Goal: Information Seeking & Learning: Learn about a topic

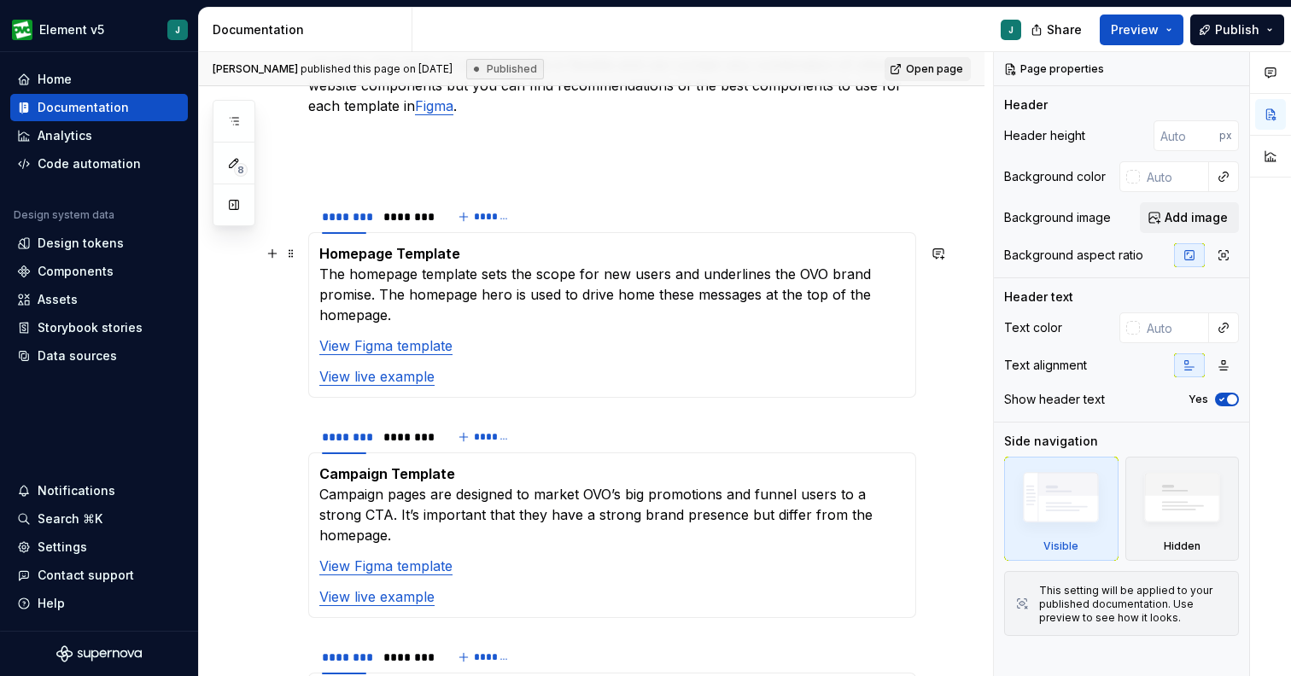
scroll to position [403, 0]
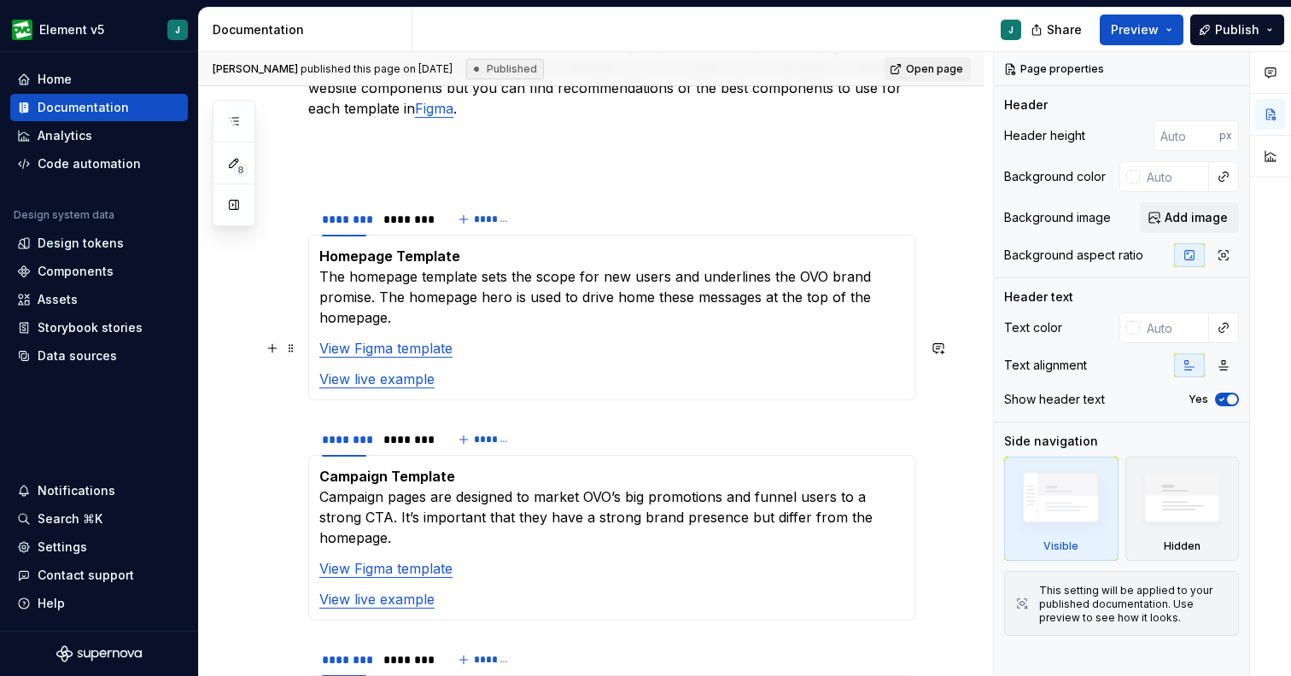
click at [423, 352] on link "View Figma template" at bounding box center [385, 348] width 133 height 17
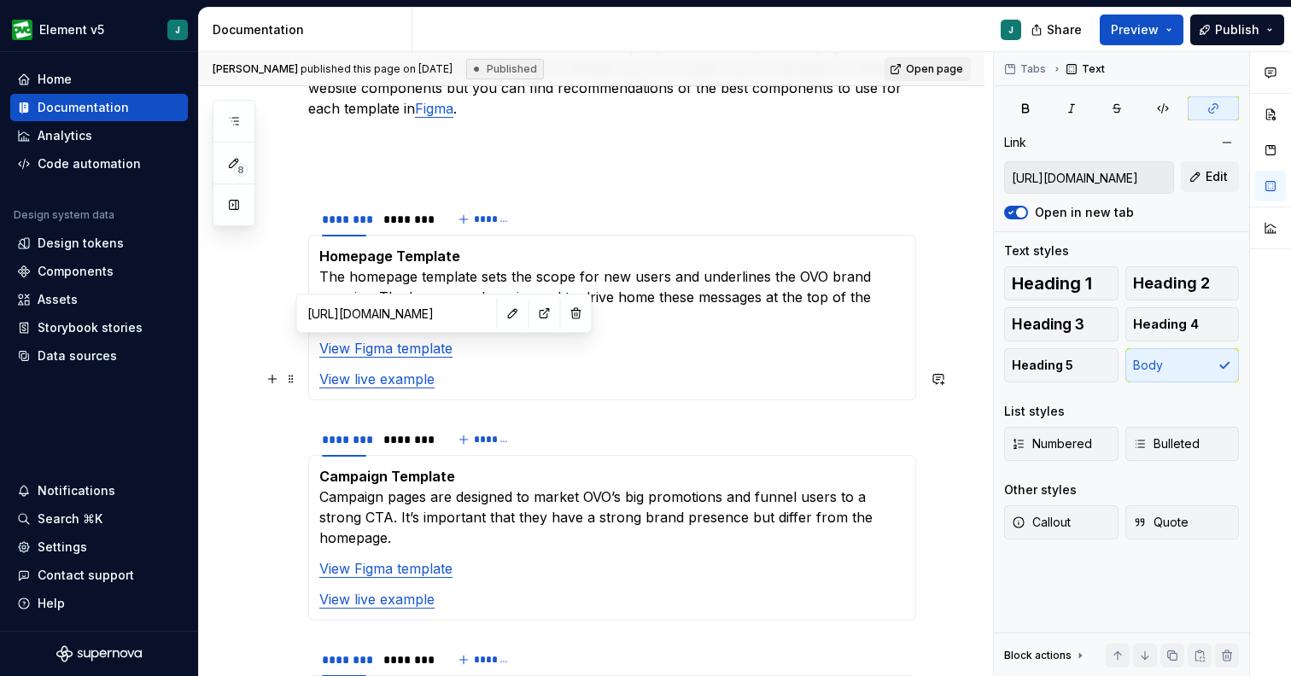
type input "[URL][DOMAIN_NAME]"
click at [408, 380] on link "View live example" at bounding box center [376, 378] width 115 height 17
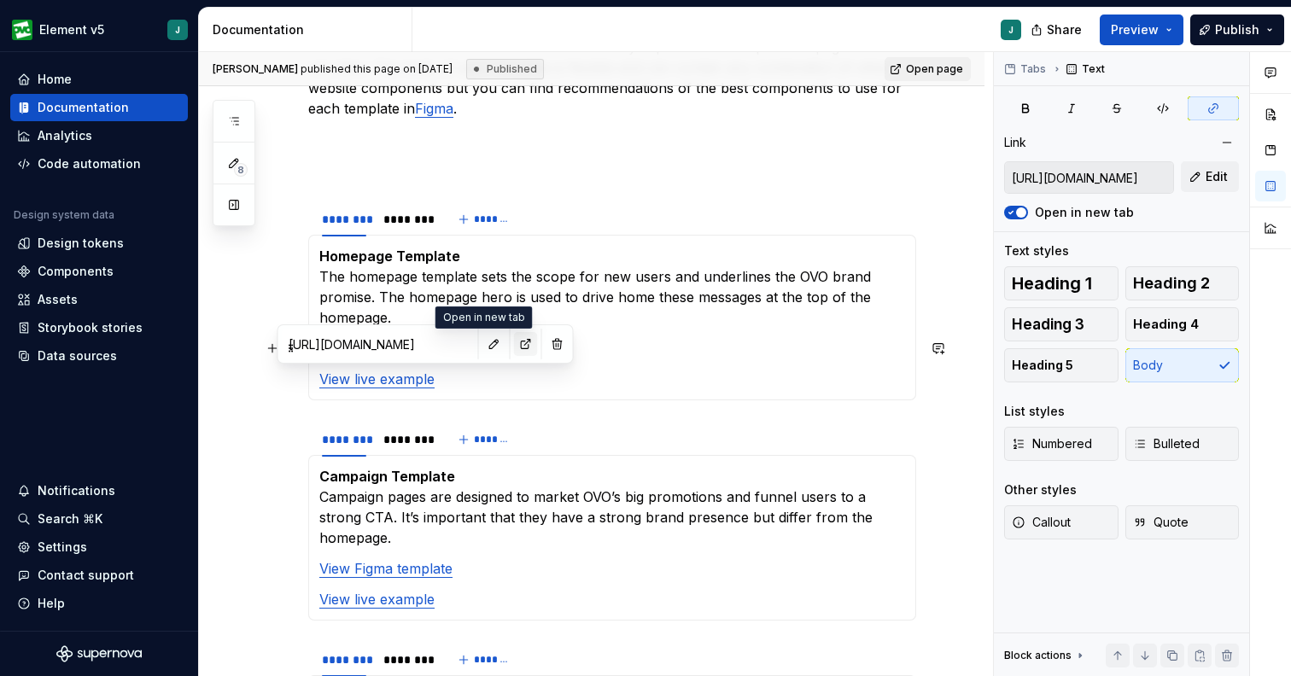
click at [514, 346] on button "button" at bounding box center [526, 344] width 24 height 24
type textarea "*"
click at [670, 277] on p "Homepage Template The homepage template sets the scope for new users and underl…" at bounding box center [612, 287] width 586 height 82
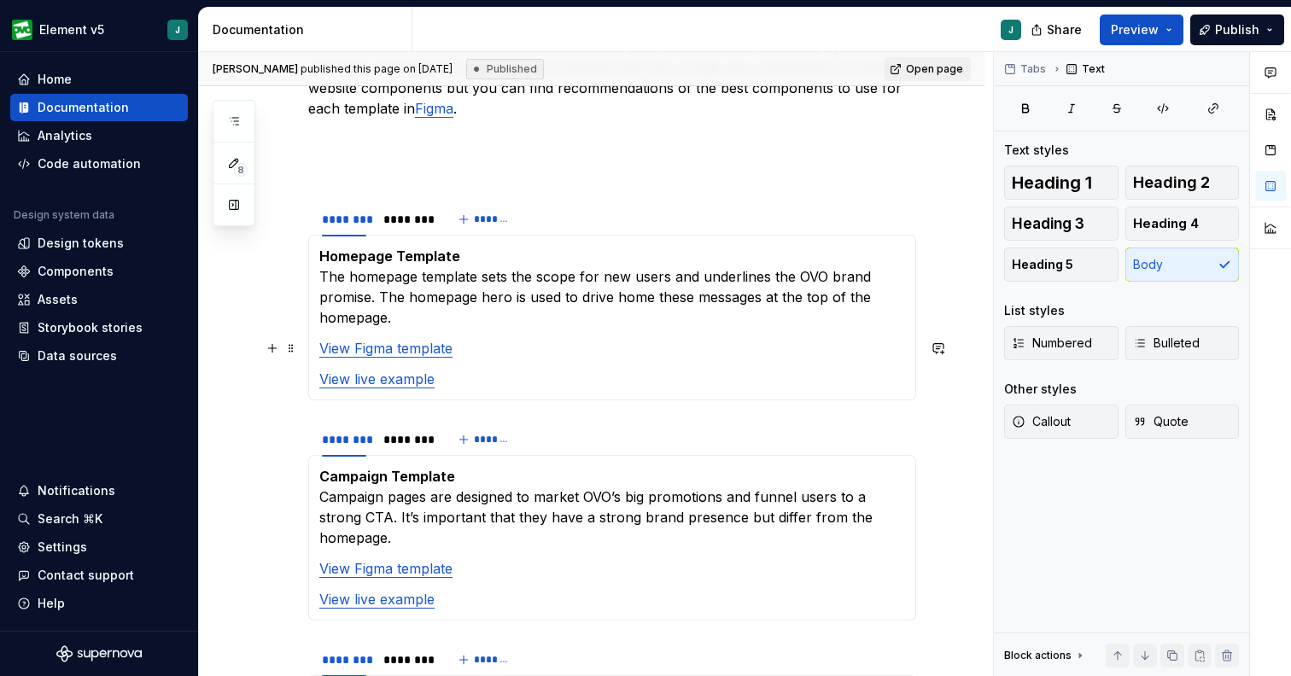
click at [536, 329] on section-item-column "Homepage Template The homepage template sets the scope for new users and underl…" at bounding box center [612, 317] width 586 height 143
click at [540, 315] on p "Homepage Template The homepage template sets the scope for new users and underl…" at bounding box center [612, 287] width 586 height 82
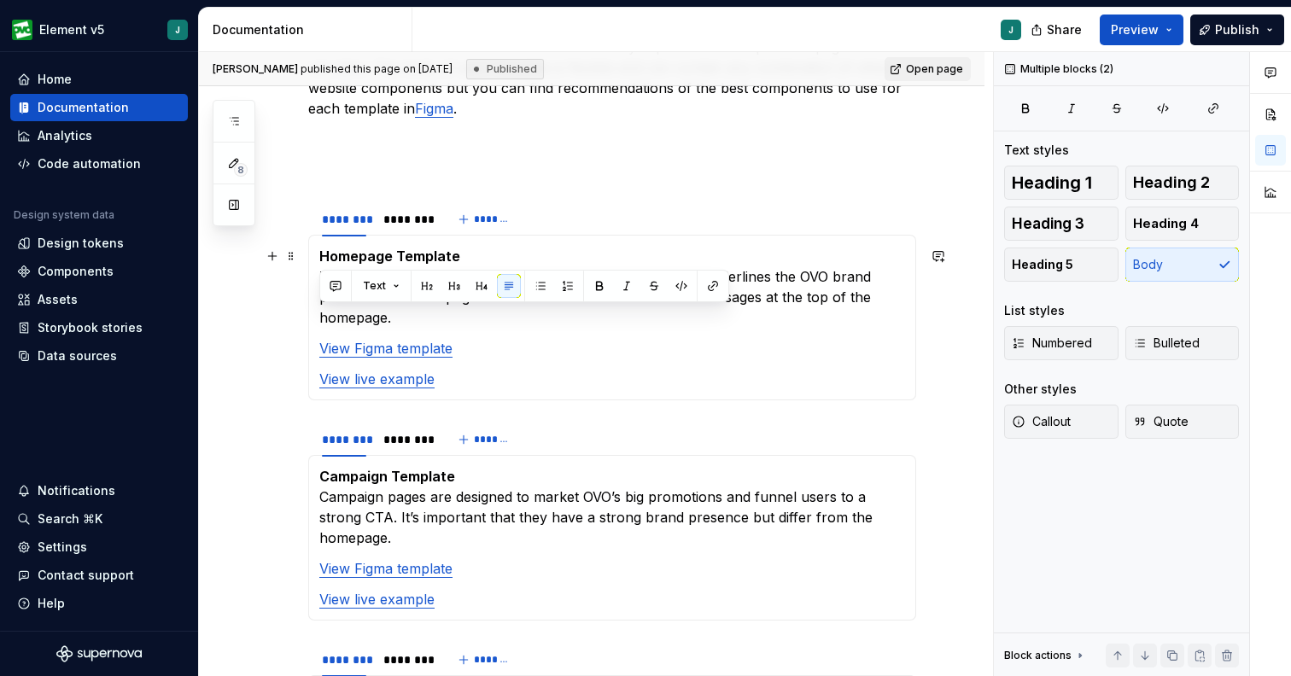
click at [538, 324] on p "Homepage Template The homepage template sets the scope for new users and underl…" at bounding box center [612, 287] width 586 height 82
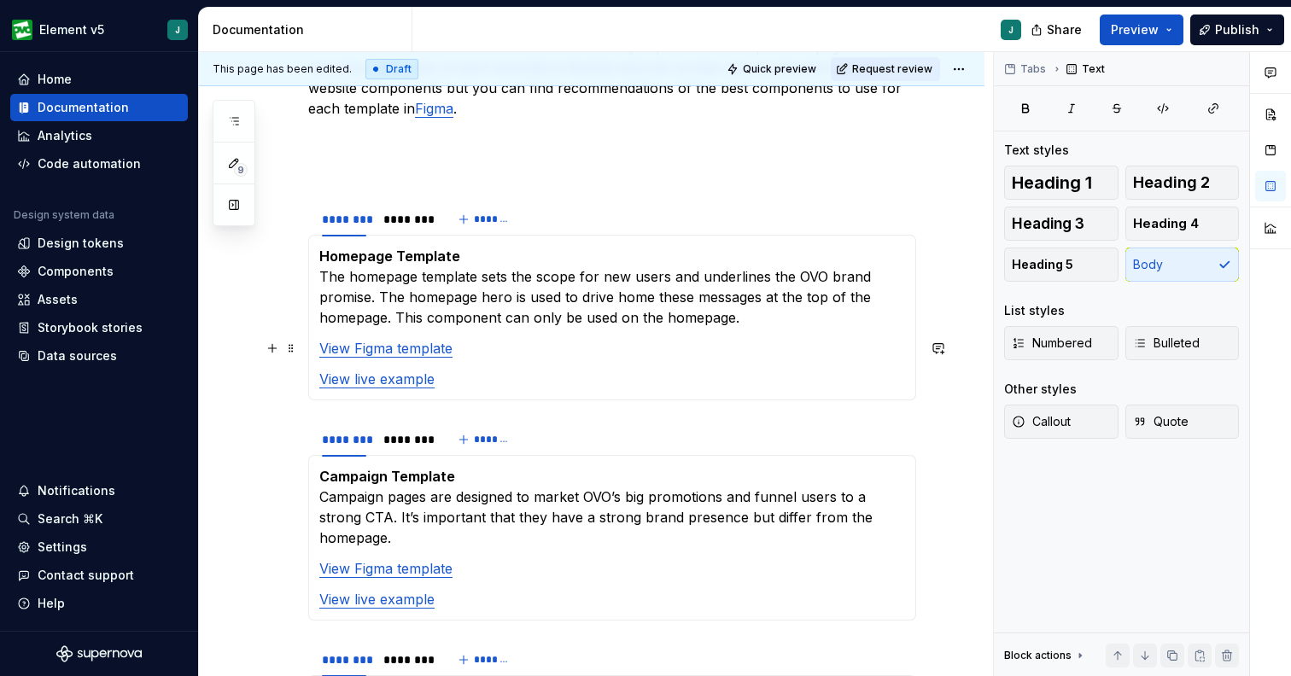
click at [273, 354] on button "button" at bounding box center [272, 348] width 24 height 24
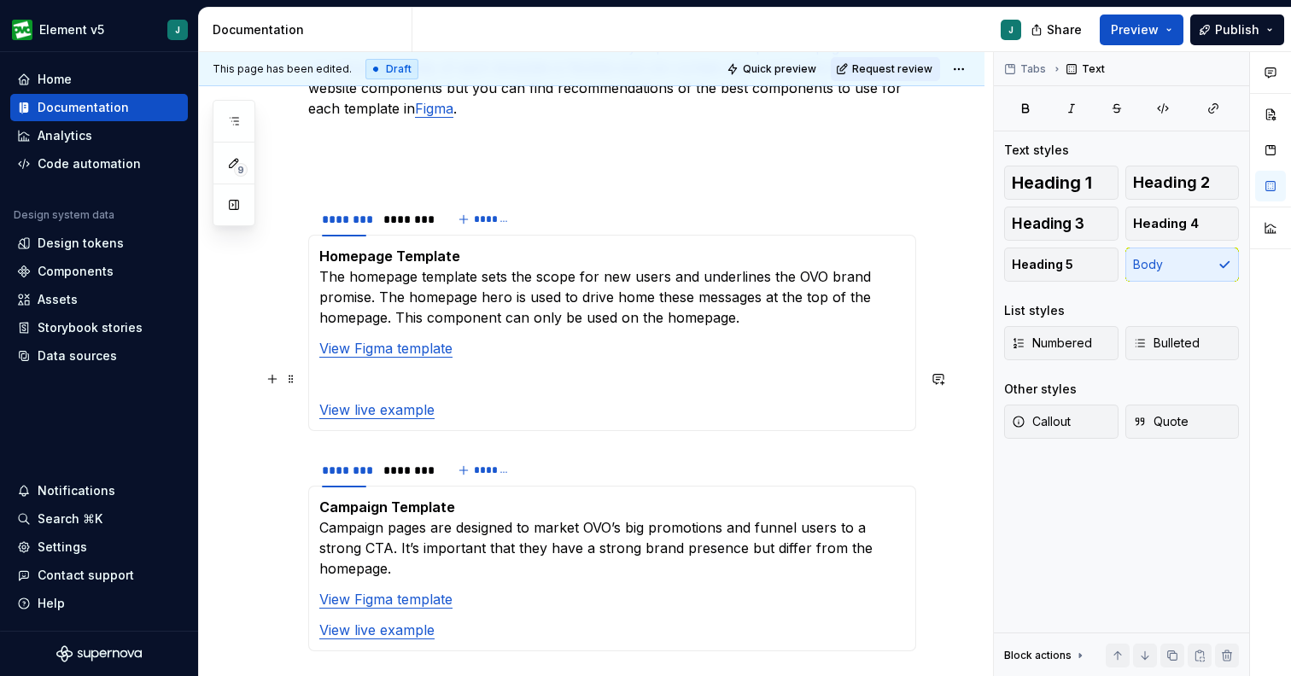
click at [376, 374] on p at bounding box center [612, 379] width 586 height 20
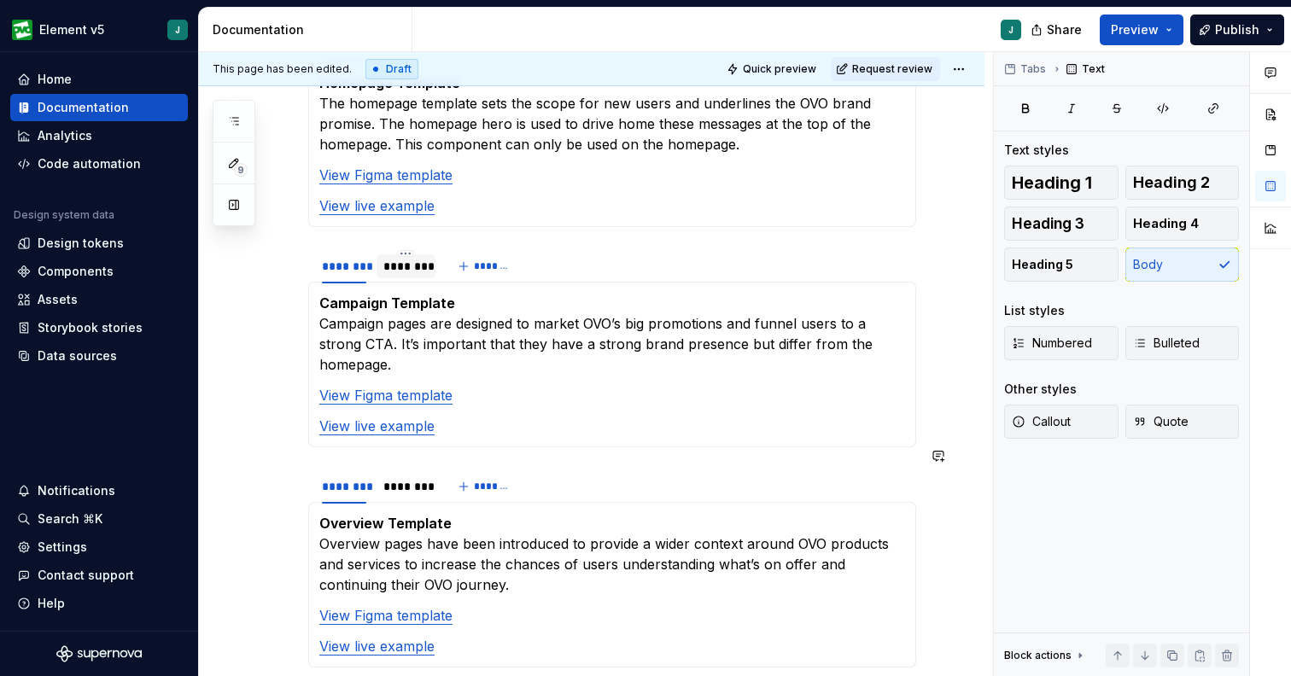
scroll to position [577, 0]
click at [527, 324] on p "Campaign Template Campaign pages are designed to market OVO’s big promotions an…" at bounding box center [612, 333] width 586 height 82
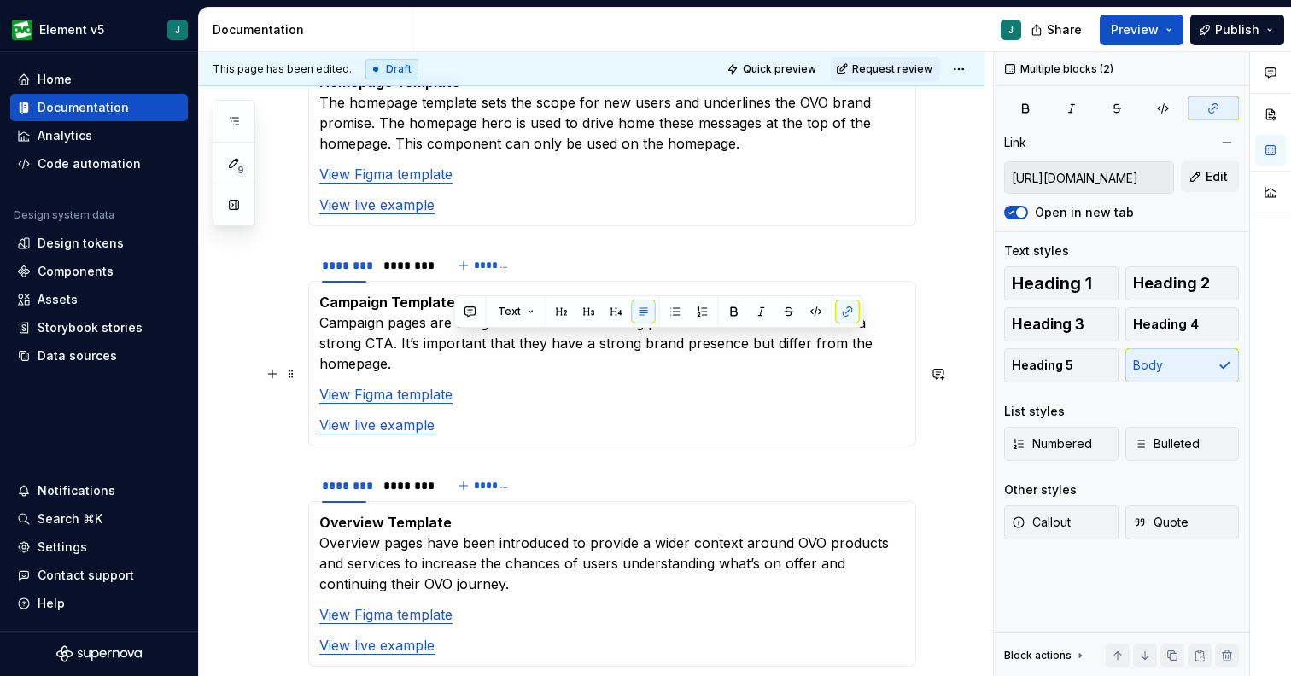
drag, startPoint x: 897, startPoint y: 341, endPoint x: 482, endPoint y: 353, distance: 415.1
click at [482, 353] on section-item-column "Campaign Template Campaign pages are designed to market OVO’s big promotions an…" at bounding box center [612, 363] width 586 height 143
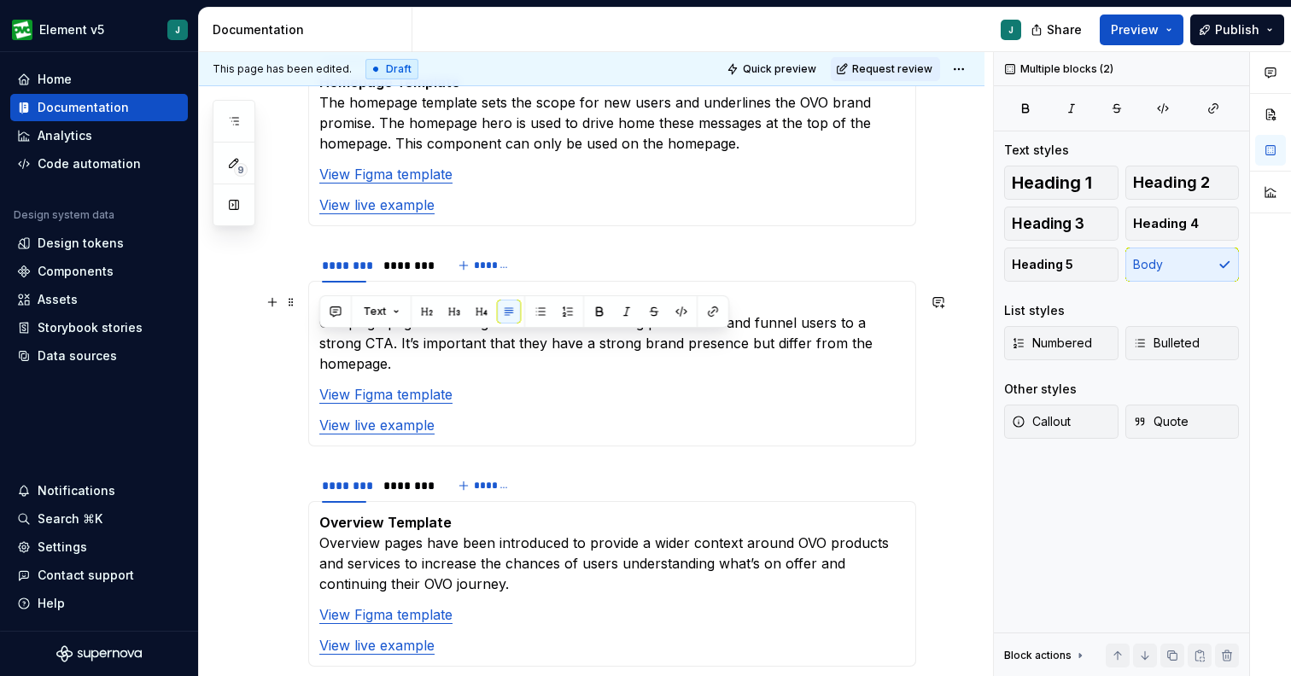
click at [498, 343] on p "Campaign Template Campaign pages are designed to market OVO’s big promotions an…" at bounding box center [612, 333] width 586 height 82
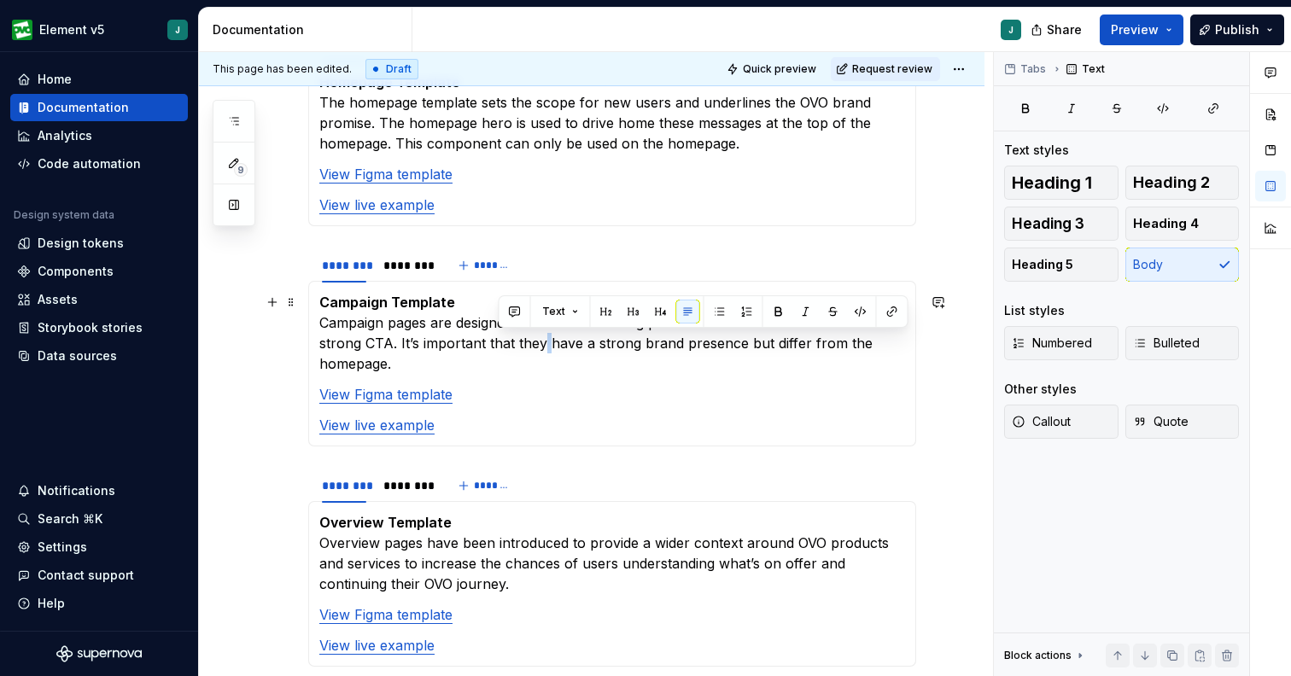
click at [498, 343] on p "Campaign Template Campaign pages are designed to market OVO’s big promotions an…" at bounding box center [612, 333] width 586 height 82
click at [879, 353] on p "Campaign Template Campaign pages are designed to market OVO’s big promotions an…" at bounding box center [612, 333] width 586 height 82
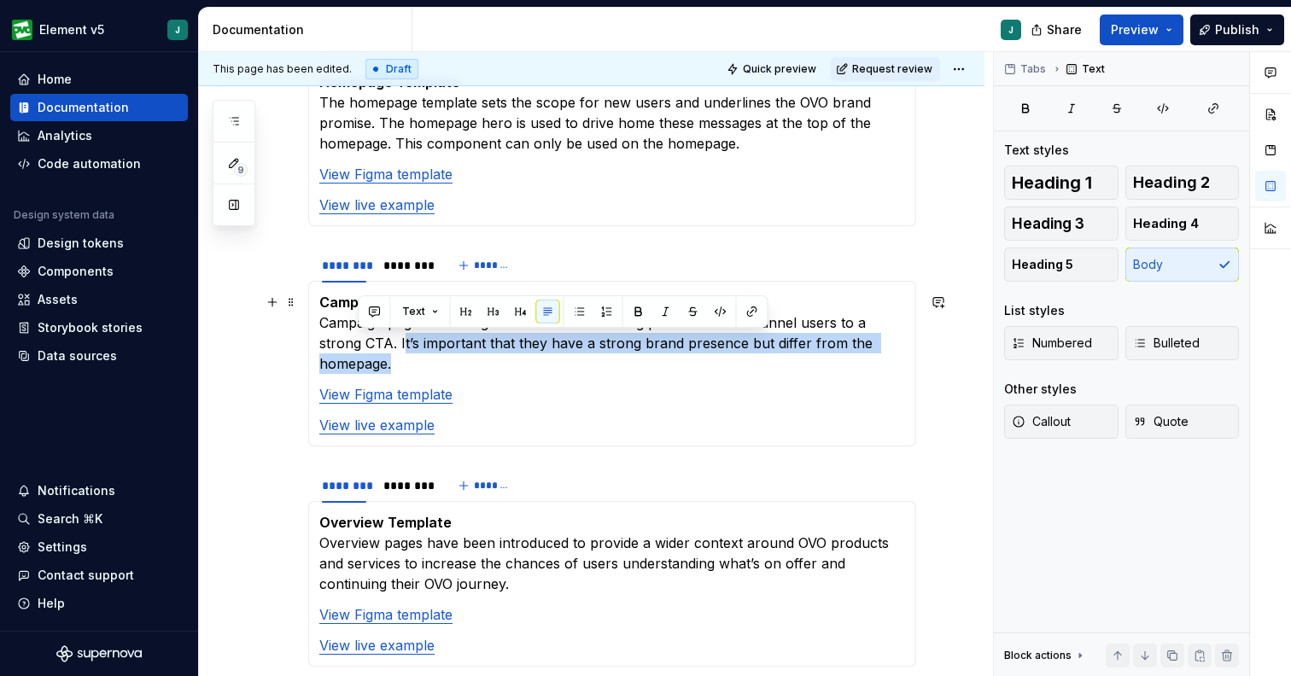
drag, startPoint x: 895, startPoint y: 346, endPoint x: 357, endPoint y: 347, distance: 537.8
click at [357, 347] on p "Campaign Template Campaign pages are designed to market OVO’s big promotions an…" at bounding box center [612, 333] width 586 height 82
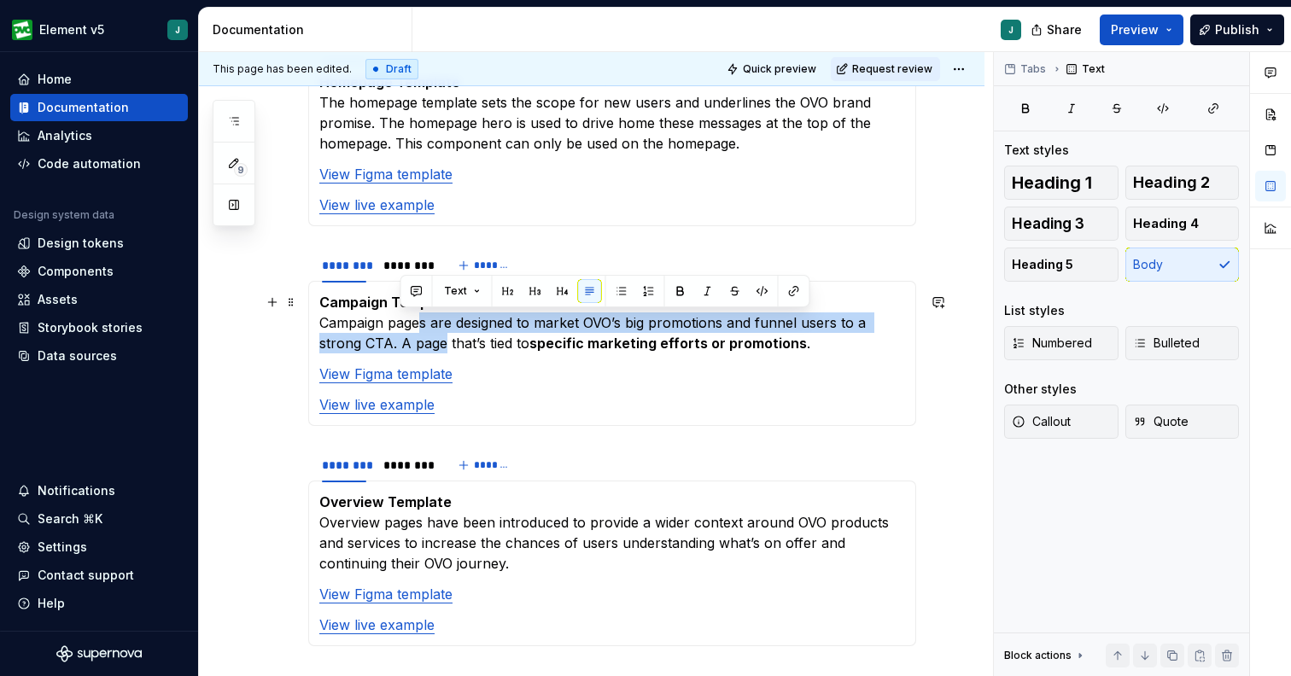
drag, startPoint x: 400, startPoint y: 345, endPoint x: 424, endPoint y: 332, distance: 27.9
click at [424, 332] on p "Campaign Template Campaign pages are designed to market OVO’s big promotions an…" at bounding box center [612, 322] width 586 height 61
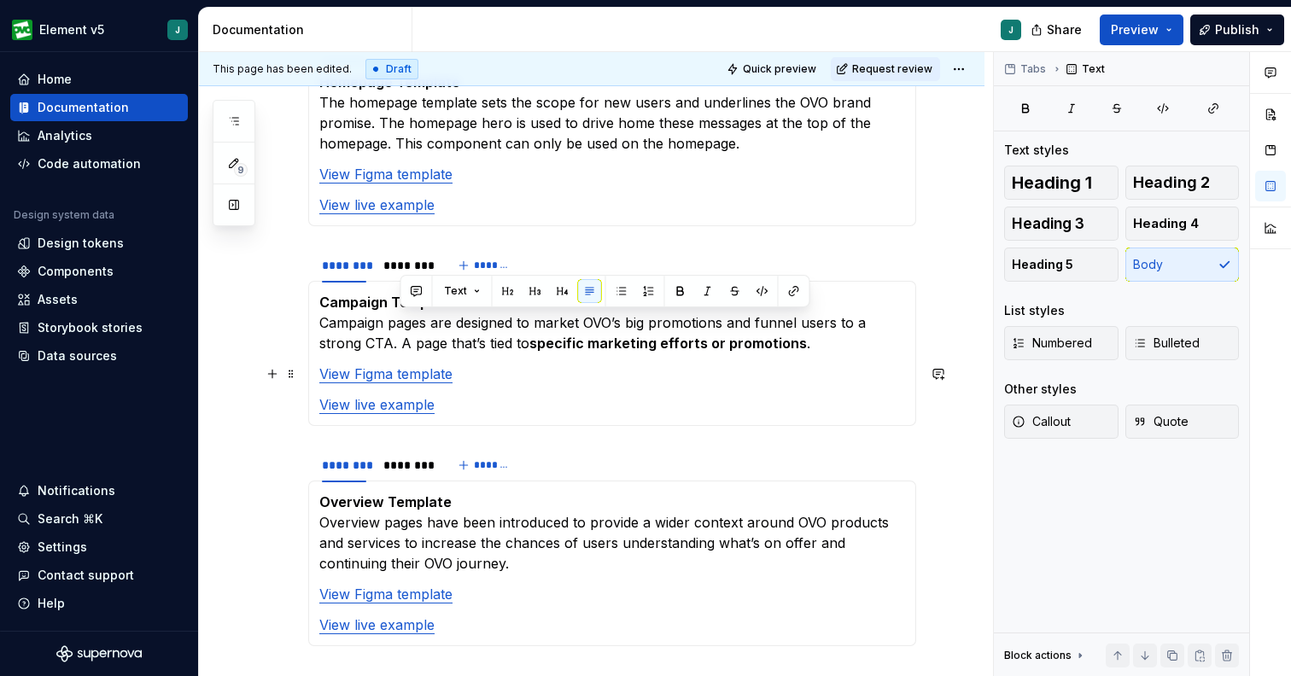
click at [627, 354] on section-item-column "Campaign Template Campaign pages are designed to market OVO’s big promotions an…" at bounding box center [612, 353] width 586 height 123
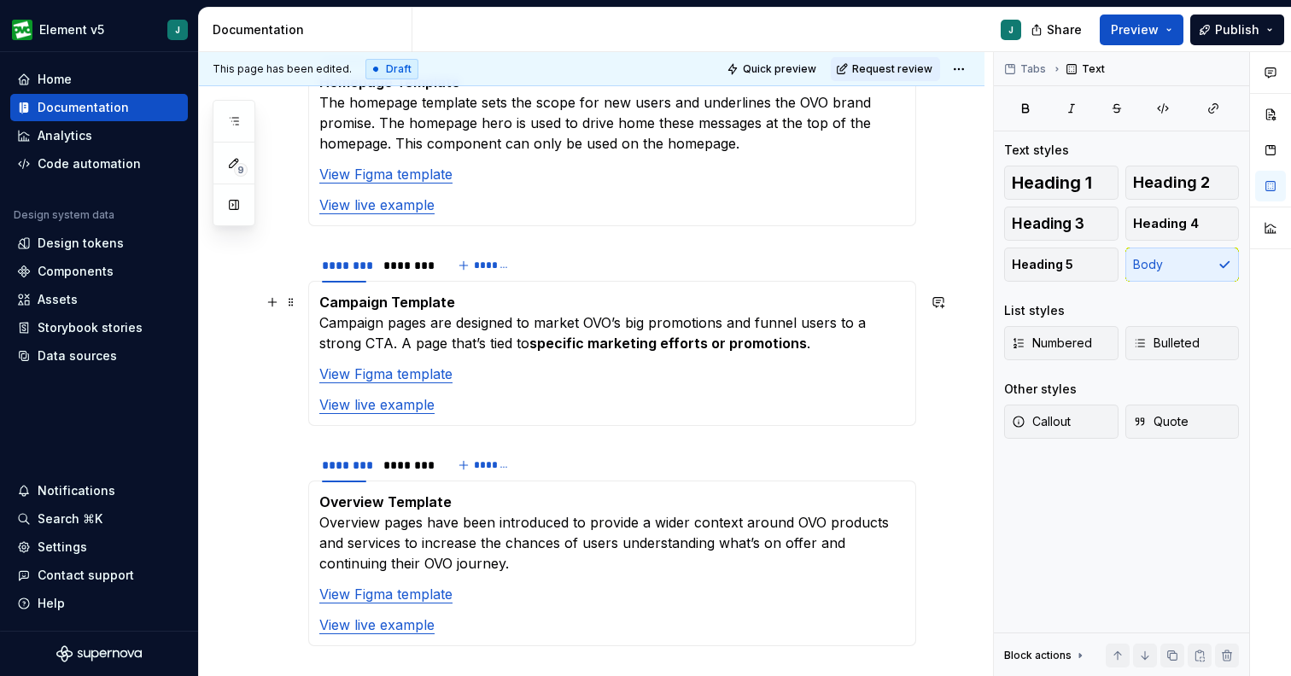
click at [656, 312] on p "Campaign Template Campaign pages are designed to market OVO’s big promotions an…" at bounding box center [612, 322] width 586 height 61
click at [671, 327] on p "Campaign Template Campaign pages are designed to market OVO’s big promotions an…" at bounding box center [612, 322] width 586 height 61
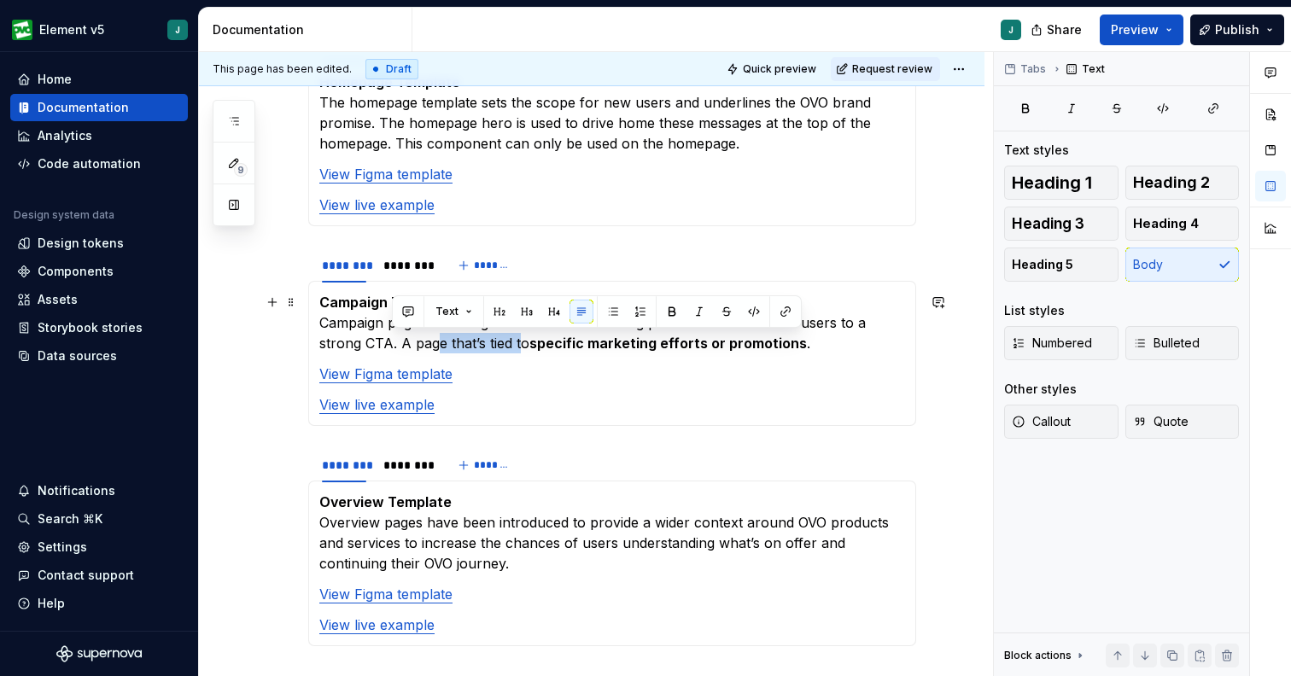
drag, startPoint x: 478, startPoint y: 346, endPoint x: 396, endPoint y: 341, distance: 82.1
click at [396, 341] on p "Campaign Template Campaign pages are designed to market OVO’s big promotions an…" at bounding box center [612, 322] width 586 height 61
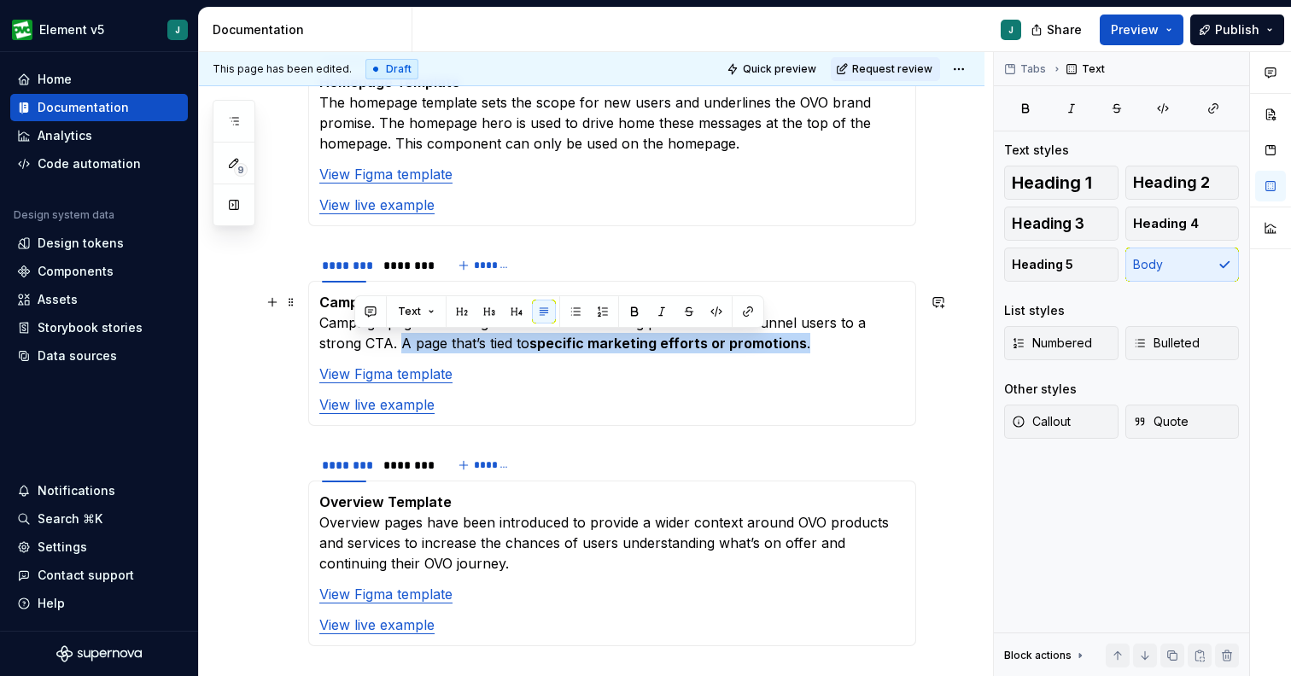
drag, startPoint x: 773, startPoint y: 345, endPoint x: 356, endPoint y: 348, distance: 416.6
click at [356, 348] on p "Campaign Template Campaign pages are designed to market OVO’s big promotions an…" at bounding box center [612, 322] width 586 height 61
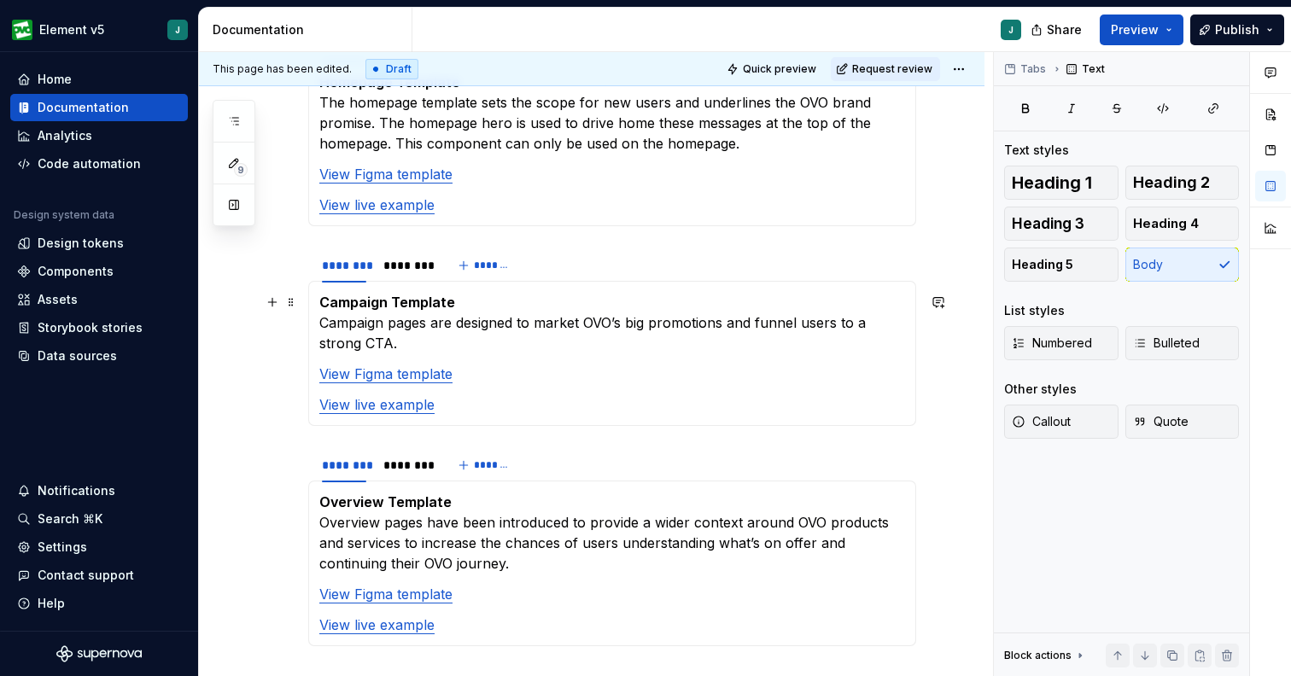
click at [653, 328] on p "Campaign Template Campaign pages are designed to market OVO’s big promotions an…" at bounding box center [612, 322] width 586 height 61
click at [446, 341] on p "Campaign Template Campaign pages are designed to market OVO’s big promotions an…" at bounding box center [612, 322] width 586 height 61
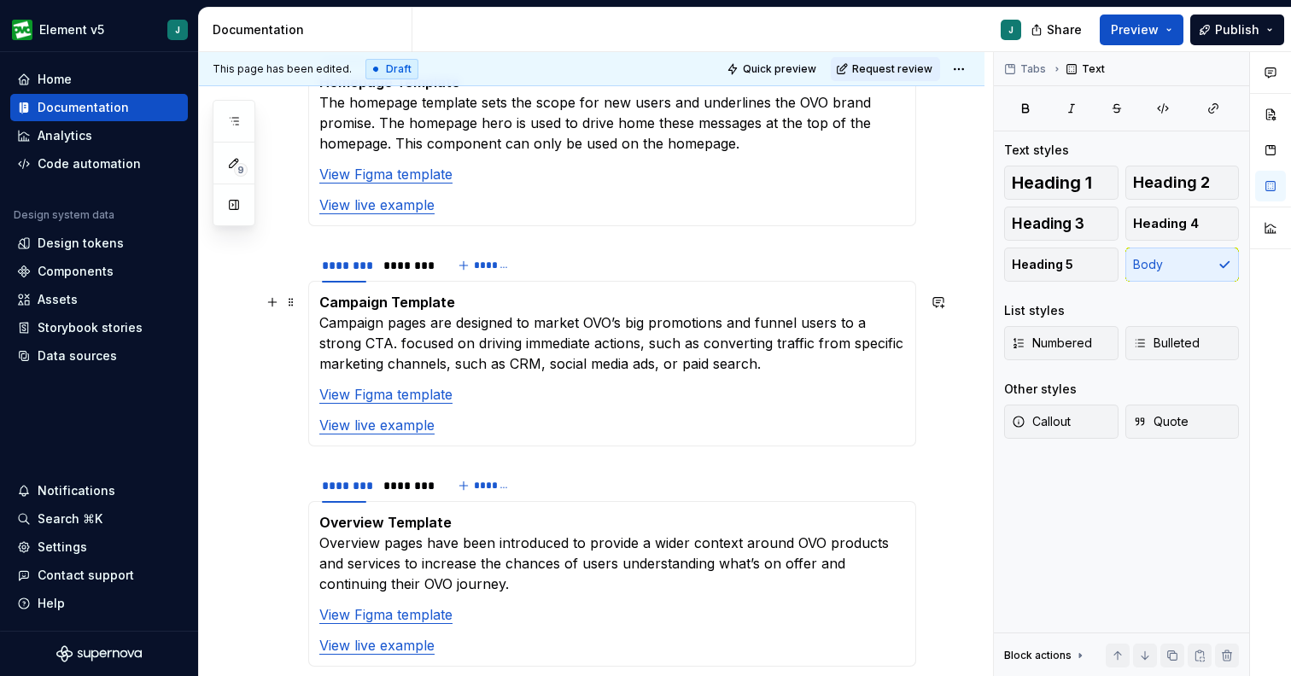
click at [354, 347] on p "Campaign Template Campaign pages are designed to market OVO’s big promotions an…" at bounding box center [612, 333] width 586 height 82
click at [448, 350] on p "Campaign Template Campaign pages are designed to market OVO’s big promotions an…" at bounding box center [612, 333] width 586 height 82
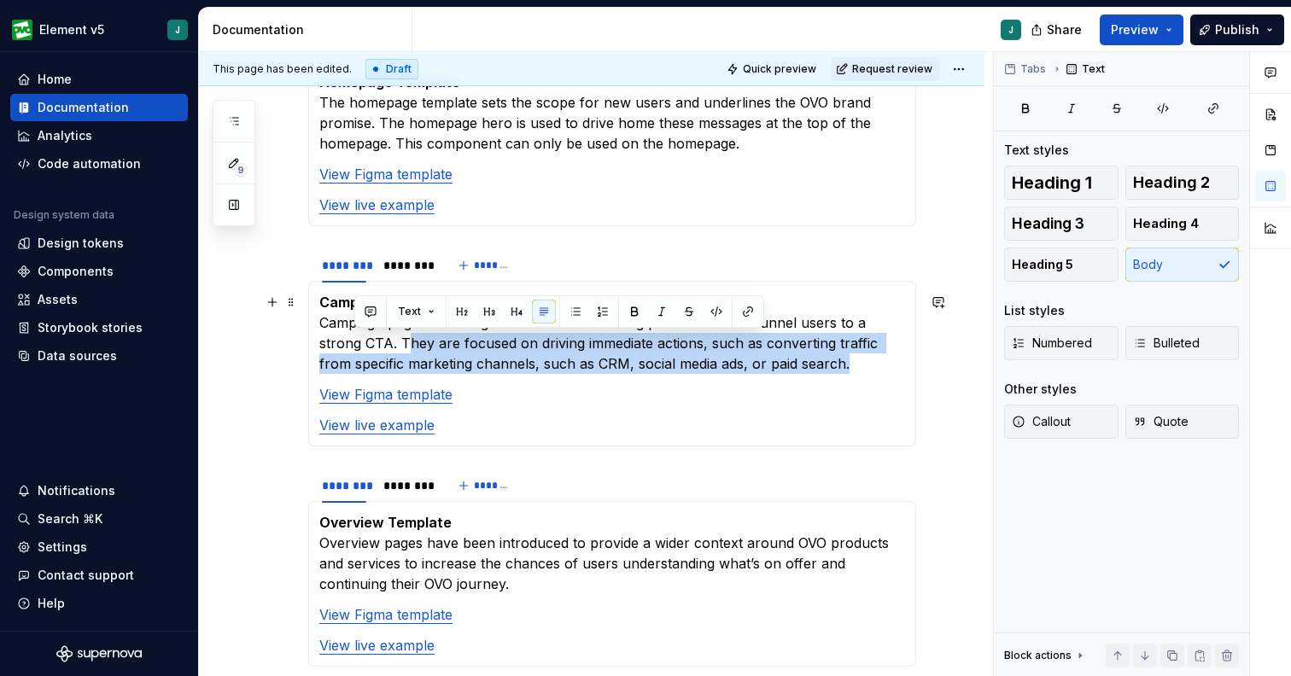
drag, startPoint x: 811, startPoint y: 362, endPoint x: 358, endPoint y: 346, distance: 453.6
click at [359, 346] on p "Campaign Template Campaign pages are designed to market OVO’s big promotions an…" at bounding box center [612, 333] width 586 height 82
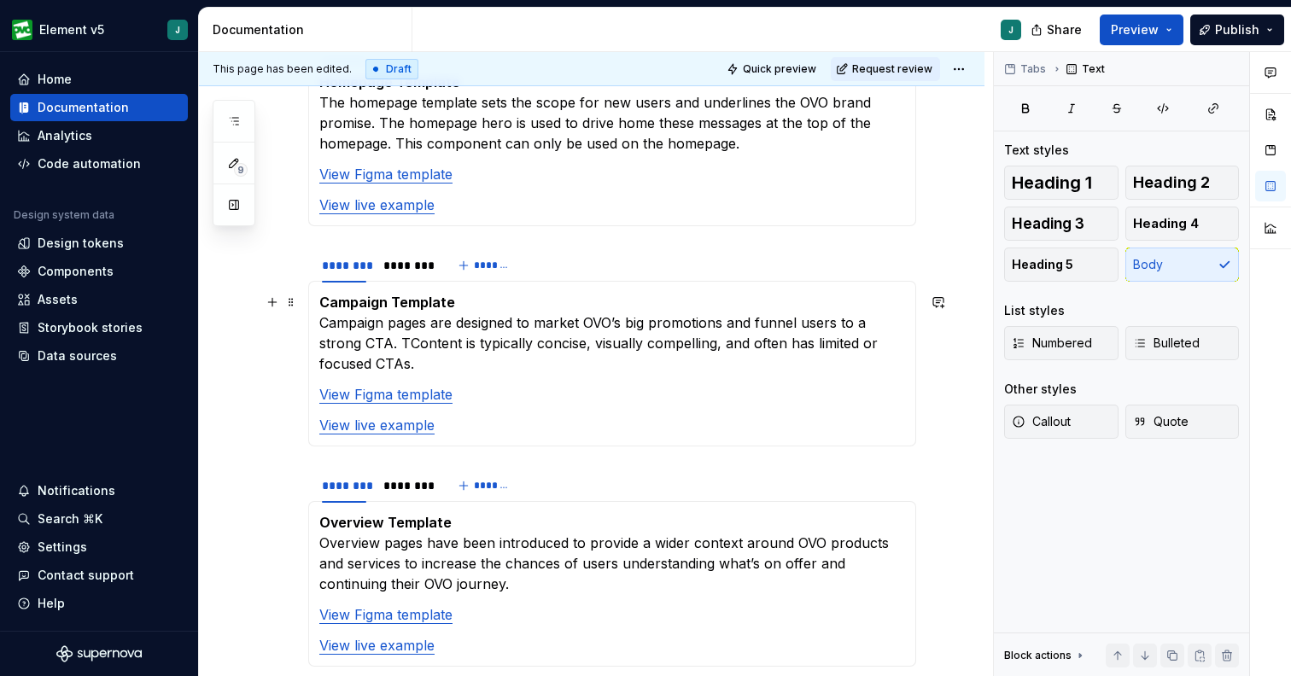
click at [362, 346] on p "Campaign Template Campaign pages are designed to market OVO’s big promotions an…" at bounding box center [612, 333] width 586 height 82
click at [707, 345] on p "Campaign Template Campaign pages are designed to market OVO’s big promotions an…" at bounding box center [612, 333] width 586 height 82
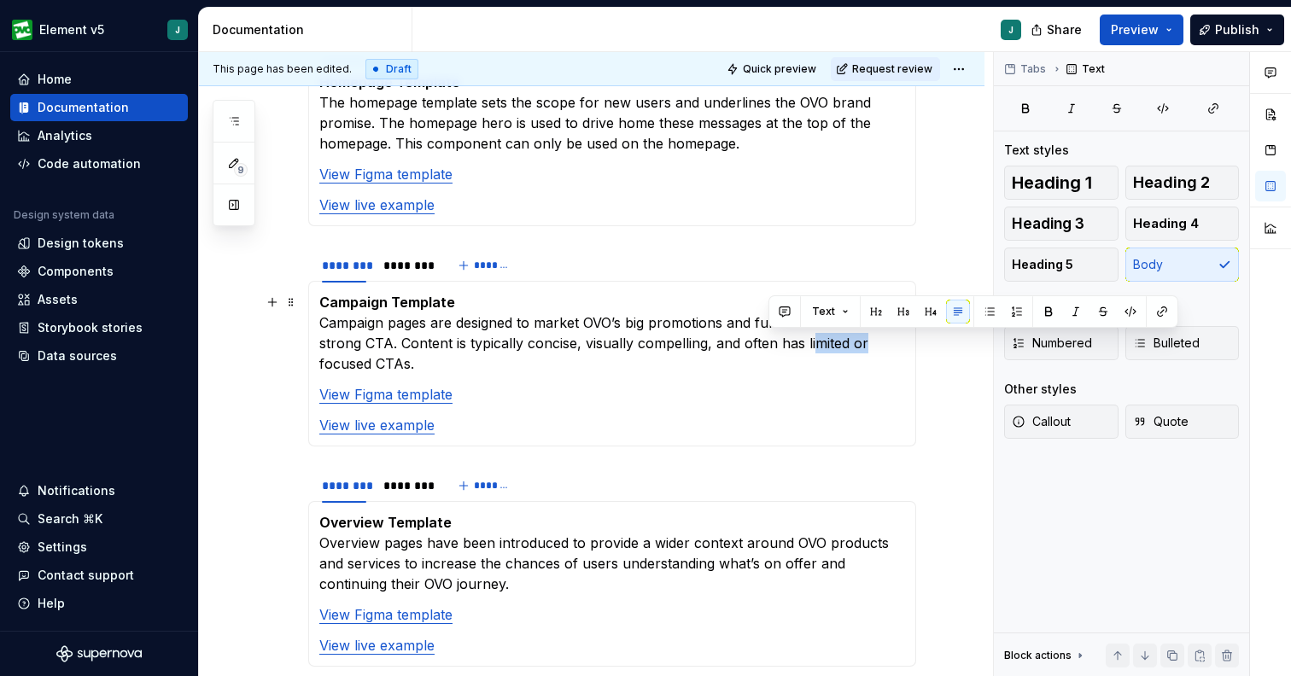
drag, startPoint x: 823, startPoint y: 341, endPoint x: 769, endPoint y: 341, distance: 53.8
click at [769, 341] on p "Campaign Template Campaign pages are designed to market OVO’s big promotions an…" at bounding box center [612, 333] width 586 height 82
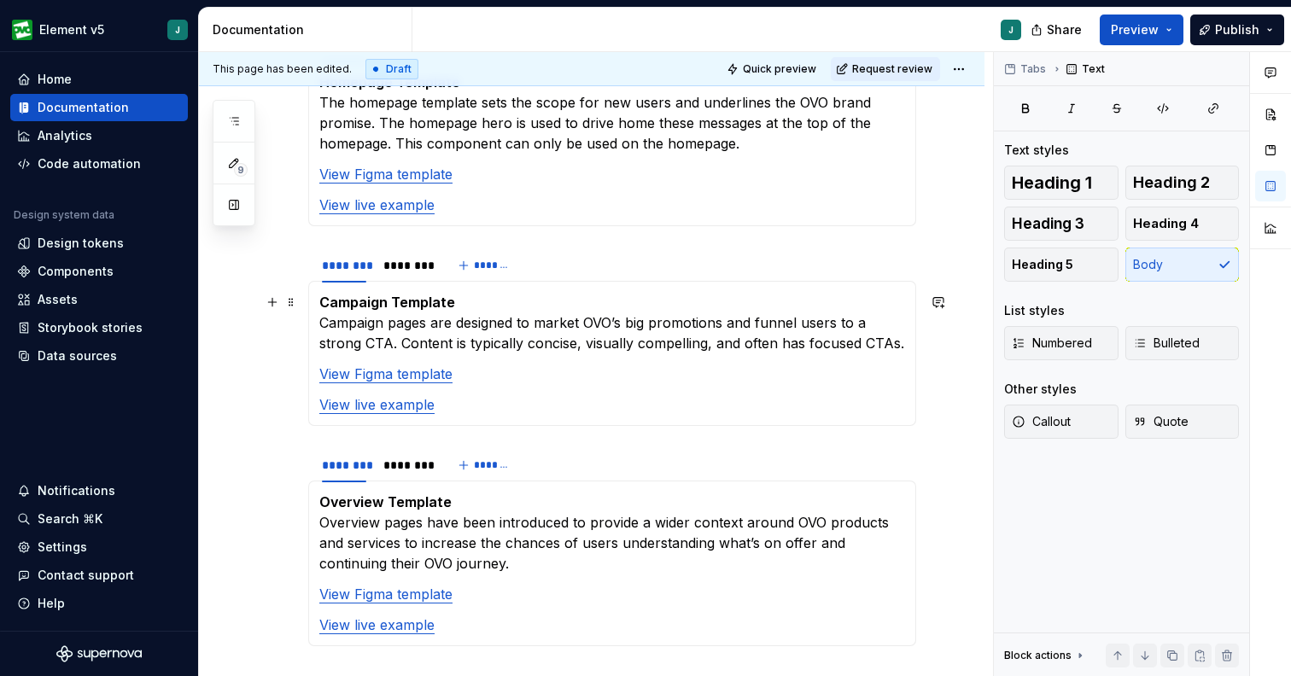
click at [568, 317] on p "Campaign Template Campaign pages are designed to market OVO’s big promotions an…" at bounding box center [612, 322] width 586 height 61
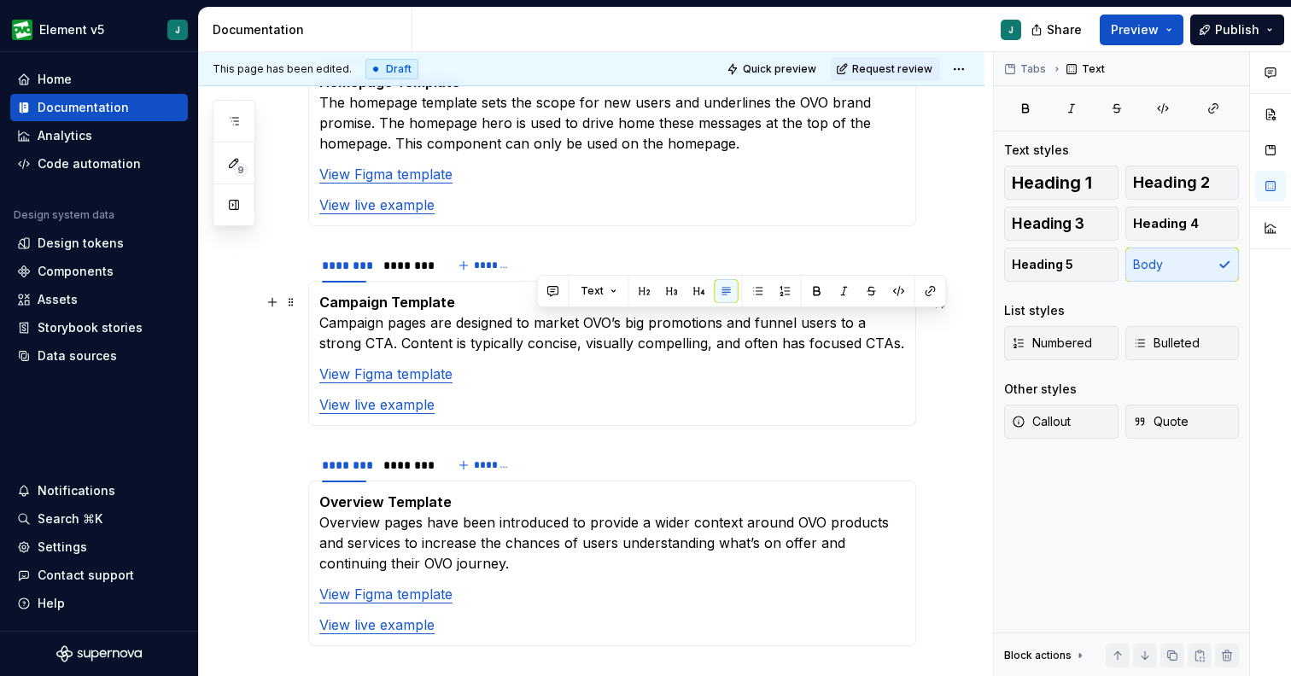
click at [720, 326] on p "Campaign Template Campaign pages are designed to market OVO’s big promotions an…" at bounding box center [612, 322] width 586 height 61
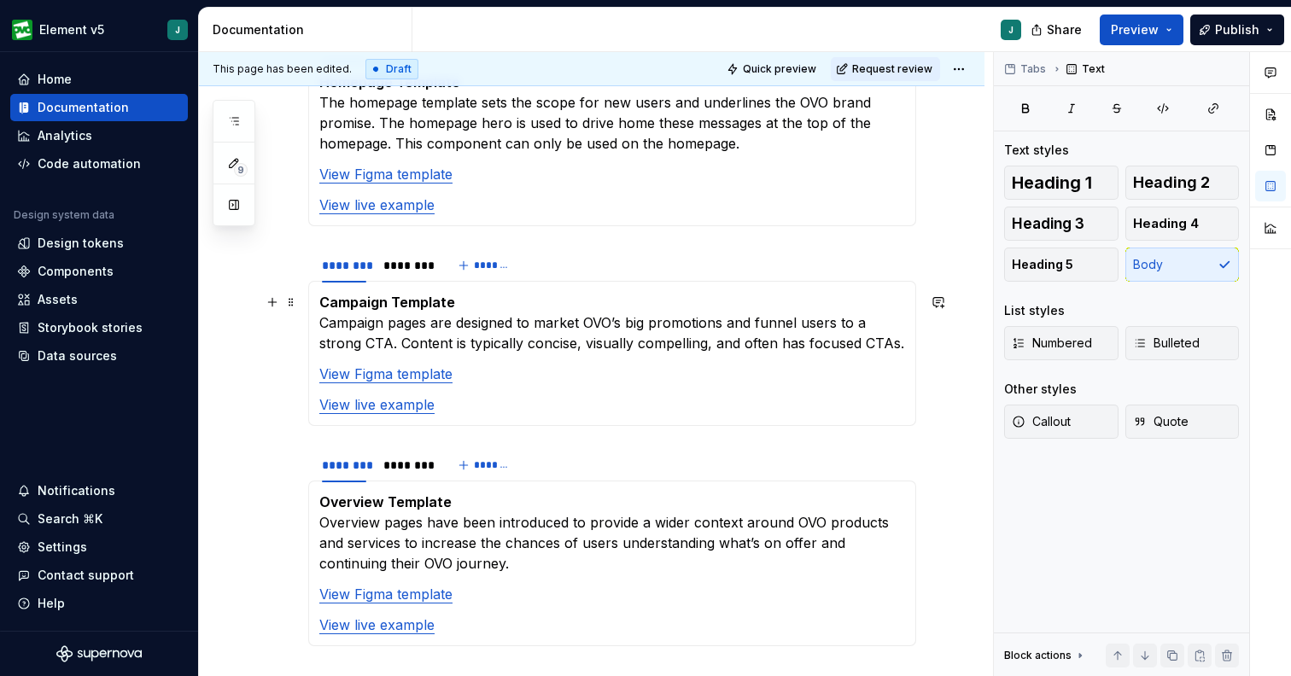
click at [729, 329] on p "Campaign Template Campaign pages are designed to market OVO’s big promotions an…" at bounding box center [612, 322] width 586 height 61
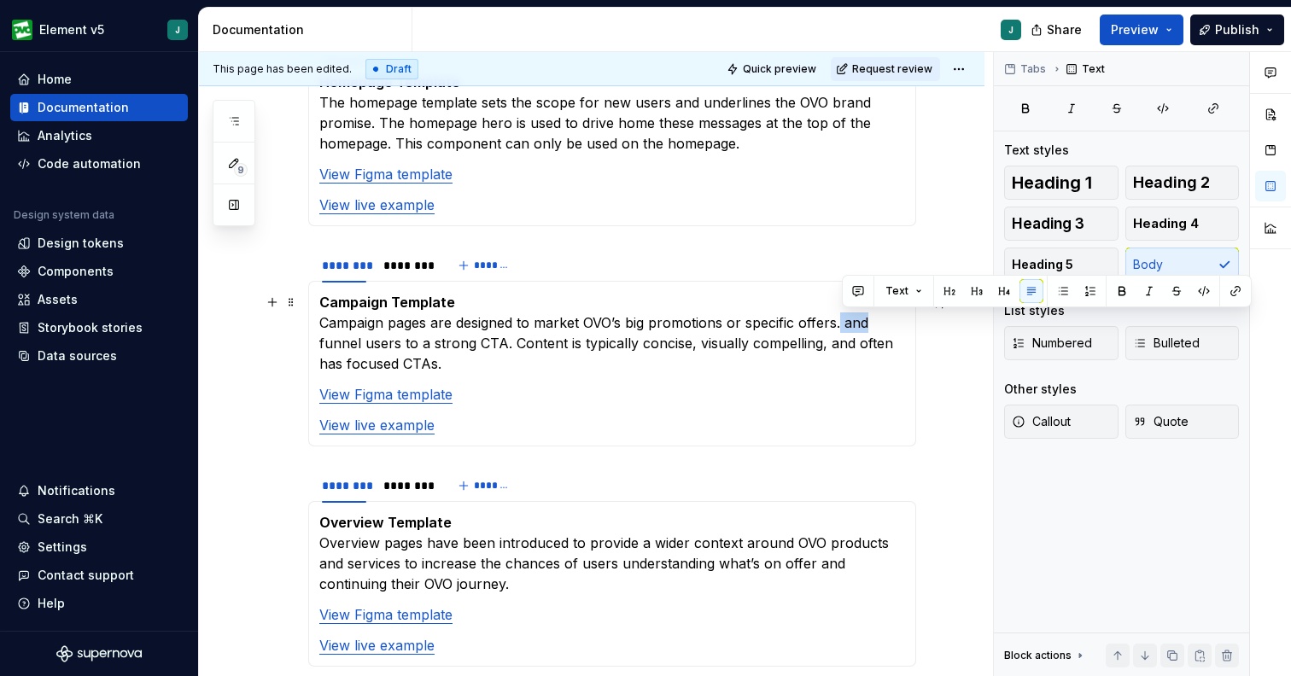
drag, startPoint x: 866, startPoint y: 324, endPoint x: 843, endPoint y: 324, distance: 23.0
click at [843, 324] on p "Campaign Template Campaign pages are designed to market OVO’s big promotions or…" at bounding box center [612, 333] width 586 height 82
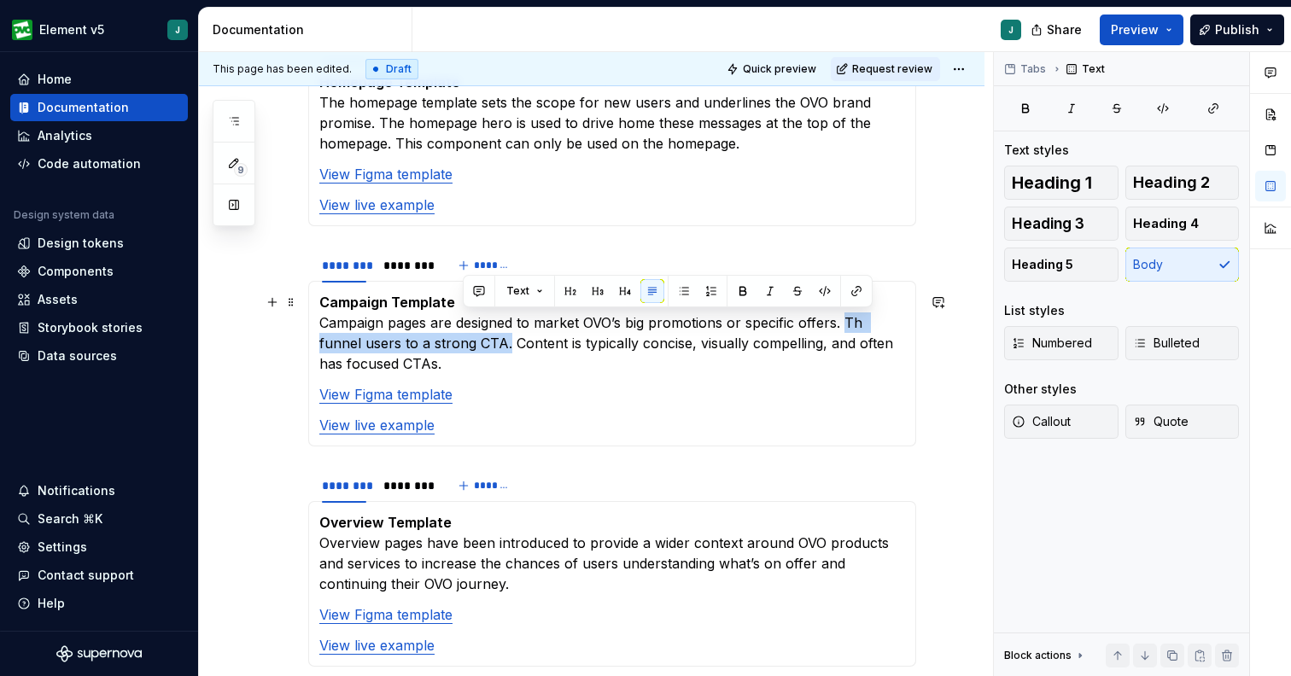
drag, startPoint x: 462, startPoint y: 346, endPoint x: 848, endPoint y: 314, distance: 387.1
click at [848, 314] on p "Campaign Template Campaign pages are designed to market OVO’s big promotions or…" at bounding box center [612, 333] width 586 height 82
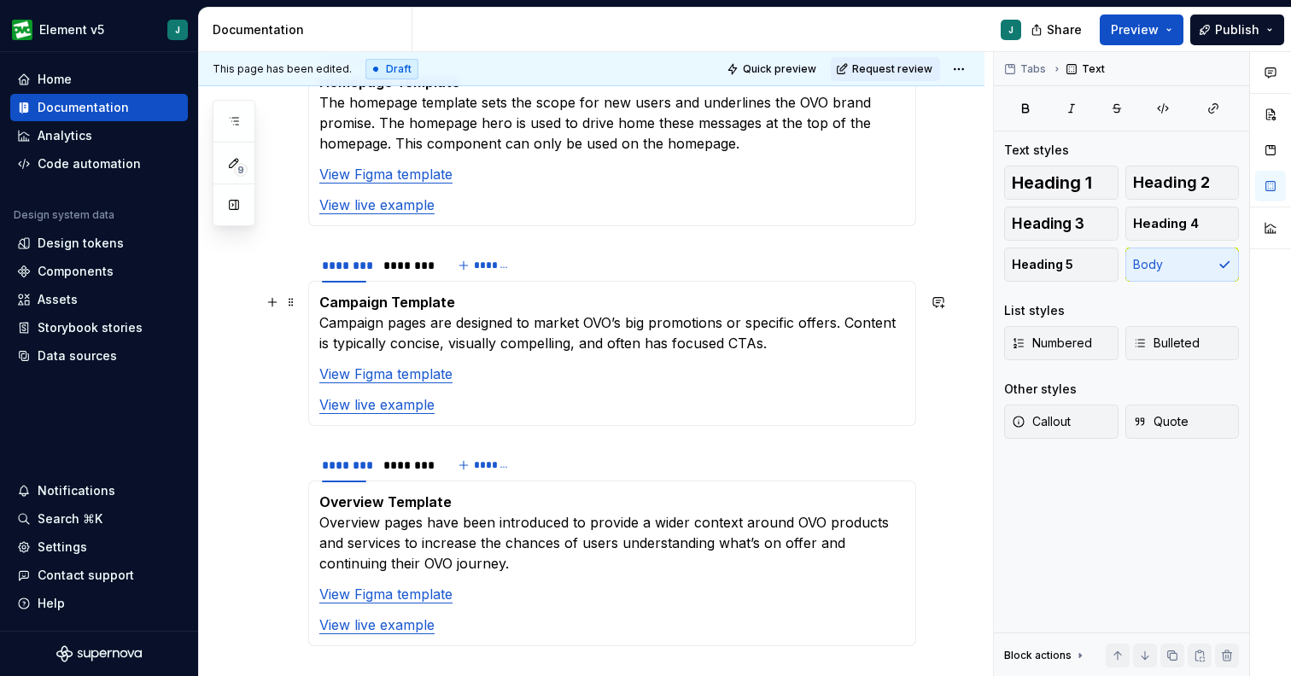
click at [613, 330] on p "Campaign Template Campaign pages are designed to market OVO’s big promotions or…" at bounding box center [612, 322] width 586 height 61
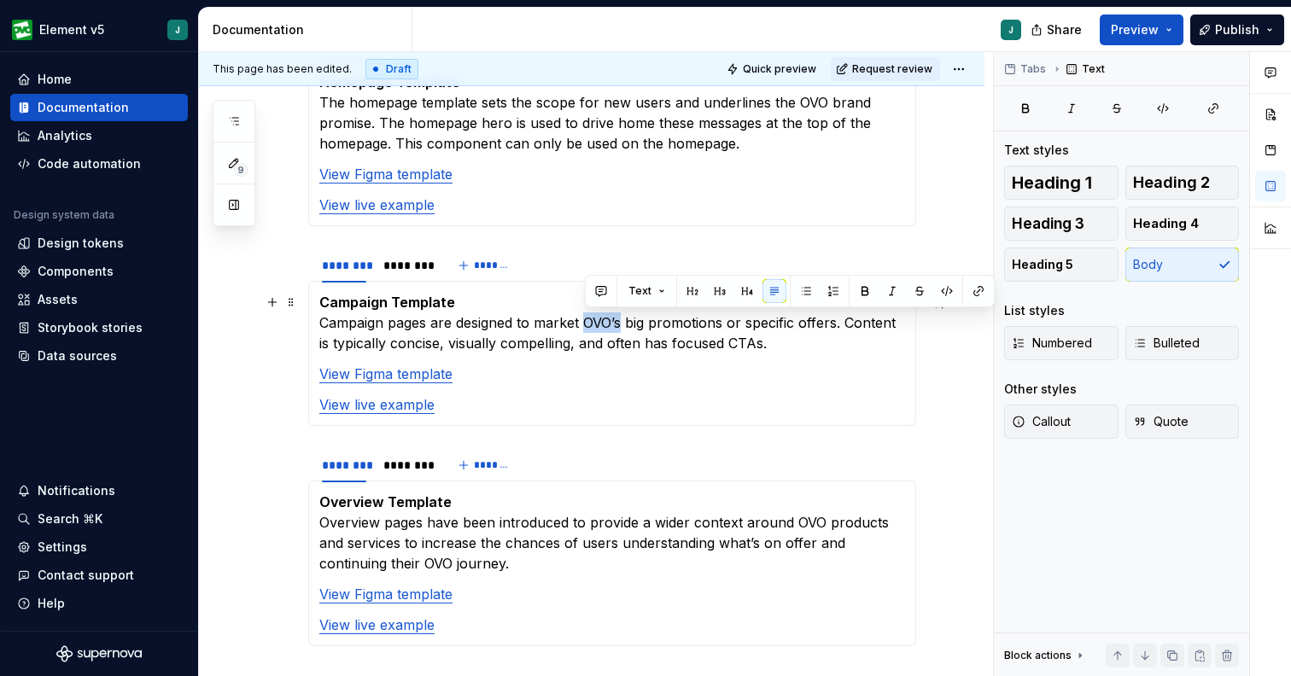
click at [613, 330] on p "Campaign Template Campaign pages are designed to market OVO’s big promotions or…" at bounding box center [612, 322] width 586 height 61
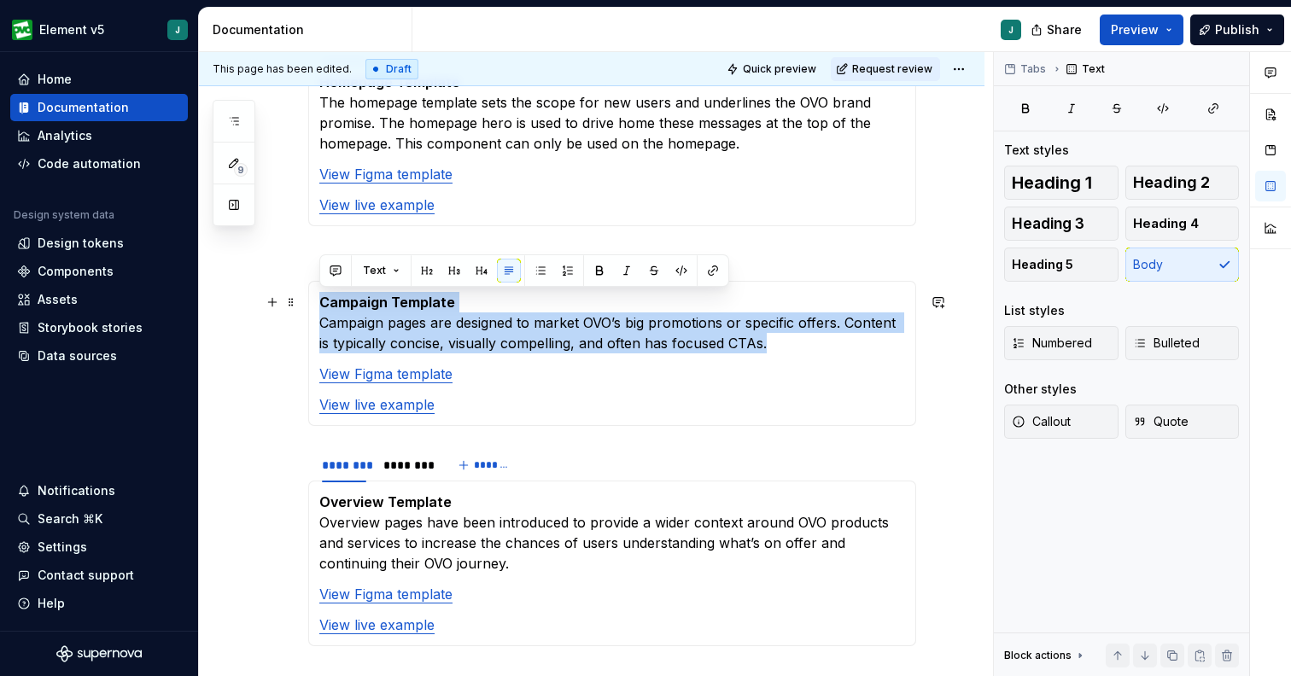
drag, startPoint x: 785, startPoint y: 336, endPoint x: 312, endPoint y: 302, distance: 475.0
click at [312, 302] on div "Campaign Template Campaign pages are designed to market OVO’s big promotions or…" at bounding box center [612, 353] width 608 height 145
copy p "Campaign Template Campaign pages are designed to market OVO’s big promotions or…"
click at [735, 333] on p "Campaign Template Campaign pages are designed to market OVO’s big promotions or…" at bounding box center [612, 322] width 586 height 61
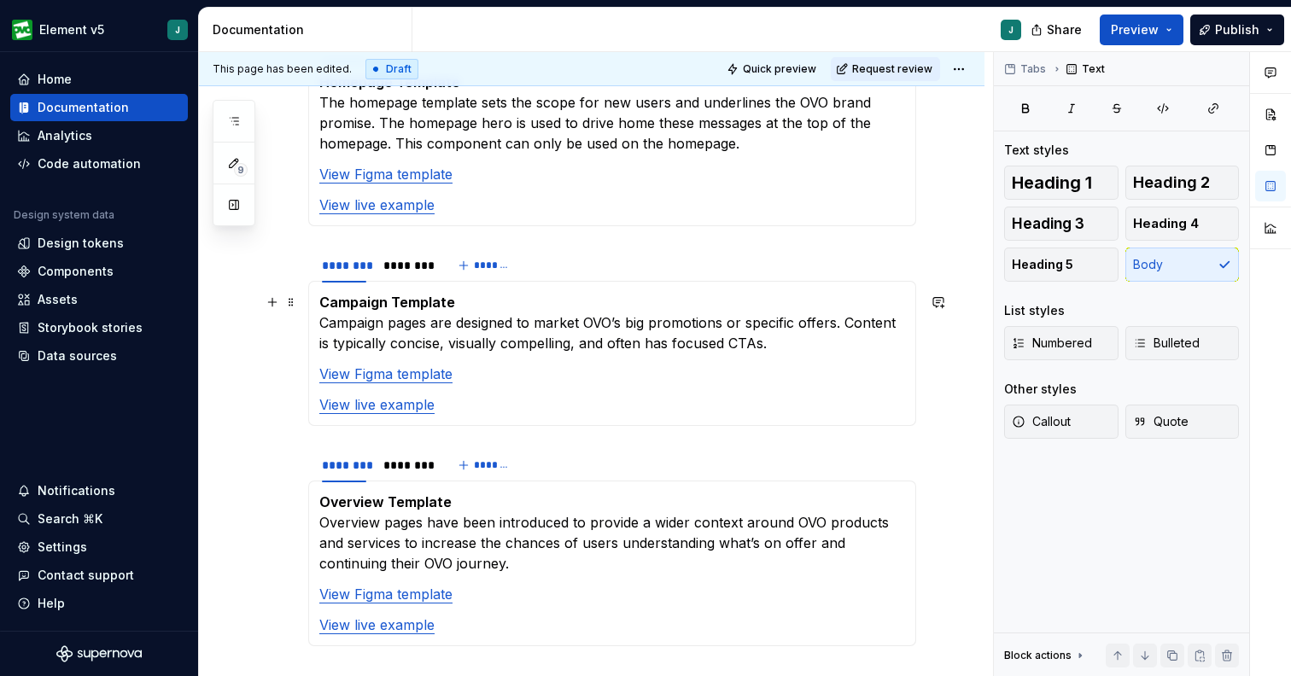
click at [745, 347] on p "Campaign Template Campaign pages are designed to market OVO’s big promotions or…" at bounding box center [612, 322] width 586 height 61
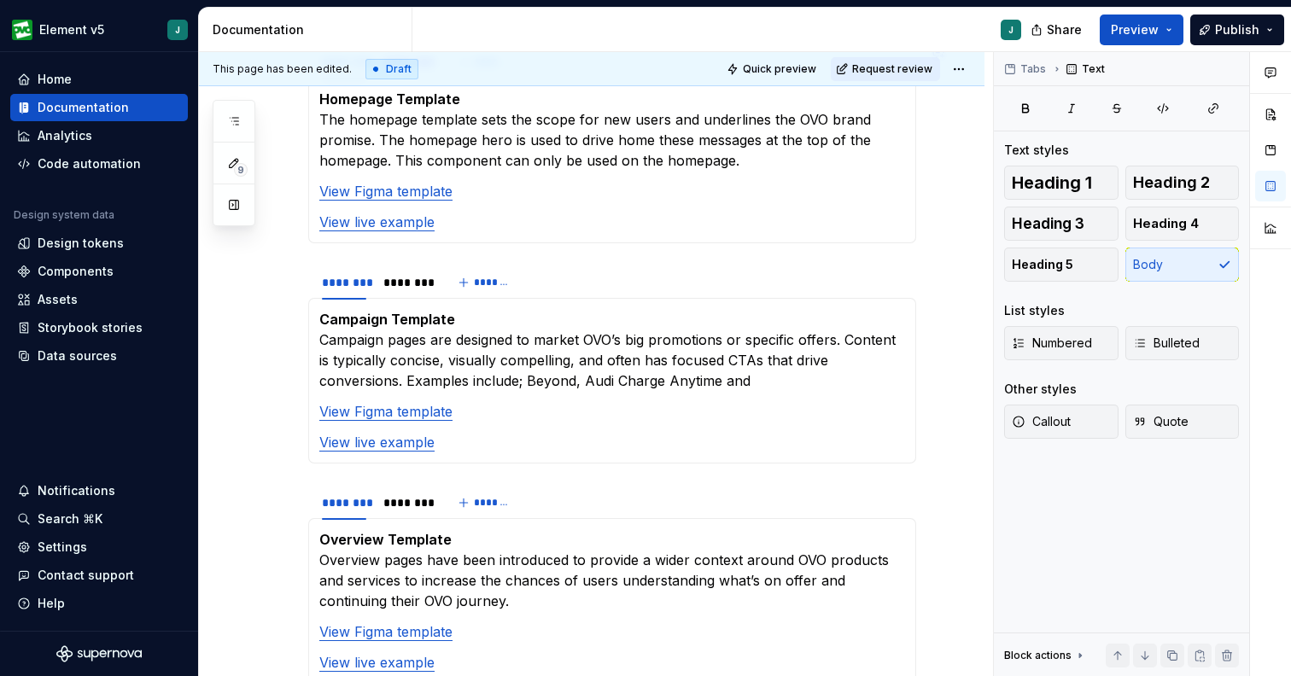
scroll to position [582, 0]
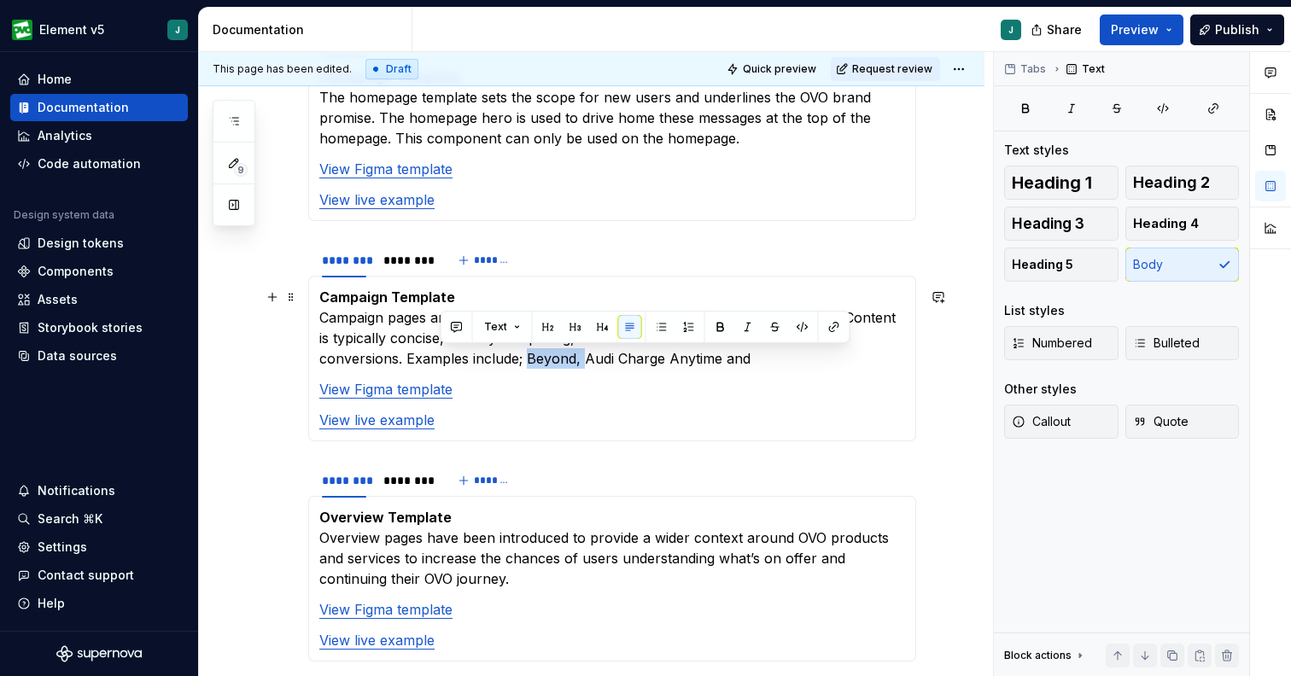
drag, startPoint x: 495, startPoint y: 360, endPoint x: 441, endPoint y: 365, distance: 54.0
click at [441, 366] on p "Campaign Template Campaign pages are designed to market OVO’s big promotions or…" at bounding box center [612, 328] width 586 height 82
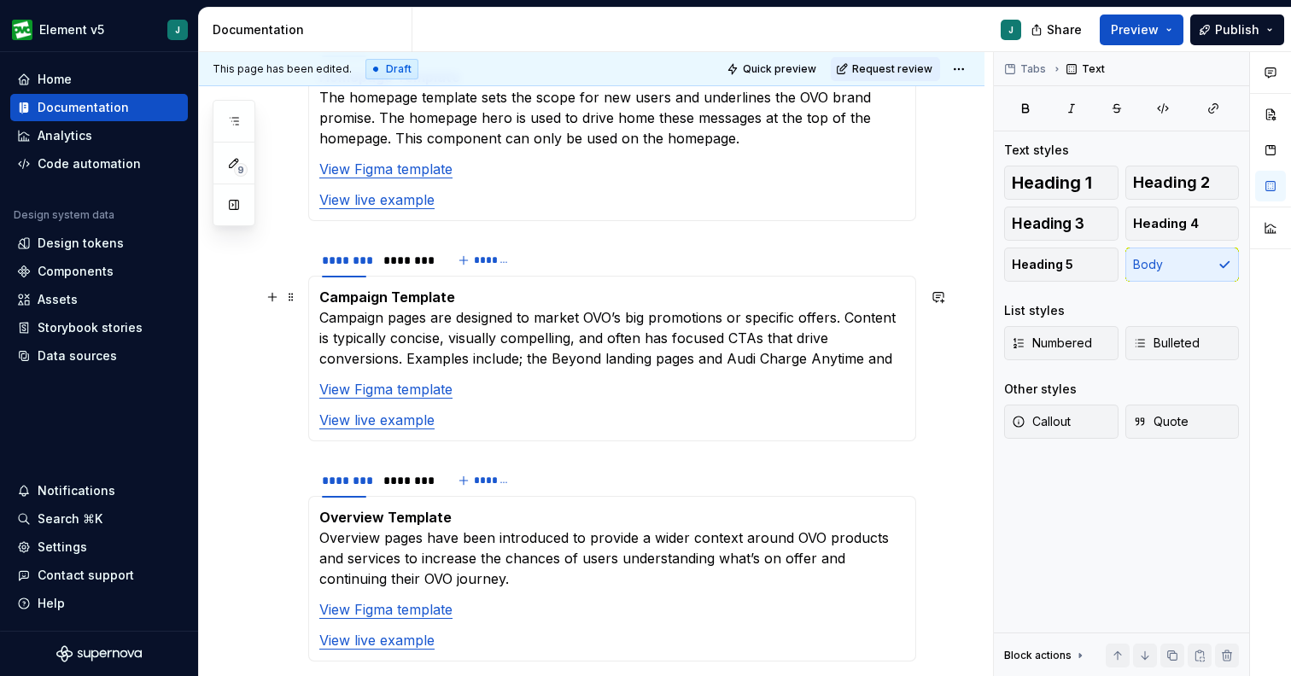
click at [843, 361] on p "Campaign Template Campaign pages are designed to market OVO’s big promotions or…" at bounding box center [612, 328] width 586 height 82
click at [668, 359] on p "Campaign Template Campaign pages are designed to market OVO’s big promotions or…" at bounding box center [612, 328] width 586 height 82
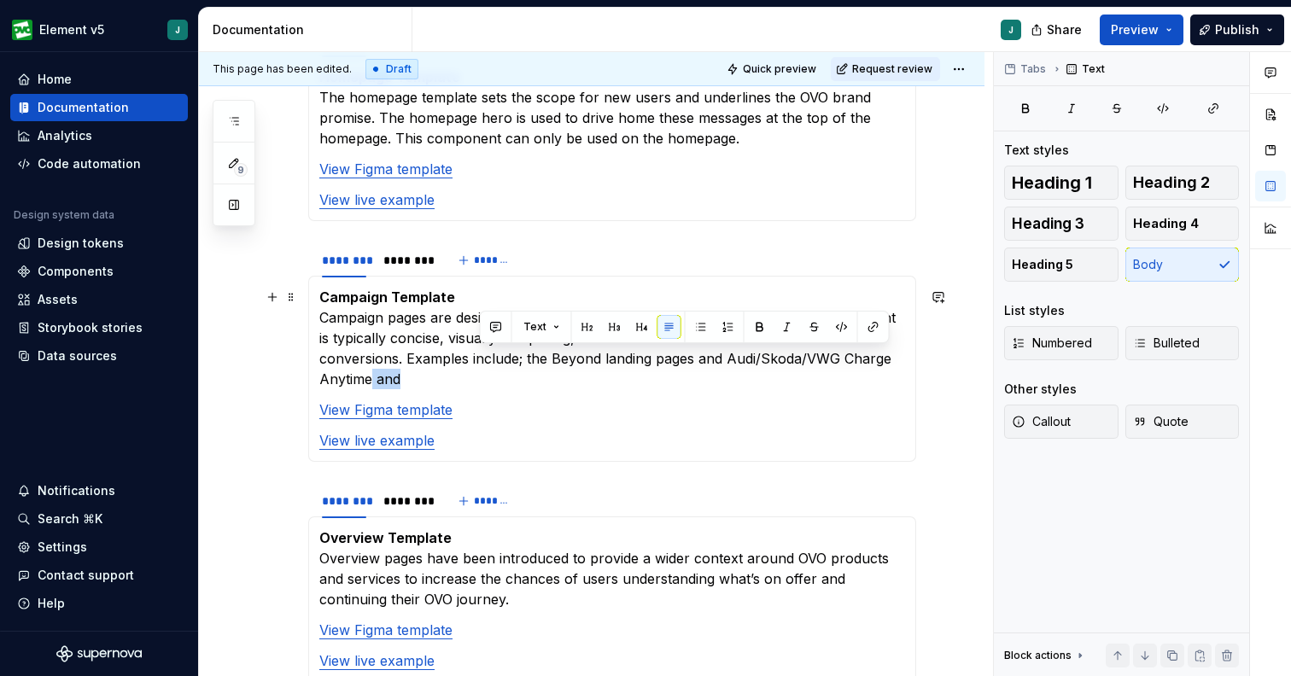
drag, startPoint x: 885, startPoint y: 364, endPoint x: 860, endPoint y: 364, distance: 24.8
click at [860, 364] on p "Campaign Template Campaign pages are designed to market OVO’s big promotions or…" at bounding box center [612, 338] width 586 height 102
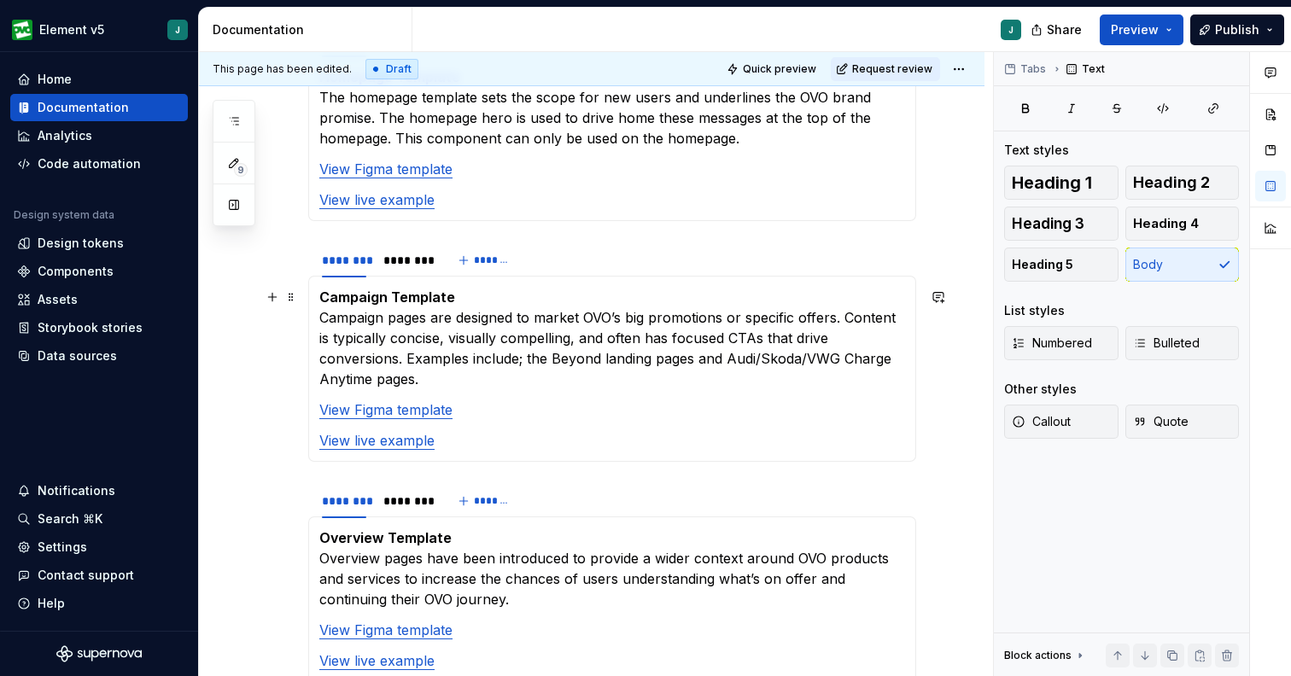
click at [538, 365] on p "Campaign Template Campaign pages are designed to market OVO’s big promotions or…" at bounding box center [612, 338] width 586 height 102
click at [540, 354] on p "Campaign Template Campaign pages are designed to market OVO’s big promotions or…" at bounding box center [612, 338] width 586 height 102
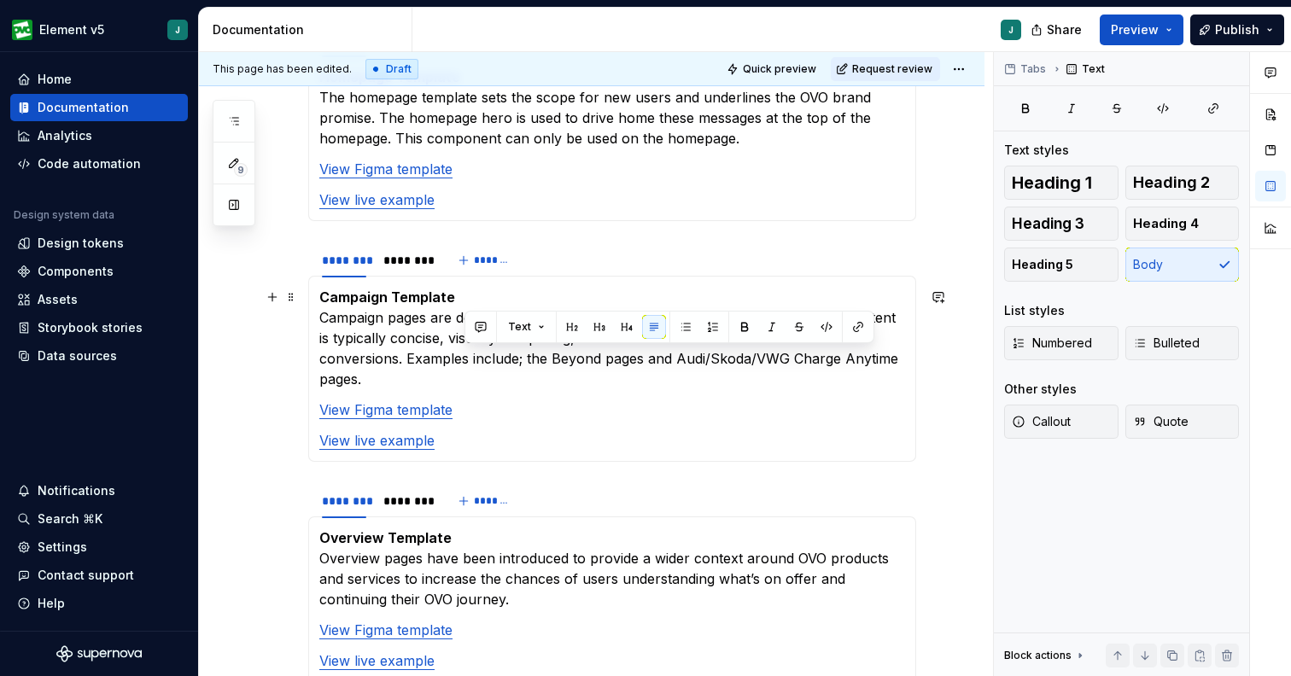
drag, startPoint x: 858, startPoint y: 364, endPoint x: 464, endPoint y: 365, distance: 393.5
click at [464, 365] on p "Campaign Template Campaign pages are designed to market OVO’s big promotions or…" at bounding box center [612, 338] width 586 height 102
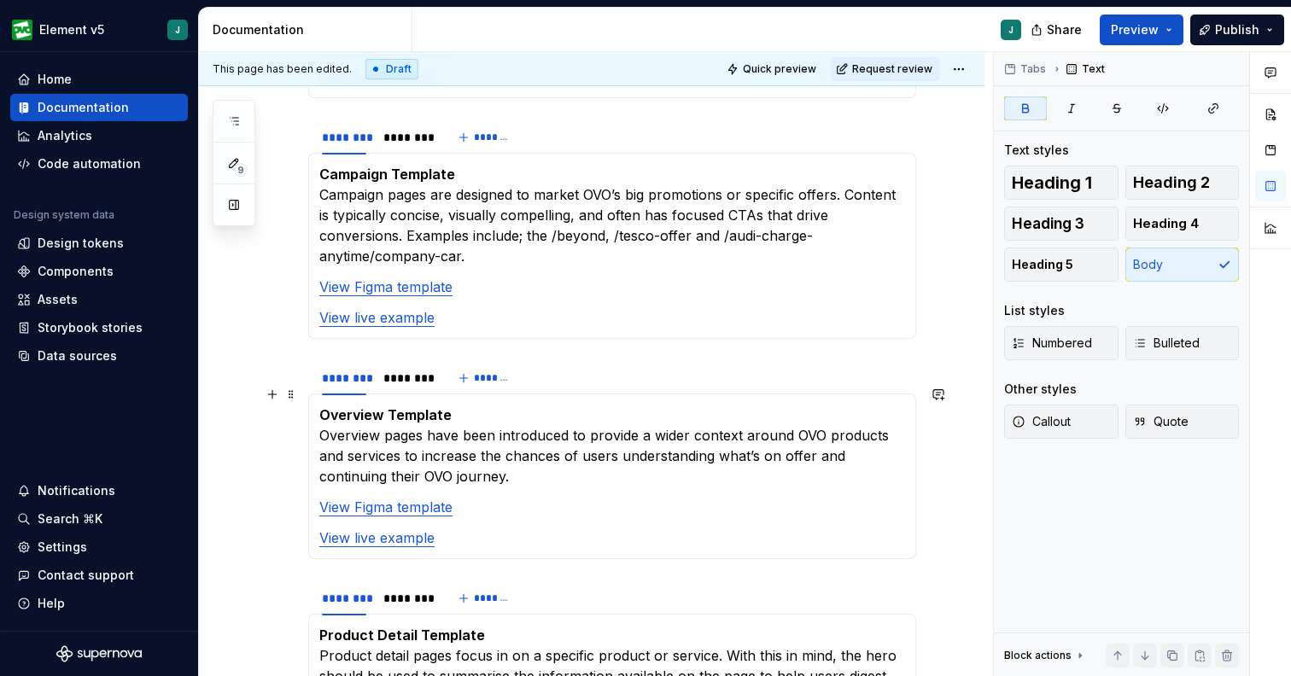
scroll to position [722, 0]
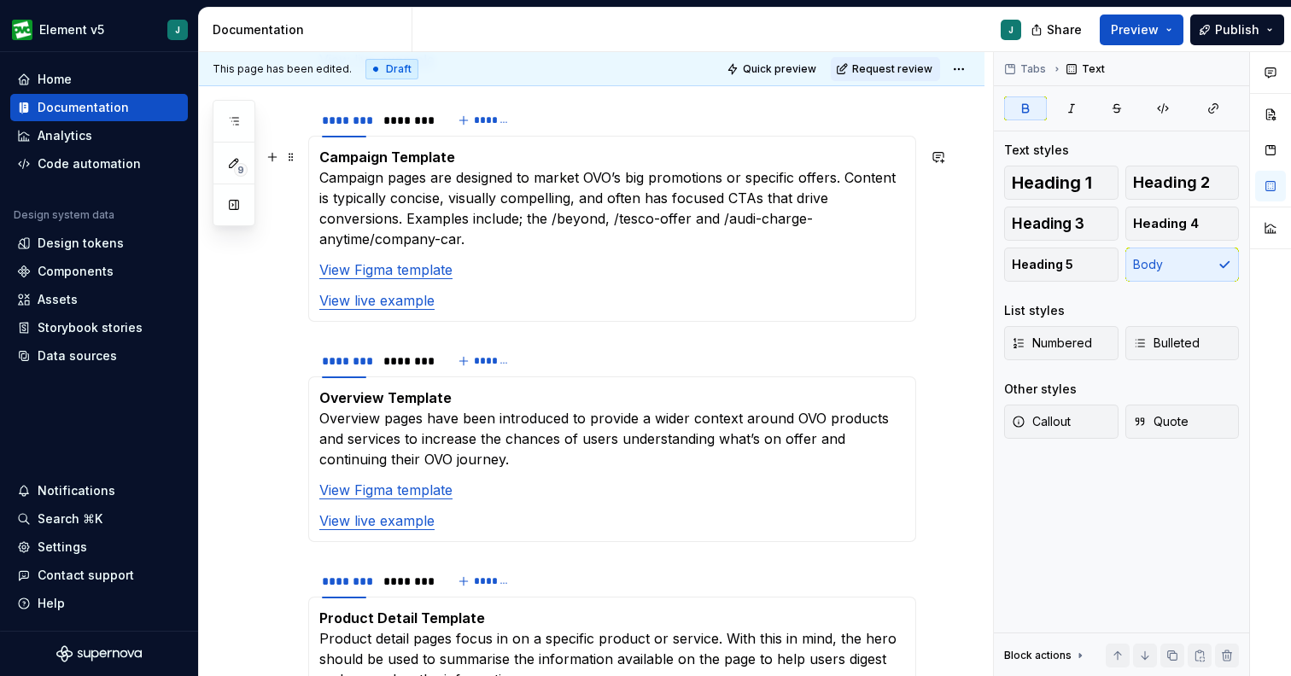
click at [458, 219] on p "Campaign Template Campaign pages are designed to market OVO’s big promotions or…" at bounding box center [612, 198] width 586 height 102
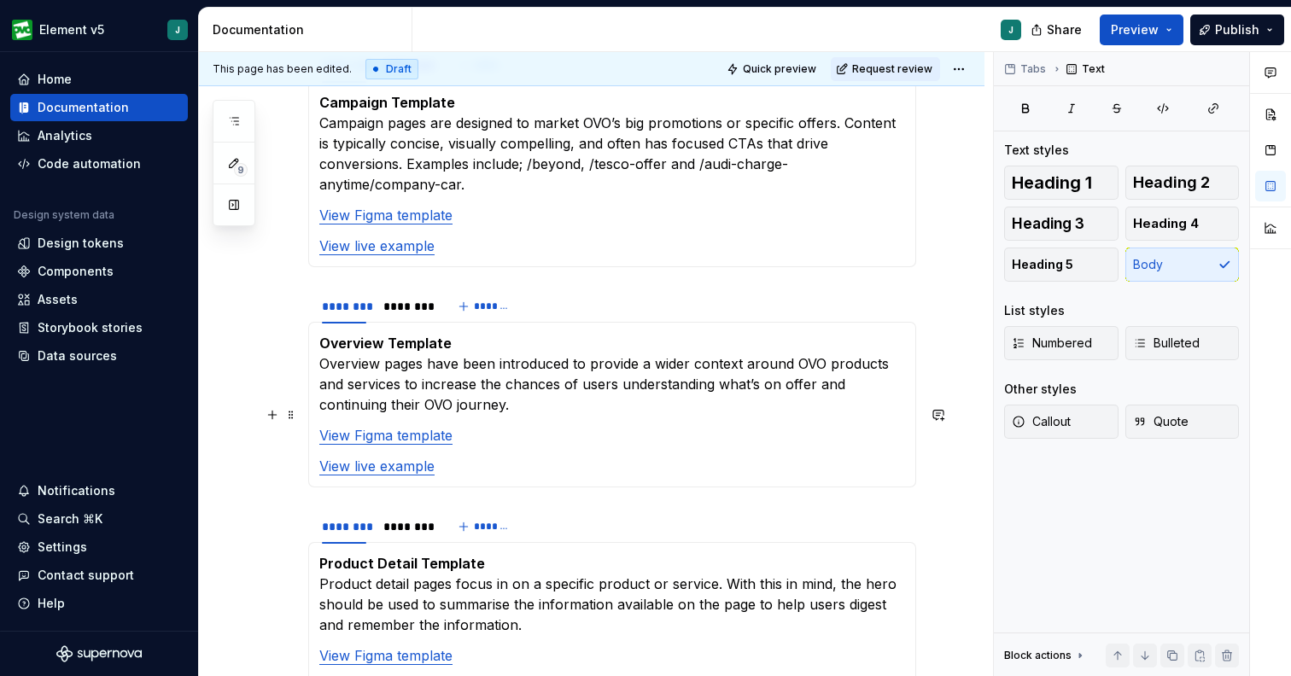
scroll to position [796, 0]
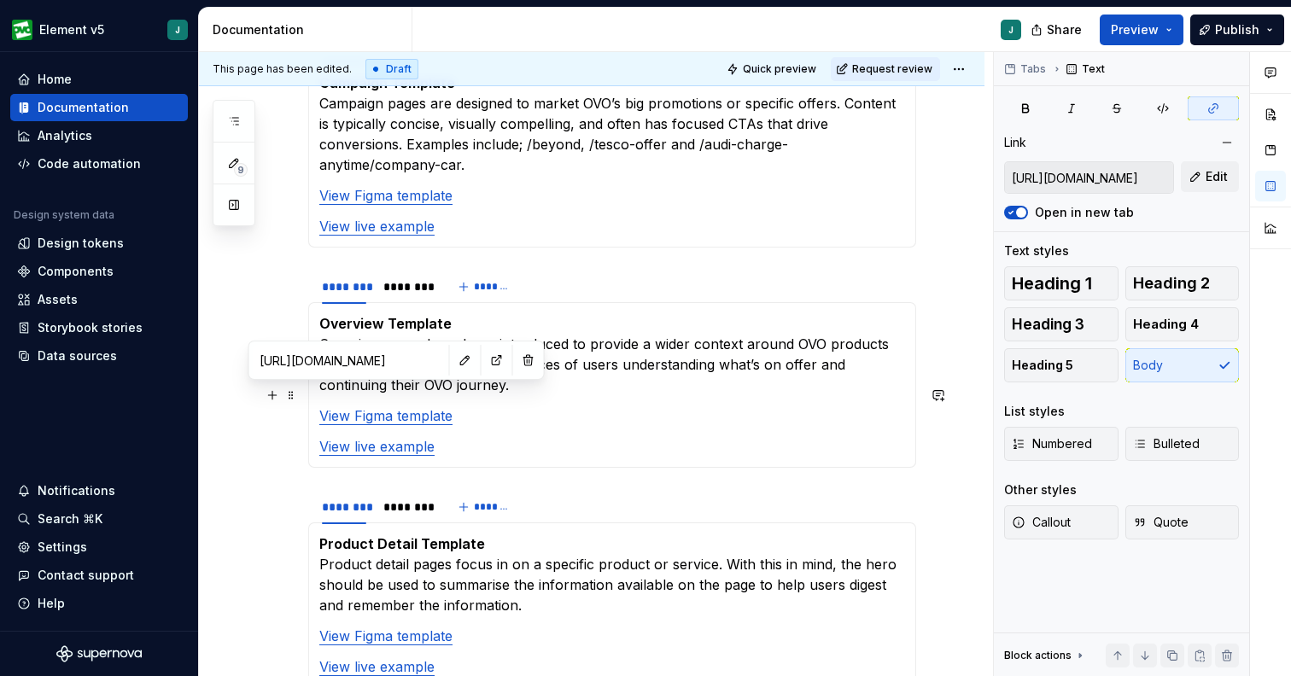
click at [372, 407] on link "View Figma template" at bounding box center [385, 415] width 133 height 17
click at [485, 365] on button "button" at bounding box center [497, 360] width 24 height 24
click at [382, 315] on strong "Overview Template" at bounding box center [385, 323] width 132 height 17
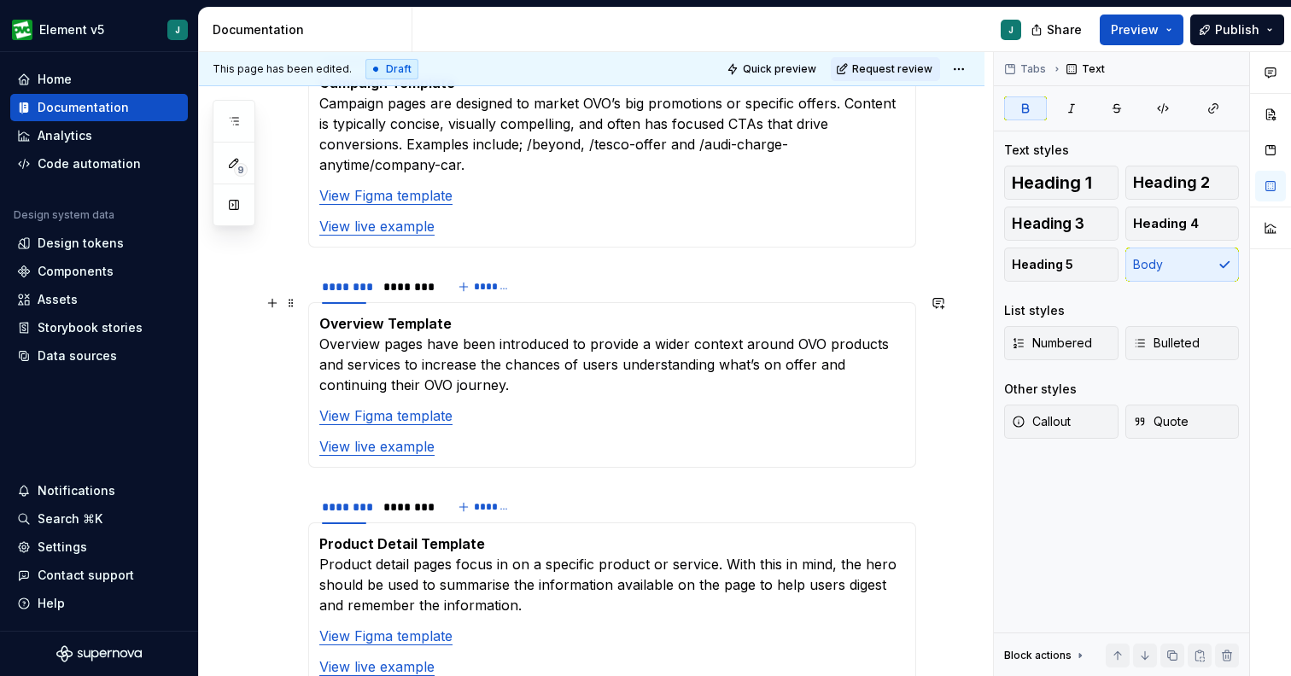
click at [317, 309] on div "Overview Template Overview pages have been introduced to provide a wider contex…" at bounding box center [612, 385] width 608 height 166
click at [321, 321] on p "Product Overview Template Overview pages have been introduced to provide a wide…" at bounding box center [612, 354] width 586 height 82
click at [478, 352] on p "Product Overview Template Product Overview pages have been introduced to provid…" at bounding box center [612, 354] width 586 height 82
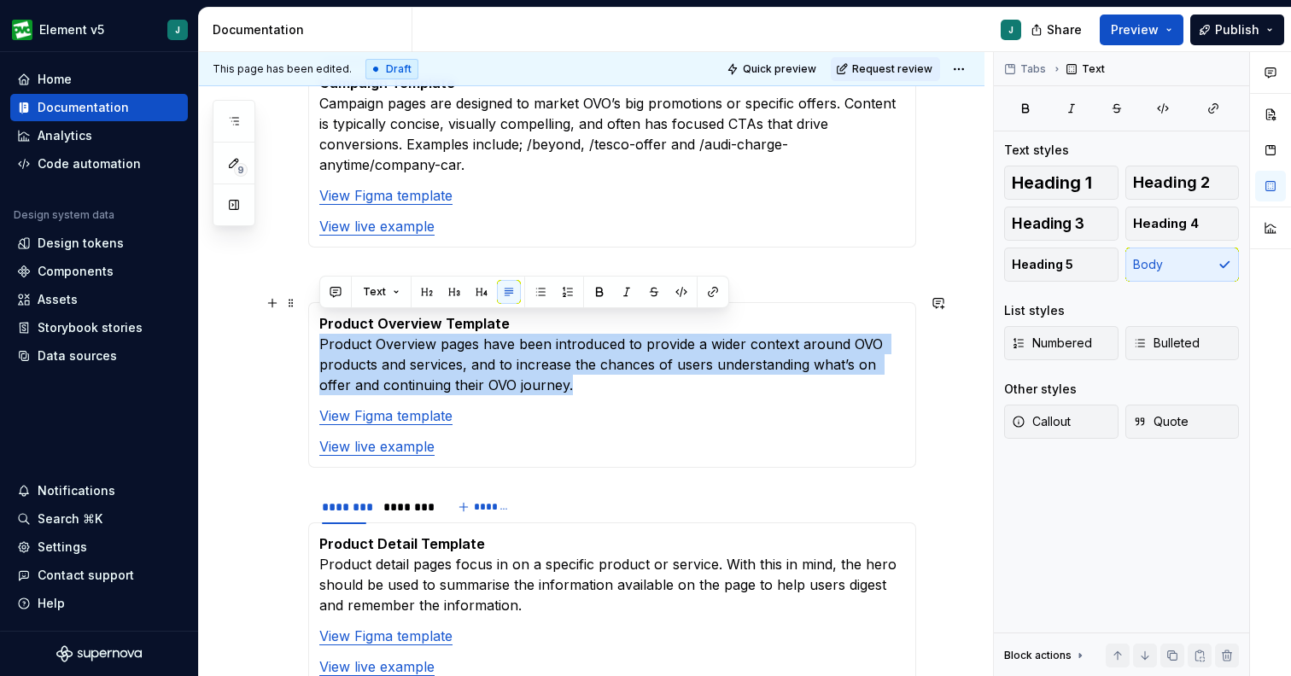
drag, startPoint x: 611, startPoint y: 366, endPoint x: 308, endPoint y: 321, distance: 306.4
click at [308, 321] on div "Product Overview Template Product Overview pages have been introduced to provid…" at bounding box center [612, 385] width 608 height 166
copy p "Product Overview pages have been introduced to provide a wider context around O…"
click at [544, 338] on p "Product Overview Template Product Overview pages have been introduced to provid…" at bounding box center [612, 354] width 586 height 82
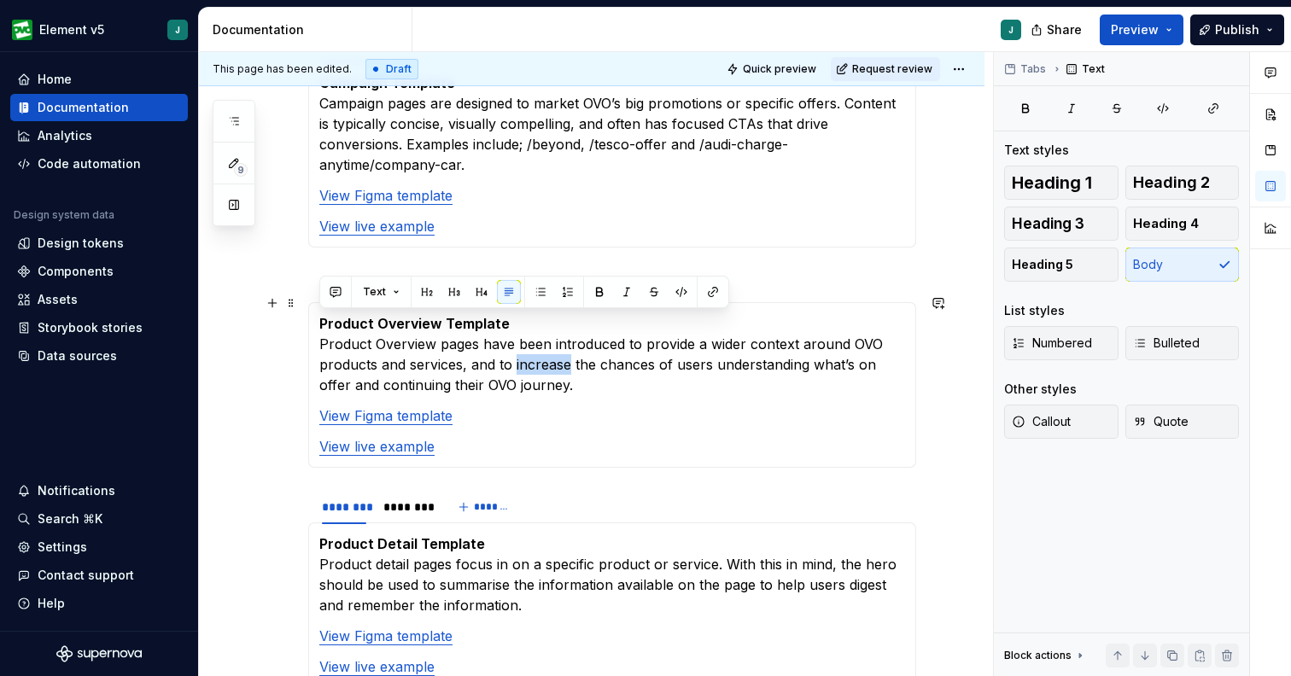
click at [544, 338] on p "Product Overview Template Product Overview pages have been introduced to provid…" at bounding box center [612, 354] width 586 height 82
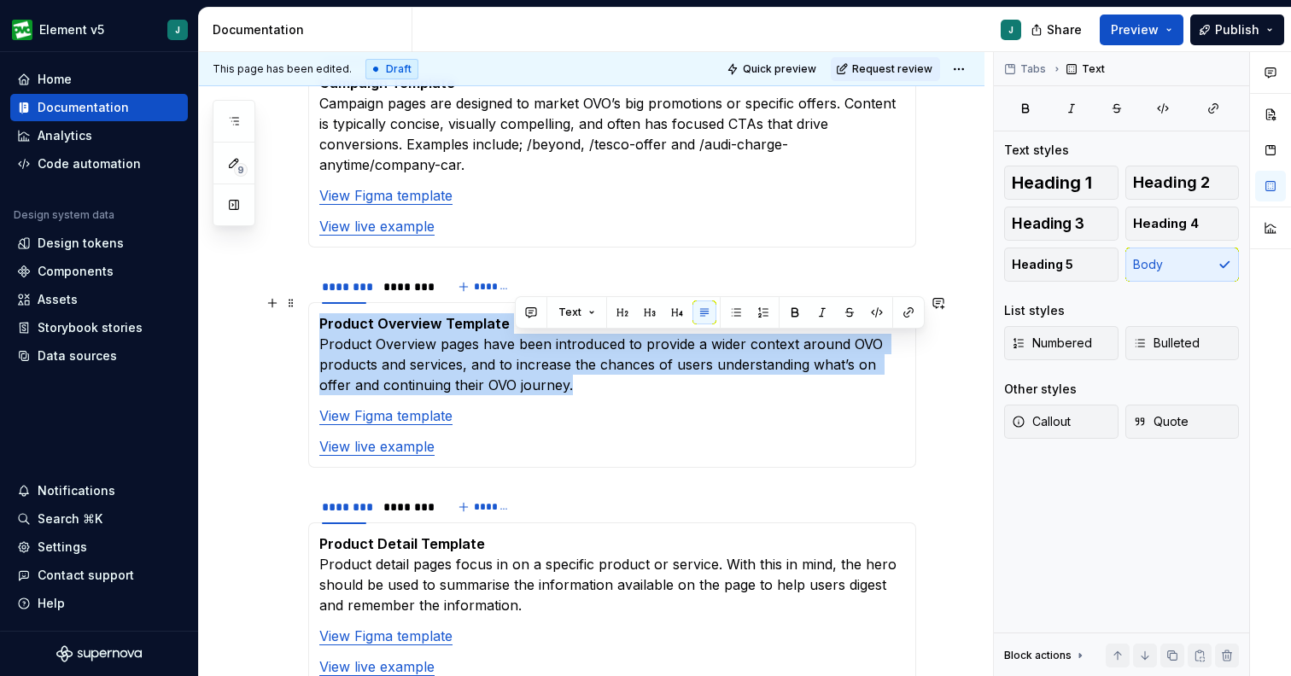
click at [544, 338] on p "Product Overview Template Product Overview pages have been introduced to provid…" at bounding box center [612, 354] width 586 height 82
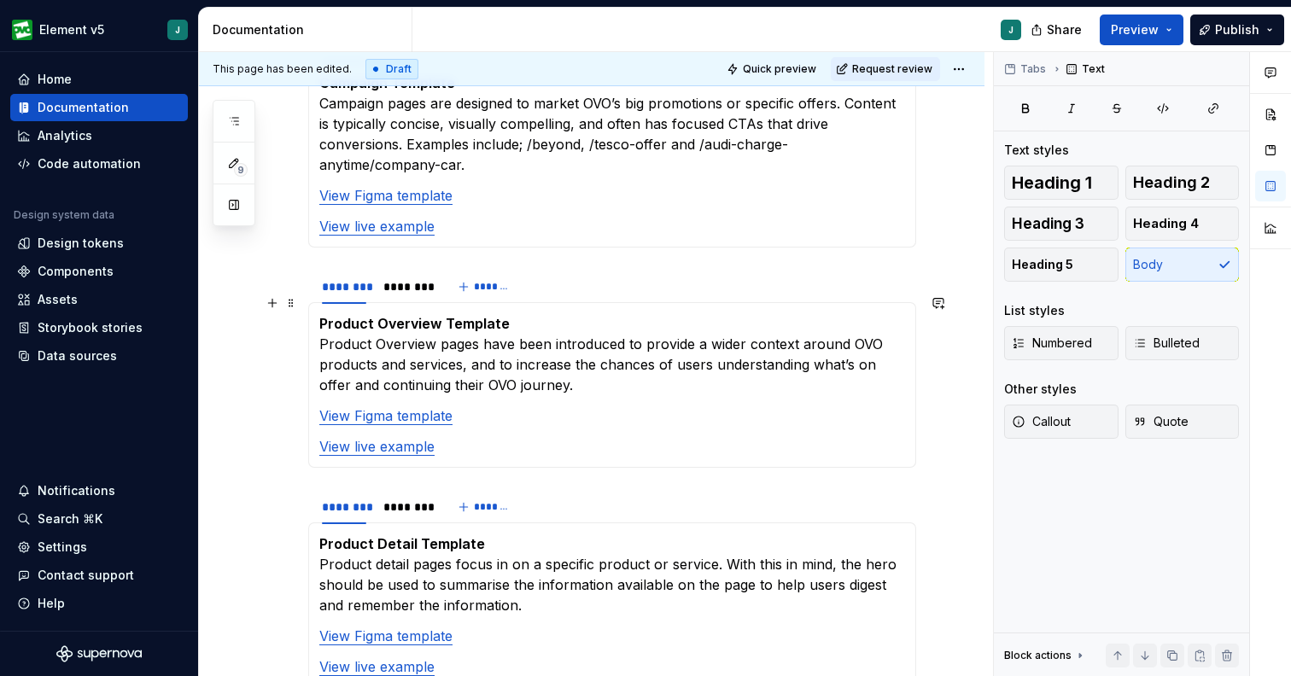
click at [532, 339] on p "Product Overview Template Product Overview pages have been introduced to provid…" at bounding box center [612, 354] width 586 height 82
click at [502, 355] on p "Product Overview Template Product Overview pages have been introduced to provid…" at bounding box center [612, 354] width 586 height 82
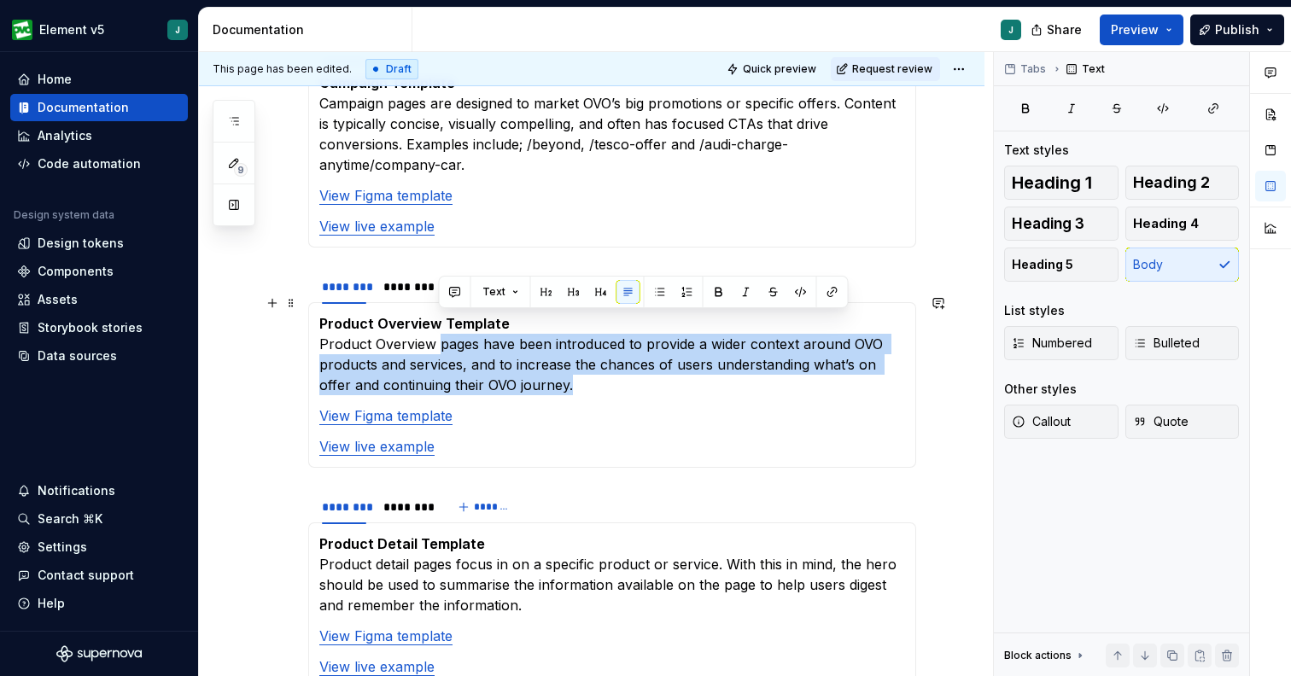
drag, startPoint x: 545, startPoint y: 358, endPoint x: 438, endPoint y: 330, distance: 111.0
click at [438, 330] on p "Product Overview Template Product Overview pages have been introduced to provid…" at bounding box center [612, 354] width 586 height 82
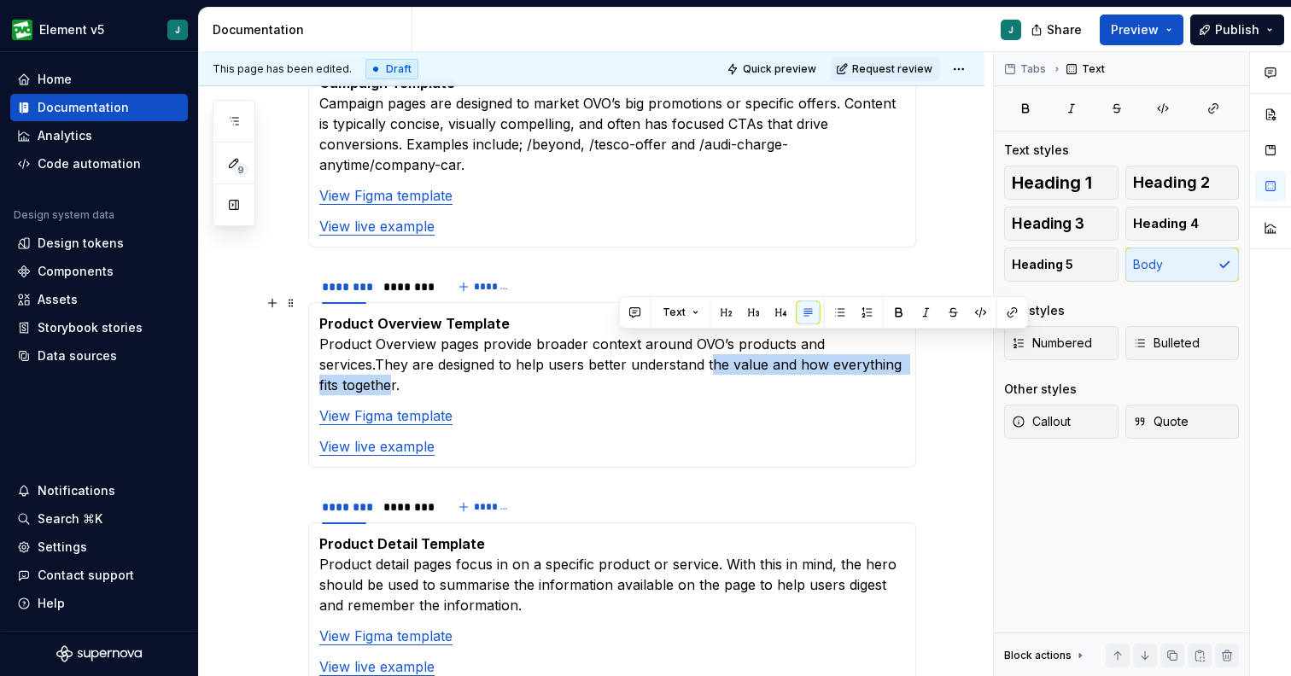
drag, startPoint x: 878, startPoint y: 345, endPoint x: 618, endPoint y: 347, distance: 260.4
click at [618, 347] on p "Product Overview Template Product Overview pages provide broader context around…" at bounding box center [612, 354] width 586 height 82
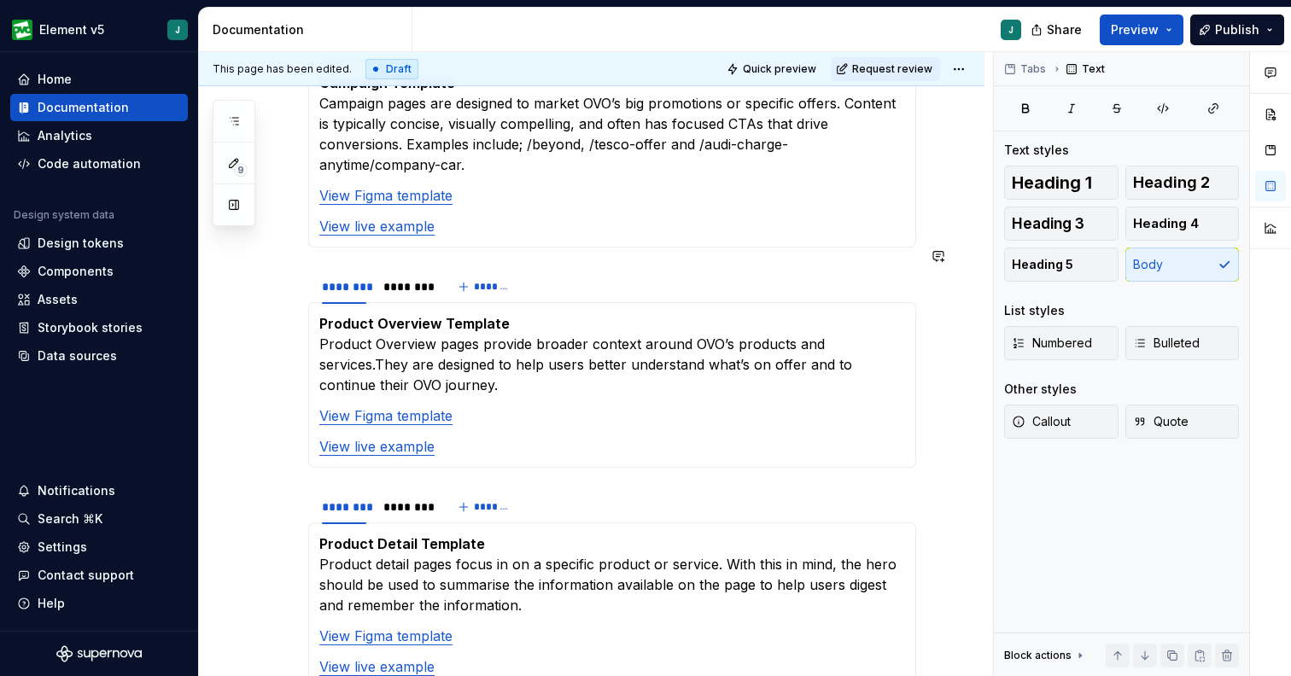
click at [527, 342] on p "Product Overview Template Product Overview pages provide broader context around…" at bounding box center [612, 354] width 586 height 82
click at [477, 324] on p "Product Overview Template Product Overview pages provide broader context around…" at bounding box center [612, 354] width 586 height 82
click at [542, 379] on section-item-column "Product Overview Template Product Overview pages act as parent pages and provid…" at bounding box center [612, 384] width 586 height 143
click at [564, 361] on p "Product Overview Template Product Overview pages act as parent pages and provid…" at bounding box center [612, 354] width 586 height 82
click at [704, 371] on p "Product Overview Template Product Overview pages act as parent pages and provid…" at bounding box center [612, 354] width 586 height 82
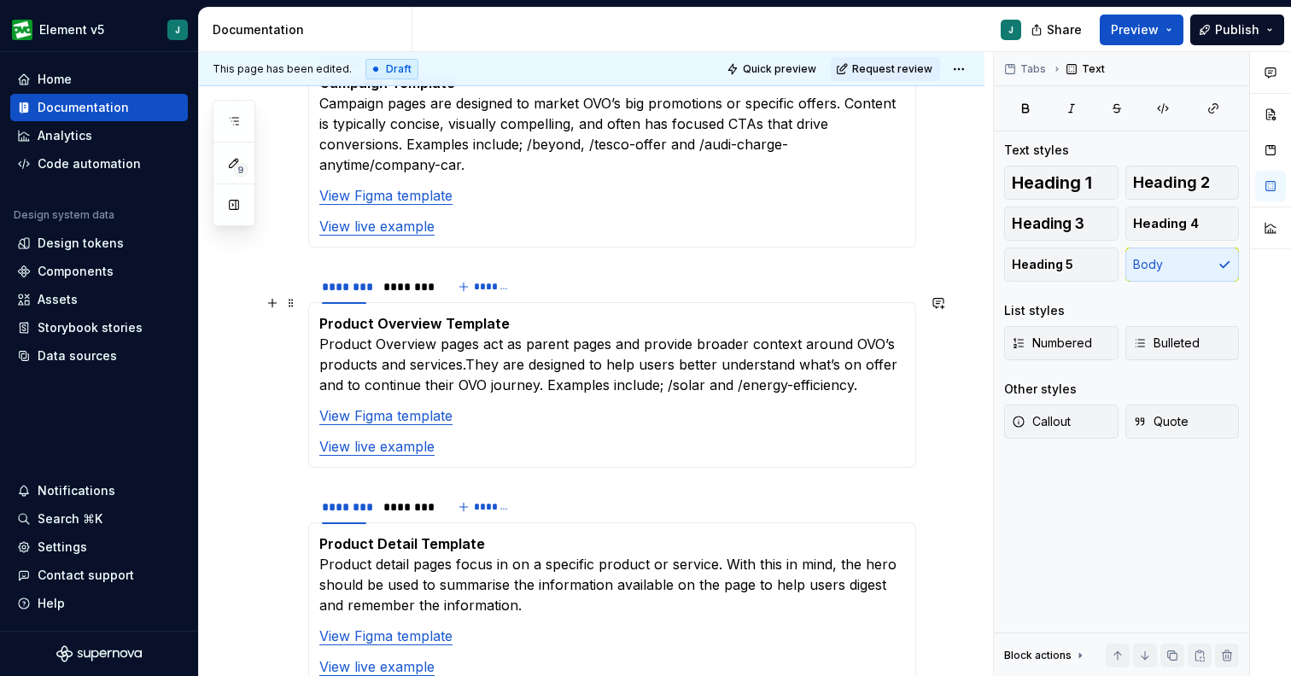
click at [292, 358] on div "Templates provide starting points for key page types and ensure information unf…" at bounding box center [591, 557] width 785 height 2115
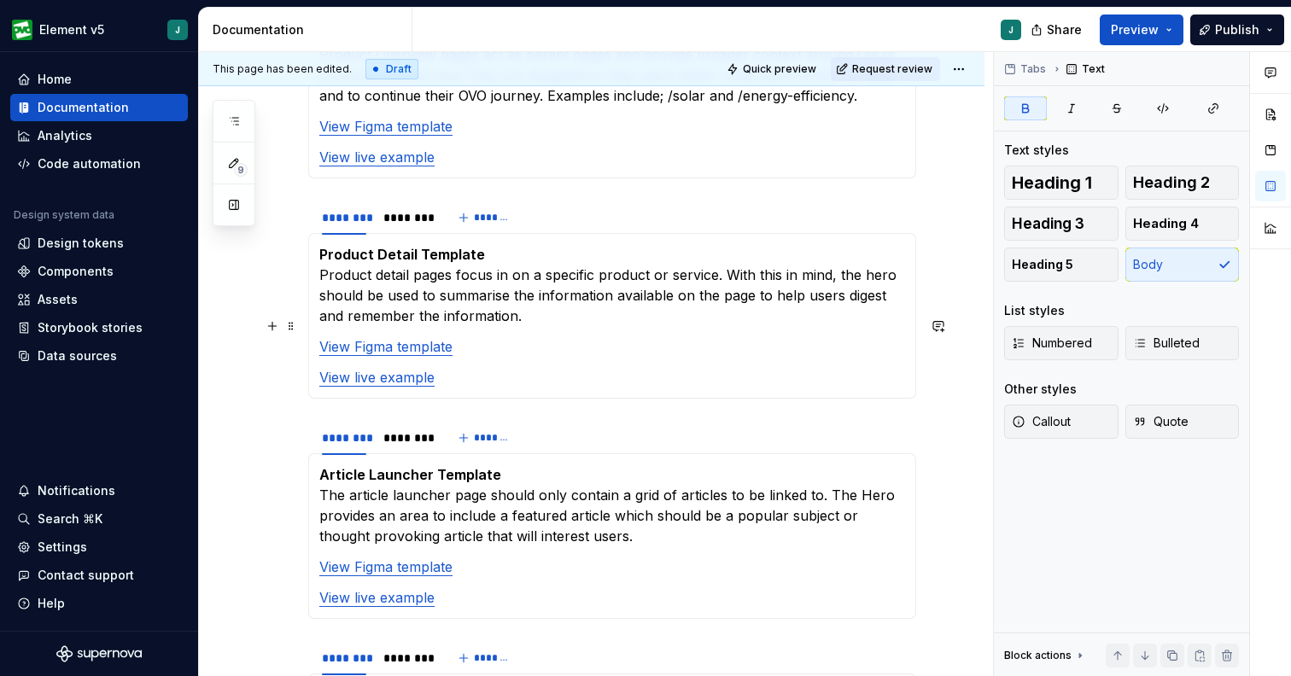
scroll to position [1088, 0]
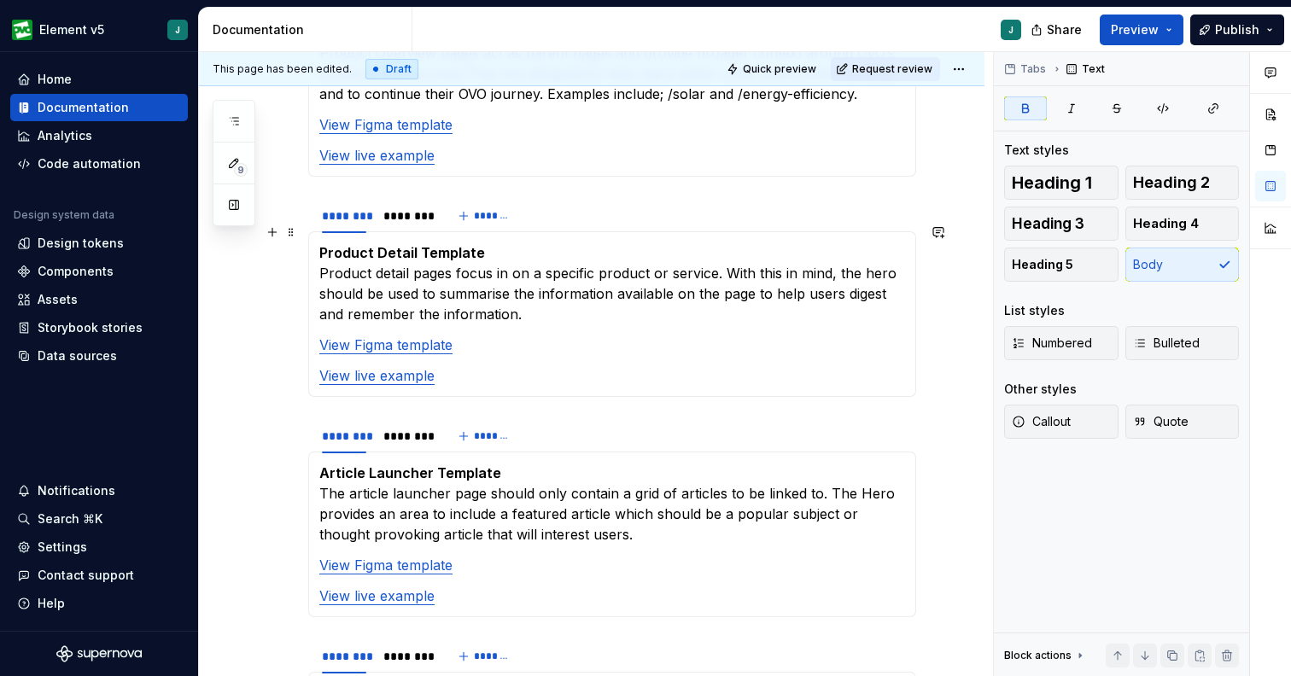
click at [508, 254] on p "Product Detail Template Product detail pages focus in on a specific product or …" at bounding box center [612, 283] width 586 height 82
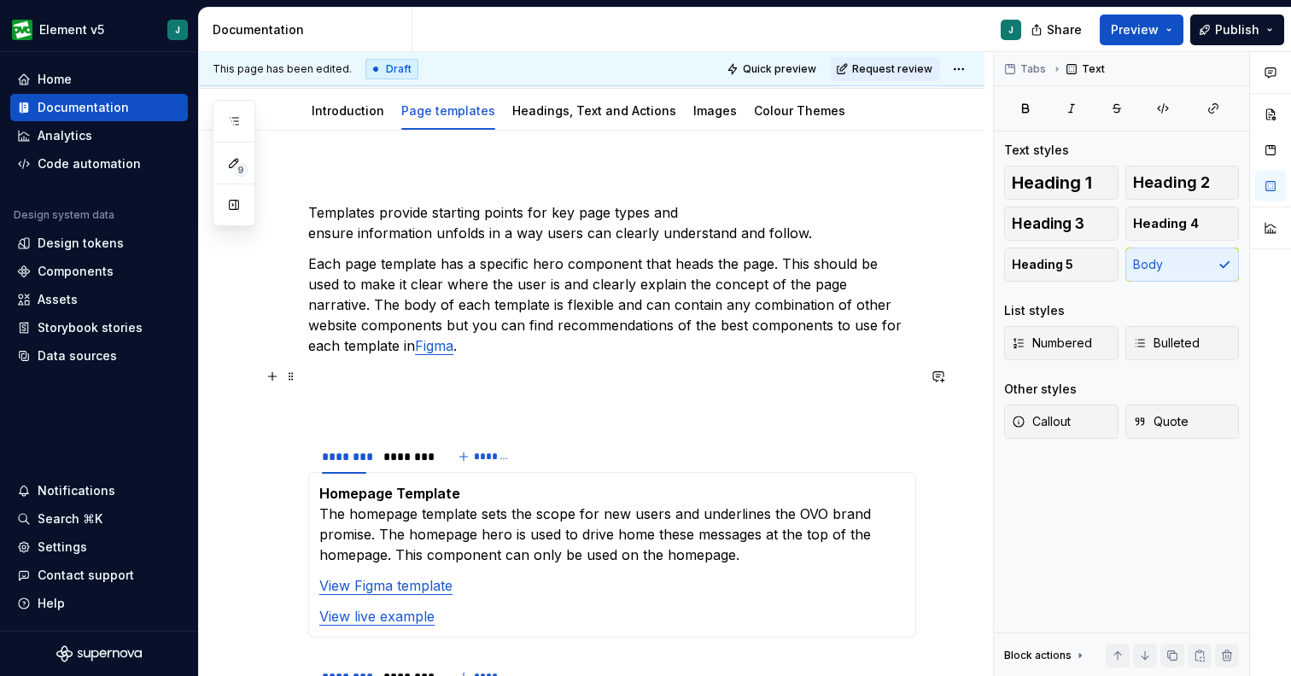
scroll to position [114, 0]
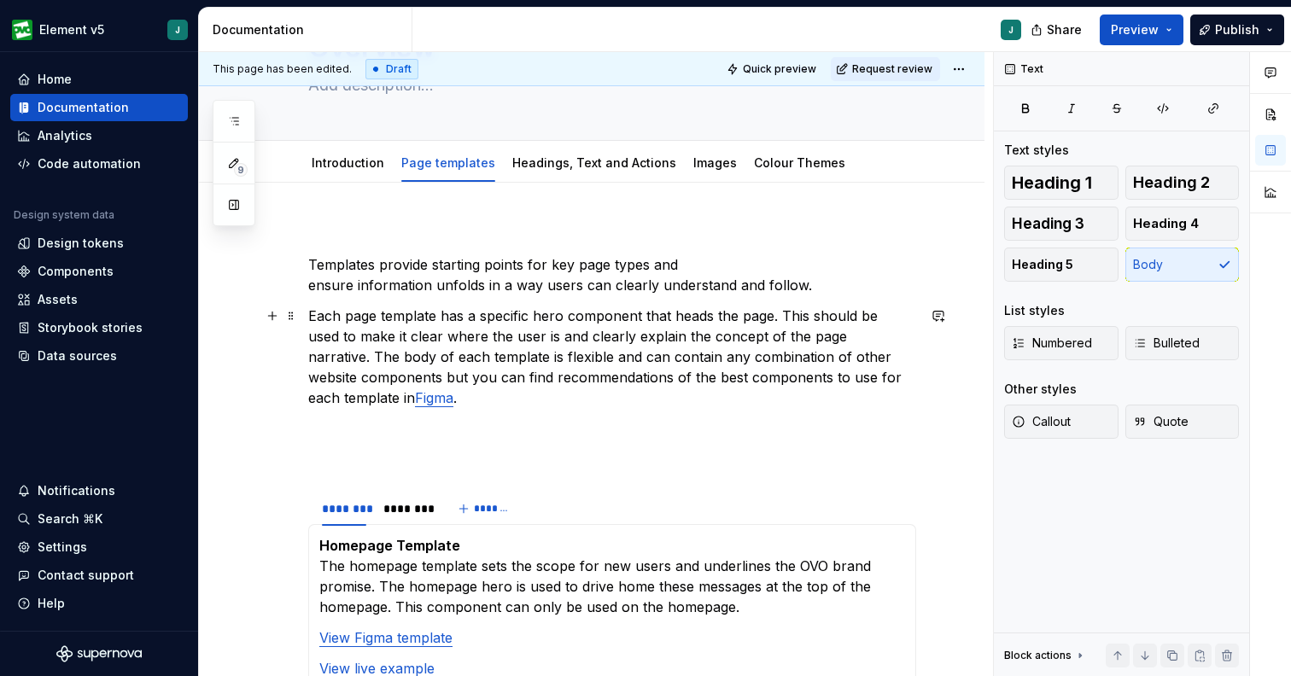
click at [768, 315] on p "Each page template has a specific hero component that heads the page. This shou…" at bounding box center [612, 357] width 608 height 102
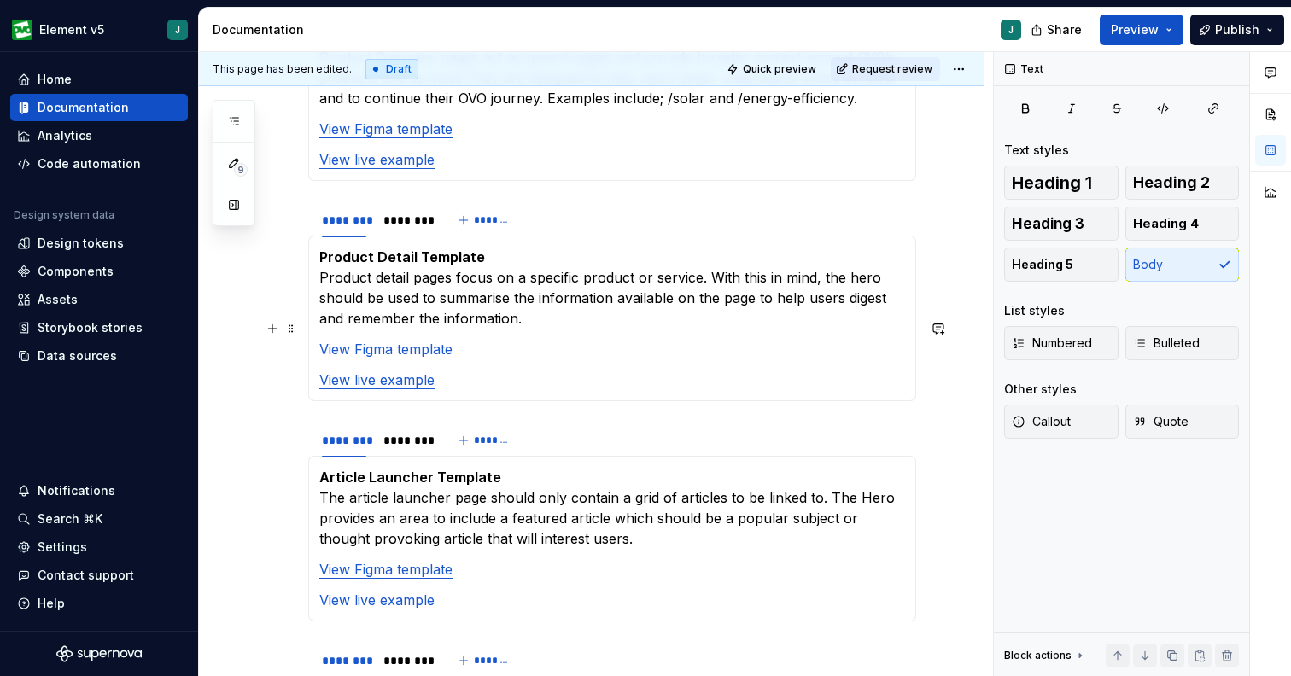
scroll to position [1081, 0]
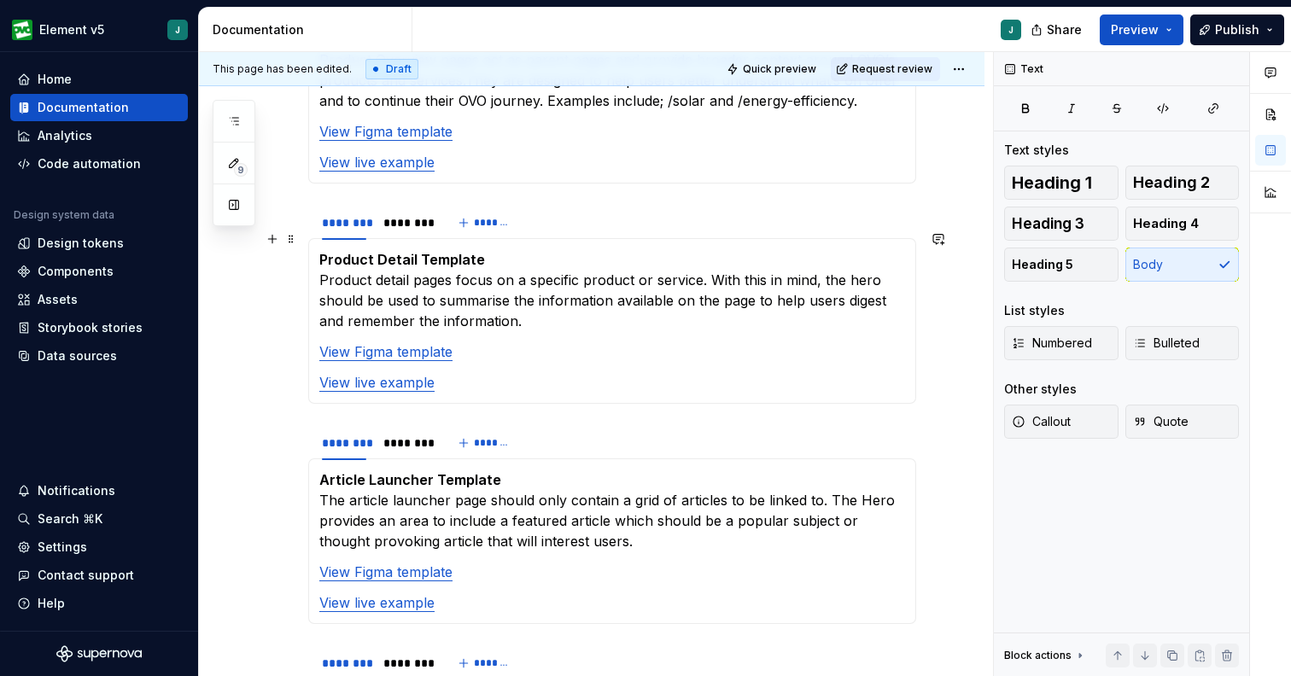
click at [562, 266] on p "Product Detail Template Product detail pages focus on a specific product or ser…" at bounding box center [612, 290] width 586 height 82
click at [642, 269] on p "Product Detail Template Product detail pages focus on a specific product or ser…" at bounding box center [612, 290] width 586 height 82
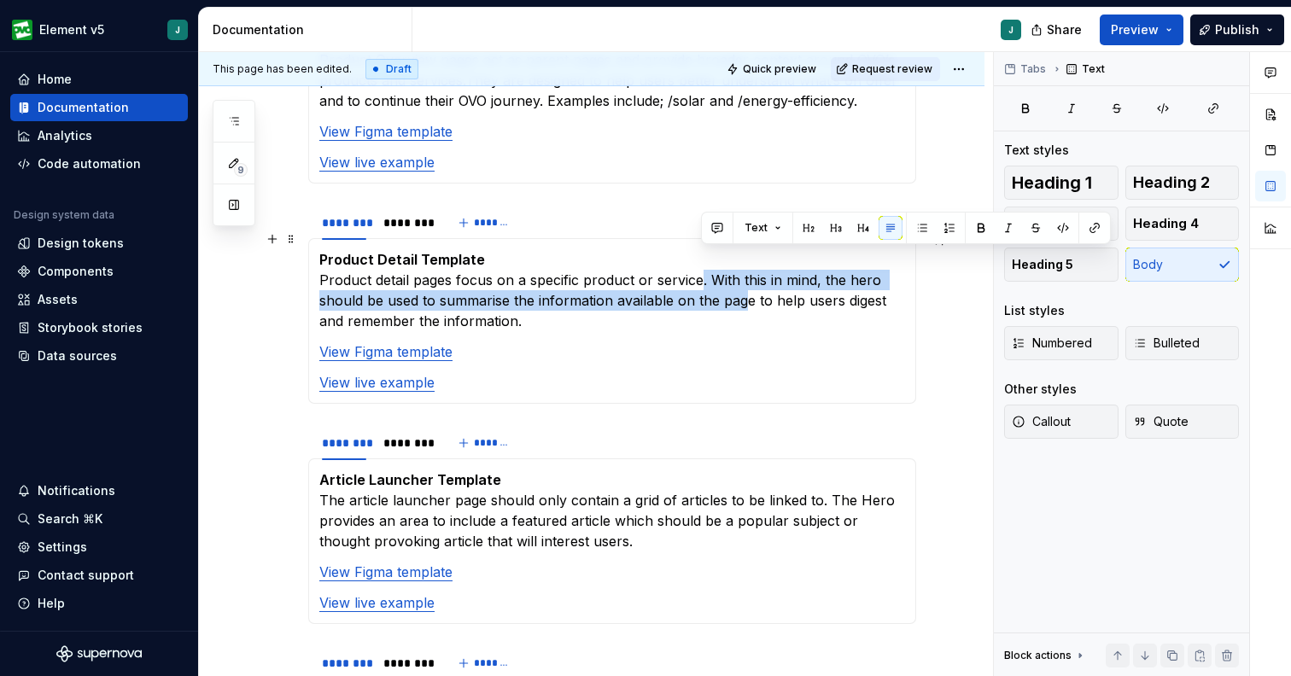
drag, startPoint x: 744, startPoint y: 284, endPoint x: 701, endPoint y: 265, distance: 46.6
click at [701, 265] on p "Product Detail Template Product detail pages focus on a specific product or ser…" at bounding box center [612, 290] width 586 height 82
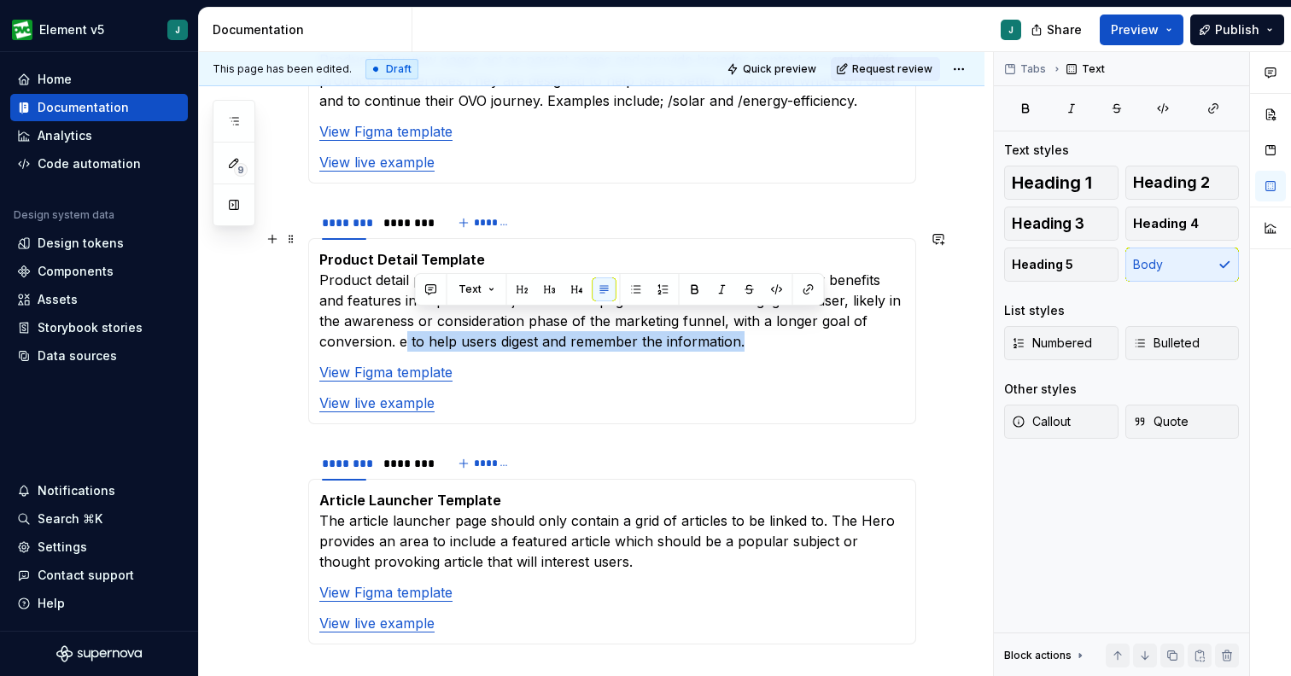
drag, startPoint x: 650, startPoint y: 323, endPoint x: 402, endPoint y: 320, distance: 247.6
click at [402, 320] on p "Product Detail Template Product detail pages focus on a specific product or ser…" at bounding box center [612, 300] width 586 height 102
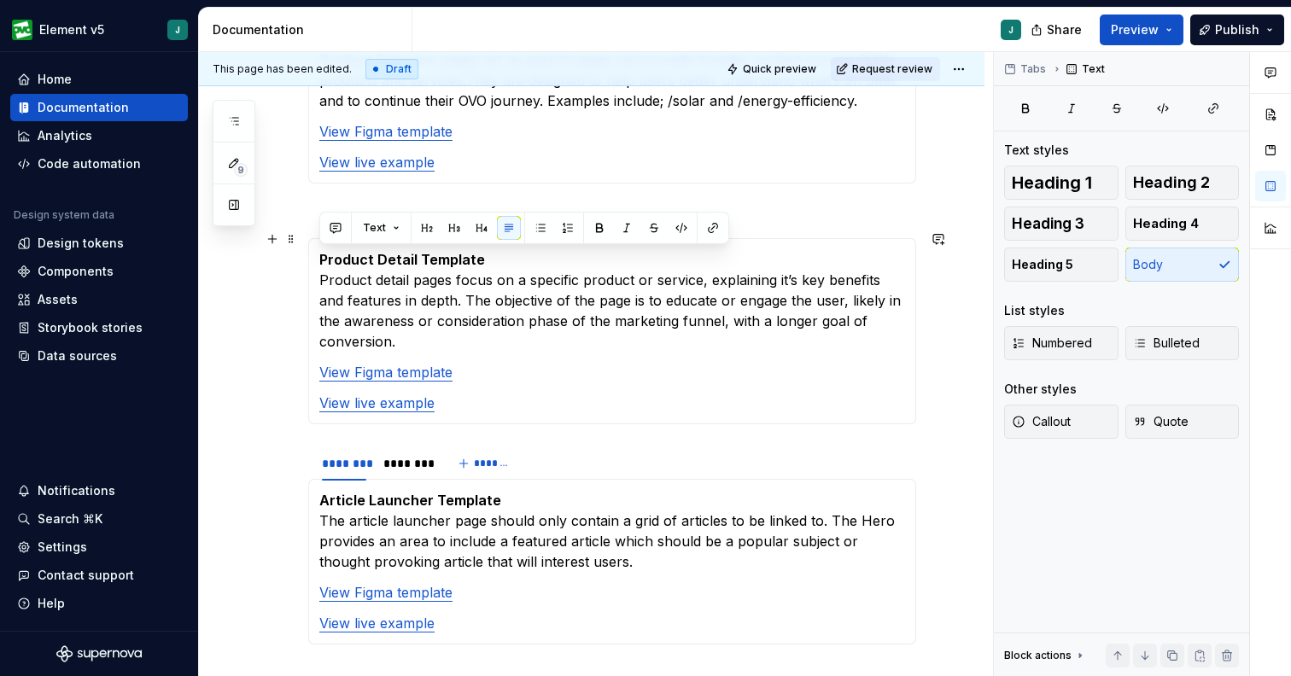
drag, startPoint x: 402, startPoint y: 320, endPoint x: 318, endPoint y: 260, distance: 104.0
click at [318, 260] on div "Product Detail Template Product detail pages focus on a specific product or ser…" at bounding box center [612, 331] width 608 height 186
copy p "Product detail pages focus on a specific product or service, explaining it’s ke…"
click at [476, 312] on p "Product Detail Template Product detail pages focus on a specific product or ser…" at bounding box center [612, 300] width 586 height 102
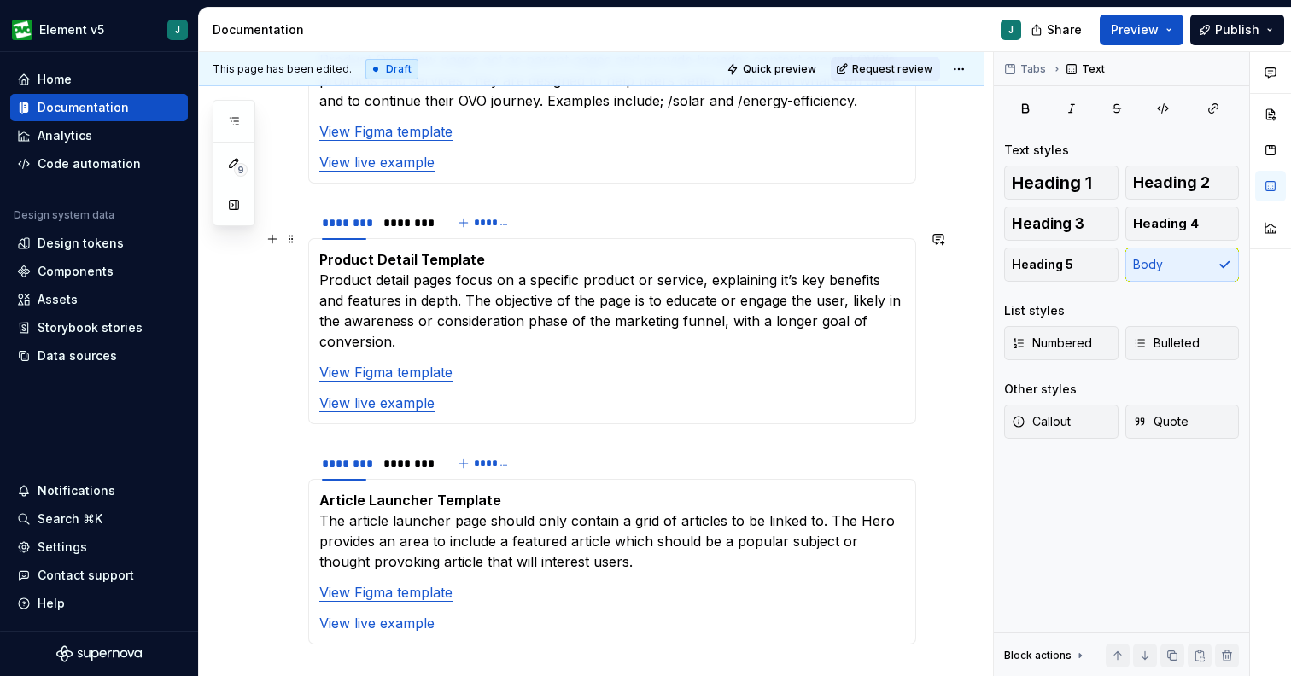
click at [466, 281] on p "Product Detail Template Product detail pages focus on a specific product or ser…" at bounding box center [612, 300] width 586 height 102
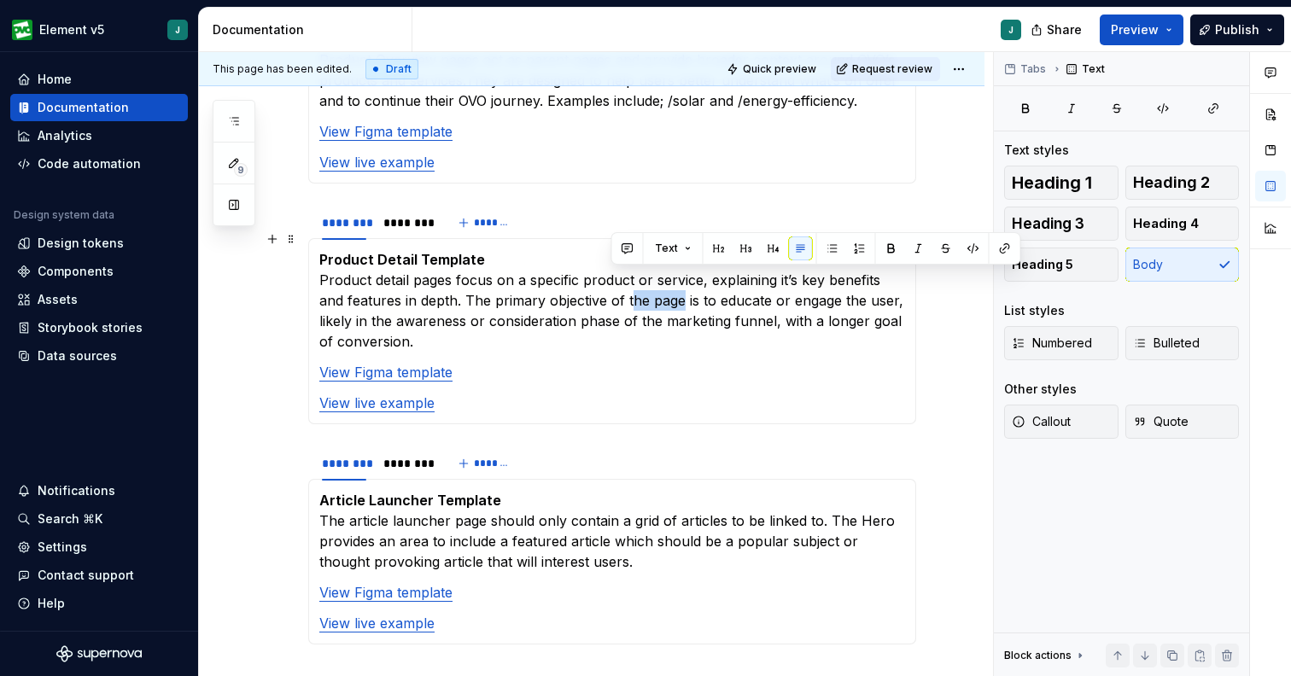
drag, startPoint x: 651, startPoint y: 285, endPoint x: 604, endPoint y: 285, distance: 47.8
click at [604, 285] on p "Product Detail Template Product detail pages focus on a specific product or ser…" at bounding box center [612, 300] width 586 height 102
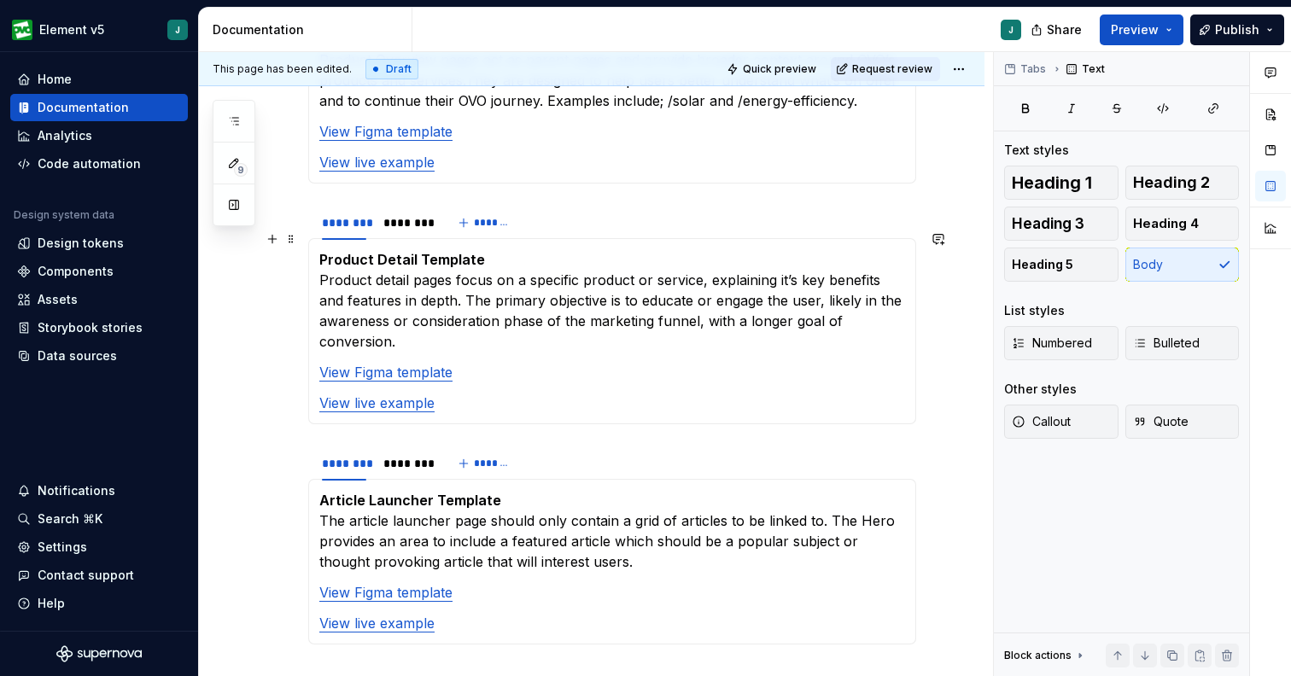
click at [680, 282] on p "Product Detail Template Product detail pages focus on a specific product or ser…" at bounding box center [612, 300] width 586 height 102
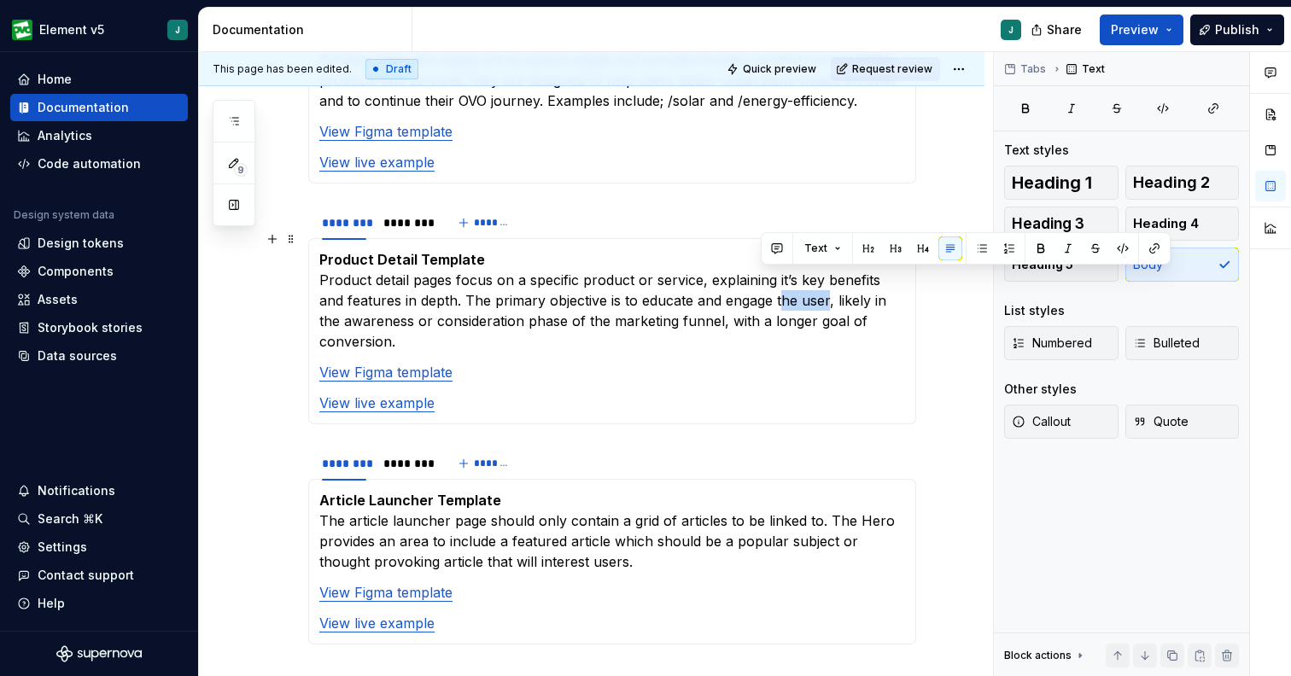
drag, startPoint x: 800, startPoint y: 283, endPoint x: 751, endPoint y: 283, distance: 48.7
click at [751, 283] on p "Product Detail Template Product detail pages focus on a specific product or ser…" at bounding box center [612, 300] width 586 height 102
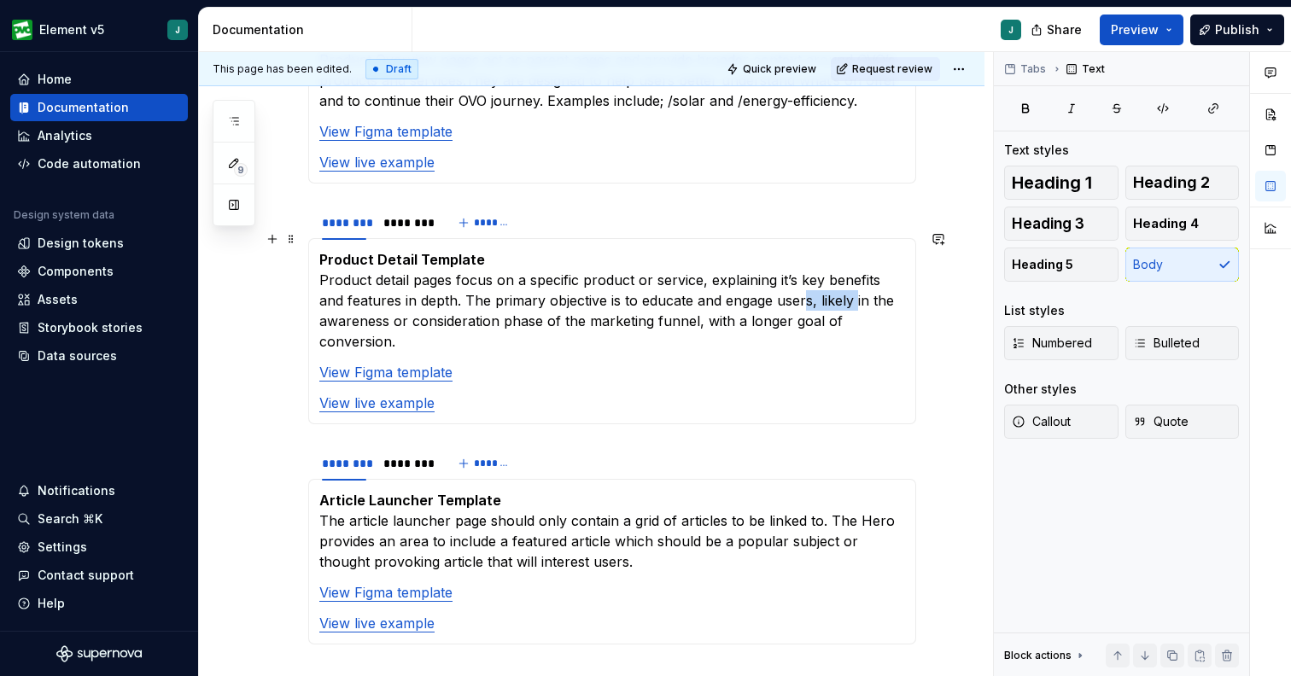
drag, startPoint x: 828, startPoint y: 282, endPoint x: 777, endPoint y: 282, distance: 51.2
click at [777, 282] on p "Product Detail Template Product detail pages focus on a specific product or ser…" at bounding box center [612, 300] width 586 height 102
click at [618, 306] on p "Product Detail Template Product detail pages focus on a specific product or ser…" at bounding box center [612, 300] width 586 height 102
click at [626, 306] on p "Product Detail Template Product detail pages focus on a specific product or ser…" at bounding box center [612, 300] width 586 height 102
click at [672, 306] on p "Product Detail Template Product detail pages focus on a specific product or ser…" at bounding box center [612, 300] width 586 height 102
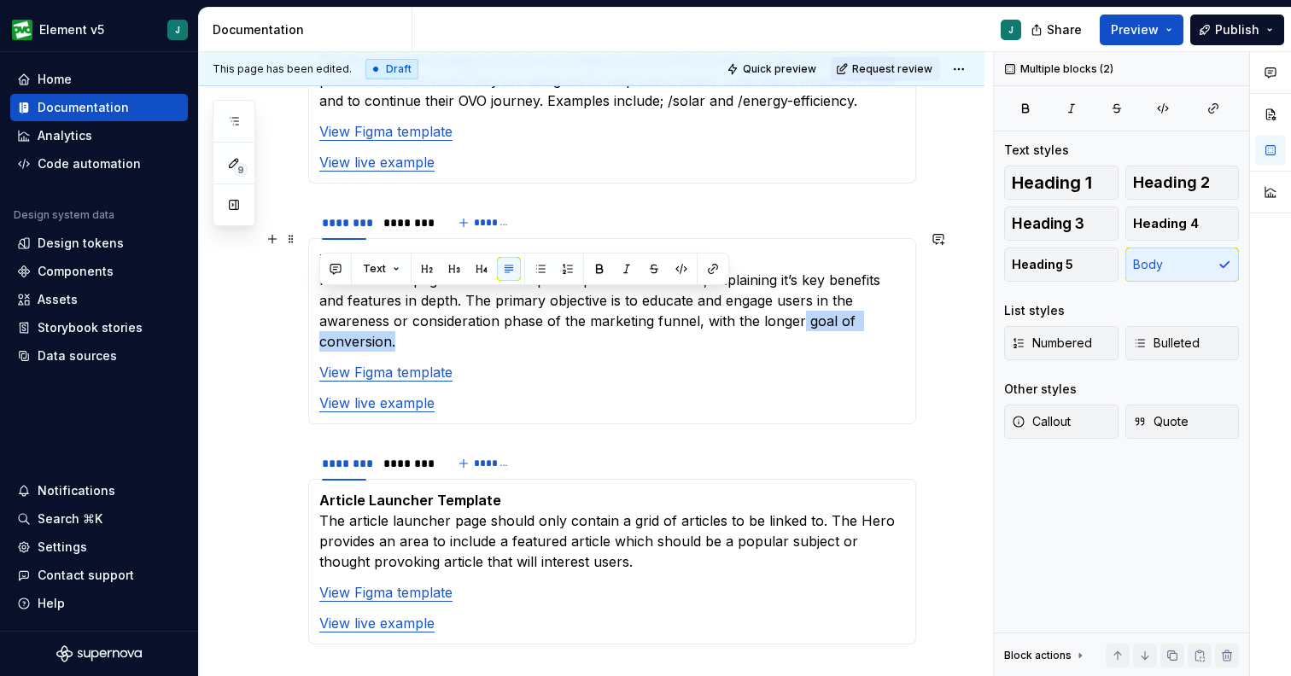
click at [724, 311] on section-item-column "Product Detail Template Product detail pages focus on a specific product or ser…" at bounding box center [612, 331] width 586 height 164
click at [730, 302] on p "Product Detail Template Product detail pages focus on a specific product or ser…" at bounding box center [612, 300] width 586 height 102
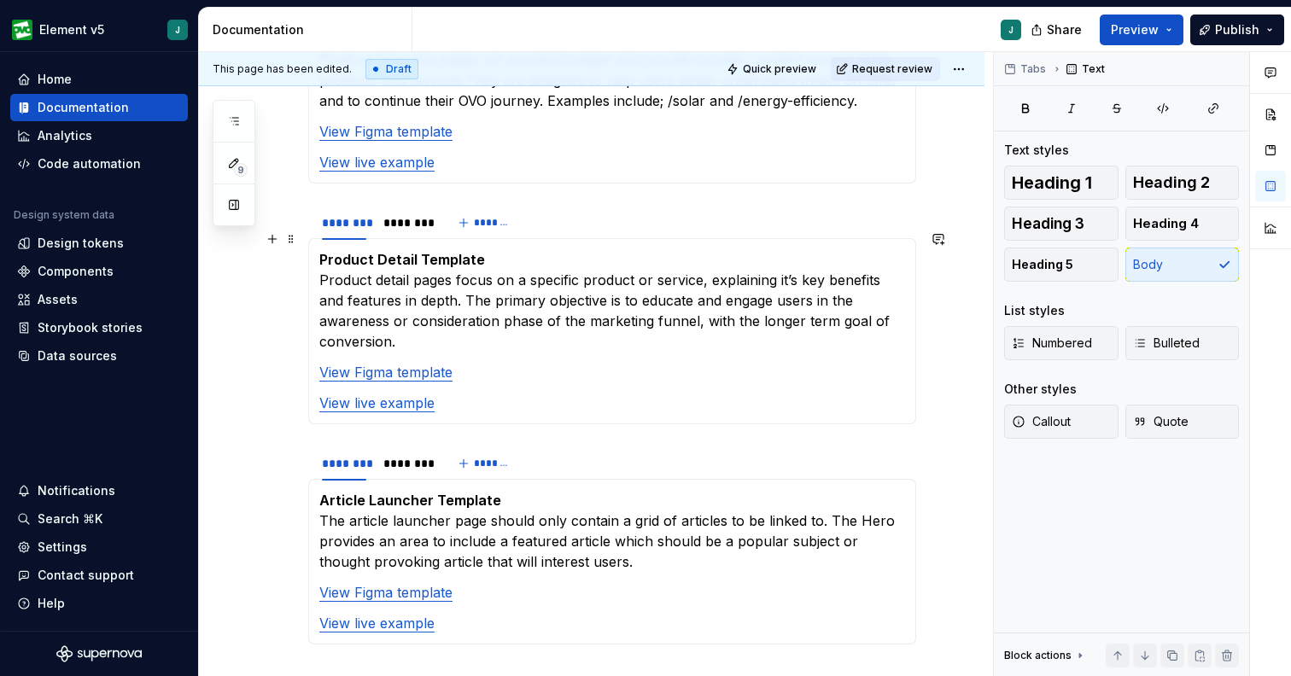
click at [809, 306] on p "Product Detail Template Product detail pages focus on a specific product or ser…" at bounding box center [612, 300] width 586 height 102
click at [785, 260] on p "Product Detail Template Product detail pages focus on a specific product or ser…" at bounding box center [612, 300] width 586 height 102
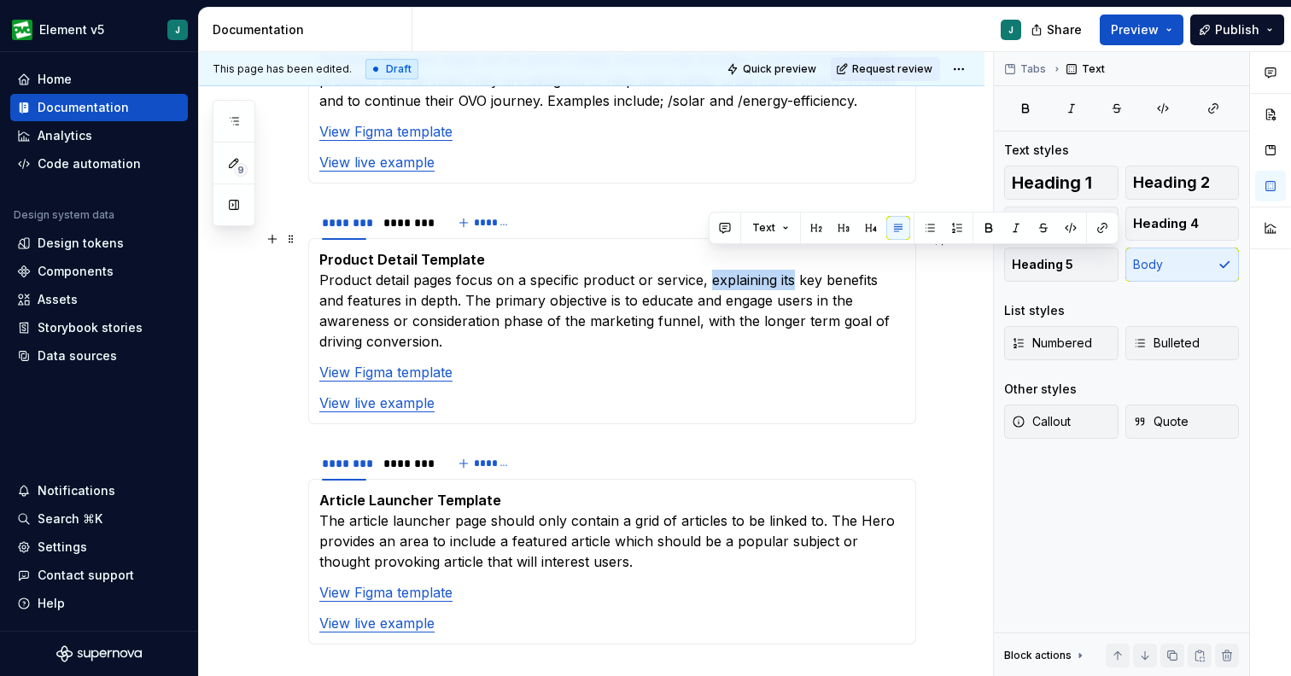
drag, startPoint x: 790, startPoint y: 263, endPoint x: 710, endPoint y: 265, distance: 80.3
click at [710, 265] on p "Product Detail Template Product detail pages focus on a specific product or ser…" at bounding box center [612, 300] width 586 height 102
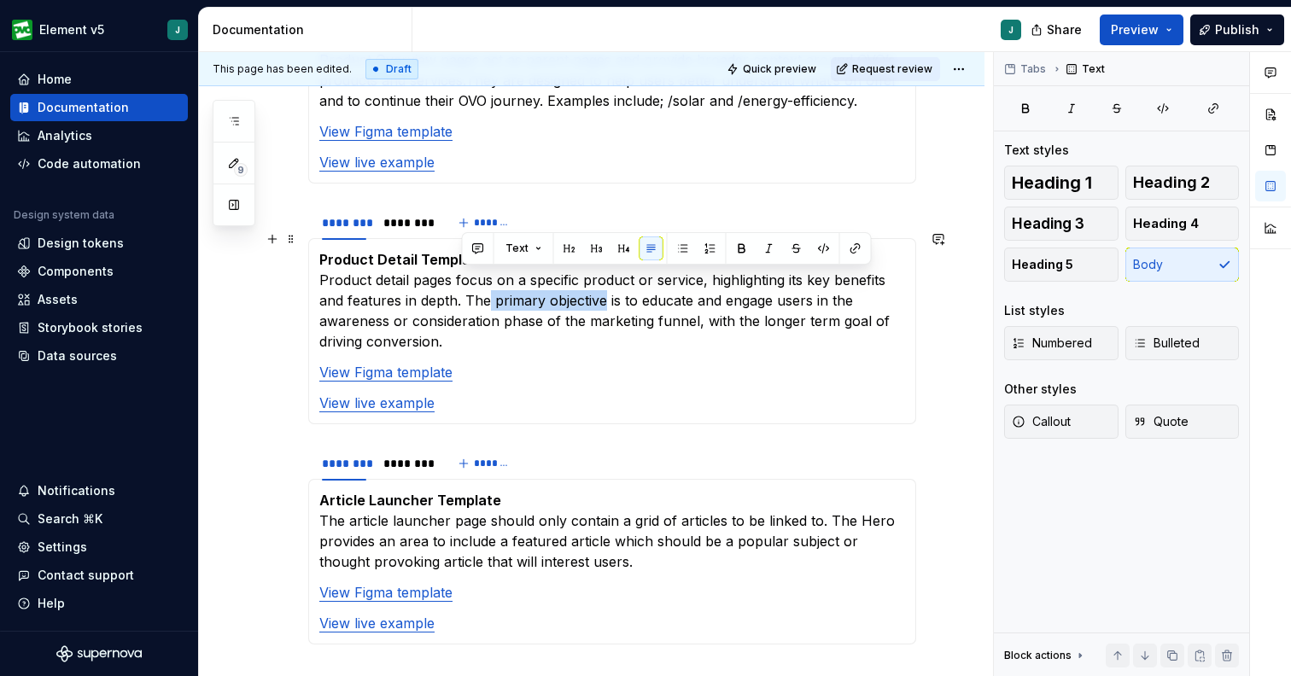
drag, startPoint x: 574, startPoint y: 282, endPoint x: 462, endPoint y: 283, distance: 111.8
click at [462, 283] on p "Product Detail Template Product detail pages focus on a specific product or ser…" at bounding box center [612, 300] width 586 height 102
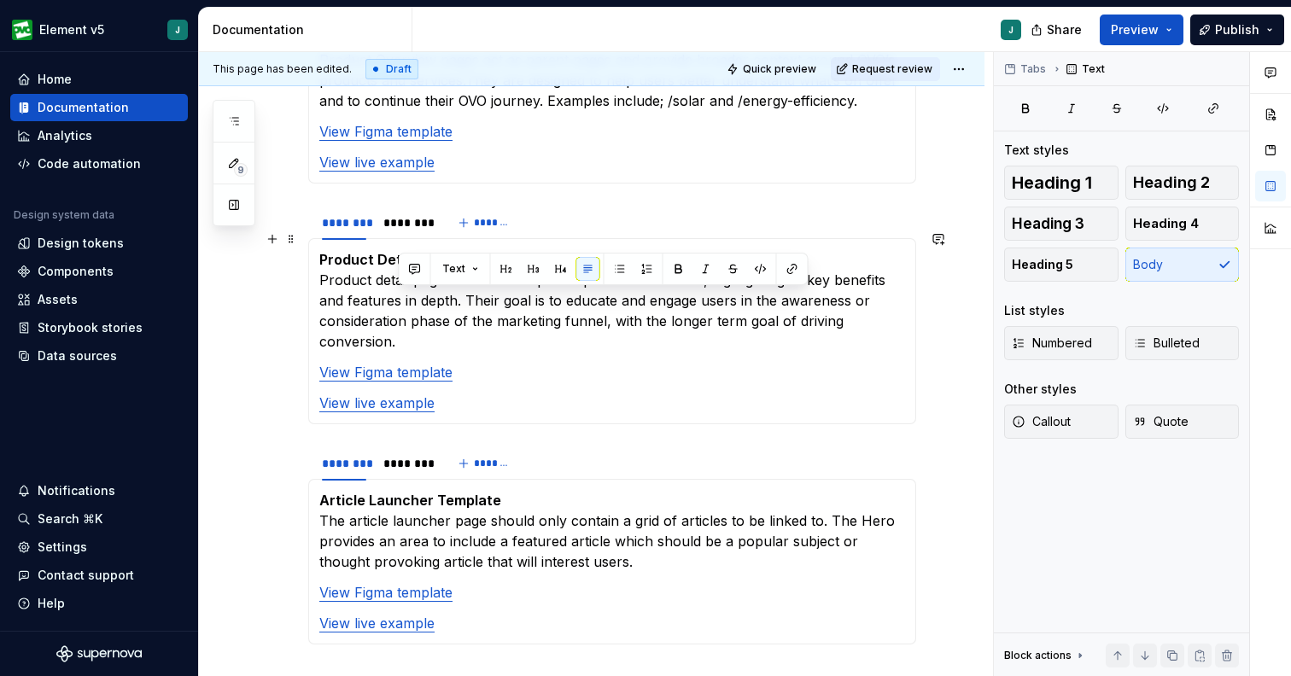
drag, startPoint x: 609, startPoint y: 319, endPoint x: 611, endPoint y: 309, distance: 10.6
click at [611, 309] on p "Product Detail Template Product detail pages focus on a specific product or ser…" at bounding box center [612, 300] width 586 height 102
click at [826, 304] on p "Product Detail Template Product detail pages focus on a specific product or ser…" at bounding box center [612, 300] width 586 height 102
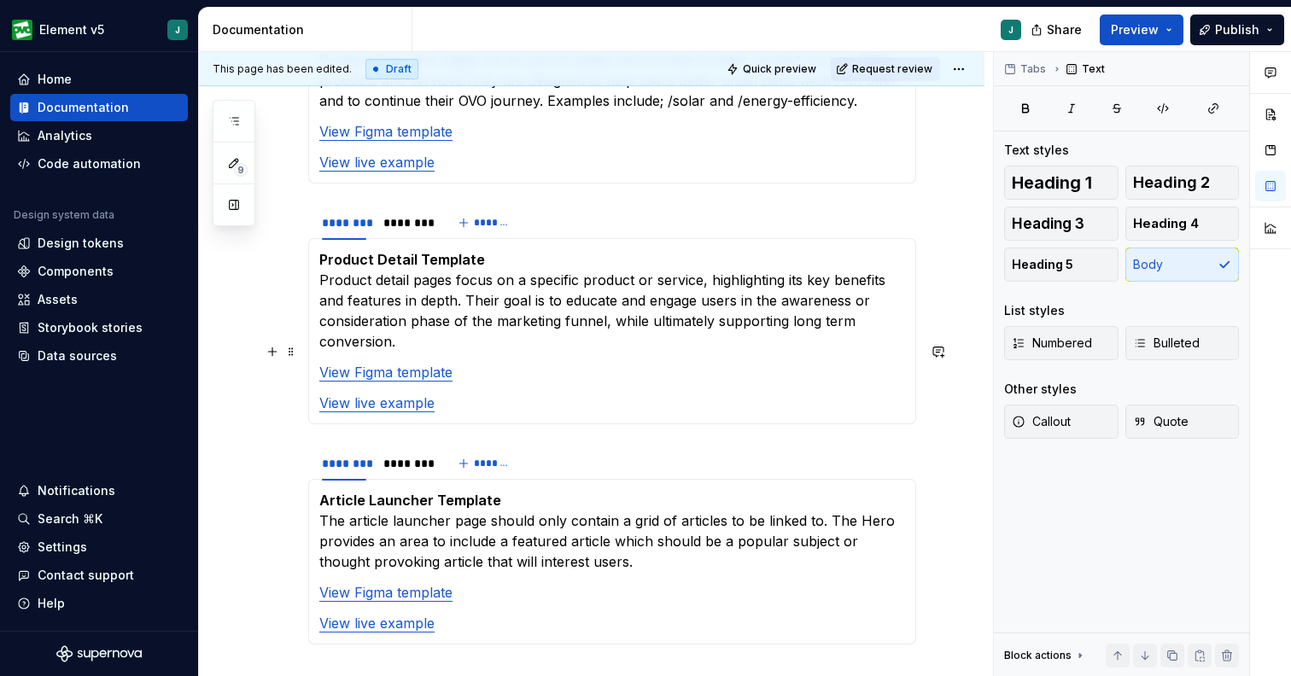
click at [527, 335] on section-item-column "Product Detail Template Product detail pages focus on a specific product or ser…" at bounding box center [612, 331] width 586 height 164
click at [527, 326] on p "Product Detail Template Product detail pages focus on a specific product or ser…" at bounding box center [612, 300] width 586 height 102
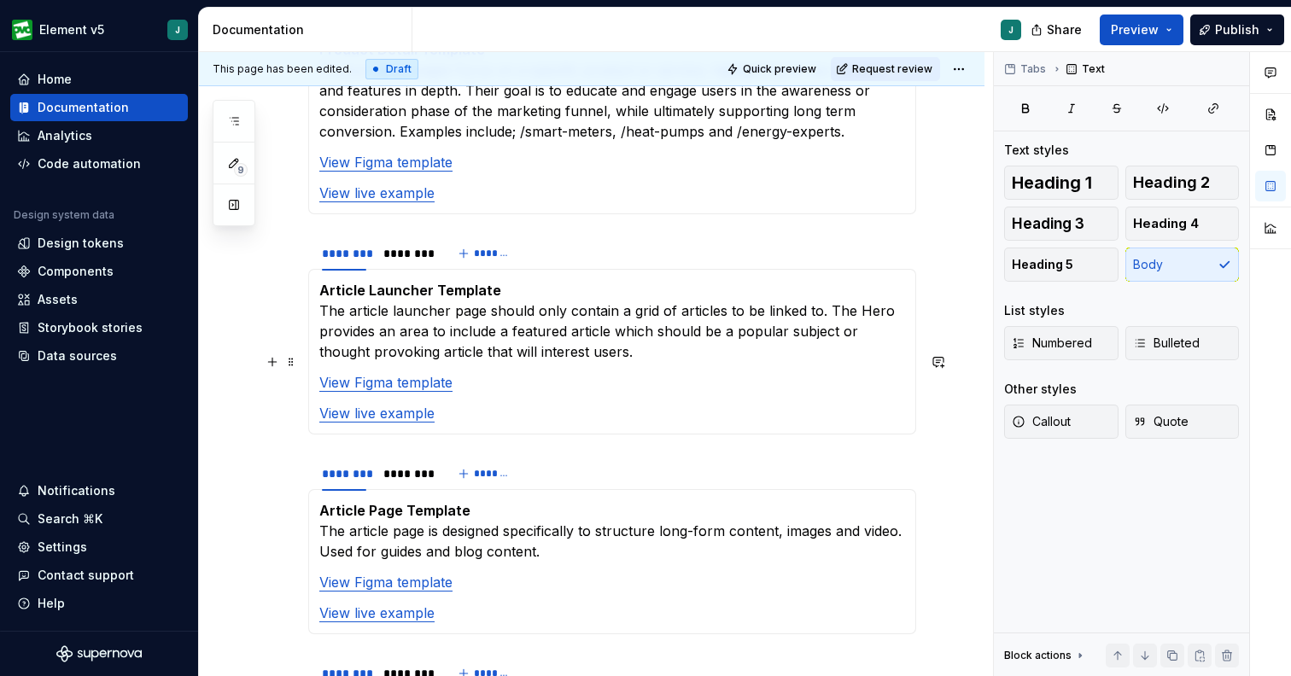
scroll to position [1292, 0]
click at [667, 327] on p "Article Launcher Template The article launcher page should only contain a grid …" at bounding box center [612, 319] width 586 height 82
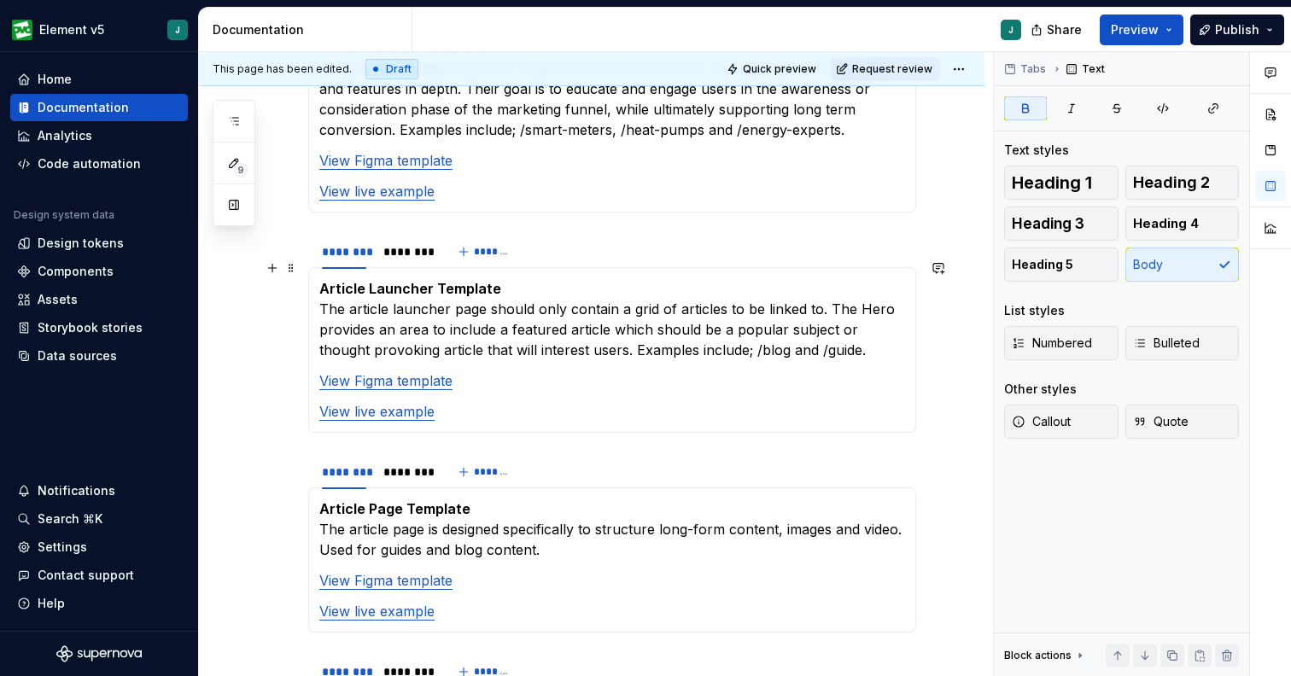
click at [414, 278] on p "Article Launcher Template The article launcher page should only contain a grid …" at bounding box center [612, 319] width 586 height 82
click at [411, 280] on strong "Article Launcher Template" at bounding box center [410, 288] width 182 height 17
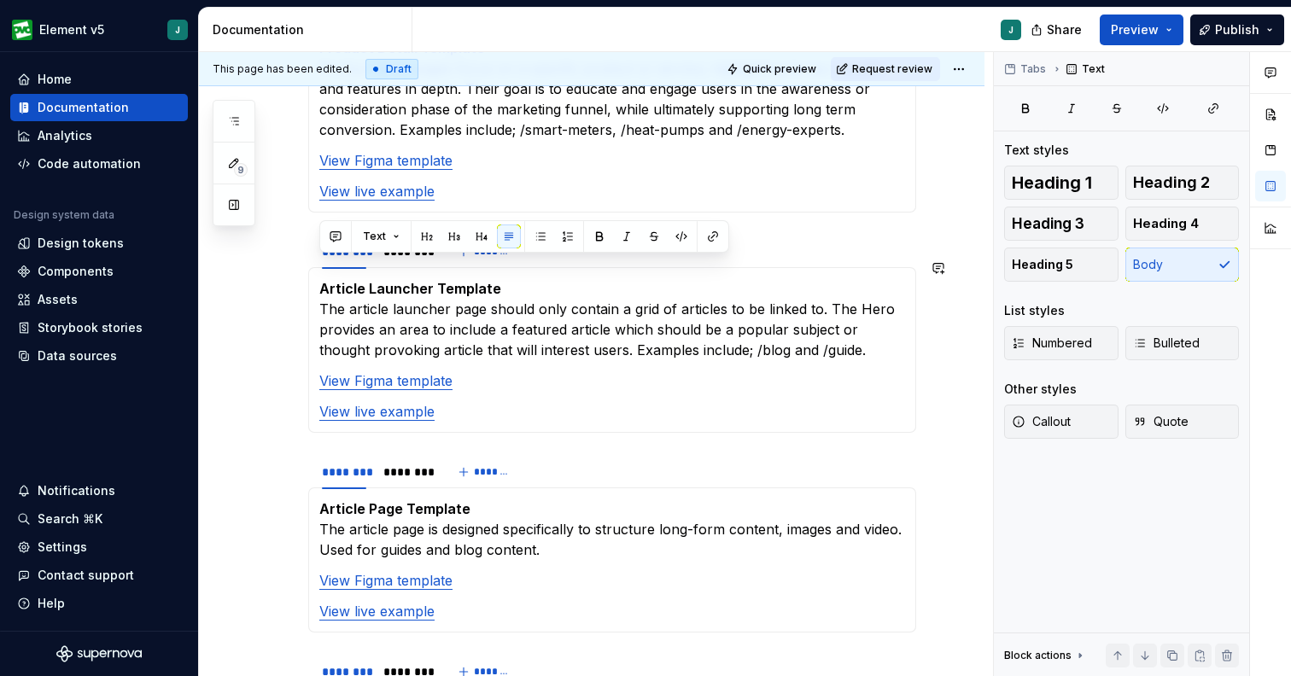
click at [411, 280] on strong "Article Launcher Template" at bounding box center [410, 288] width 182 height 17
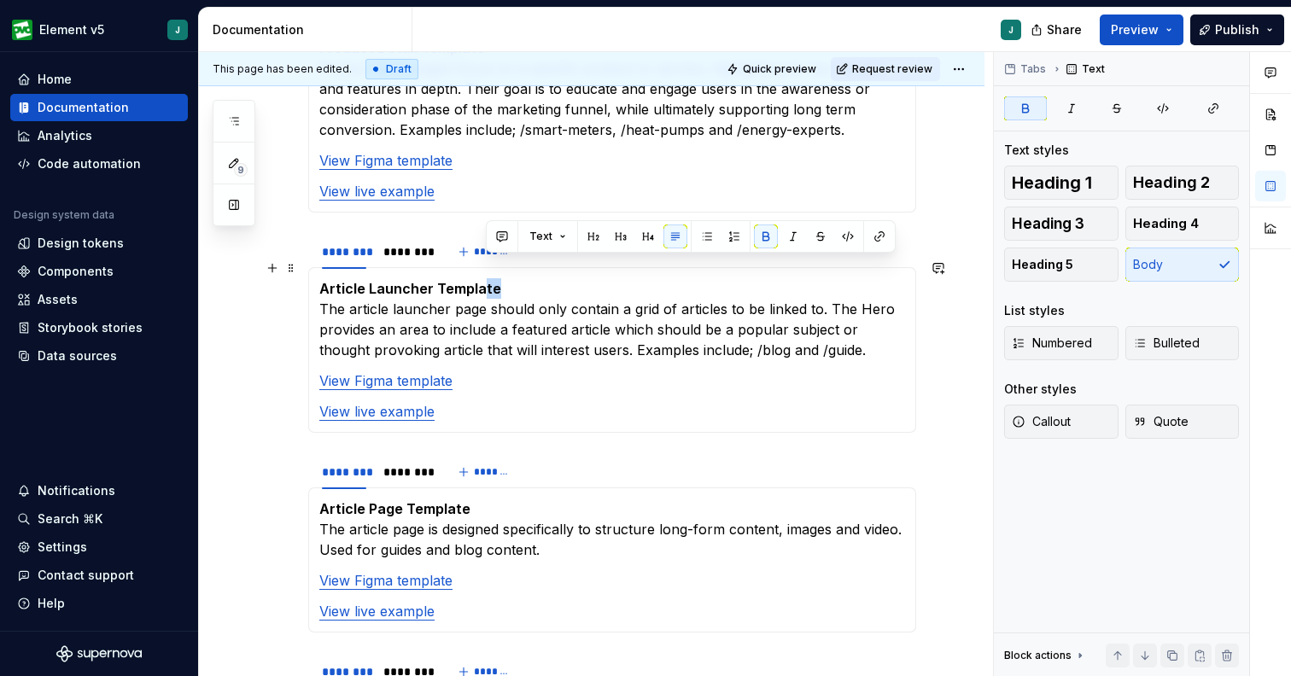
drag, startPoint x: 500, startPoint y: 261, endPoint x: 478, endPoint y: 261, distance: 22.2
click at [478, 278] on p "Article Launcher Template The article launcher page should only contain a grid …" at bounding box center [612, 319] width 586 height 82
drag, startPoint x: 425, startPoint y: 268, endPoint x: 380, endPoint y: 271, distance: 45.3
click at [380, 280] on strong "Article Launcher Template" at bounding box center [410, 288] width 182 height 17
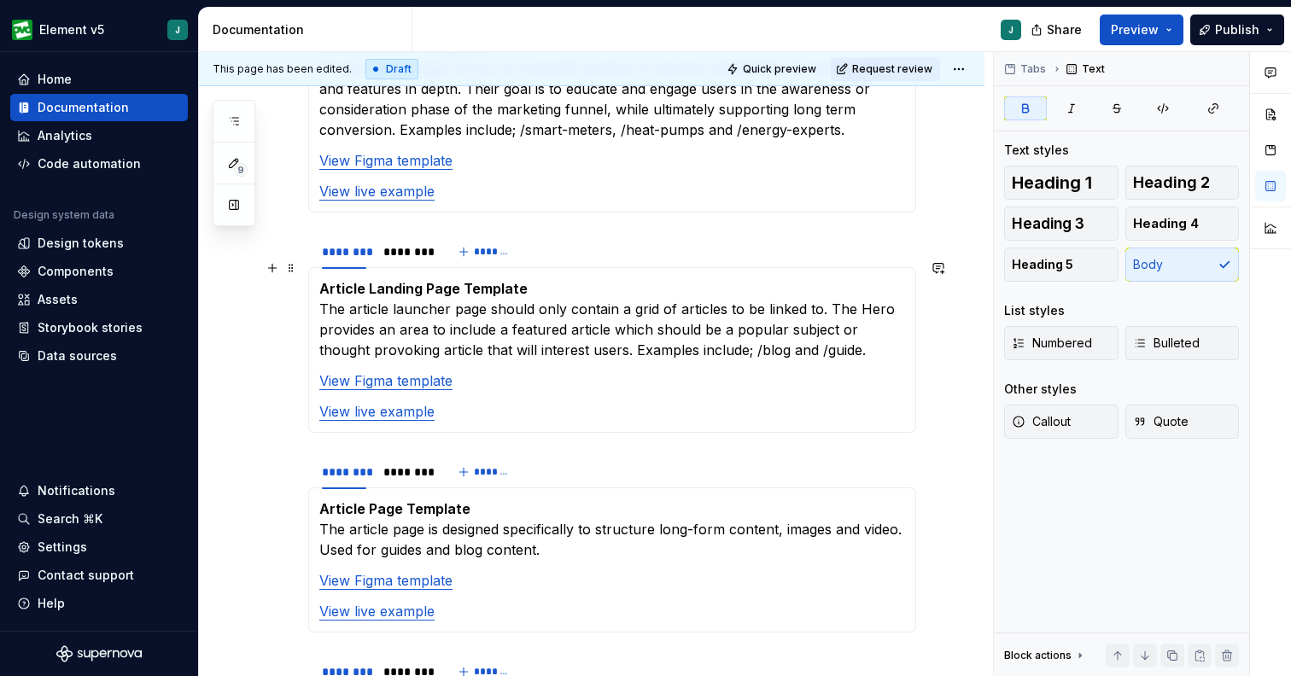
click at [435, 289] on p "Article Landing Page Template The article launcher page should only contain a g…" at bounding box center [612, 319] width 586 height 82
click at [481, 292] on p "Article Landing Page Template The article langing page should only contain a gr…" at bounding box center [612, 319] width 586 height 82
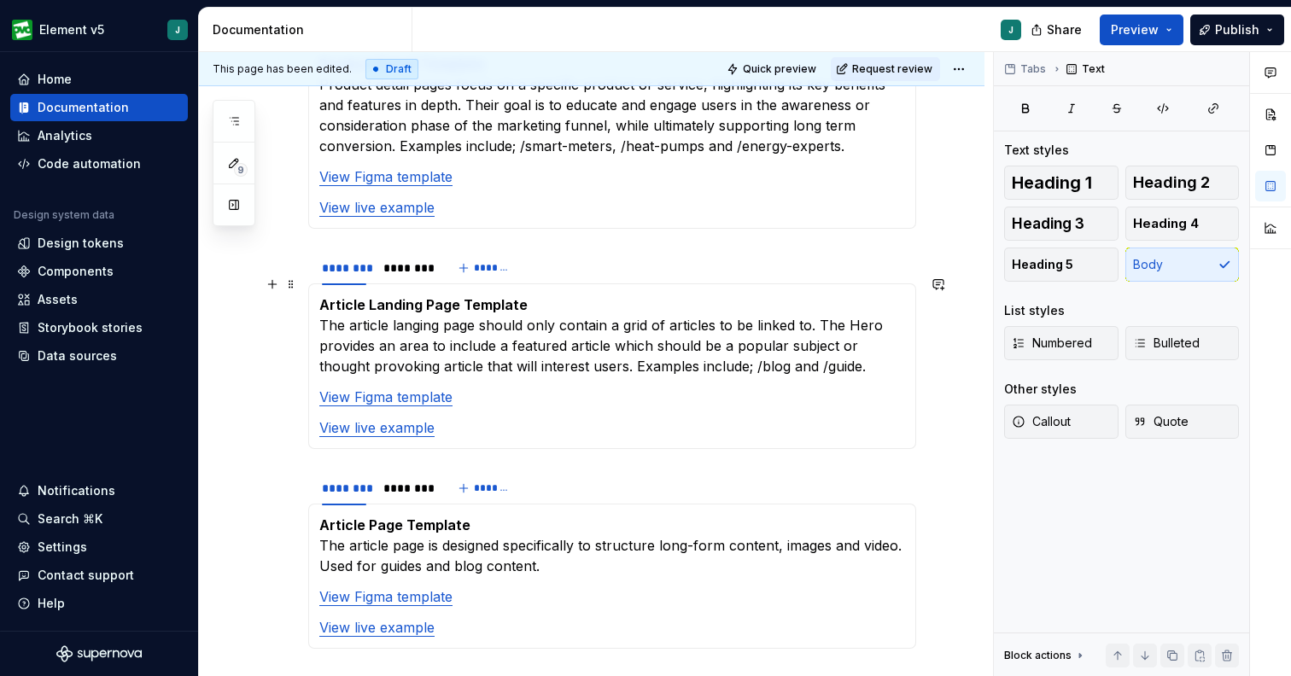
scroll to position [1279, 0]
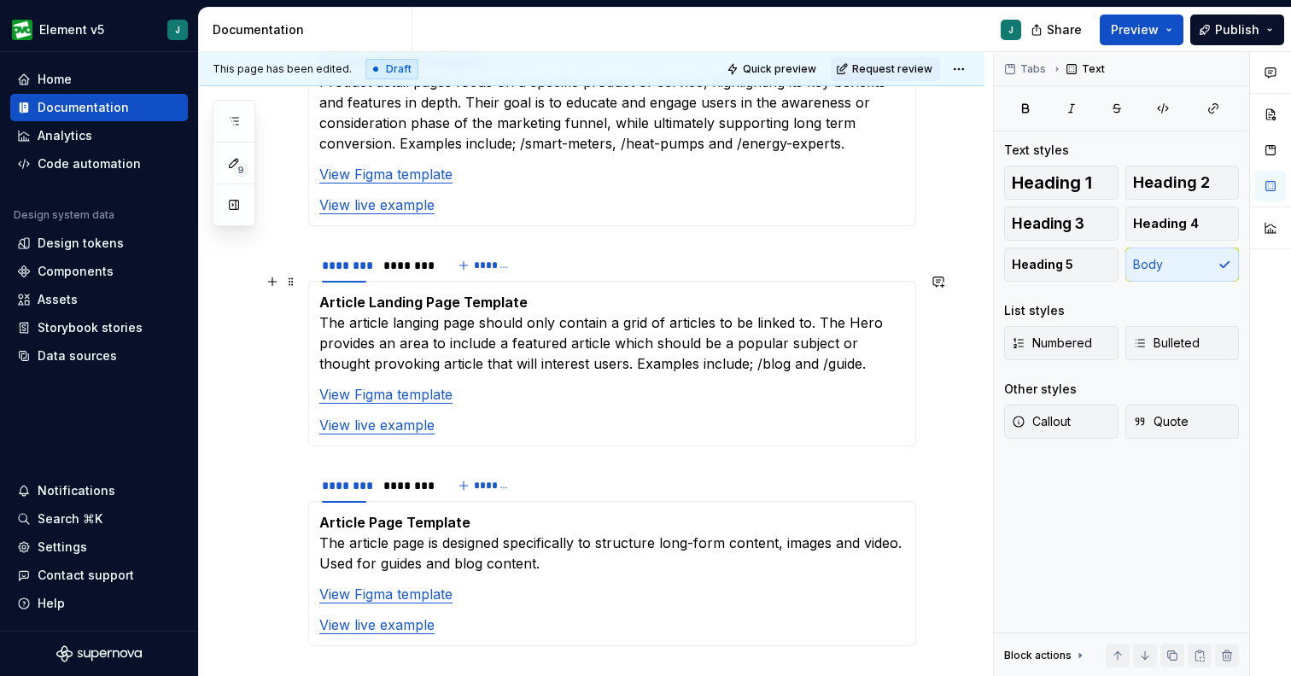
click at [422, 306] on p "Article Landing Page Template The article langing page should only contain a gr…" at bounding box center [612, 333] width 586 height 82
click at [589, 336] on p "Article Landing Page Template The article landing page should only contain a gr…" at bounding box center [612, 333] width 586 height 82
click at [816, 302] on p "Article Landing Page Template The article landing page should only contain a gr…" at bounding box center [612, 333] width 586 height 82
click at [481, 305] on p "Article Landing Page Template The article landing page should only contain a gr…" at bounding box center [612, 333] width 586 height 82
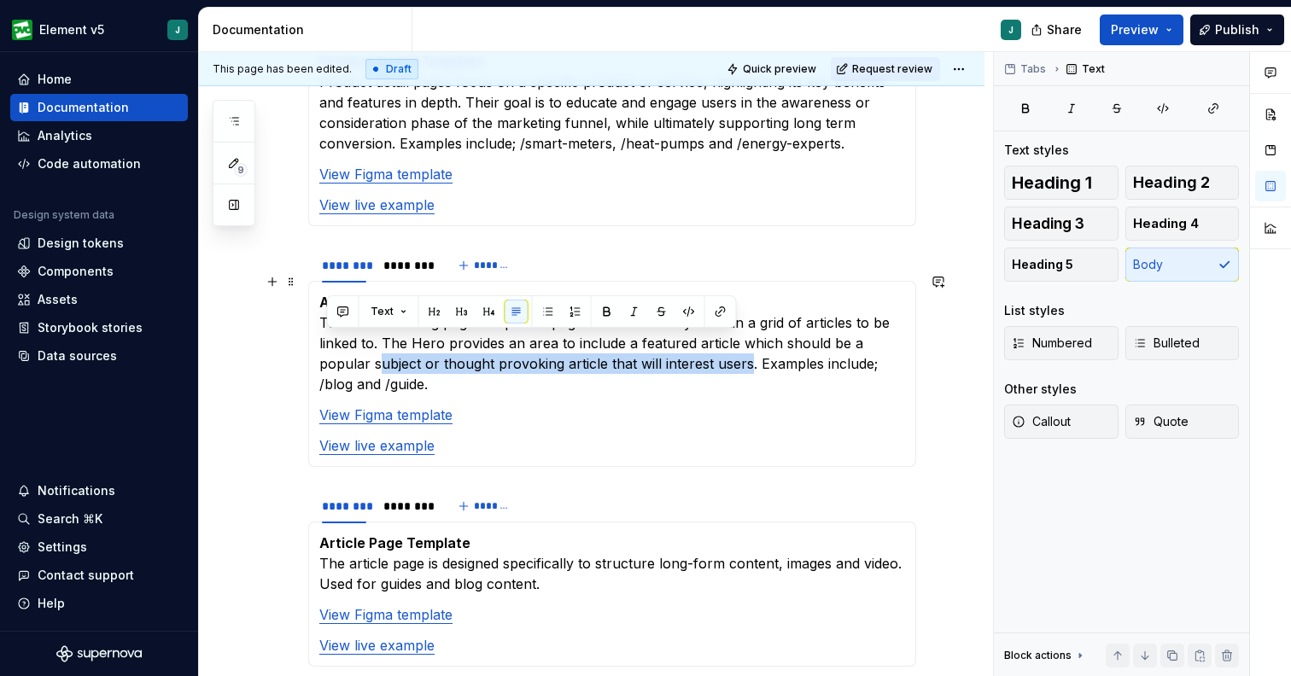
drag, startPoint x: 691, startPoint y: 350, endPoint x: 327, endPoint y: 345, distance: 364.5
click at [326, 345] on p "Article Landing Page Template The article landing page is a parent page and sho…" at bounding box center [612, 343] width 586 height 102
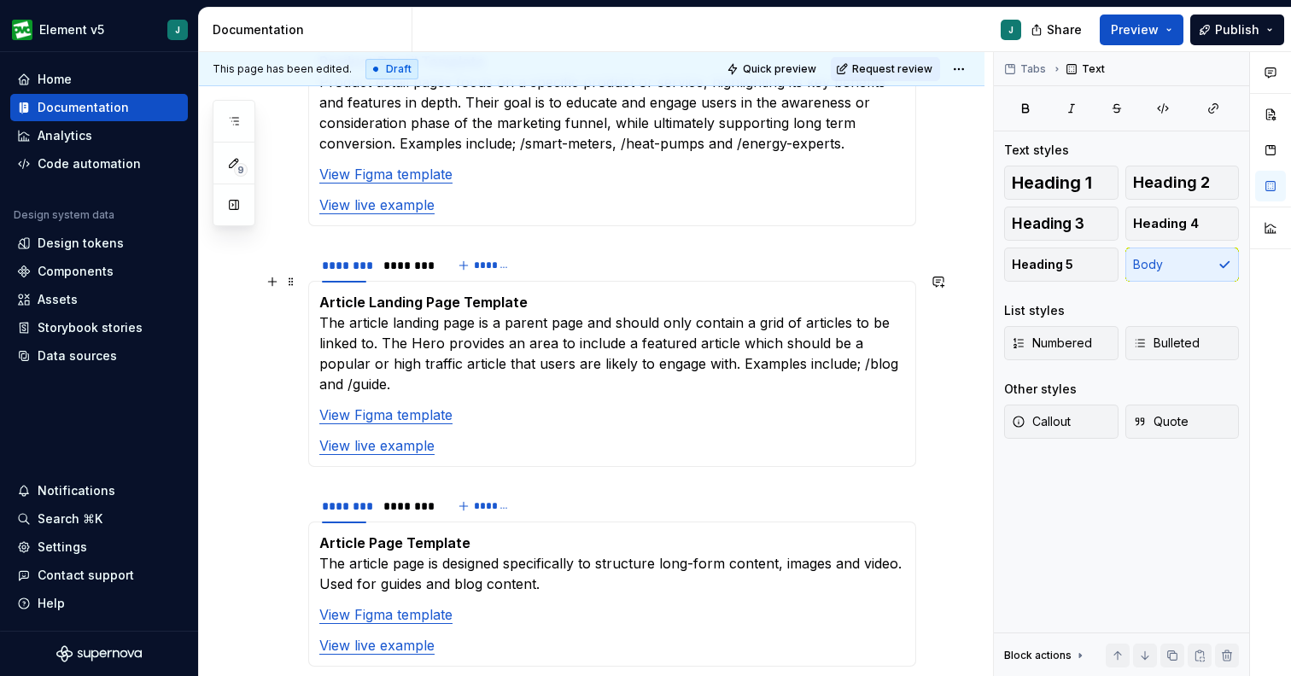
click at [357, 366] on p "Article Landing Page Template The article landing page is a parent page and sho…" at bounding box center [612, 343] width 586 height 102
drag, startPoint x: 401, startPoint y: 366, endPoint x: 325, endPoint y: 317, distance: 90.7
click at [325, 317] on p "Article Landing Page Template The article landing page is a parent page and sho…" at bounding box center [612, 343] width 586 height 102
drag, startPoint x: 320, startPoint y: 300, endPoint x: 412, endPoint y: 364, distance: 112.2
click at [412, 365] on p "Article Landing Page Template The article landing page is a parent page and sho…" at bounding box center [612, 343] width 586 height 102
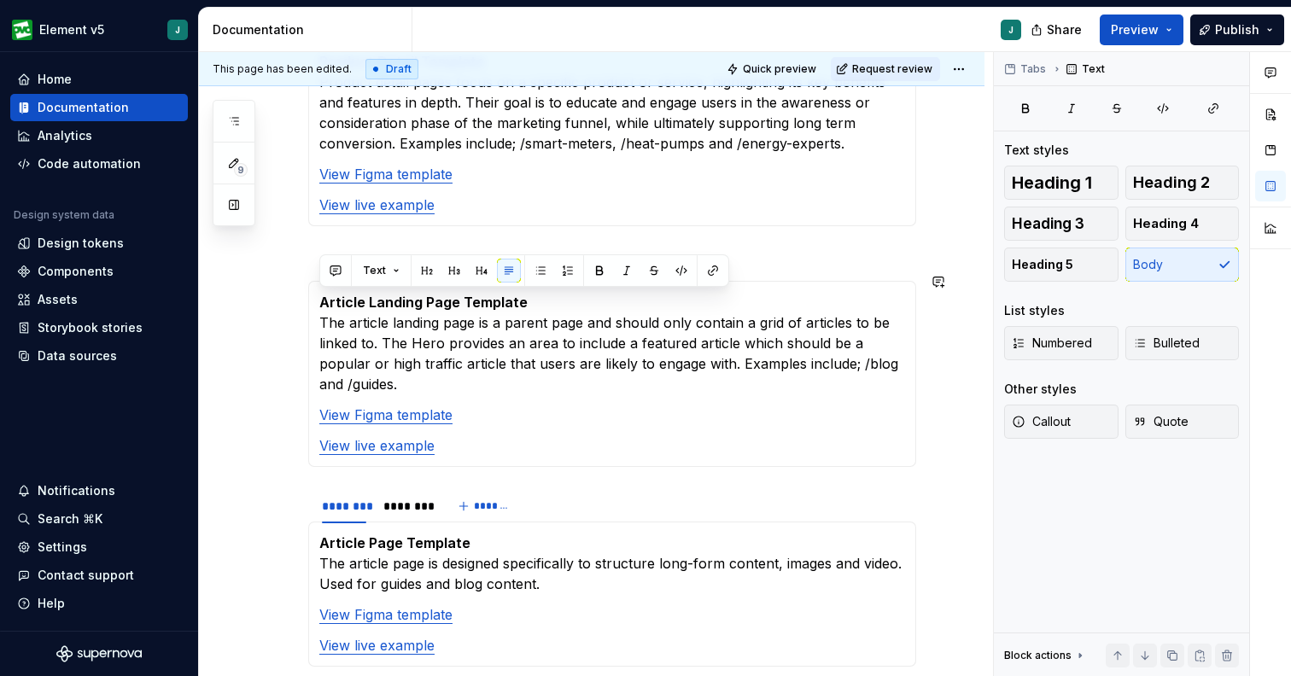
copy p "The article landing page is a parent page and should only contain a grid of art…"
click at [727, 326] on p "Article Landing Page Template The article landing page is a parent page and sho…" at bounding box center [612, 343] width 586 height 102
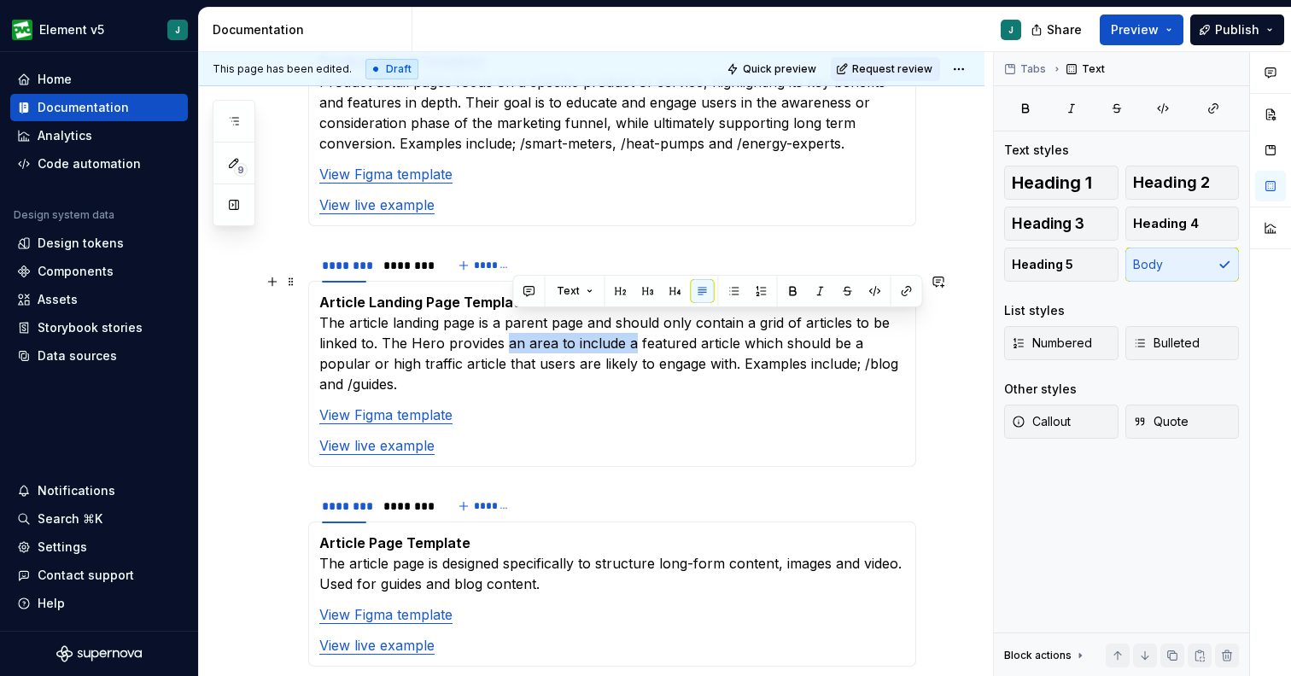
drag, startPoint x: 607, startPoint y: 327, endPoint x: 506, endPoint y: 327, distance: 100.7
click at [506, 327] on p "Article Landing Page Template The article landing page is a parent page and sho…" at bounding box center [612, 343] width 586 height 102
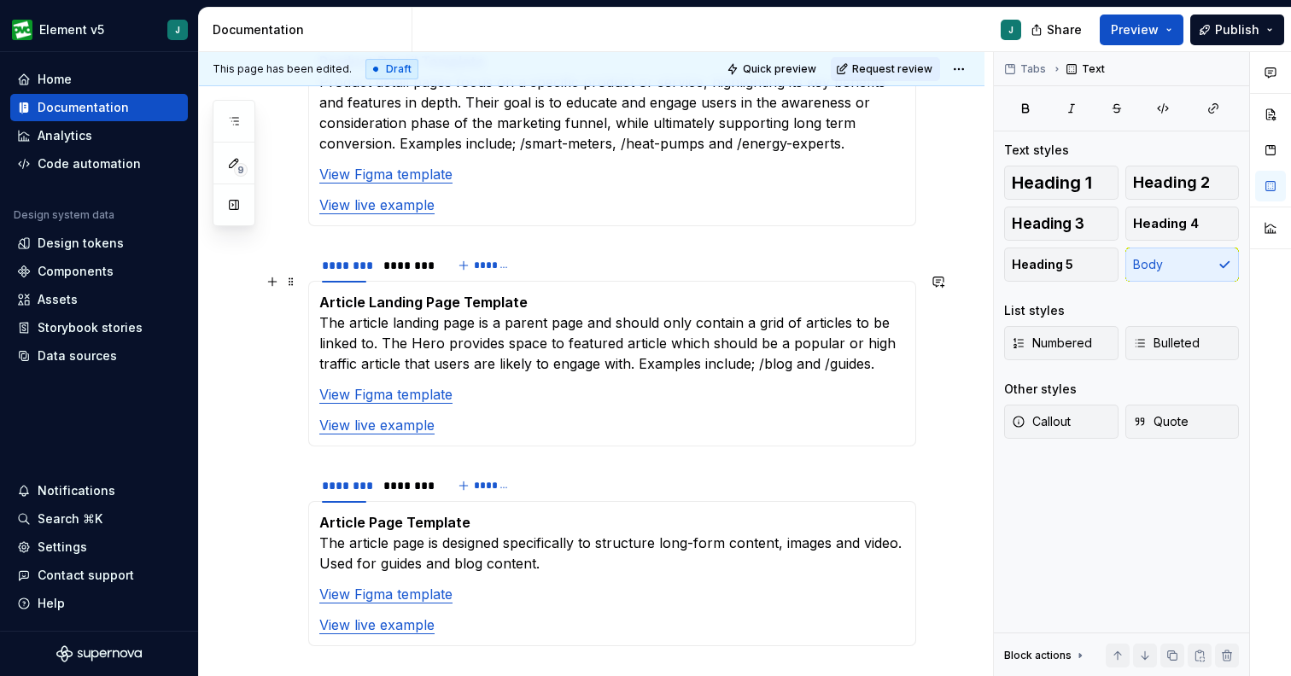
click at [617, 325] on p "Article Landing Page Template The article landing page is a parent page and sho…" at bounding box center [612, 333] width 586 height 82
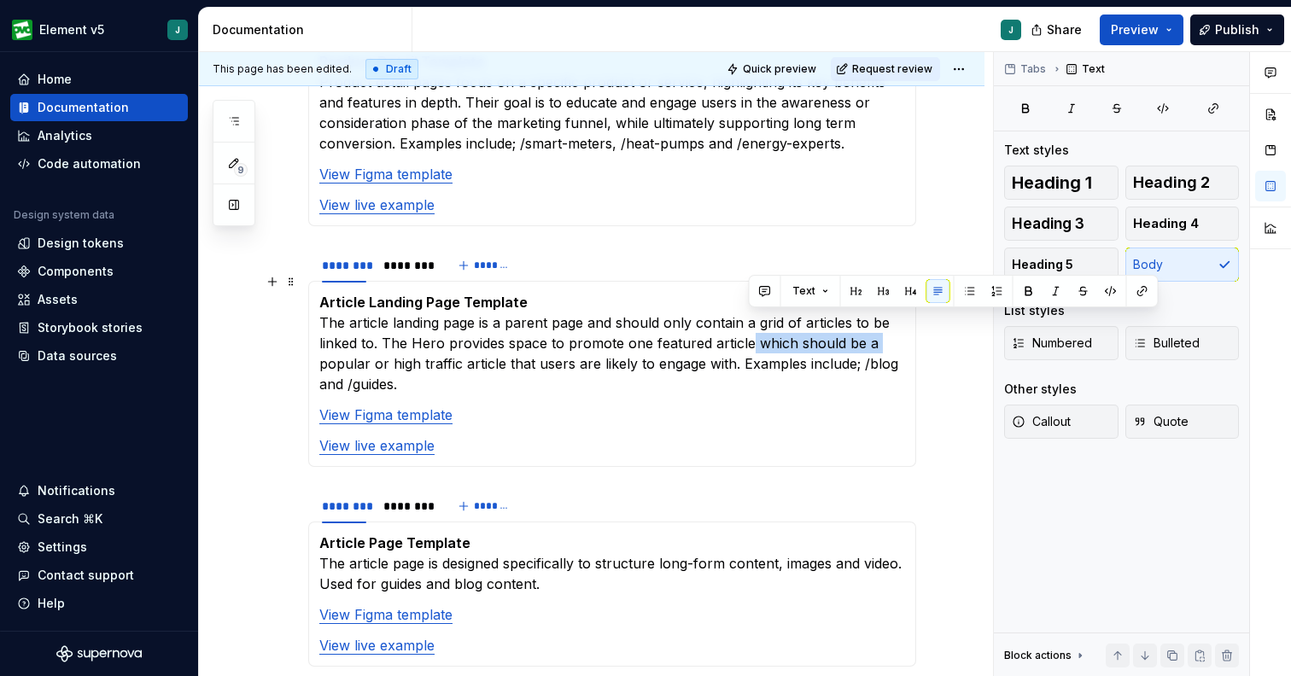
drag, startPoint x: 876, startPoint y: 323, endPoint x: 746, endPoint y: 324, distance: 129.8
click at [746, 324] on p "Article Landing Page Template The article landing page is a parent page and sho…" at bounding box center [612, 343] width 586 height 102
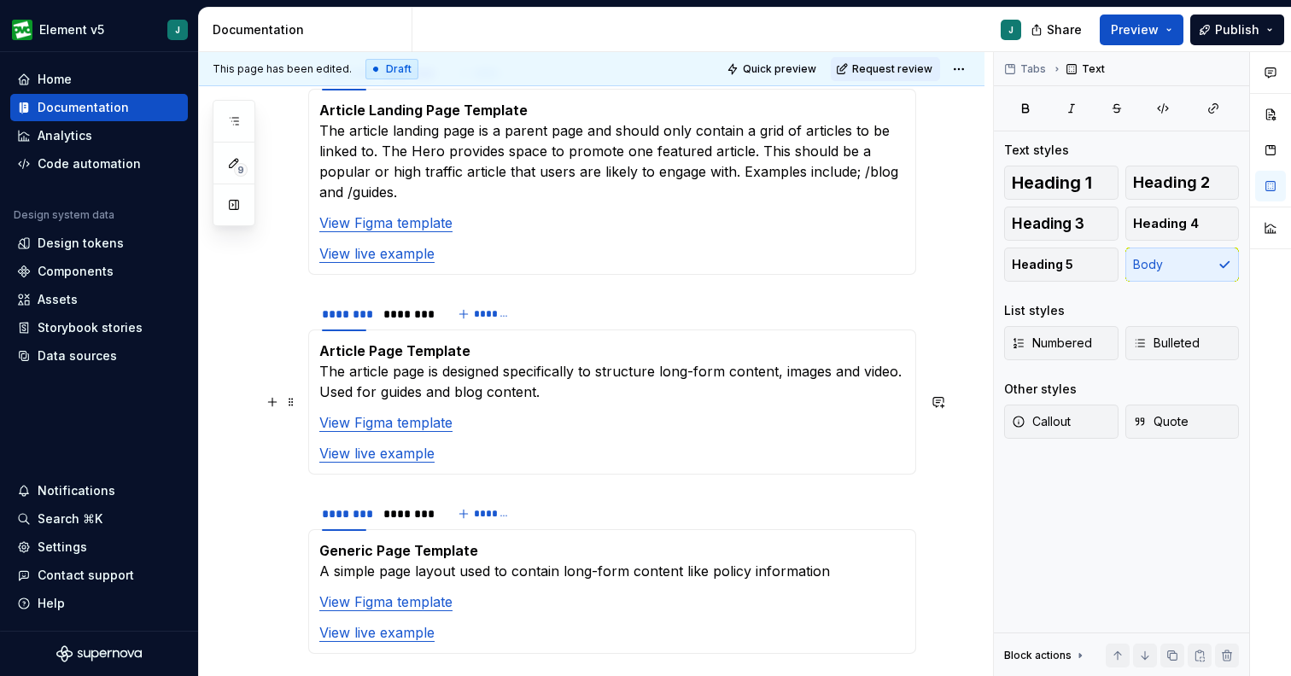
scroll to position [1495, 0]
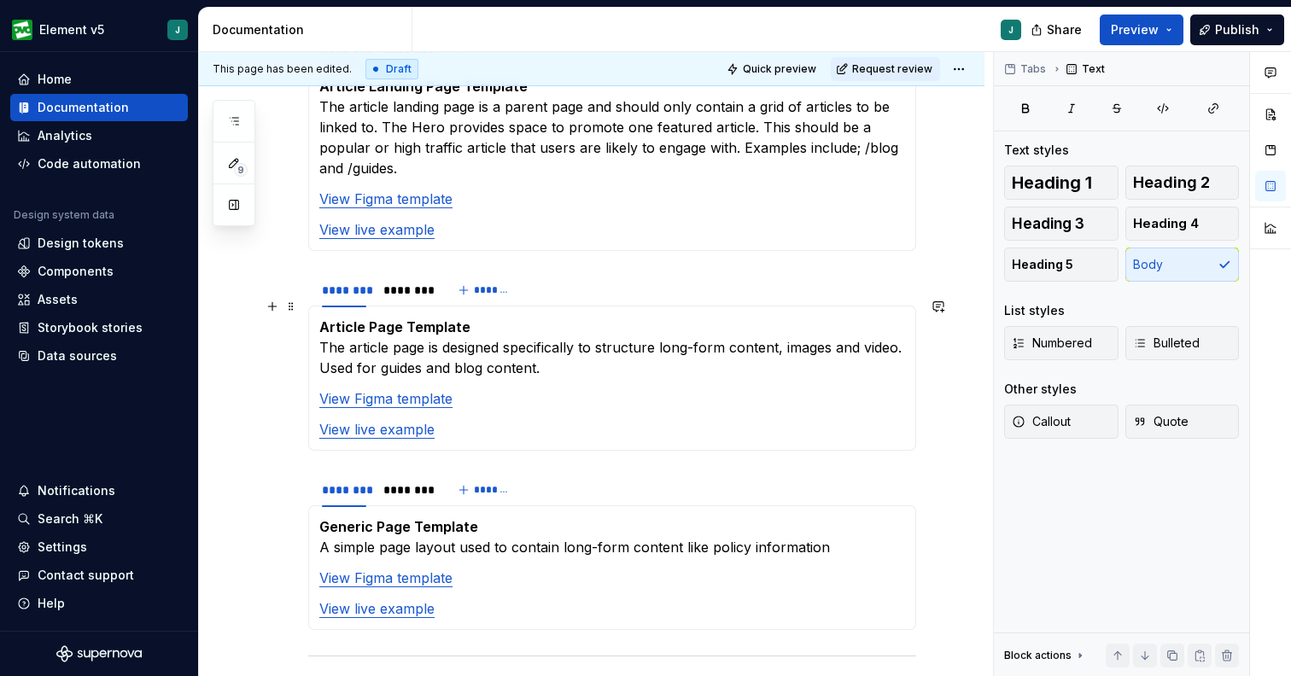
click at [734, 334] on p "Article Page Template The article page is designed specifically to structure lo…" at bounding box center [612, 347] width 586 height 61
click at [708, 337] on p "Article Page Template The article page is designed specifically to structure lo…" at bounding box center [612, 347] width 586 height 61
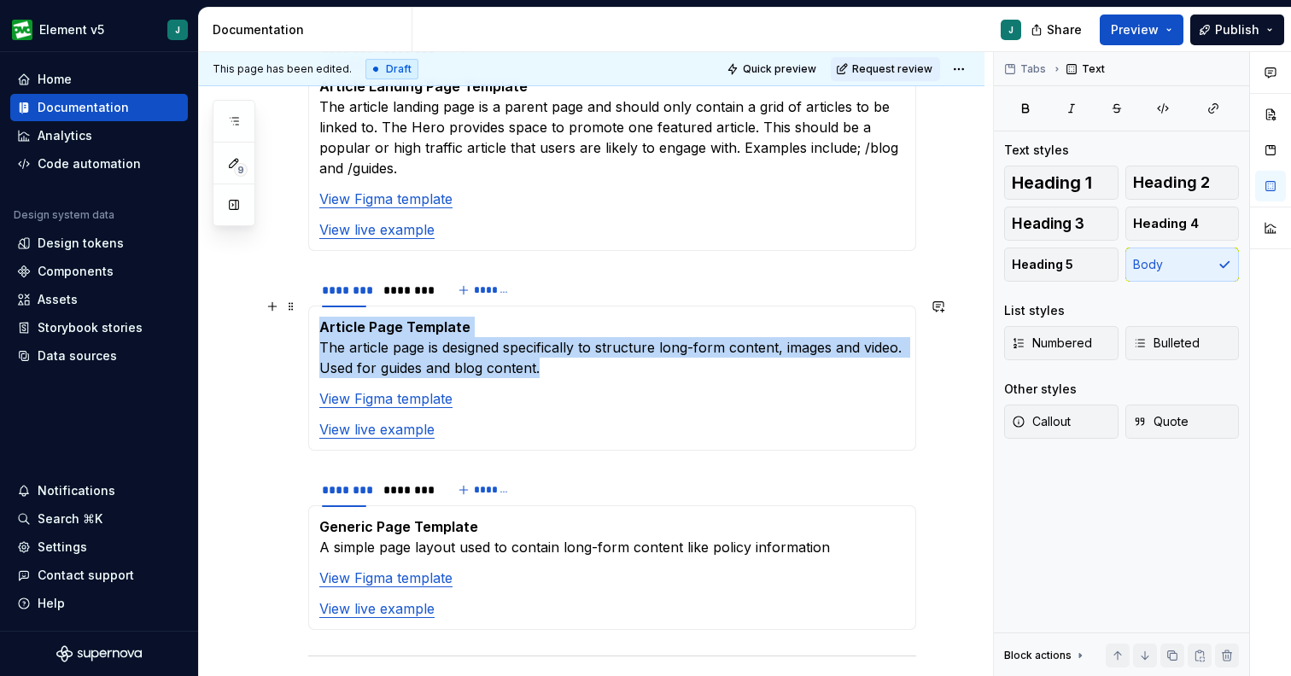
click at [708, 337] on p "Article Page Template The article page is designed specifically to structure lo…" at bounding box center [612, 347] width 586 height 61
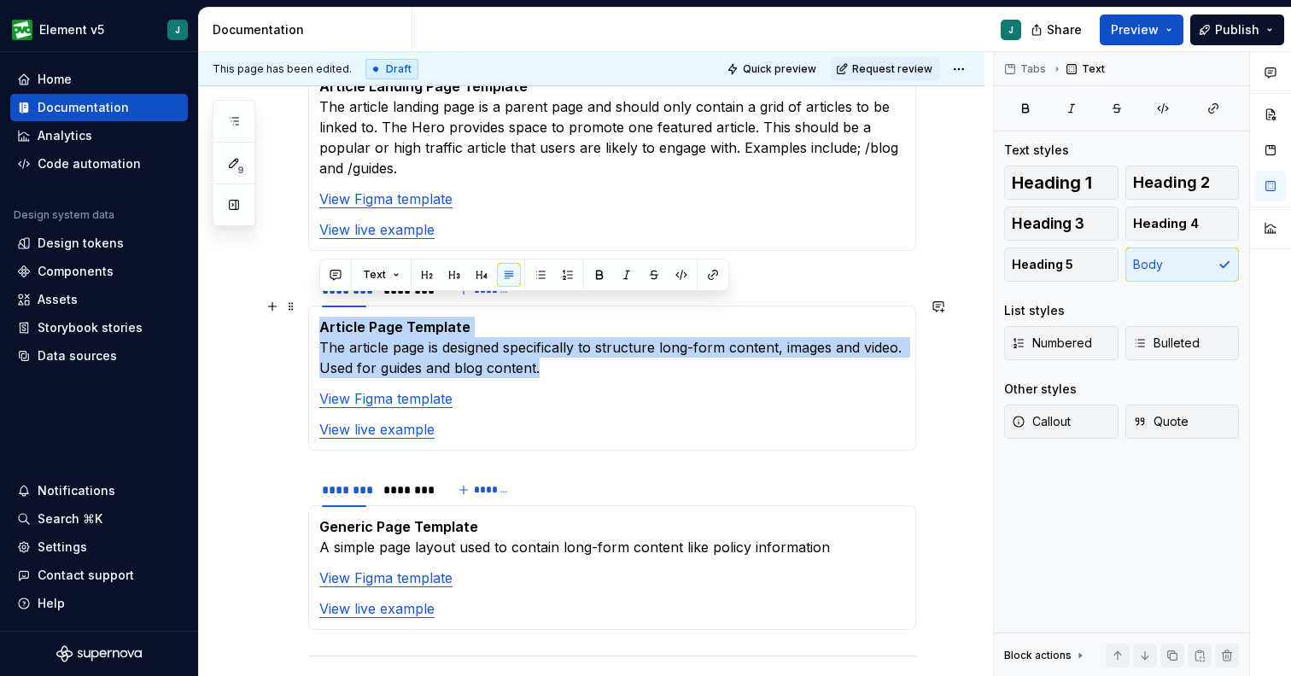
click at [708, 337] on p "Article Page Template The article page is designed specifically to structure lo…" at bounding box center [612, 347] width 586 height 61
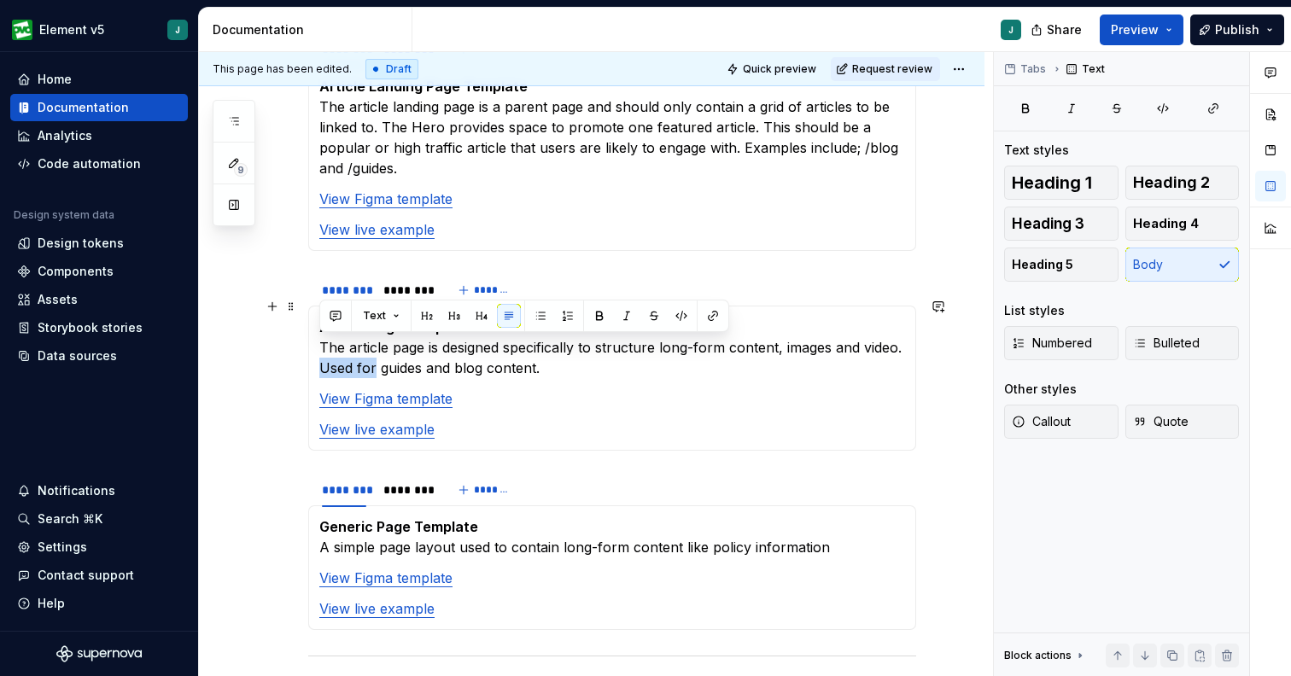
drag, startPoint x: 376, startPoint y: 344, endPoint x: 324, endPoint y: 352, distance: 52.6
click at [324, 352] on p "Article Page Template The article page is designed specifically to structure lo…" at bounding box center [612, 347] width 586 height 61
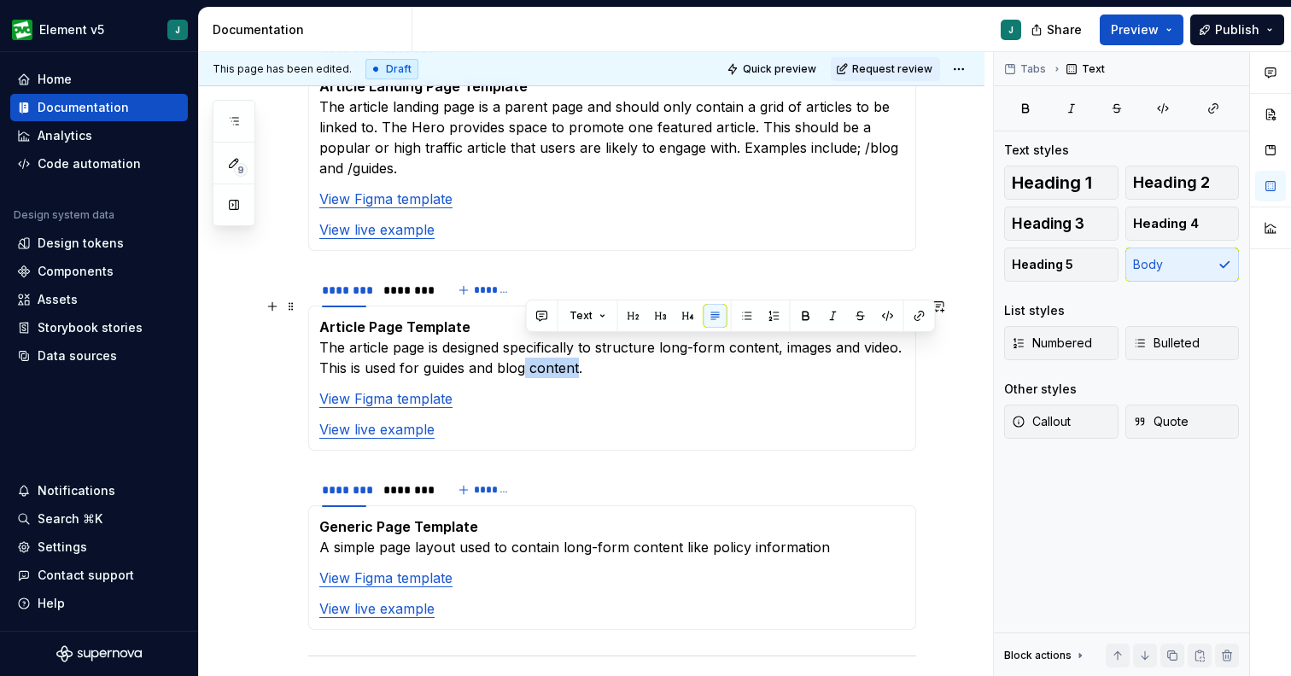
drag, startPoint x: 580, startPoint y: 356, endPoint x: 528, endPoint y: 352, distance: 52.2
click at [527, 353] on p "Article Page Template The article page is designed specifically to structure lo…" at bounding box center [612, 347] width 586 height 61
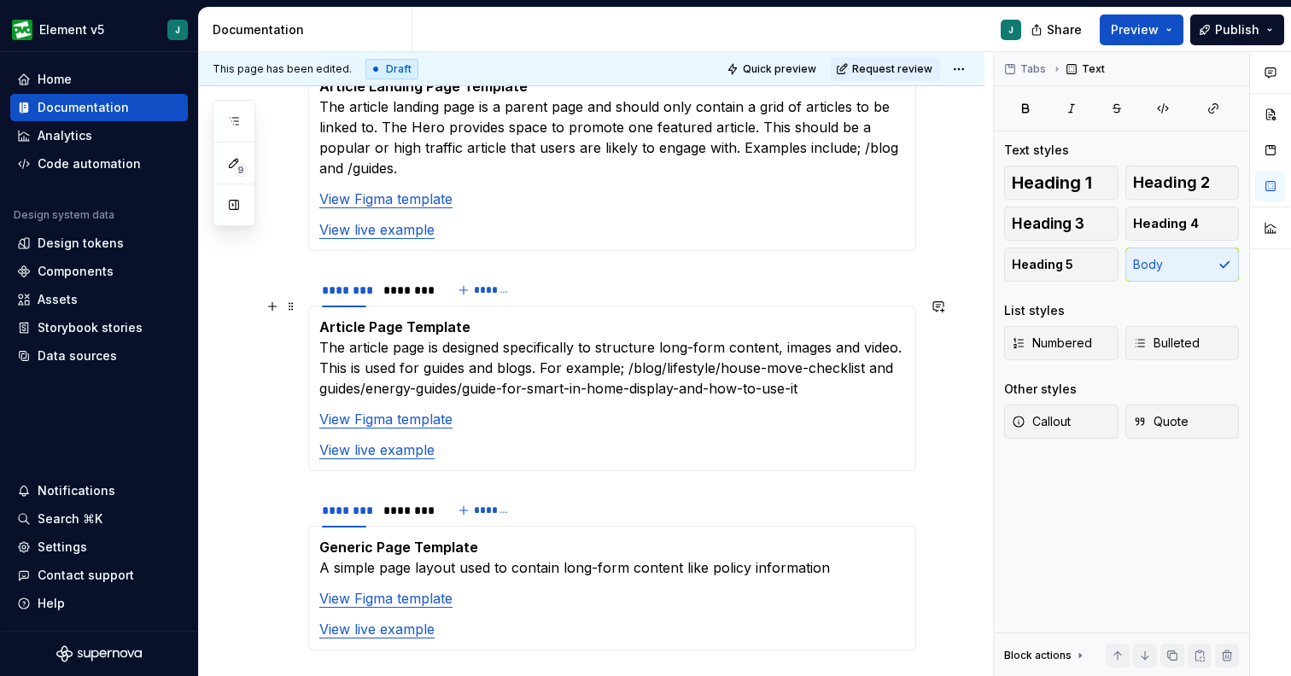
click at [323, 374] on p "Article Page Template The article page is designed specifically to structure lo…" at bounding box center [612, 358] width 586 height 82
click at [851, 376] on p "Article Page Template The article page is designed specifically to structure lo…" at bounding box center [612, 358] width 586 height 82
click at [701, 334] on p "Article Page Template The article page is designed specifically to structure lo…" at bounding box center [612, 358] width 586 height 82
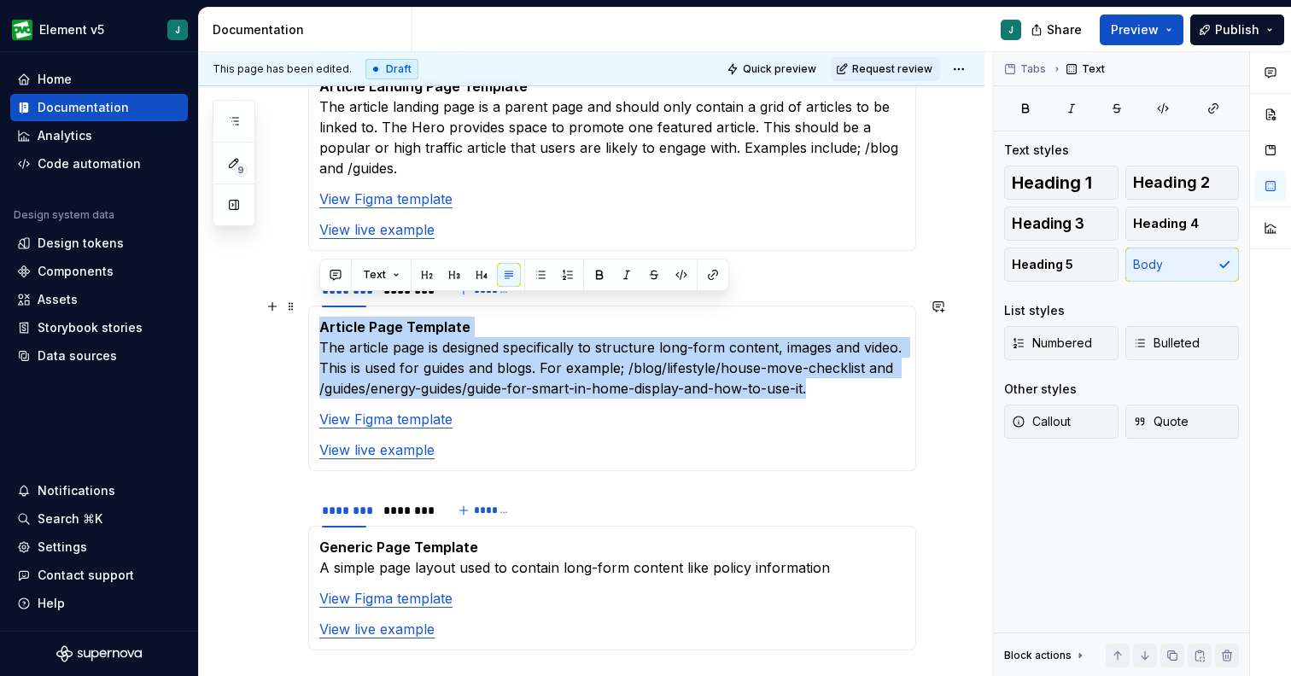
click at [701, 334] on p "Article Page Template The article page is designed specifically to structure lo…" at bounding box center [612, 358] width 586 height 82
click at [641, 317] on p "Article Page Template The article page is designed specifically to structure lo…" at bounding box center [612, 358] width 586 height 82
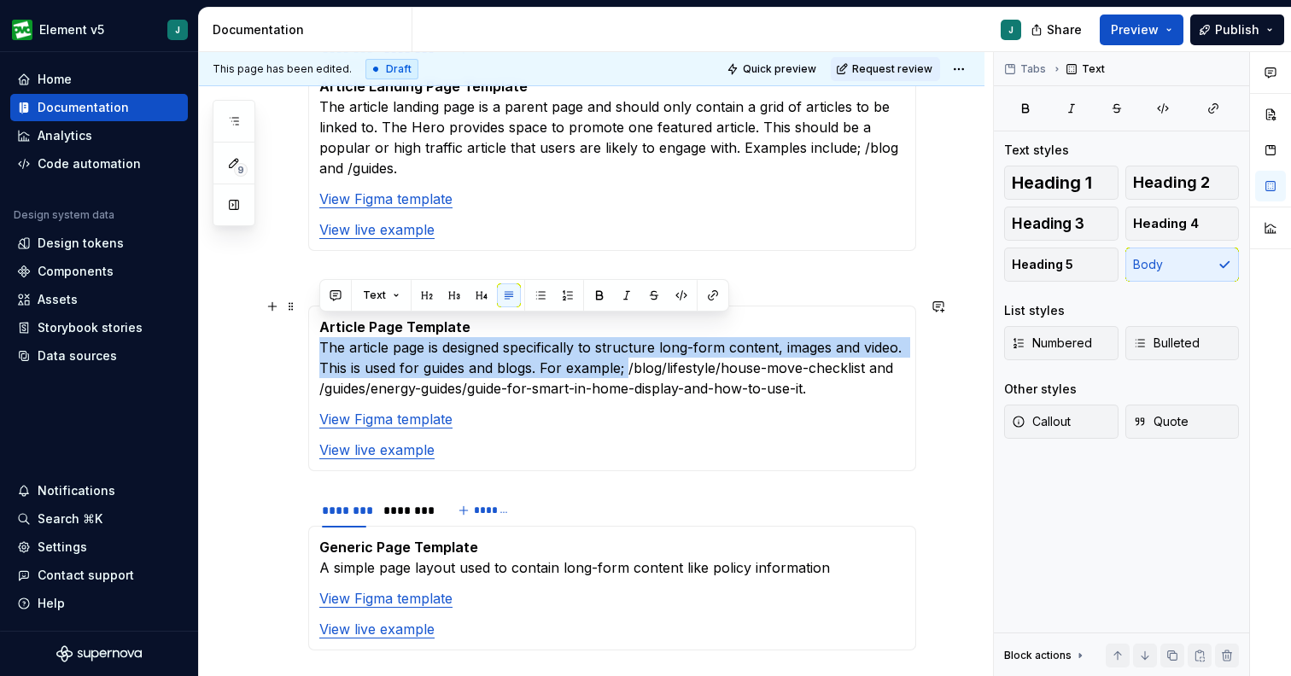
drag, startPoint x: 626, startPoint y: 343, endPoint x: 312, endPoint y: 330, distance: 313.6
click at [312, 330] on div "Article Page Template The article page is designed specifically to structure lo…" at bounding box center [612, 389] width 608 height 166
copy p "The article page is designed specifically to structure long-form content, image…"
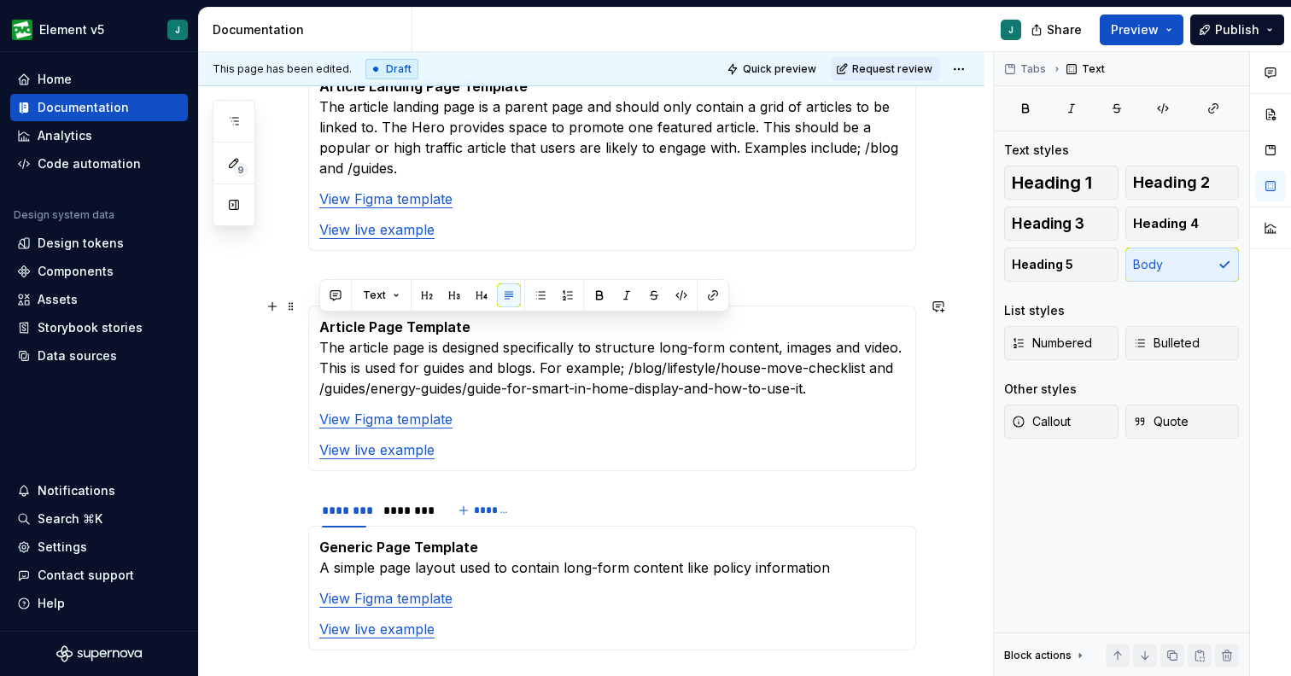
click at [693, 345] on p "Article Page Template The article page is designed specifically to structure lo…" at bounding box center [612, 358] width 586 height 82
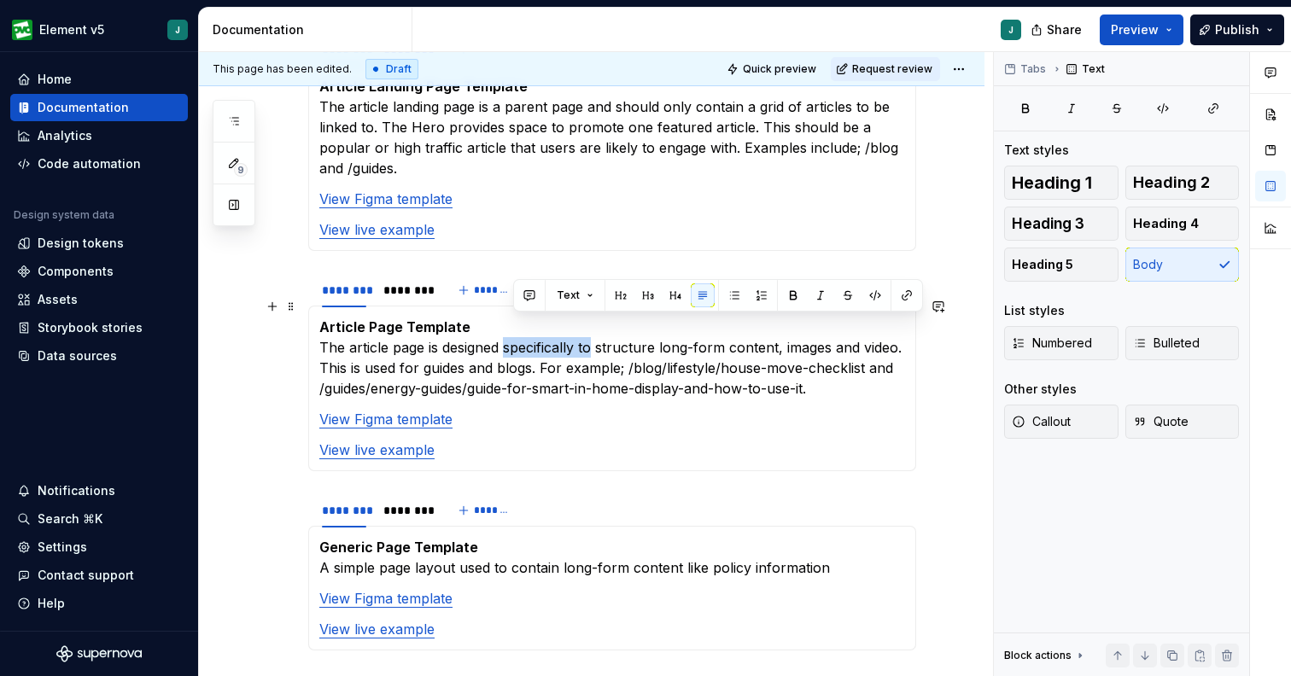
drag, startPoint x: 594, startPoint y: 328, endPoint x: 506, endPoint y: 328, distance: 87.9
click at [506, 328] on p "Article Page Template The article page is designed specifically to structure lo…" at bounding box center [612, 358] width 586 height 82
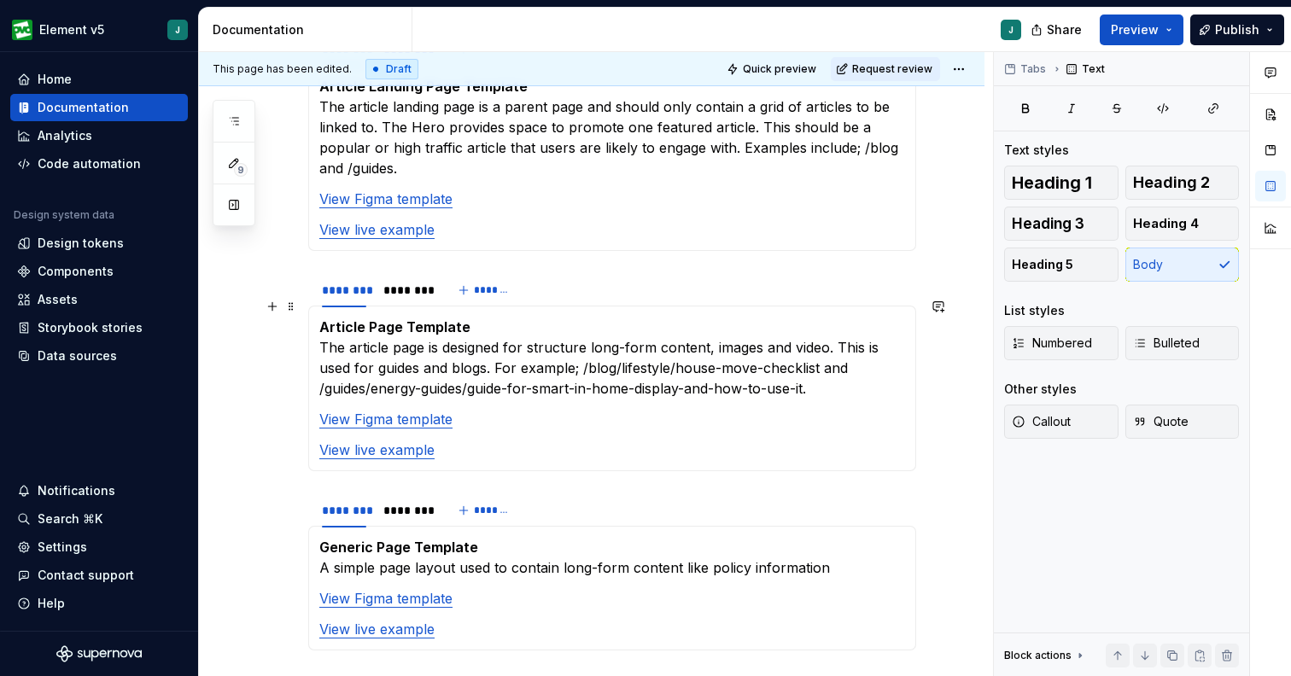
click at [571, 332] on p "Article Page Template The article page is designed for structure long-form cont…" at bounding box center [612, 358] width 586 height 82
click at [649, 333] on p "Article Page Template The article page is designed for long-form content, image…" at bounding box center [612, 358] width 586 height 82
click at [709, 321] on p "Article Page Template The article page is designed for long-form content which …" at bounding box center [612, 358] width 586 height 82
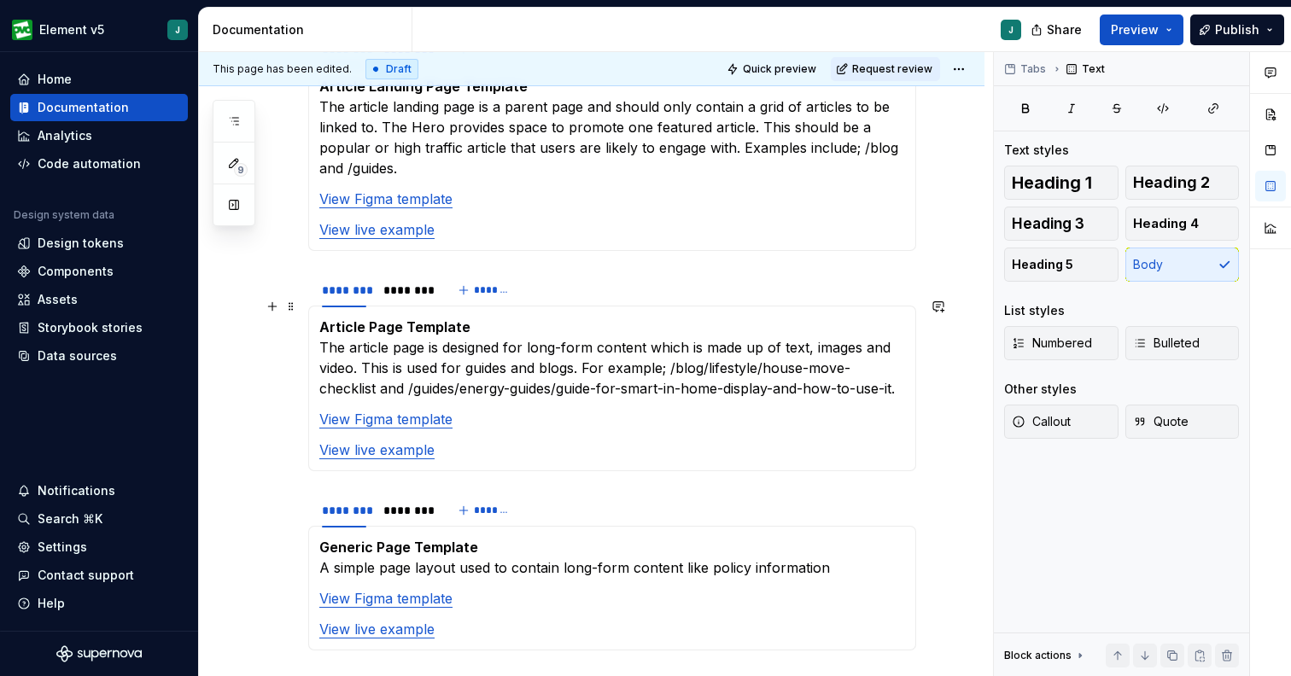
click at [885, 332] on p "Article Page Template The article page is designed for long-form content which …" at bounding box center [612, 358] width 586 height 82
click at [355, 349] on p "Article Page Template The article page is designed for long-form content which …" at bounding box center [612, 358] width 586 height 82
click at [575, 349] on p "Article Page Template The article page is designed for long-form content which …" at bounding box center [612, 358] width 586 height 82
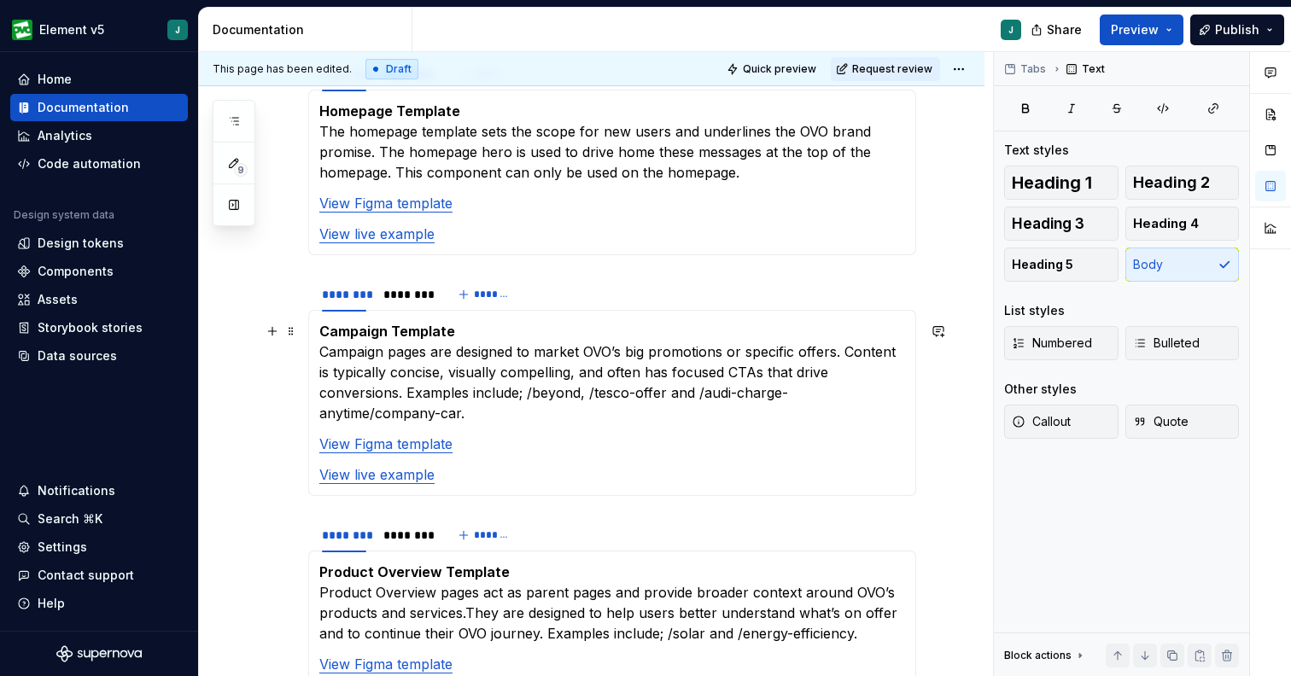
scroll to position [518, 0]
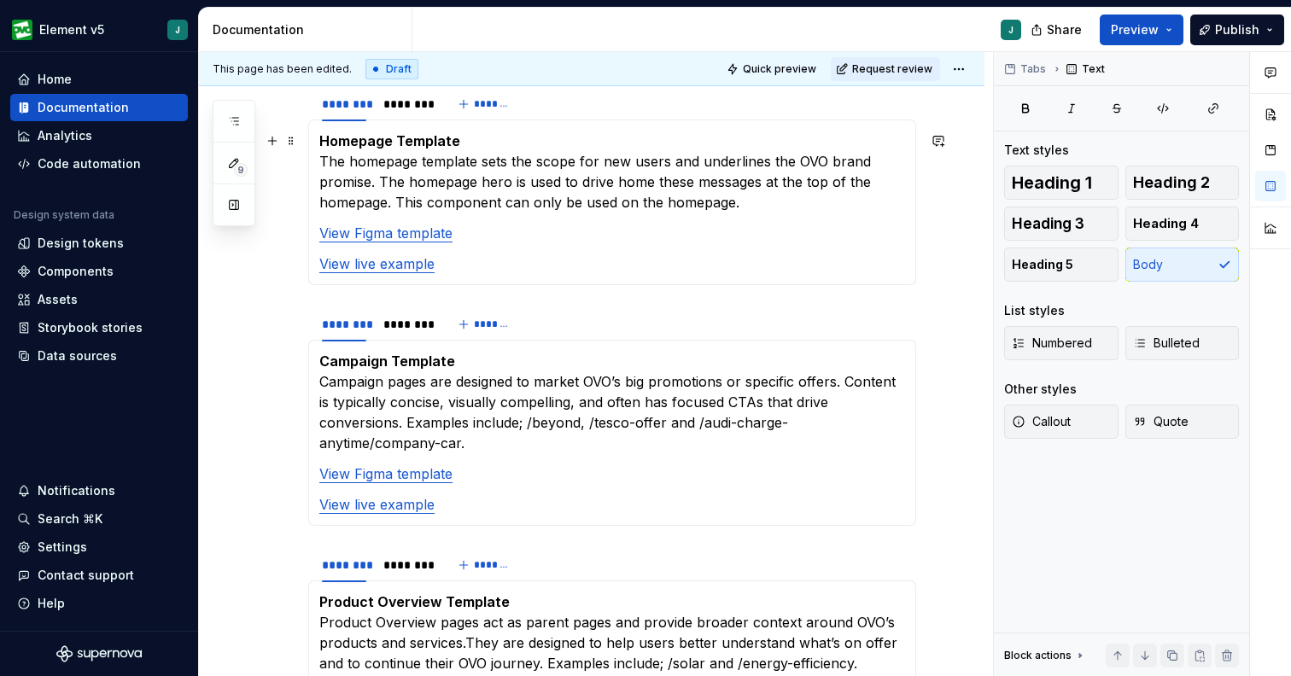
click at [354, 164] on p "Homepage Template The homepage template sets the scope for new users and underl…" at bounding box center [612, 172] width 586 height 82
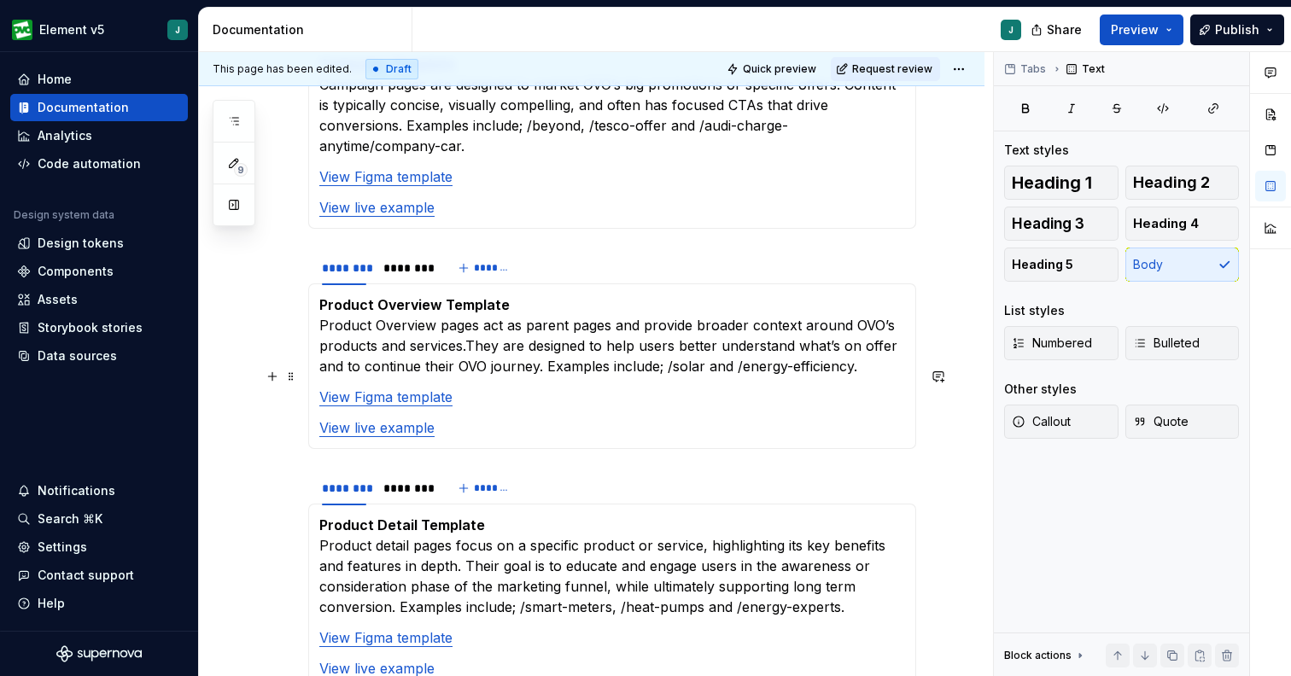
scroll to position [828, 0]
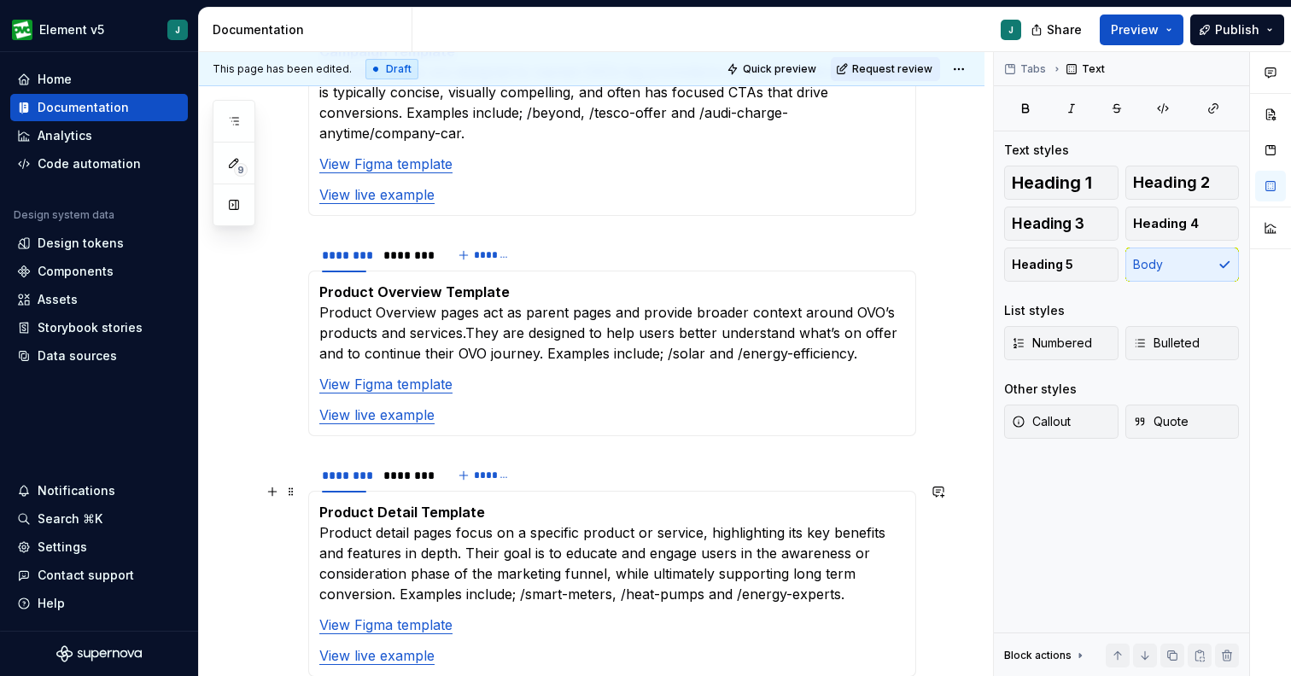
click at [383, 520] on p "Product Detail Template Product detail pages focus on a specific product or ser…" at bounding box center [612, 553] width 586 height 102
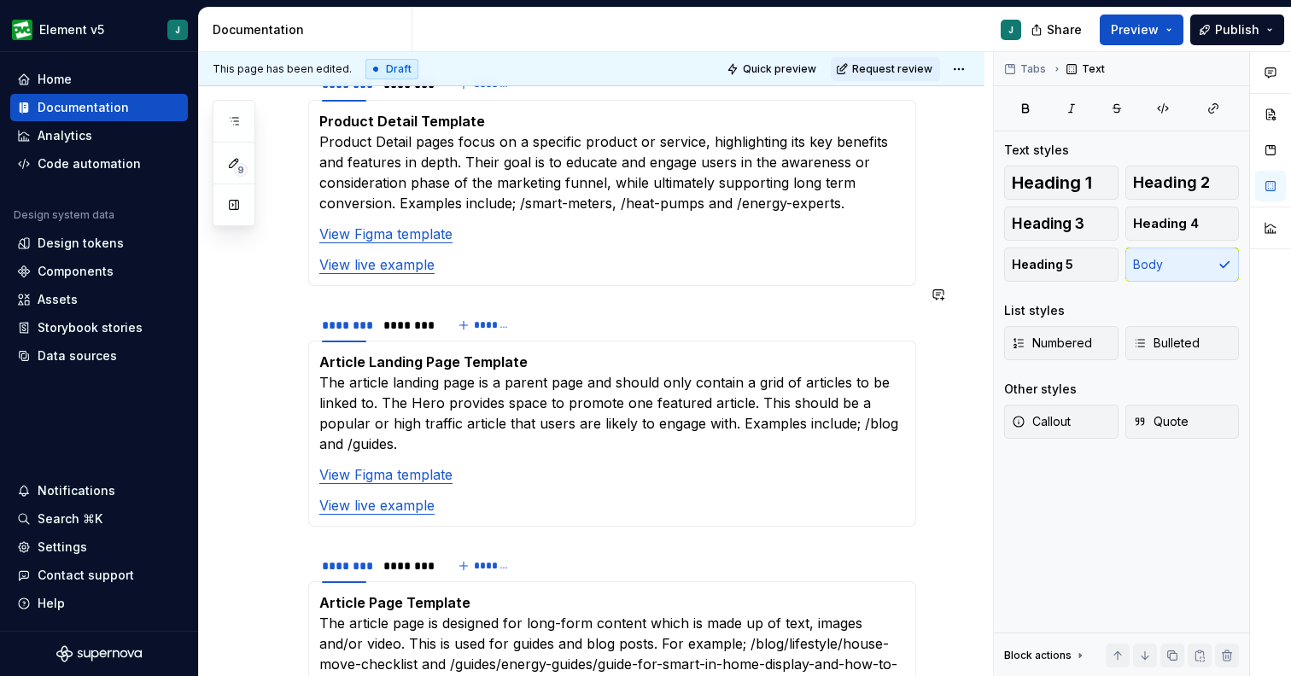
scroll to position [1224, 0]
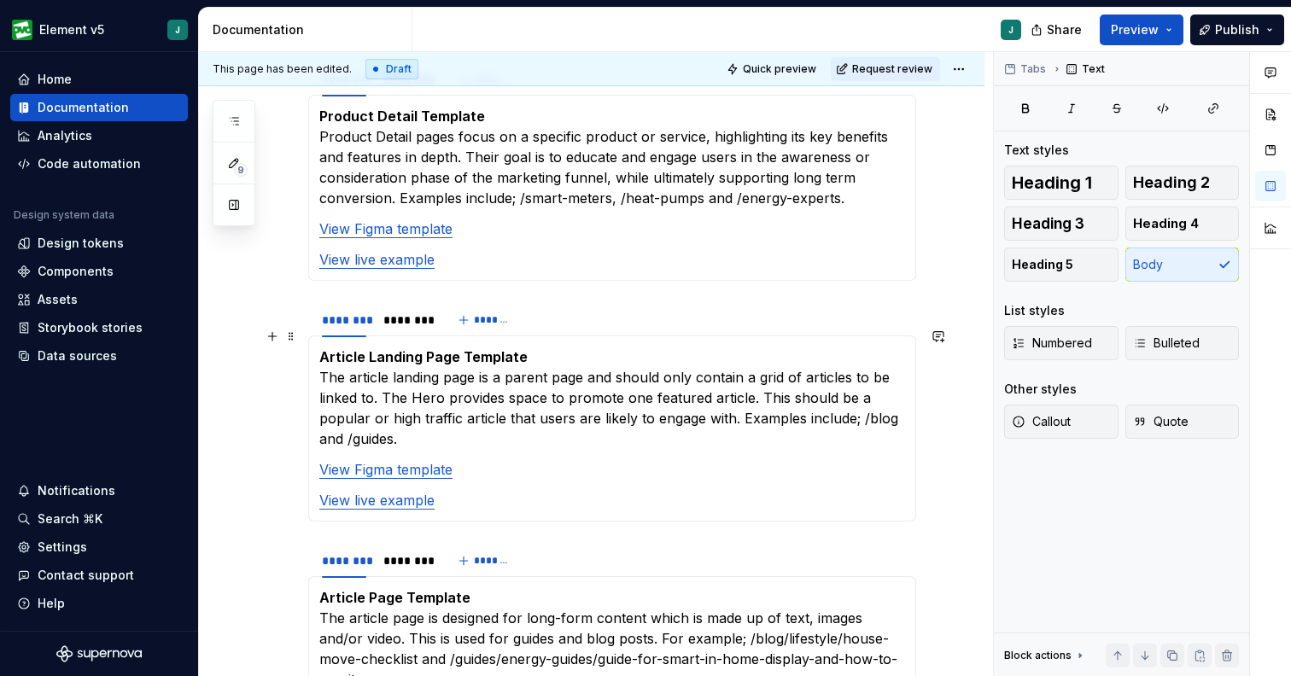
click at [355, 354] on p "Article Landing Page Template The article landing page is a parent page and sho…" at bounding box center [612, 398] width 586 height 102
click at [398, 359] on p "Article Landing Page Template The Article landing page is a parent page and sho…" at bounding box center [612, 398] width 586 height 102
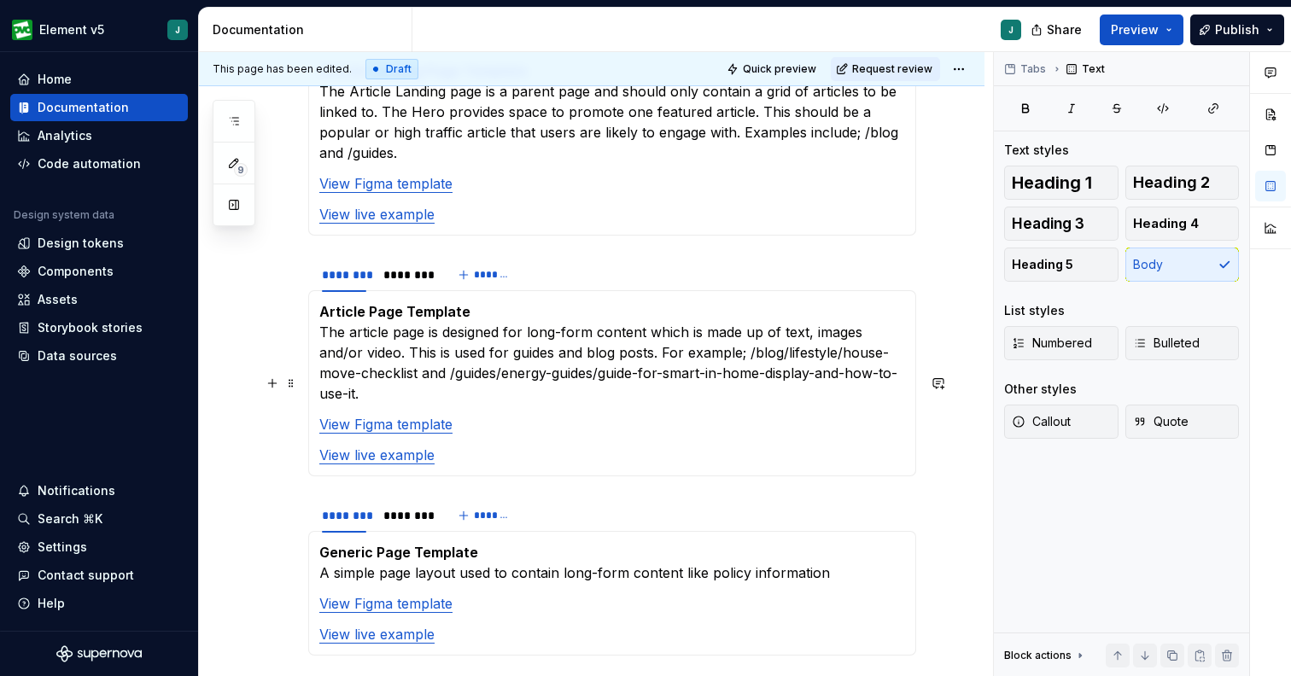
scroll to position [1514, 0]
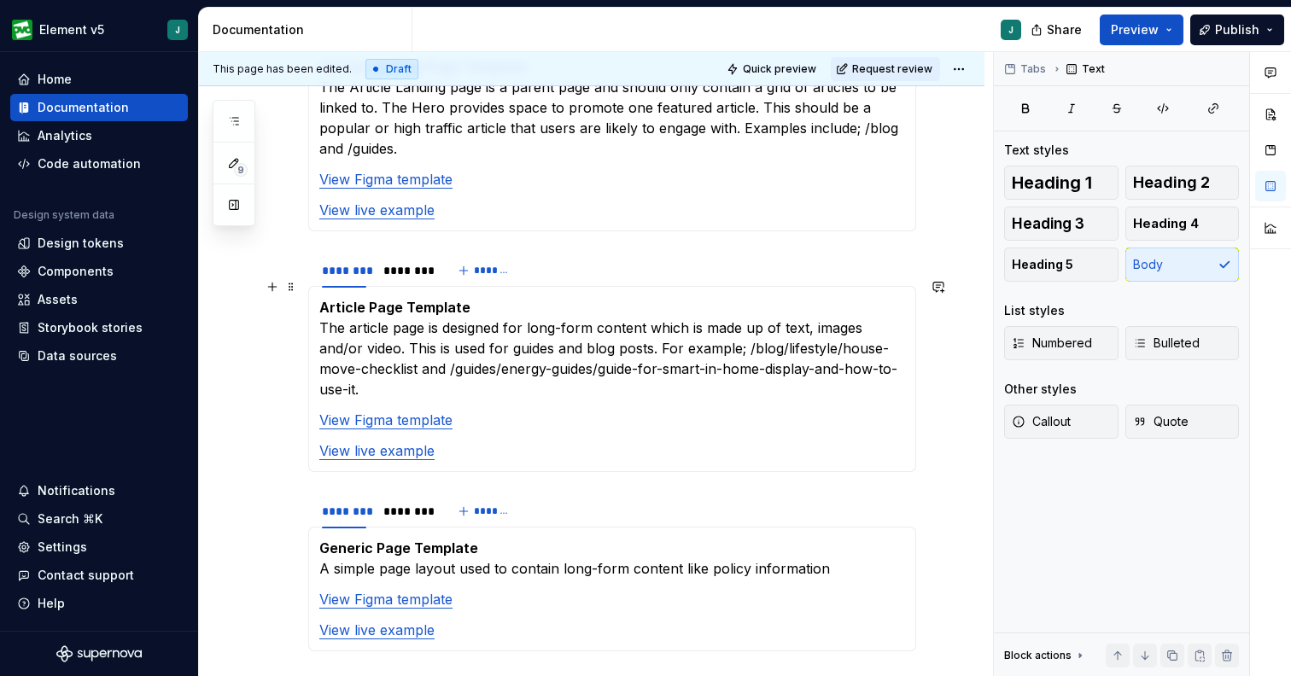
click at [359, 304] on p "Article Page Template The article page is designed for long-form content which …" at bounding box center [612, 348] width 586 height 102
click at [401, 306] on p "Article Page Template The Article page is designed for long-form content which …" at bounding box center [612, 348] width 586 height 102
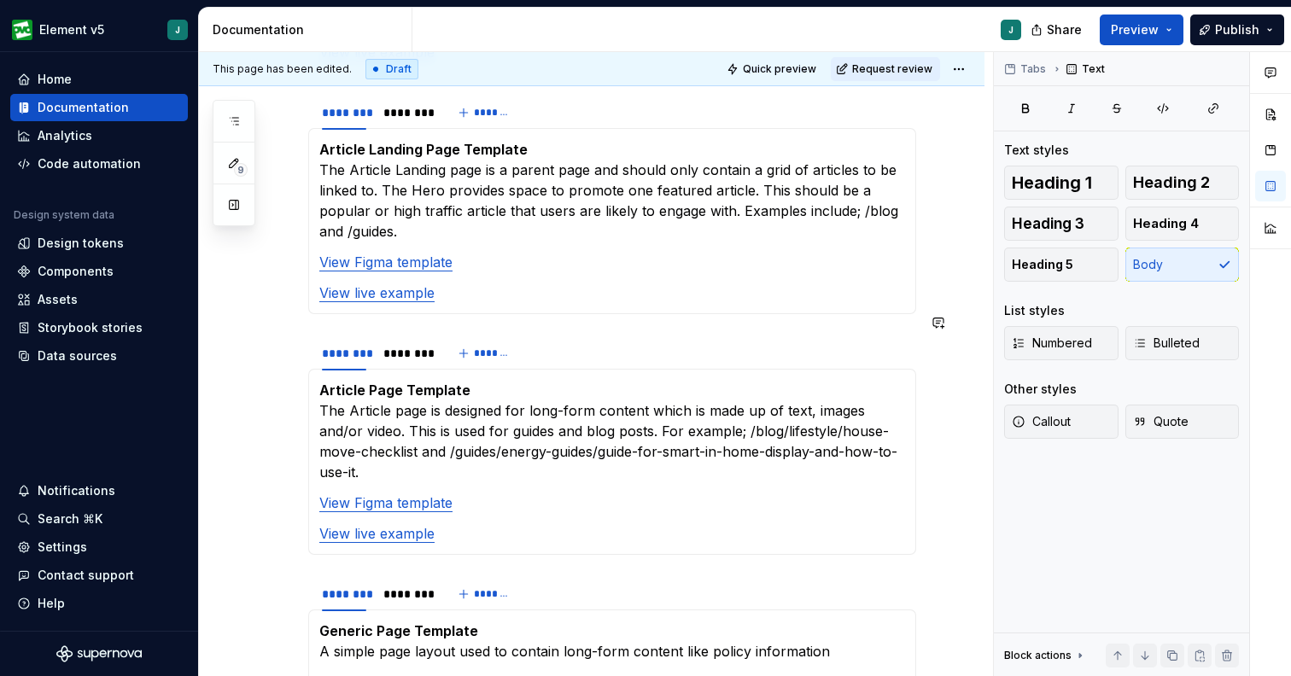
scroll to position [1433, 0]
click at [454, 149] on p "Article Landing Page Template The Article Landing page is a parent page and sho…" at bounding box center [612, 188] width 586 height 102
click at [400, 389] on p "Article Page Template The Article page is designed for long-form content which …" at bounding box center [612, 429] width 586 height 102
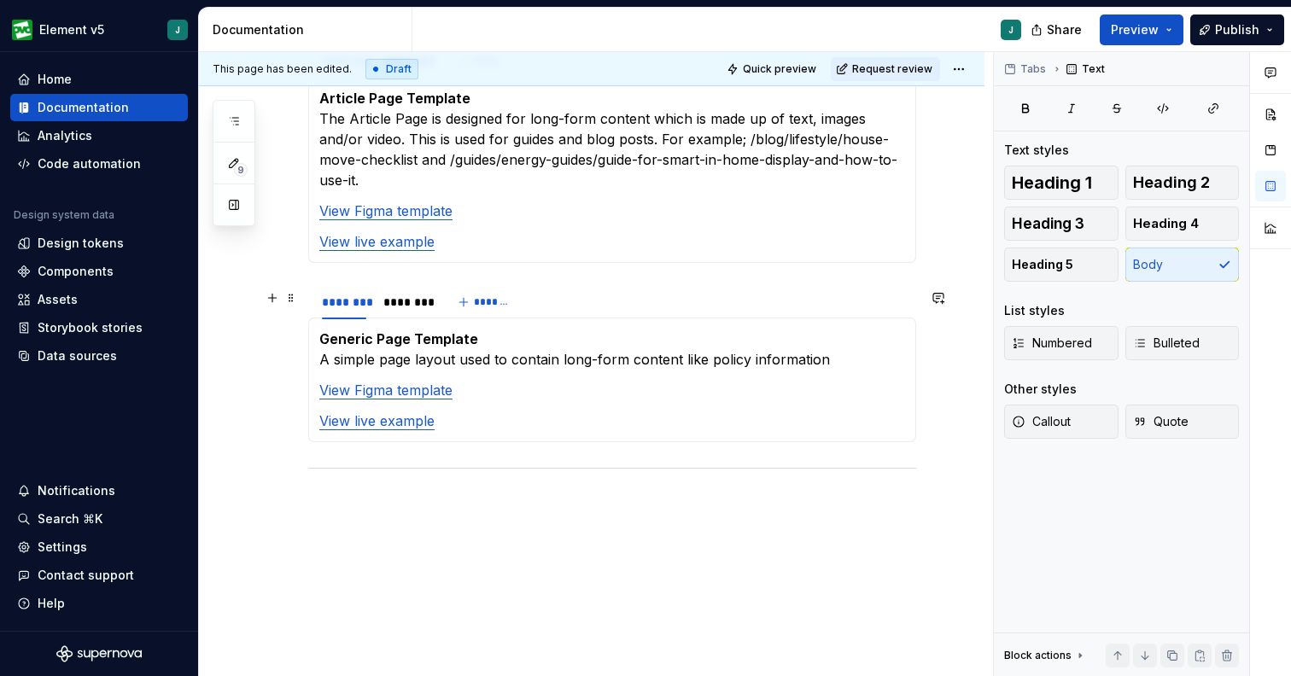
scroll to position [1753, 0]
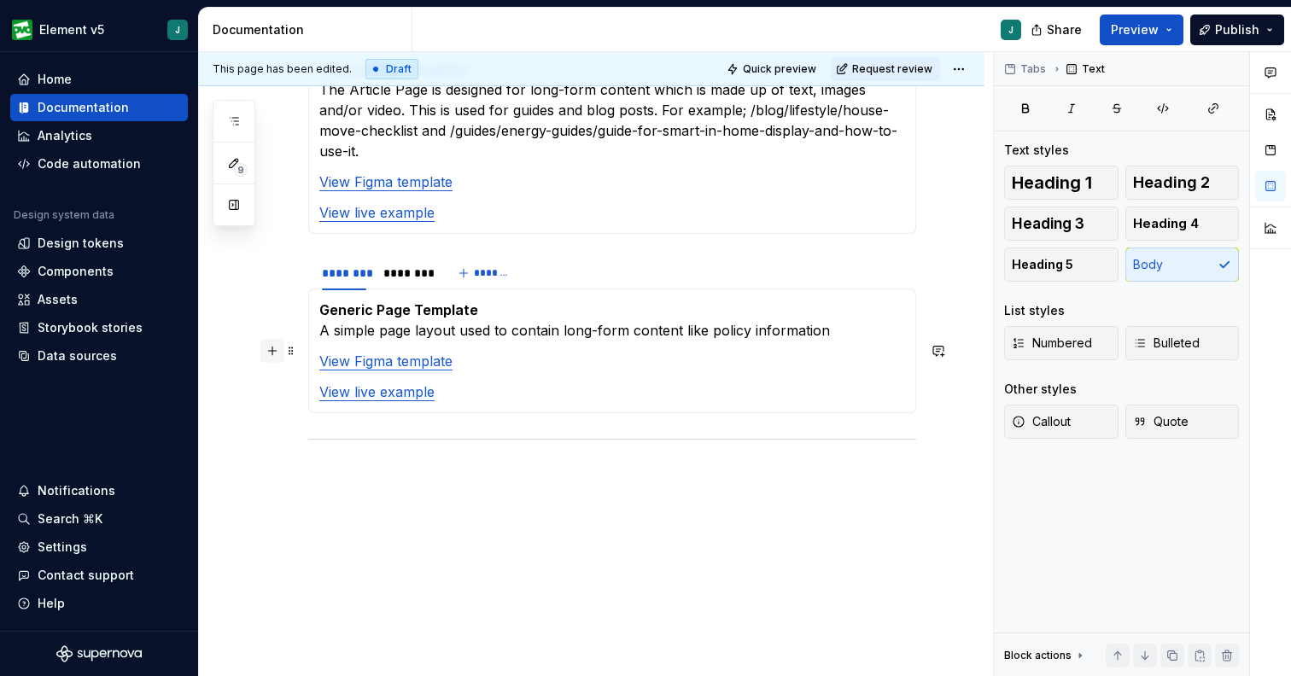
click at [265, 349] on button "button" at bounding box center [272, 351] width 24 height 24
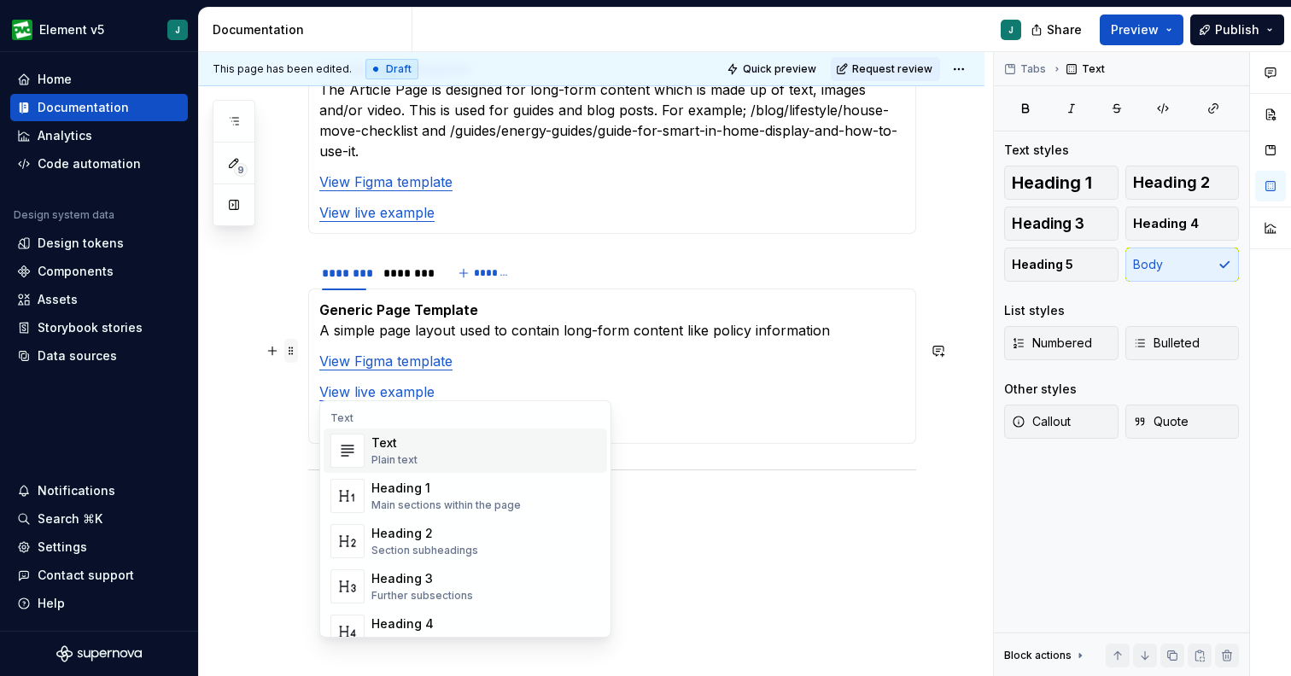
click at [285, 340] on span at bounding box center [291, 351] width 14 height 24
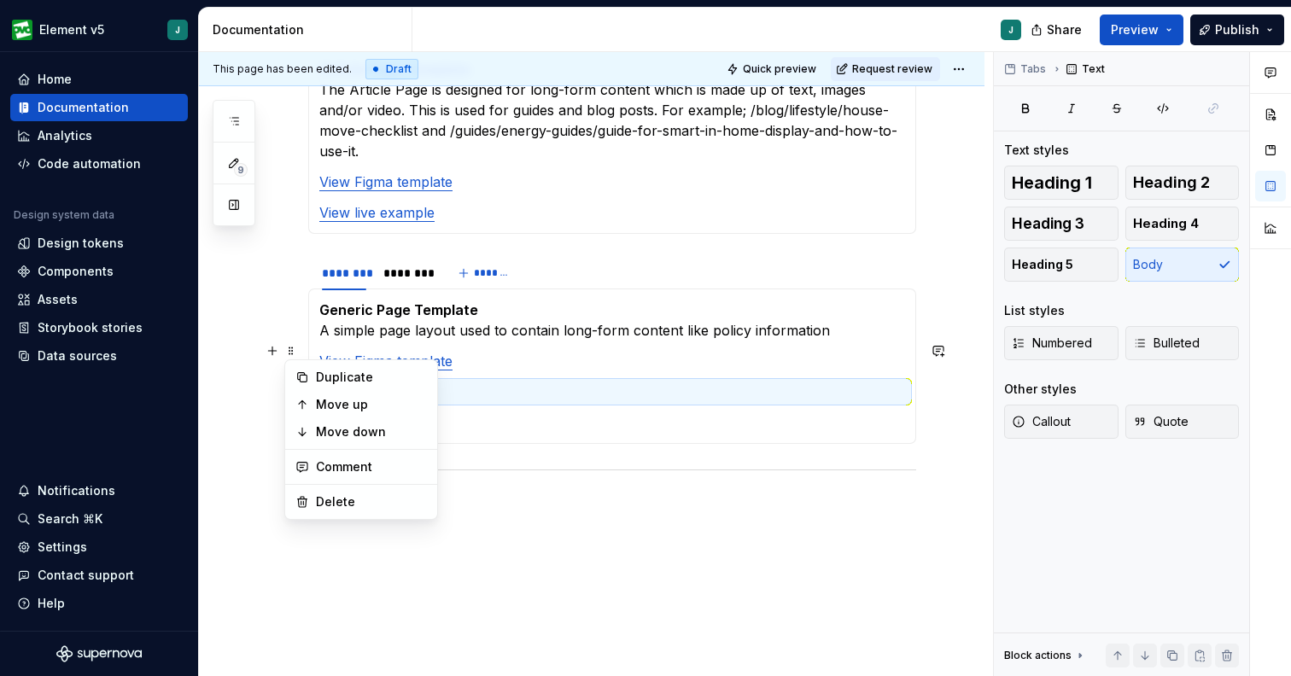
click at [650, 365] on section-item-column "Generic Page Template A simple page layout used to contain long-form content li…" at bounding box center [612, 366] width 586 height 133
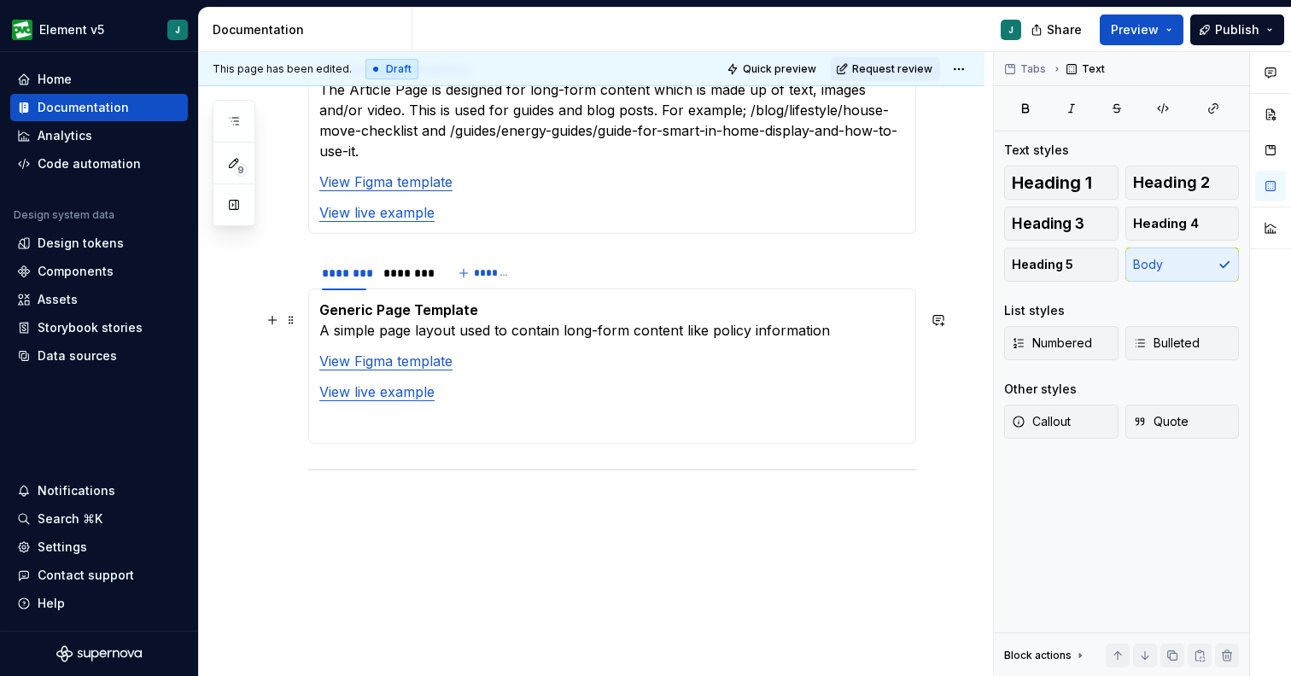
click at [452, 301] on section-item-column "Generic Page Template A simple page layout used to contain long-form content li…" at bounding box center [612, 366] width 586 height 133
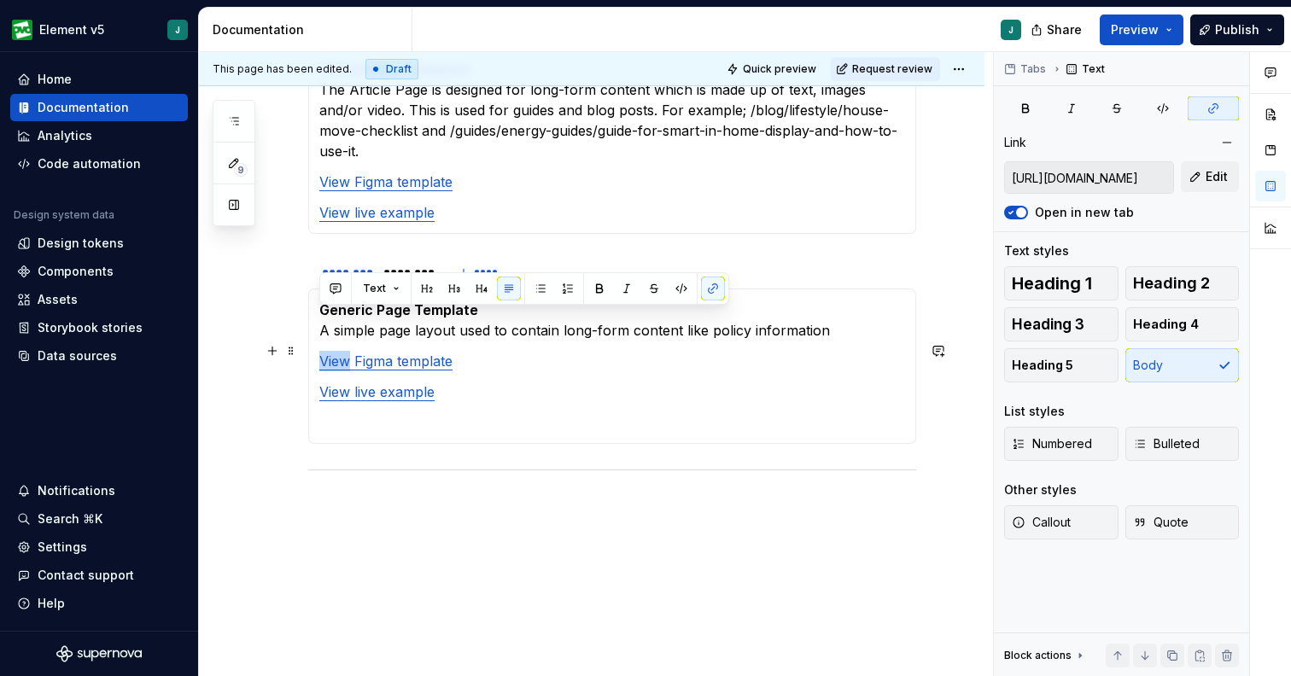
click at [490, 382] on p "View live example" at bounding box center [612, 392] width 586 height 20
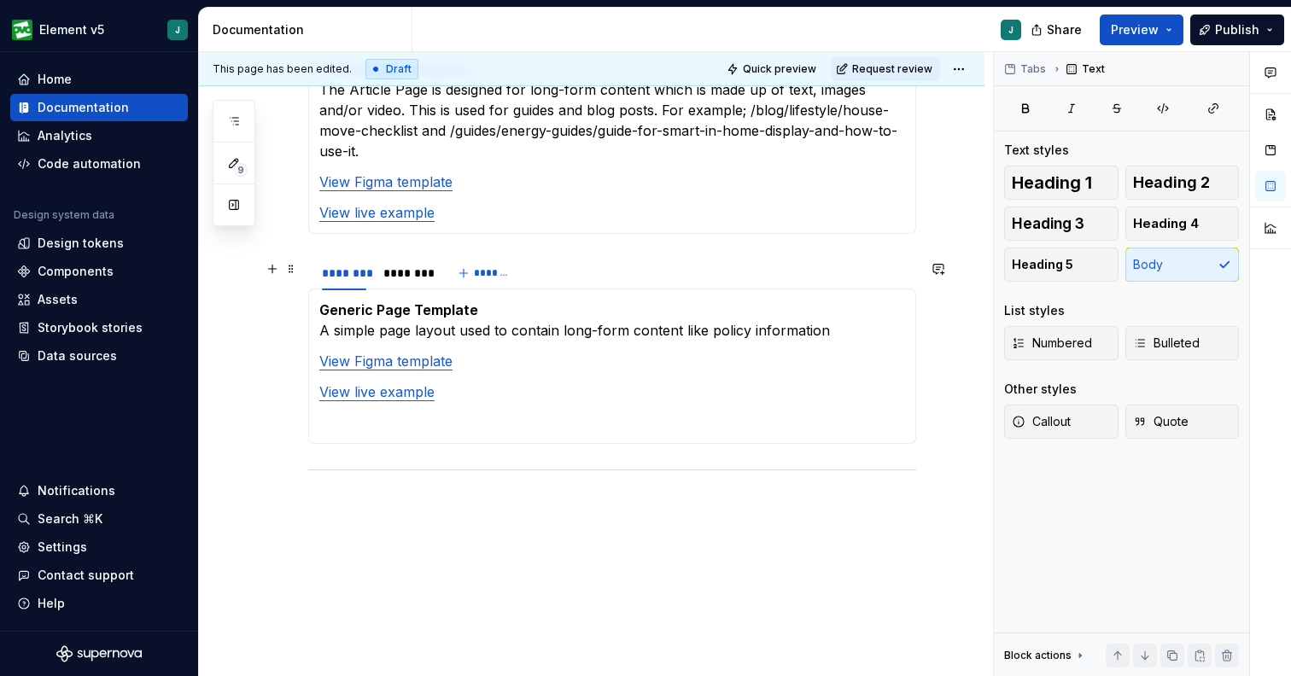
click at [496, 300] on p "Generic Page Template A simple page layout used to contain long-form content li…" at bounding box center [612, 320] width 586 height 41
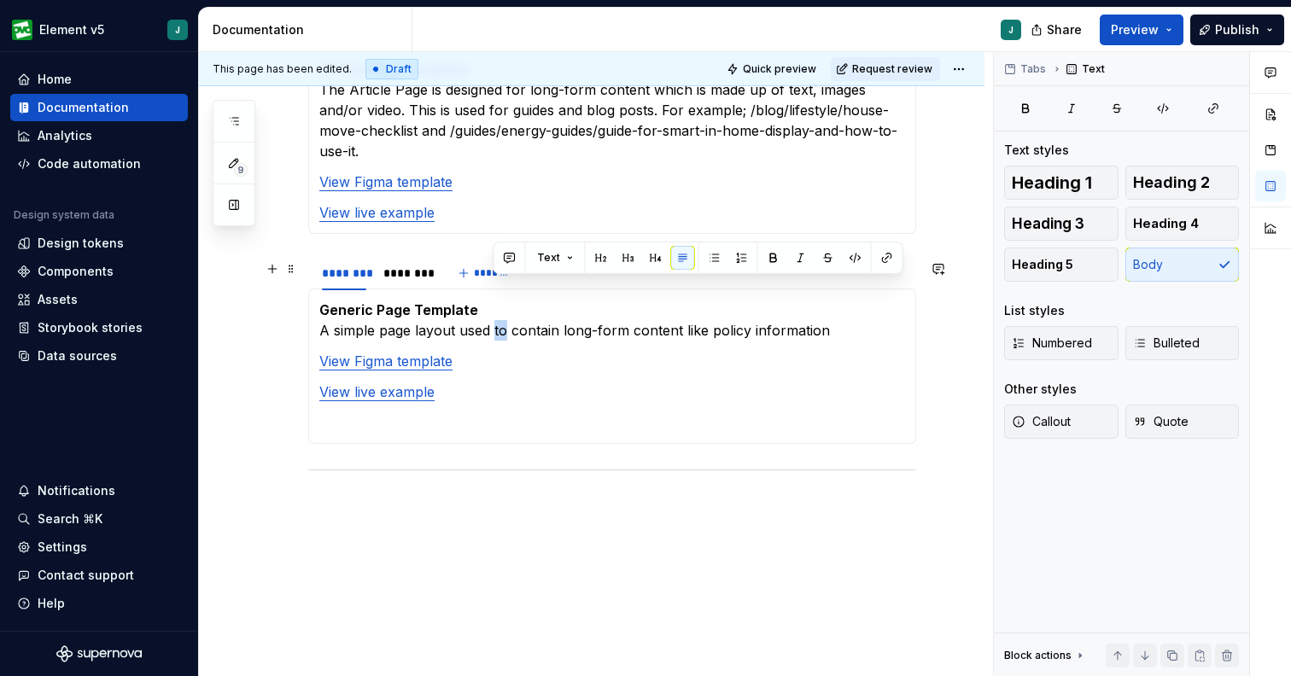
click at [496, 300] on p "Generic Page Template A simple page layout used to contain long-form content li…" at bounding box center [612, 320] width 586 height 41
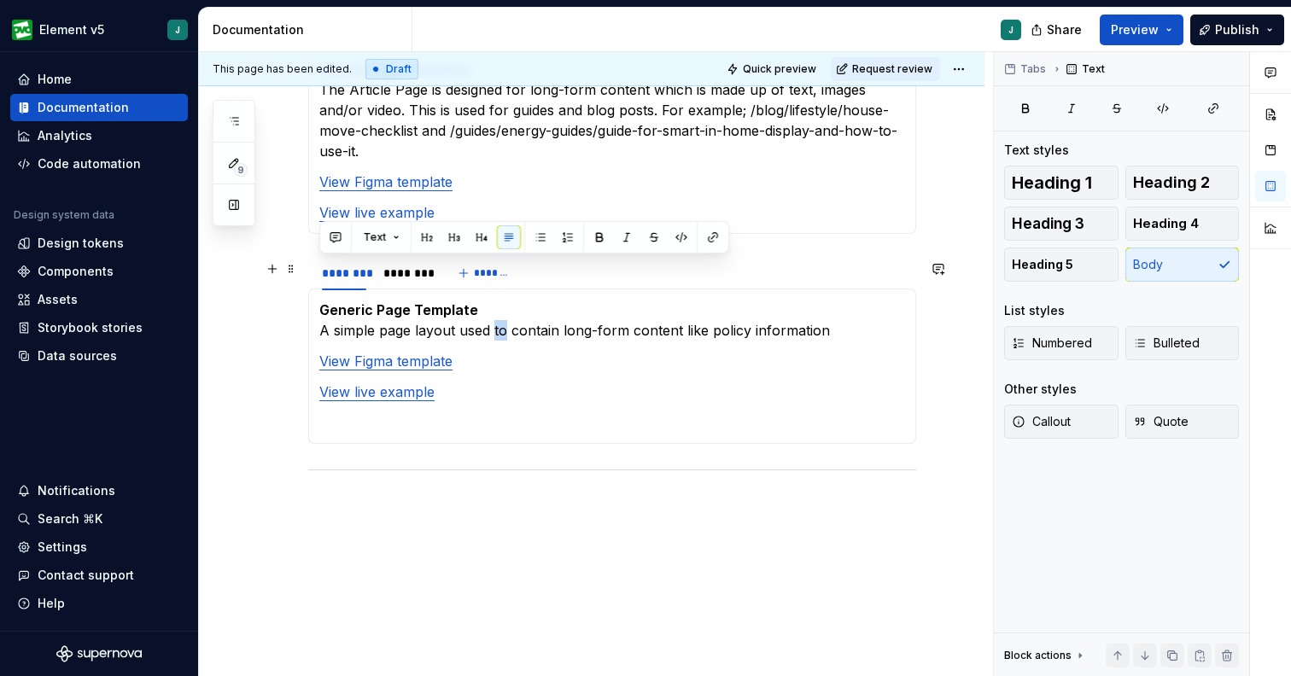
click at [493, 300] on p "Generic Page Template A simple page layout used to contain long-form content li…" at bounding box center [612, 320] width 586 height 41
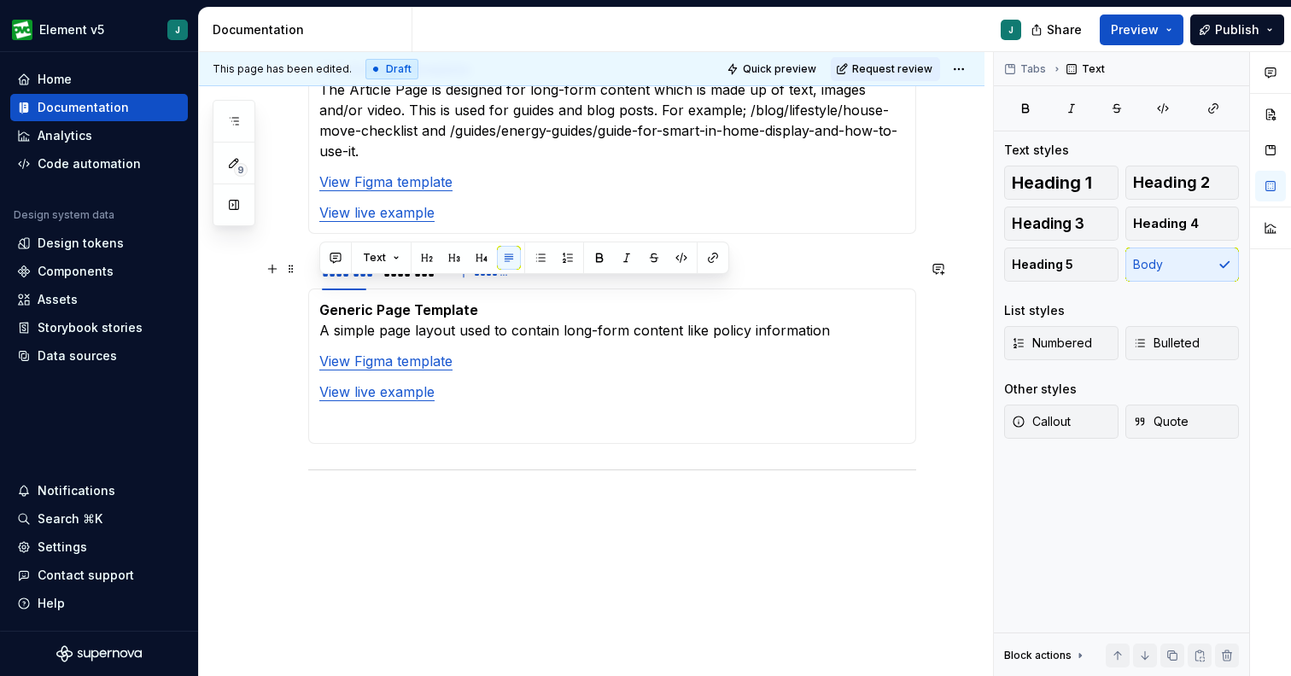
drag, startPoint x: 831, startPoint y: 286, endPoint x: 280, endPoint y: 287, distance: 550.6
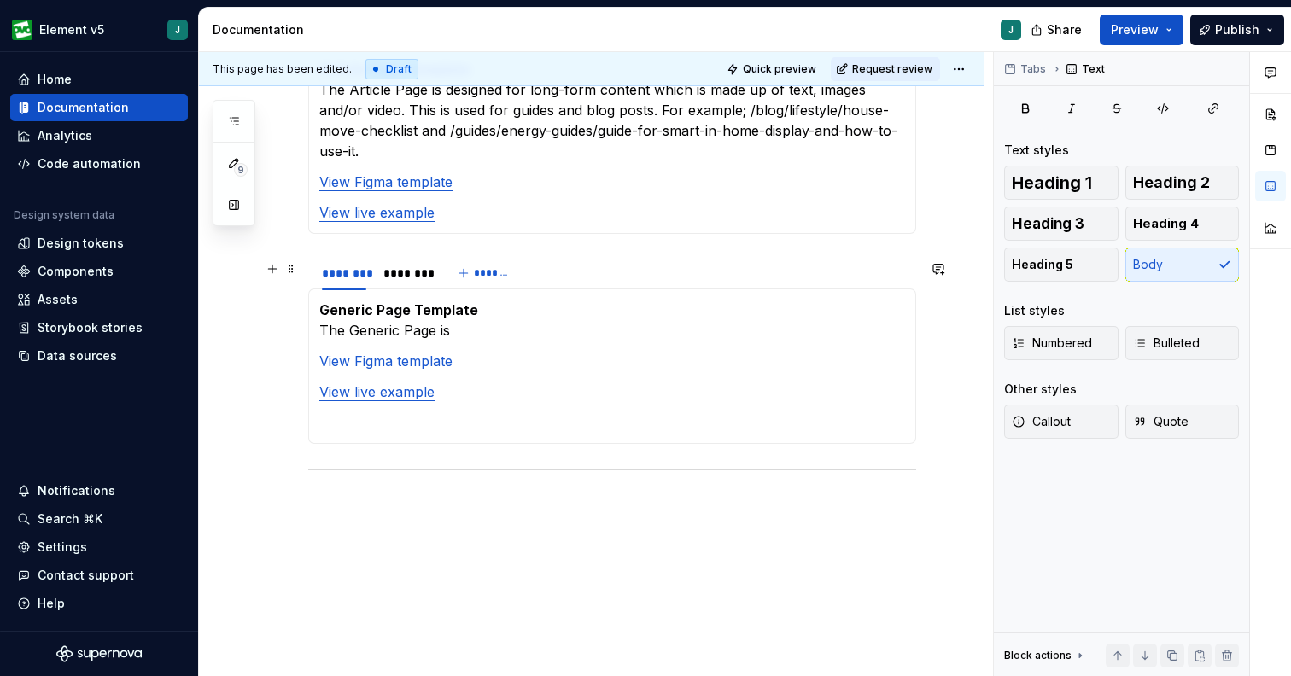
click at [400, 300] on p "Generic Page Template The Generic Page is" at bounding box center [612, 320] width 586 height 41
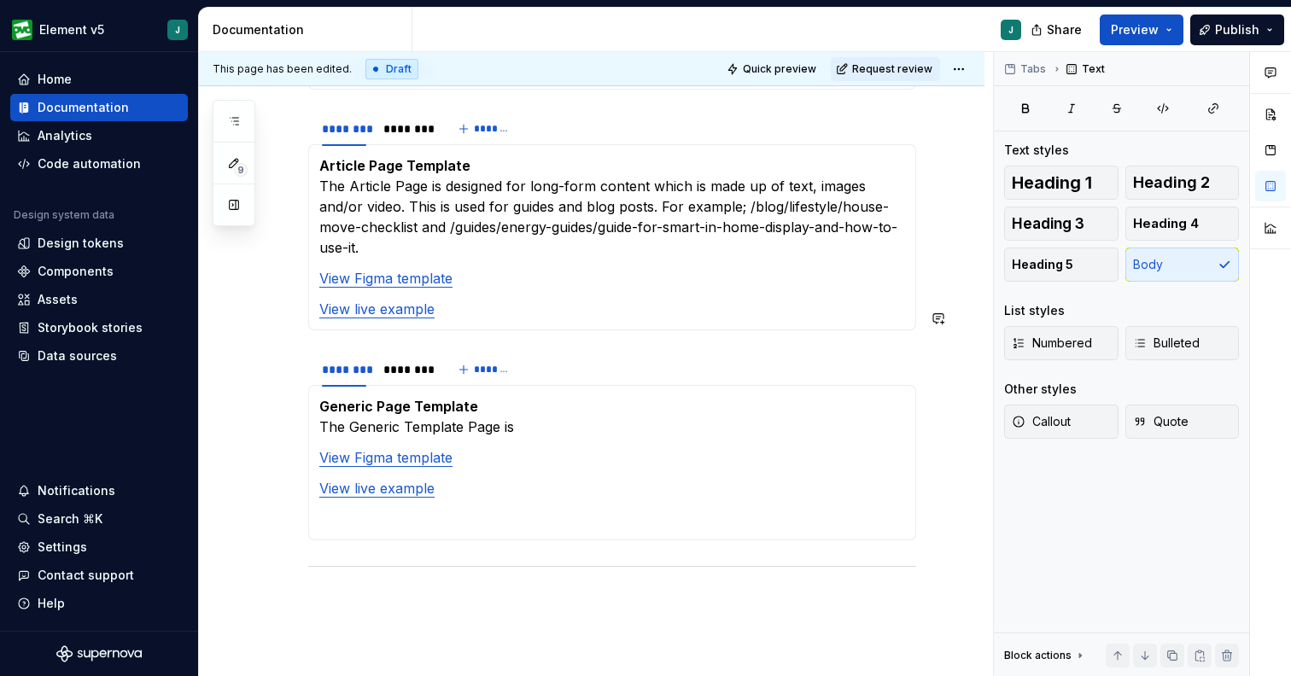
scroll to position [1665, 0]
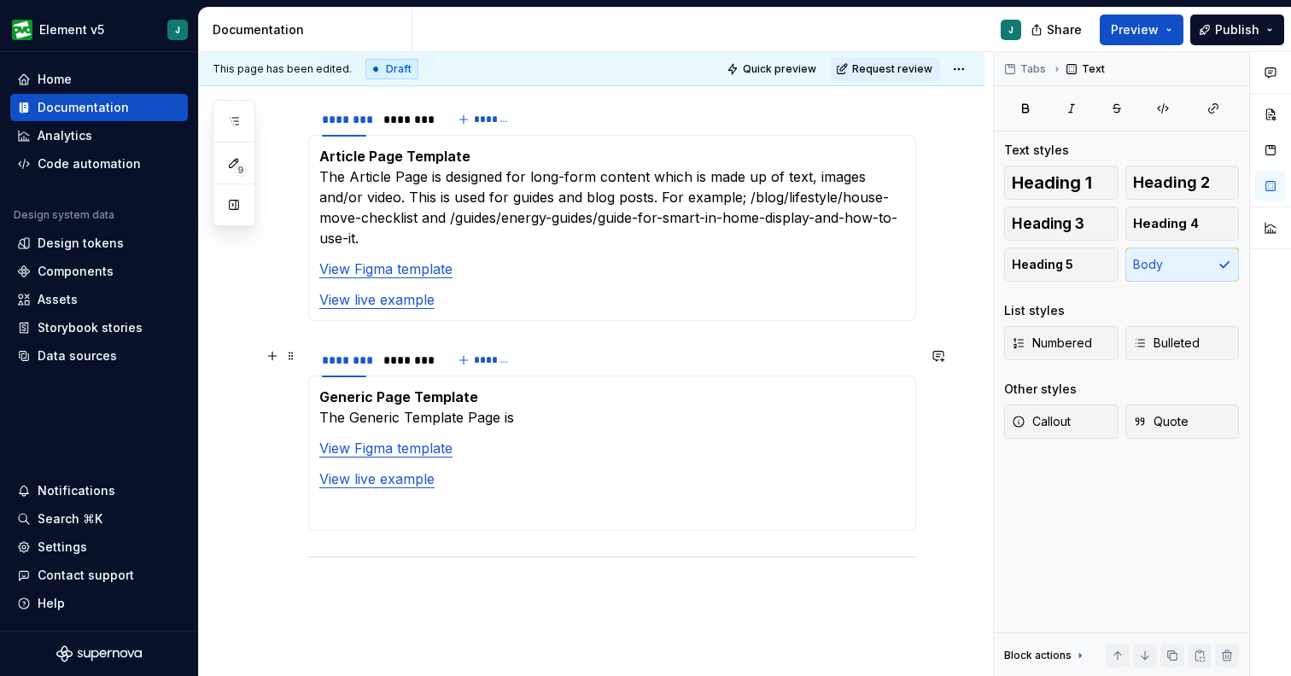
click at [438, 387] on p "Generic Page Template The Generic Template Page is" at bounding box center [612, 407] width 586 height 41
click at [487, 388] on section-item-column "Generic Page Template The Generic Page is View Figma template View live example" at bounding box center [612, 453] width 586 height 133
click at [501, 387] on p "Generic Page Template The Generic Page is" at bounding box center [612, 407] width 586 height 41
click at [742, 387] on p "Generic Page Template The Generic Page is used for content that doesn’t fall in…" at bounding box center [612, 407] width 586 height 41
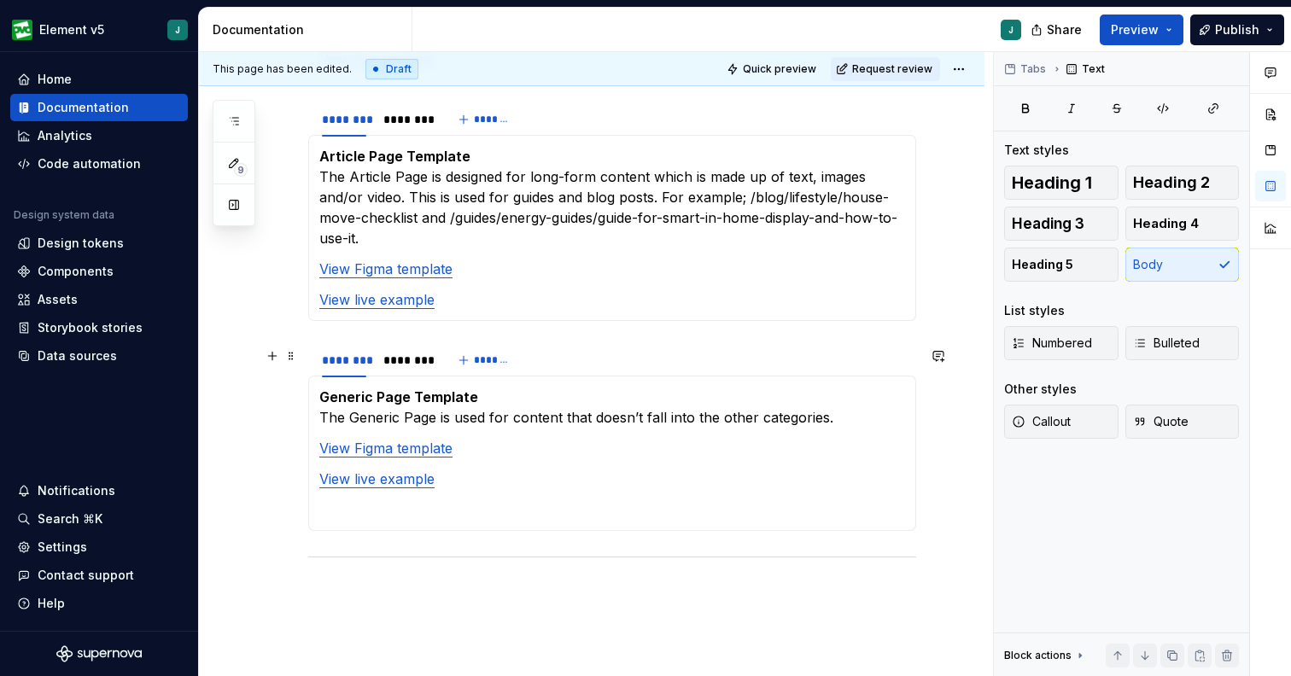
click at [759, 387] on p "Generic Page Template The Generic Page is used for content that doesn’t fall in…" at bounding box center [612, 407] width 586 height 41
click at [889, 387] on p "Generic Page Template The Generic Page is used for content that doesn’t fall in…" at bounding box center [612, 407] width 586 height 41
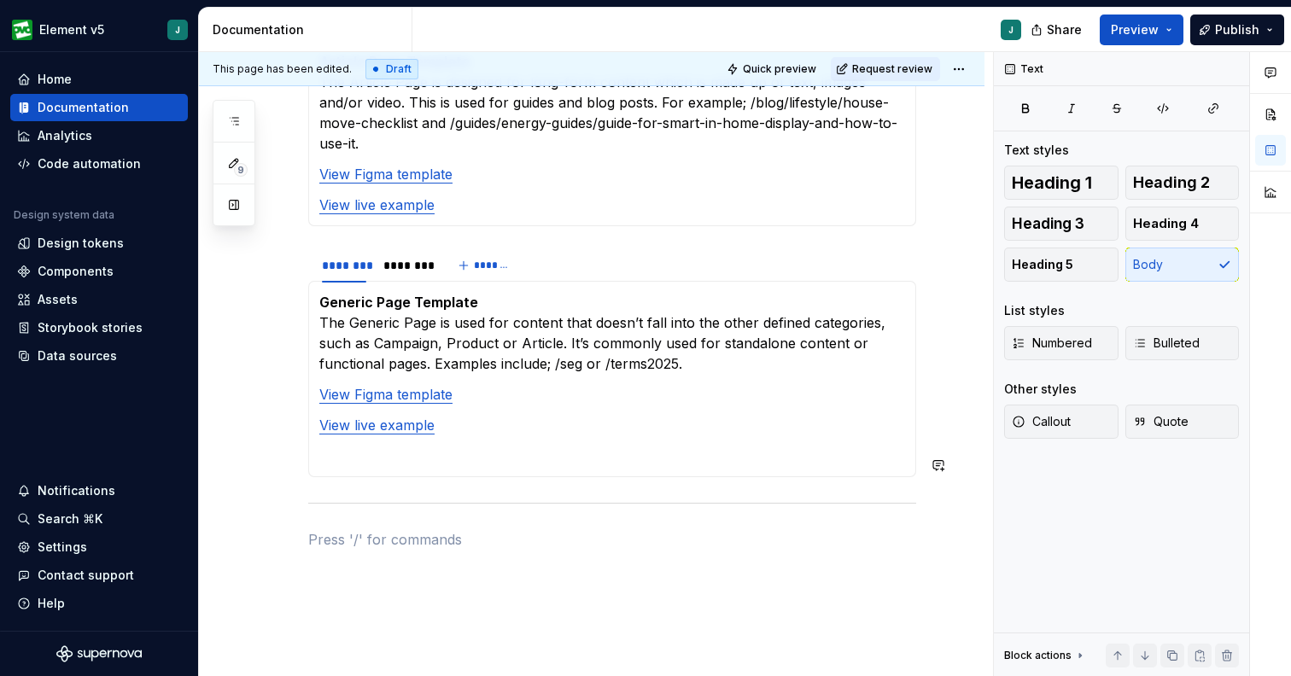
scroll to position [1719, 0]
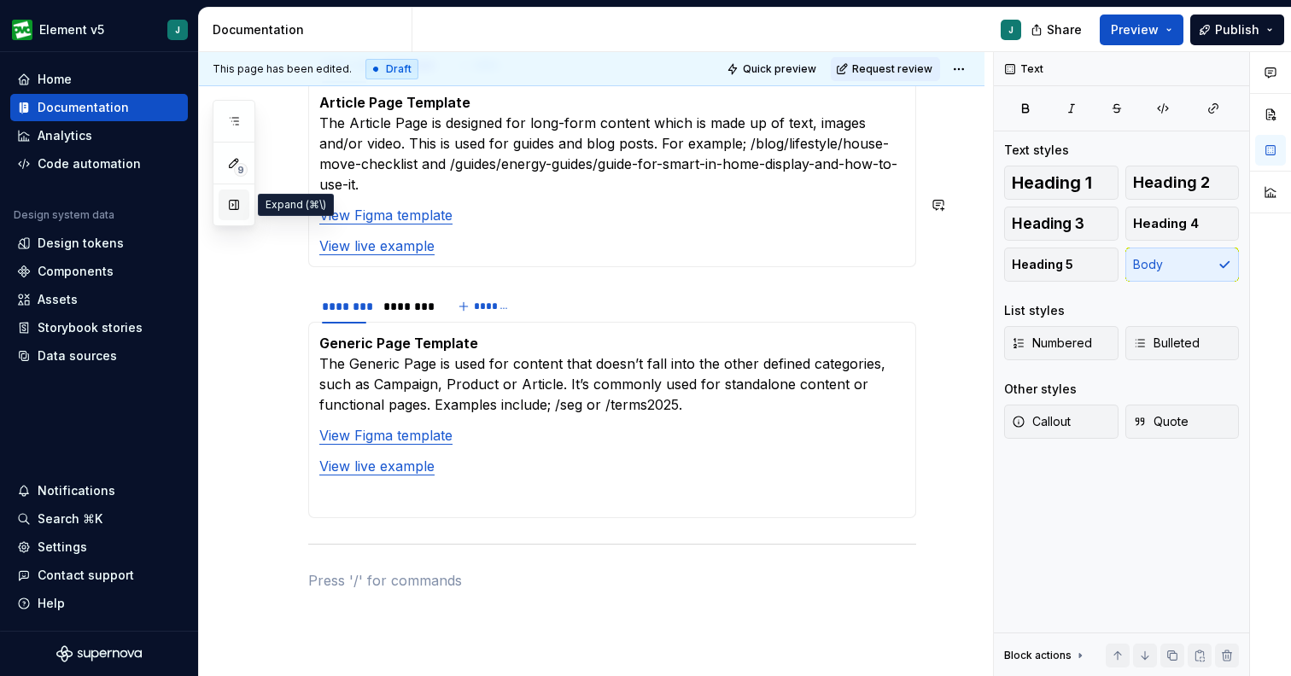
click at [239, 200] on button "button" at bounding box center [234, 205] width 31 height 31
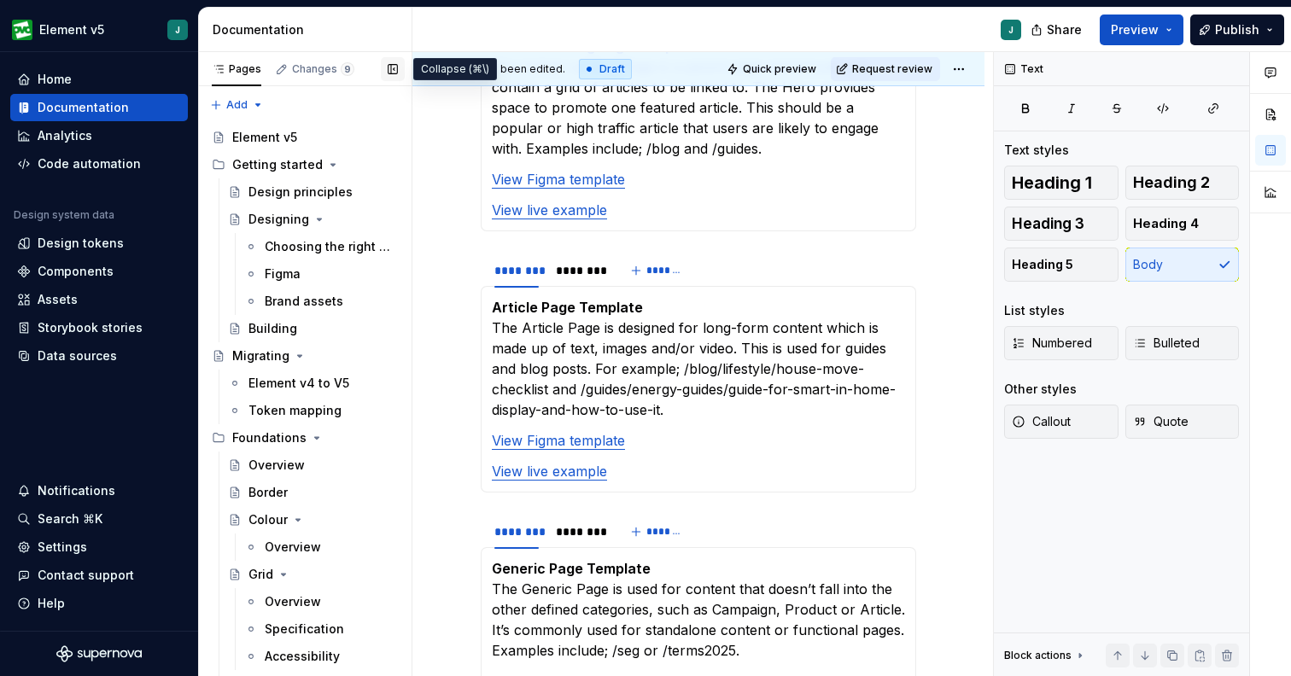
click at [390, 78] on button "button" at bounding box center [393, 69] width 24 height 24
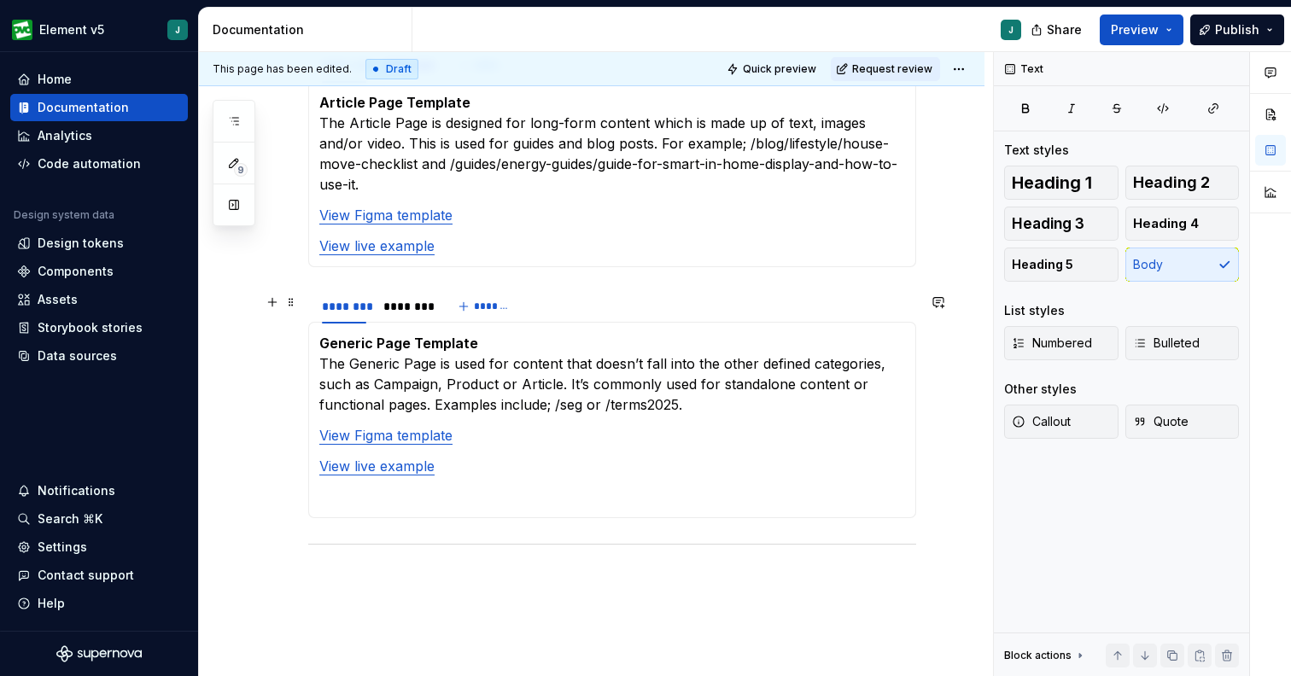
scroll to position [1683, 0]
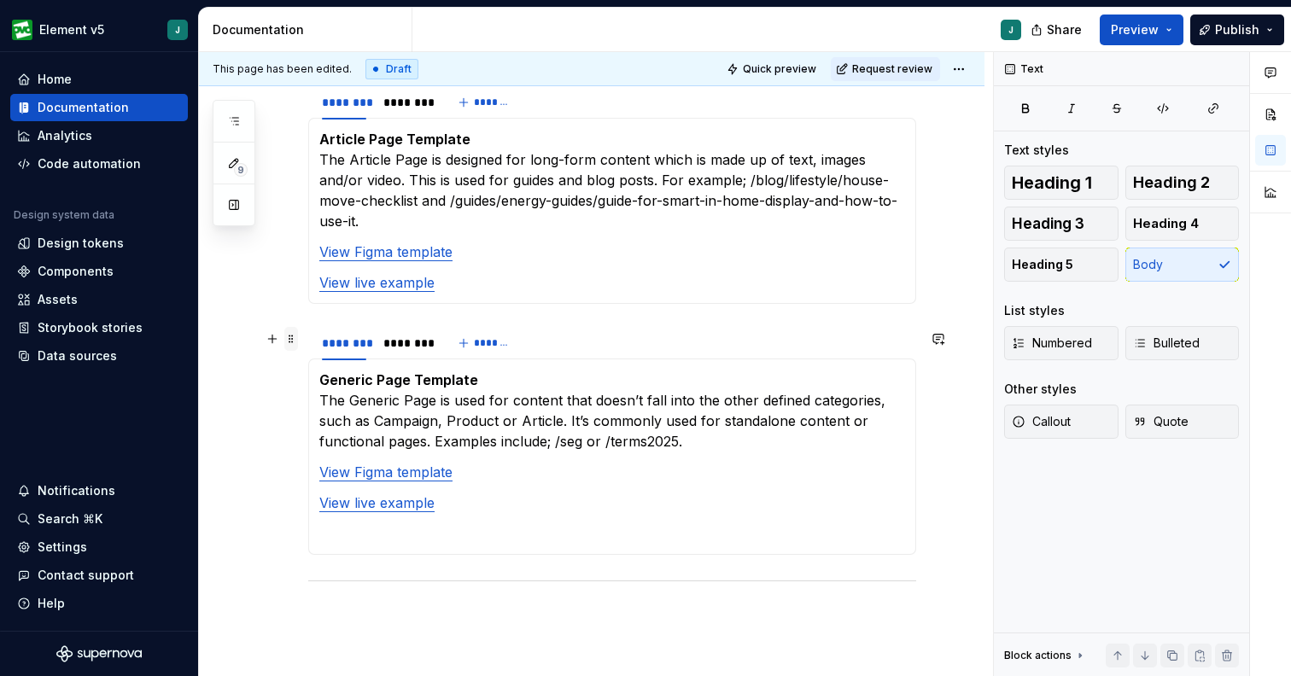
click at [291, 344] on span at bounding box center [291, 339] width 14 height 24
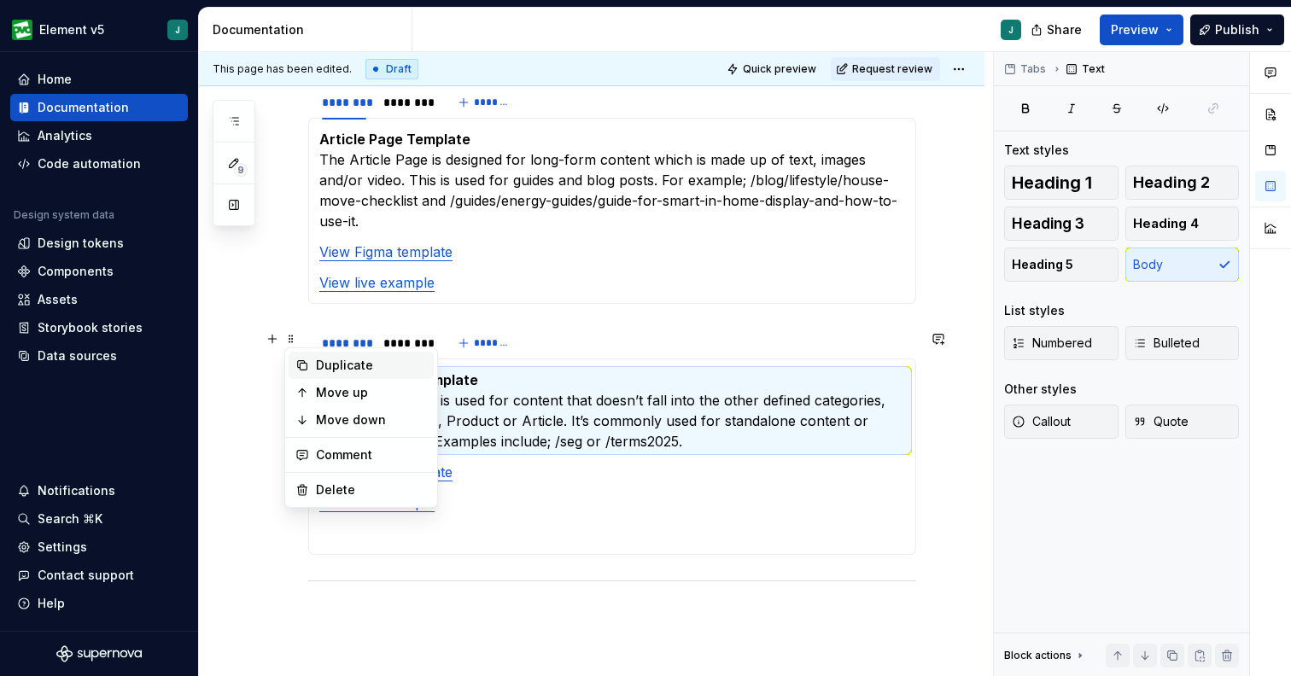
click at [333, 366] on div "Duplicate" at bounding box center [371, 365] width 111 height 17
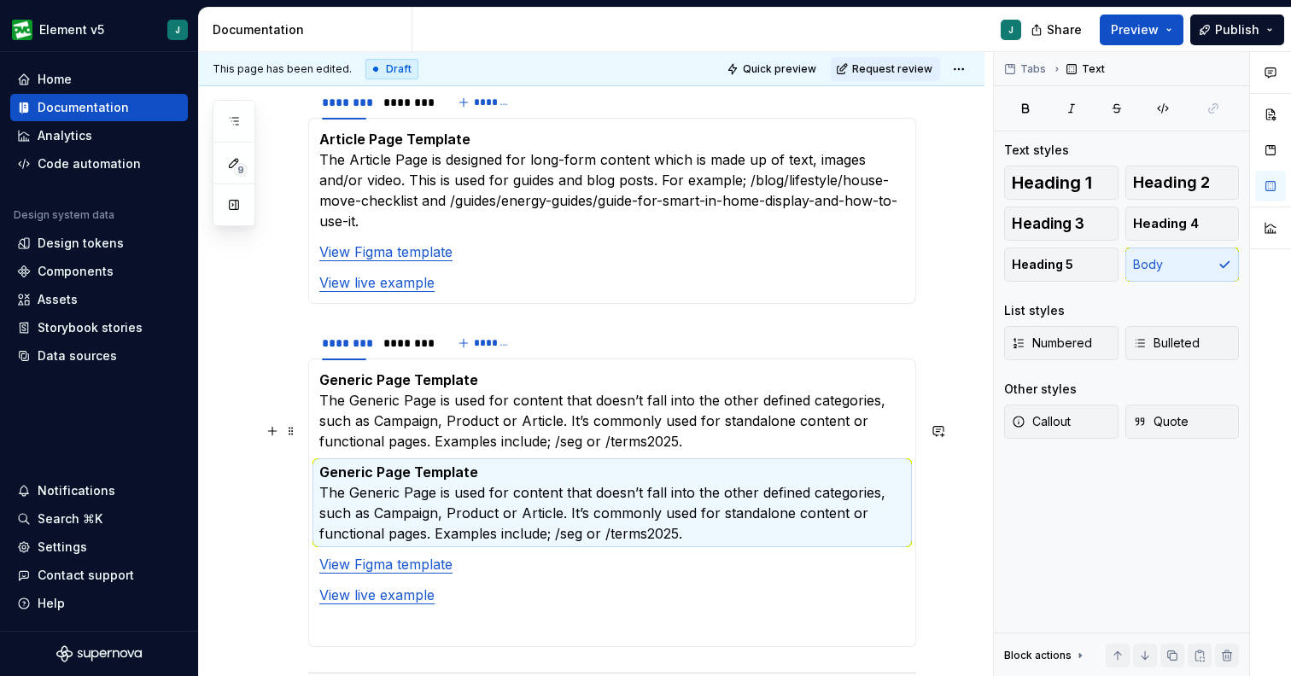
scroll to position [1720, 0]
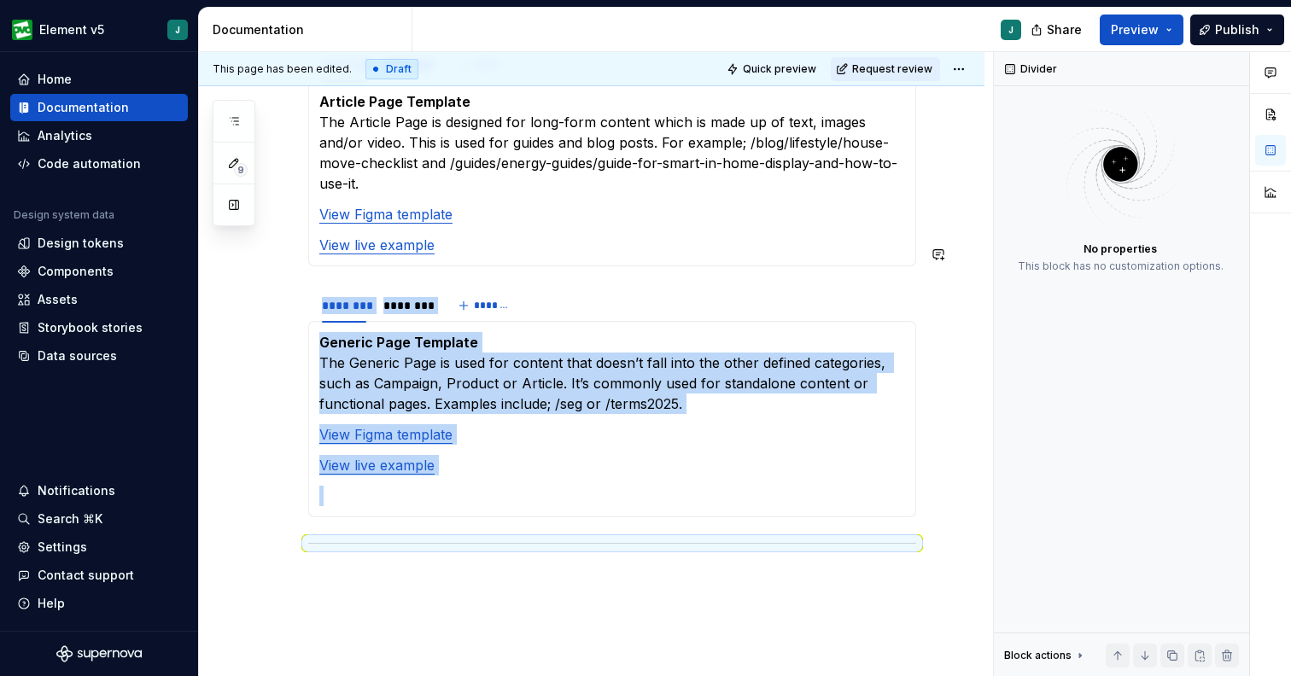
click at [529, 466] on div "Generic Page Template The Generic Page is used for content that doesn’t fall in…" at bounding box center [612, 419] width 608 height 196
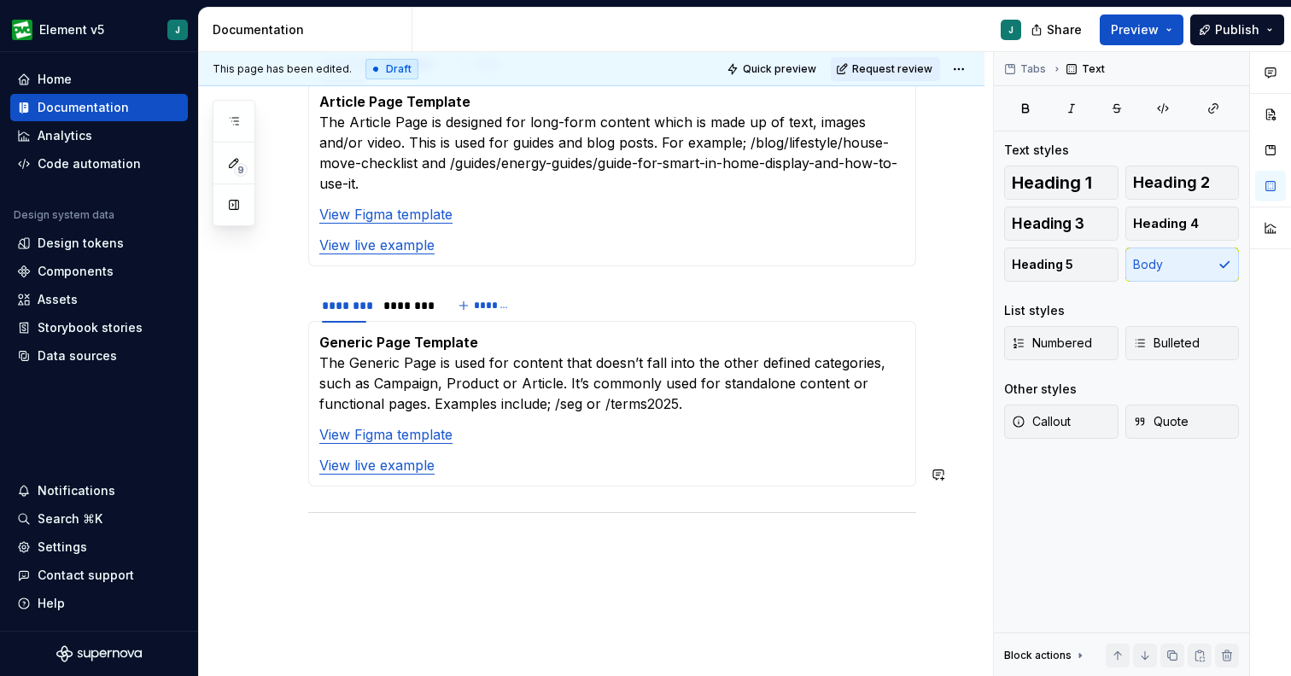
click at [555, 539] on p at bounding box center [612, 549] width 608 height 20
click at [531, 539] on p at bounding box center [612, 549] width 608 height 20
click at [280, 508] on button "button" at bounding box center [272, 508] width 24 height 24
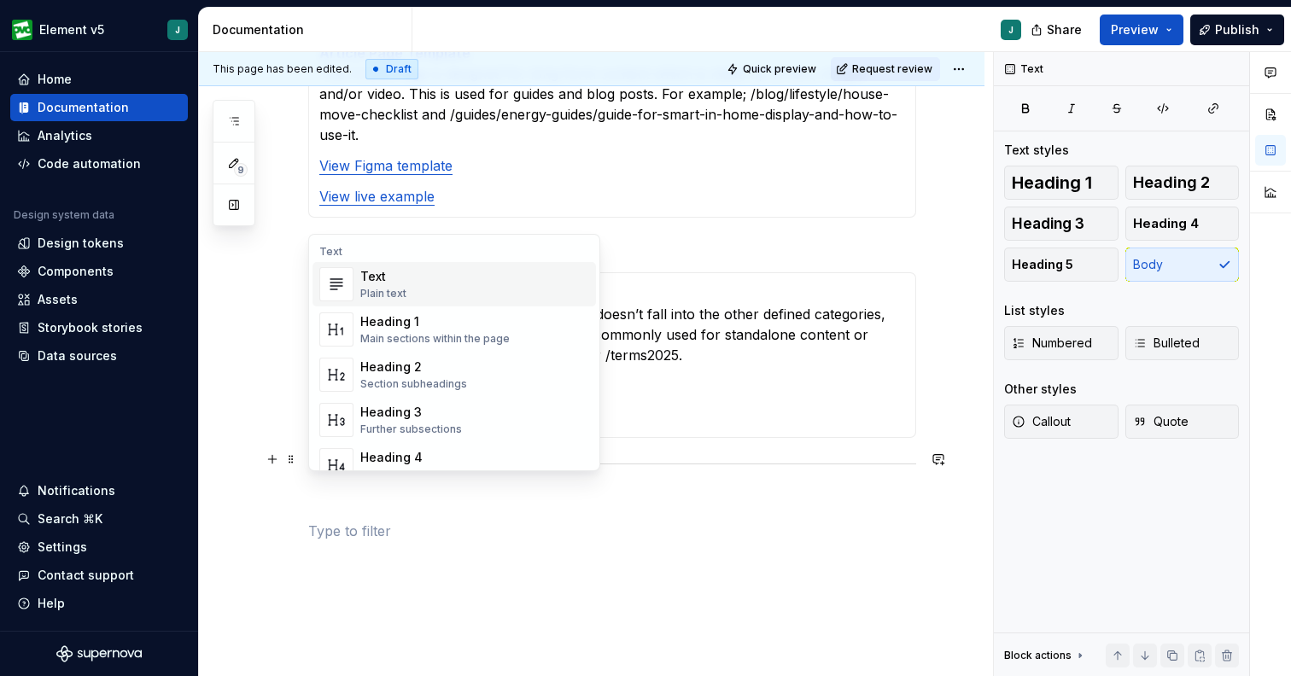
scroll to position [1775, 0]
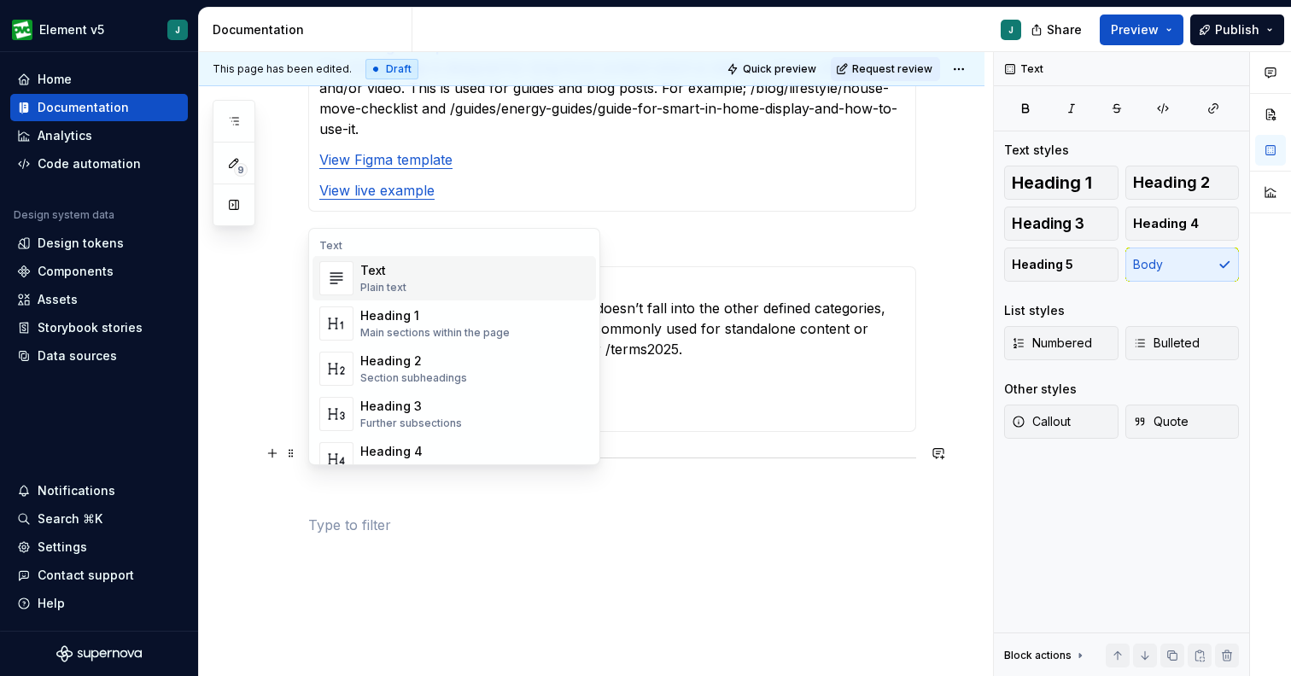
click at [379, 290] on div "Plain text" at bounding box center [383, 288] width 46 height 14
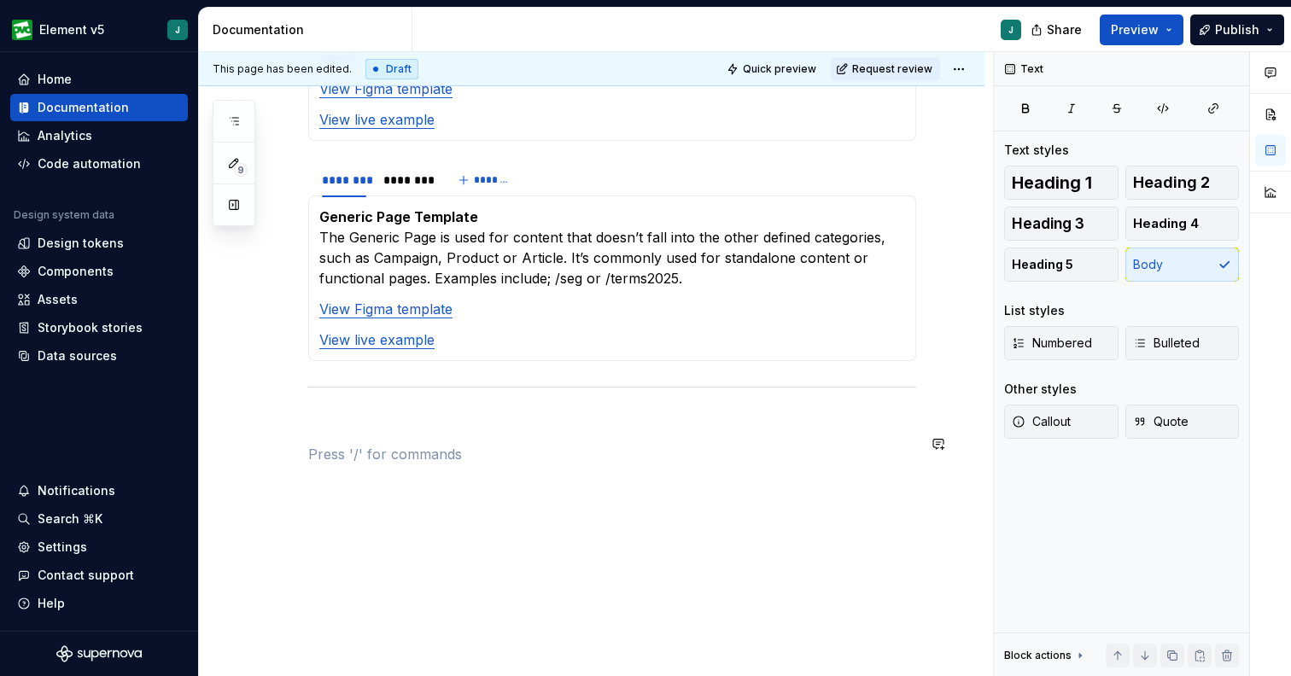
scroll to position [1846, 0]
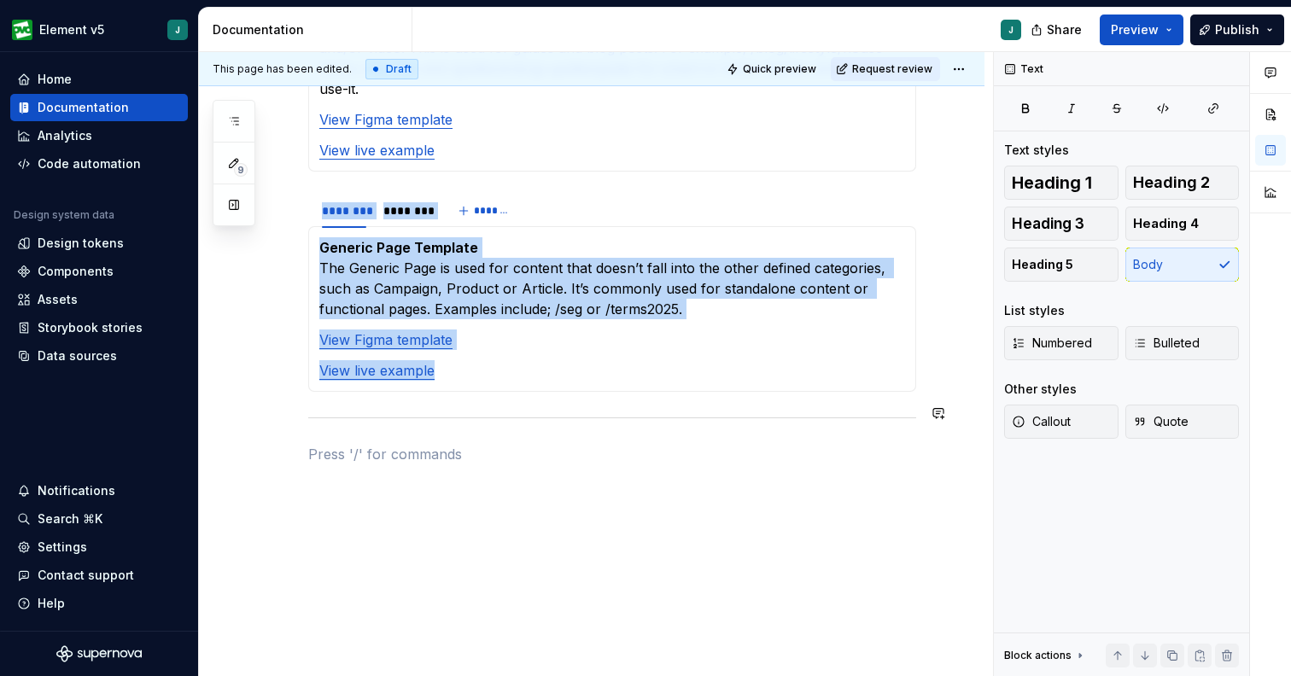
scroll to position [1784, 0]
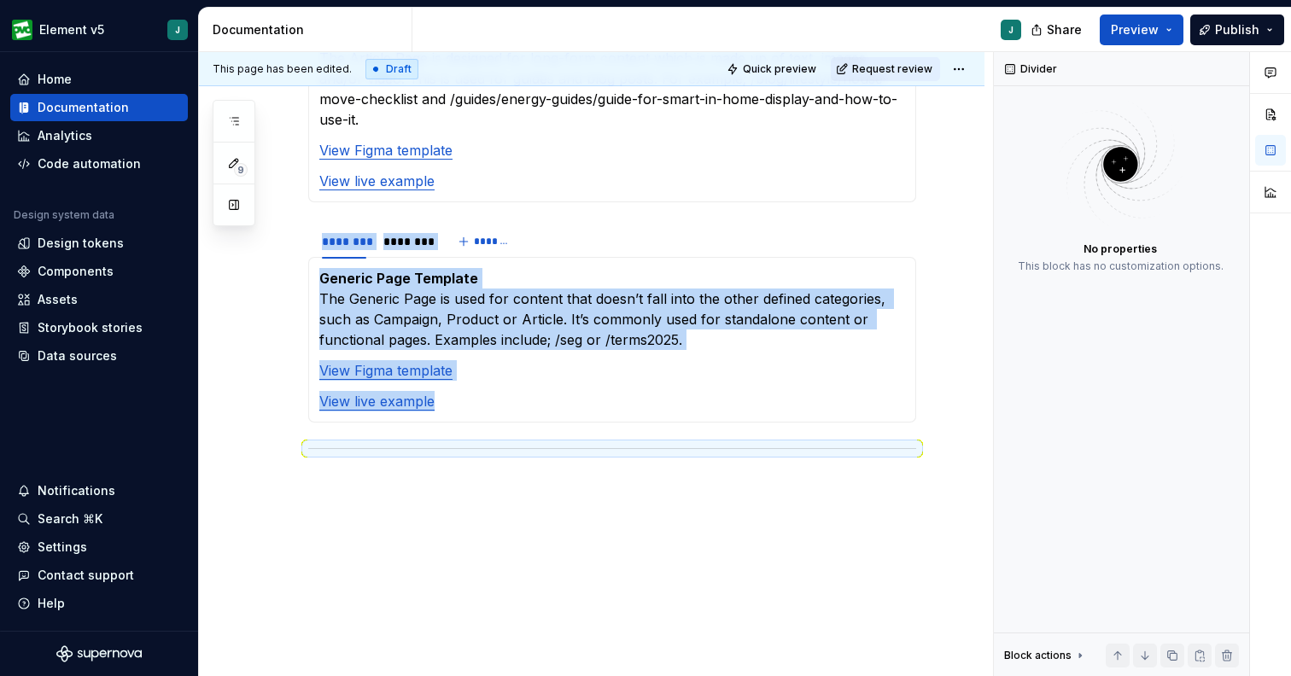
click at [750, 503] on div "This page has been edited. Draft Quick preview Request review Overview Edit hea…" at bounding box center [596, 364] width 794 height 625
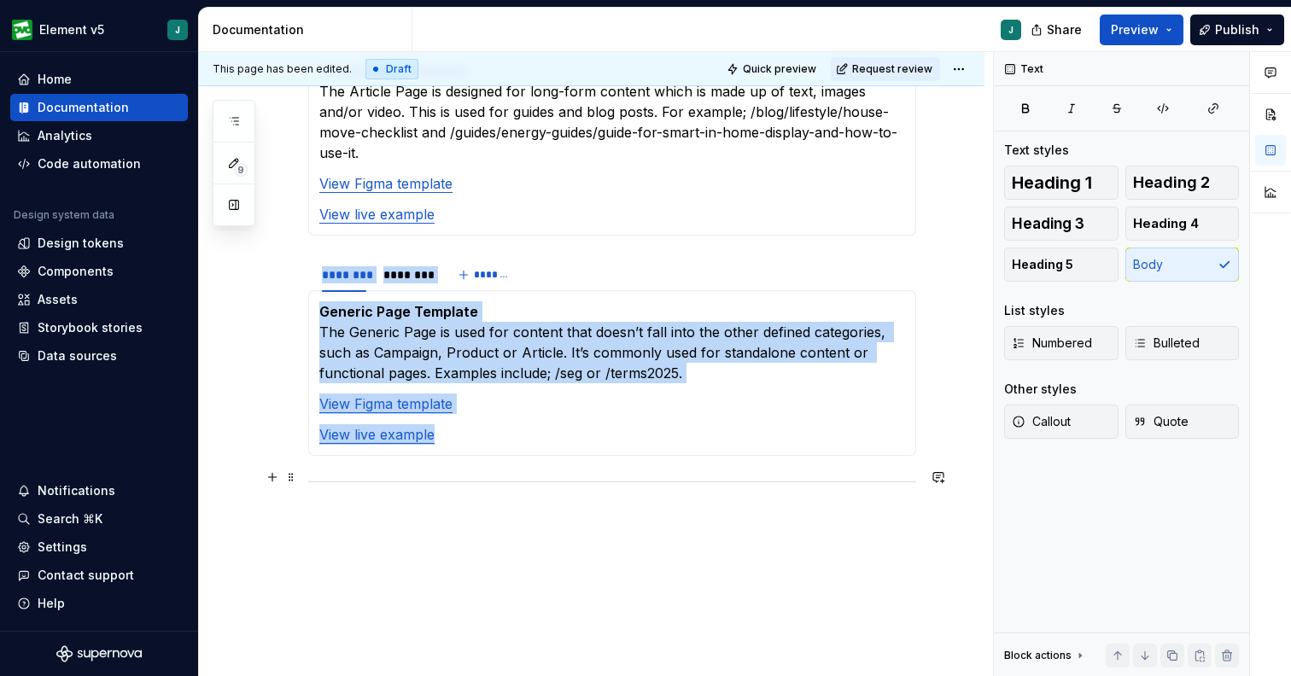
scroll to position [1728, 0]
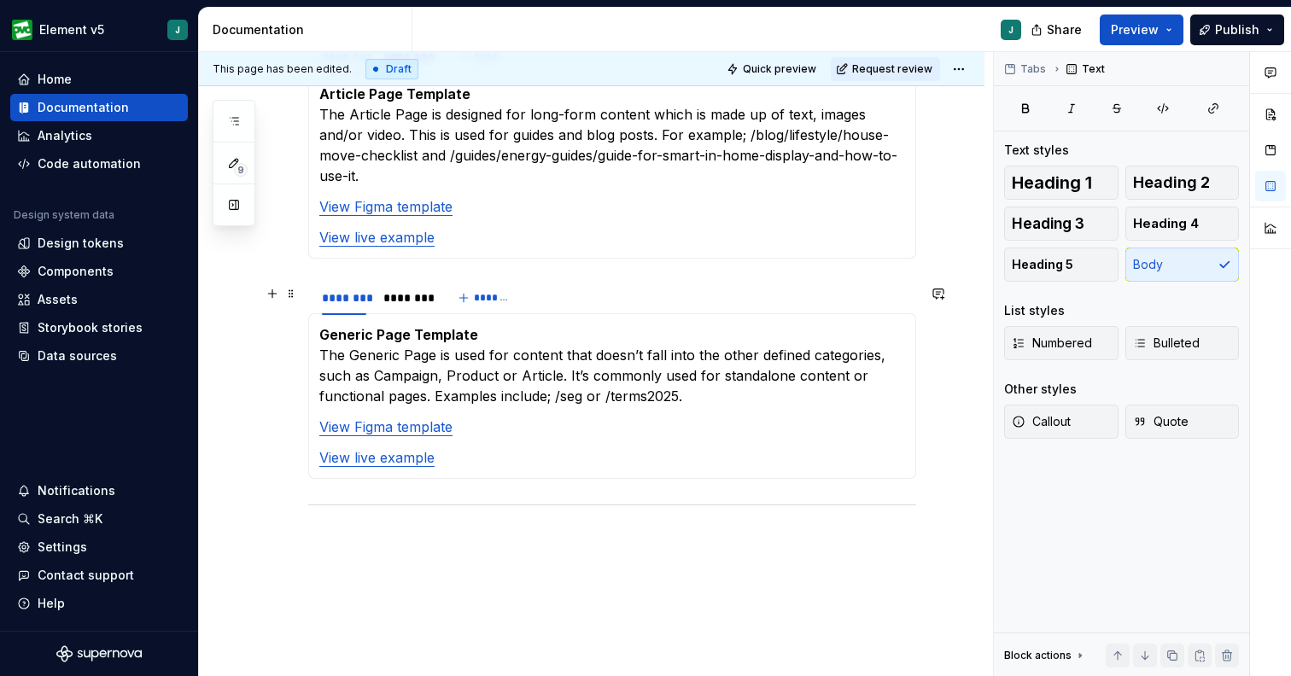
click at [490, 324] on p "Generic Page Template The Generic Page is used for content that doesn’t fall in…" at bounding box center [612, 365] width 586 height 82
click at [273, 300] on button "button" at bounding box center [272, 294] width 24 height 24
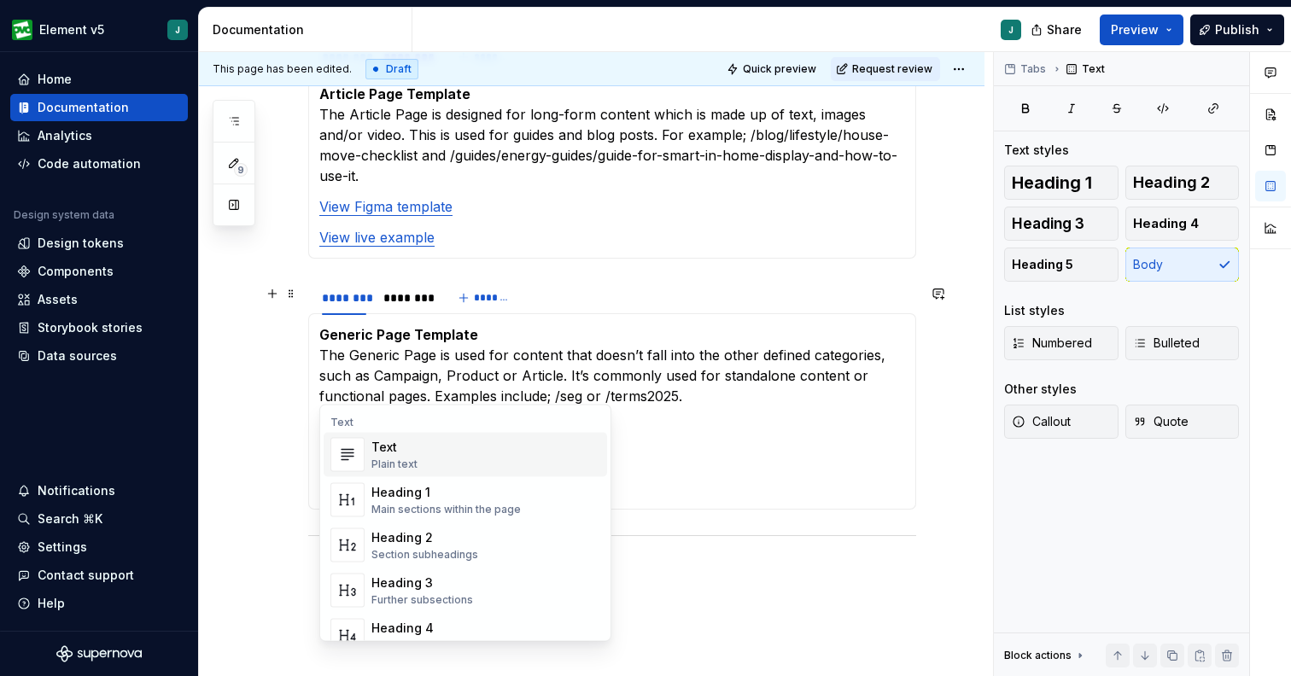
click at [270, 388] on div "This page has been edited. Draft Quick preview Request review Overview Edit hea…" at bounding box center [596, 364] width 794 height 625
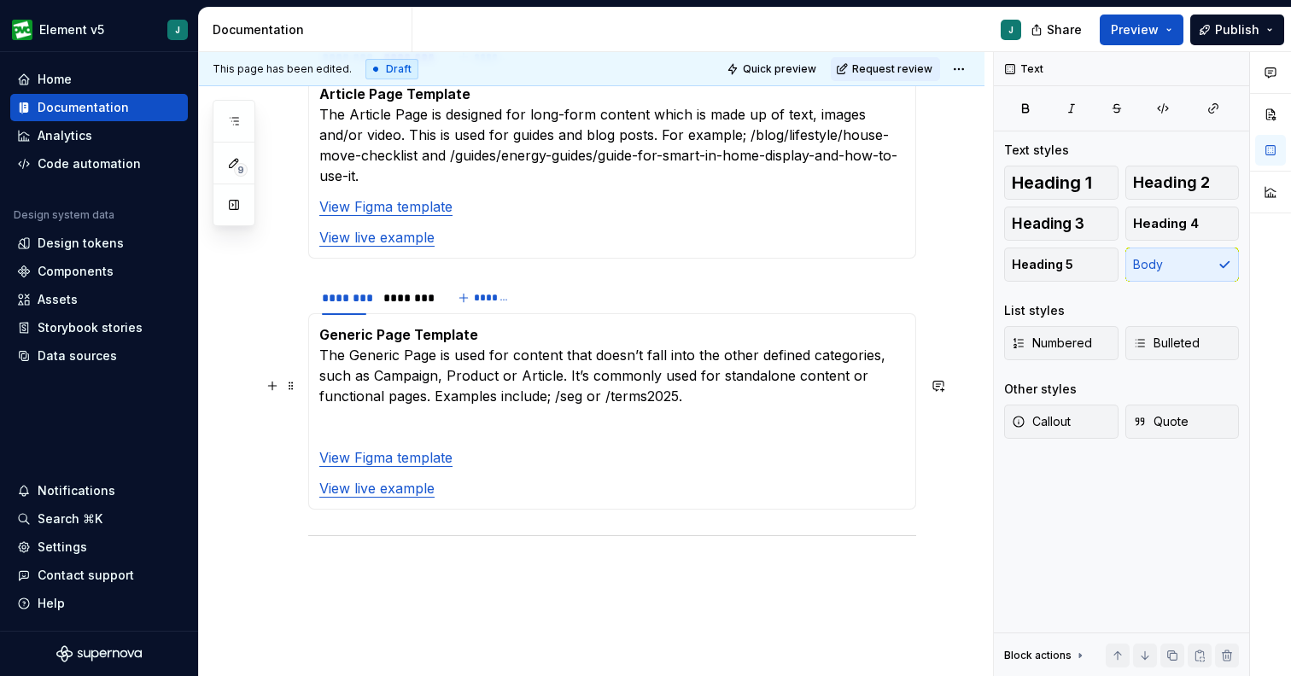
click at [474, 417] on p at bounding box center [612, 427] width 586 height 20
click at [563, 531] on p at bounding box center [612, 541] width 608 height 20
click at [273, 289] on button "button" at bounding box center [272, 294] width 24 height 24
click at [289, 294] on span at bounding box center [291, 294] width 14 height 24
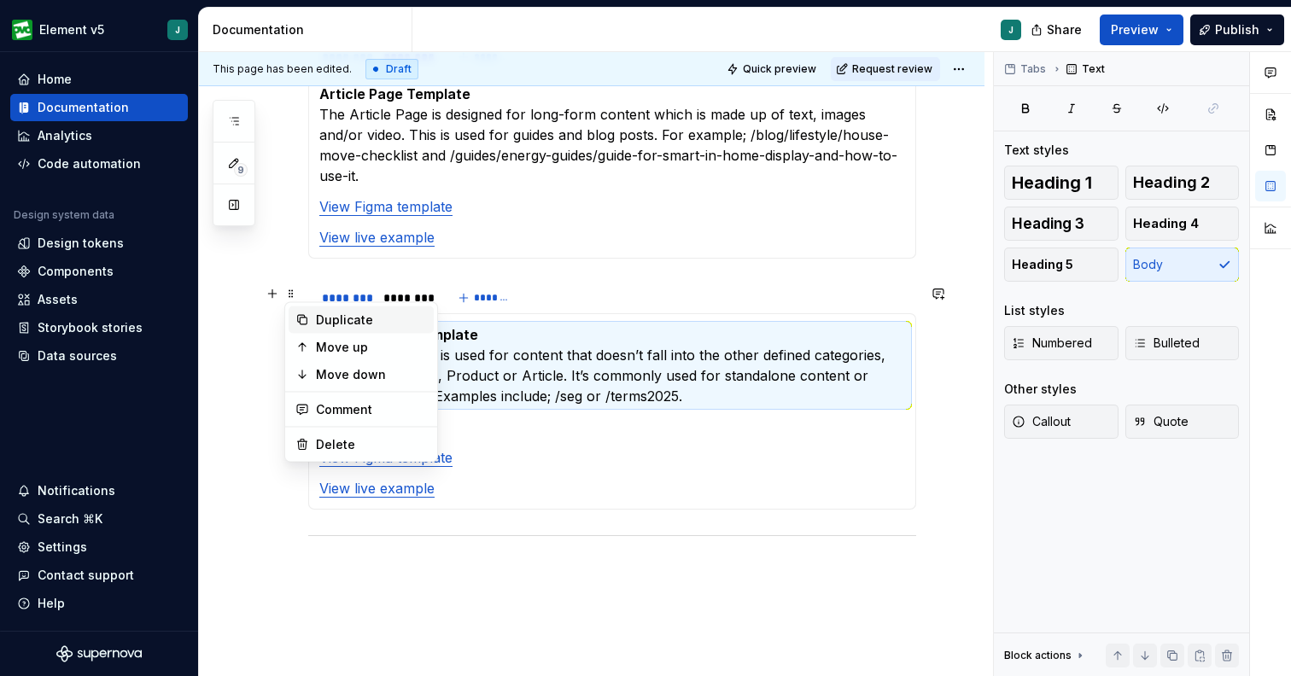
click at [328, 325] on div "Duplicate" at bounding box center [371, 320] width 111 height 17
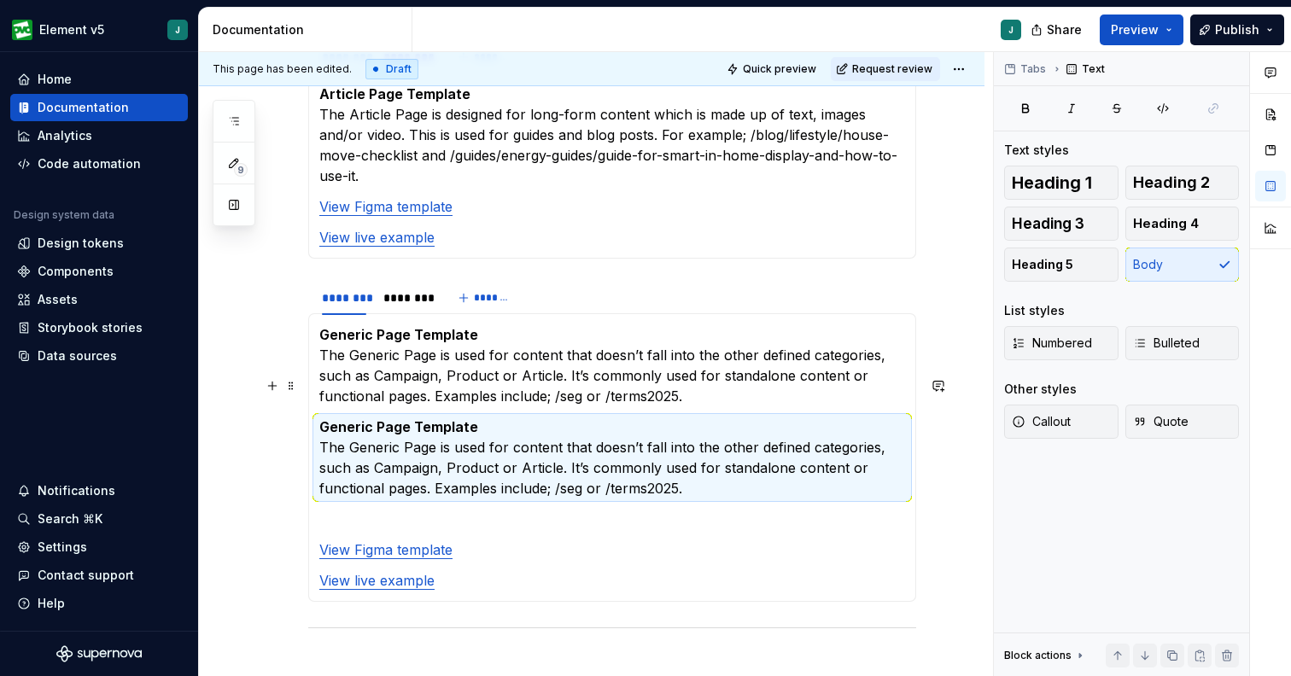
click at [269, 461] on div "This page has been edited. Draft Quick preview Request review Overview Edit hea…" at bounding box center [596, 364] width 794 height 625
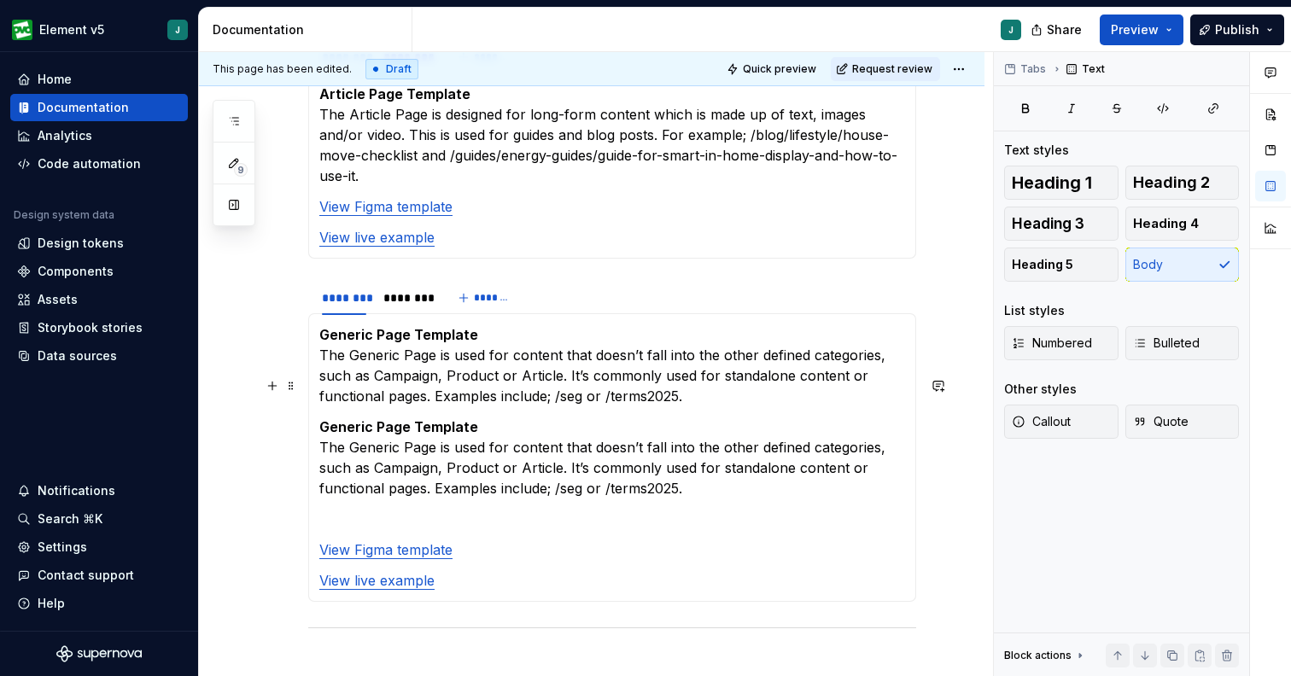
click at [348, 420] on p "Generic Page Template The Generic Page is used for content that doesn’t fall in…" at bounding box center [612, 458] width 586 height 82
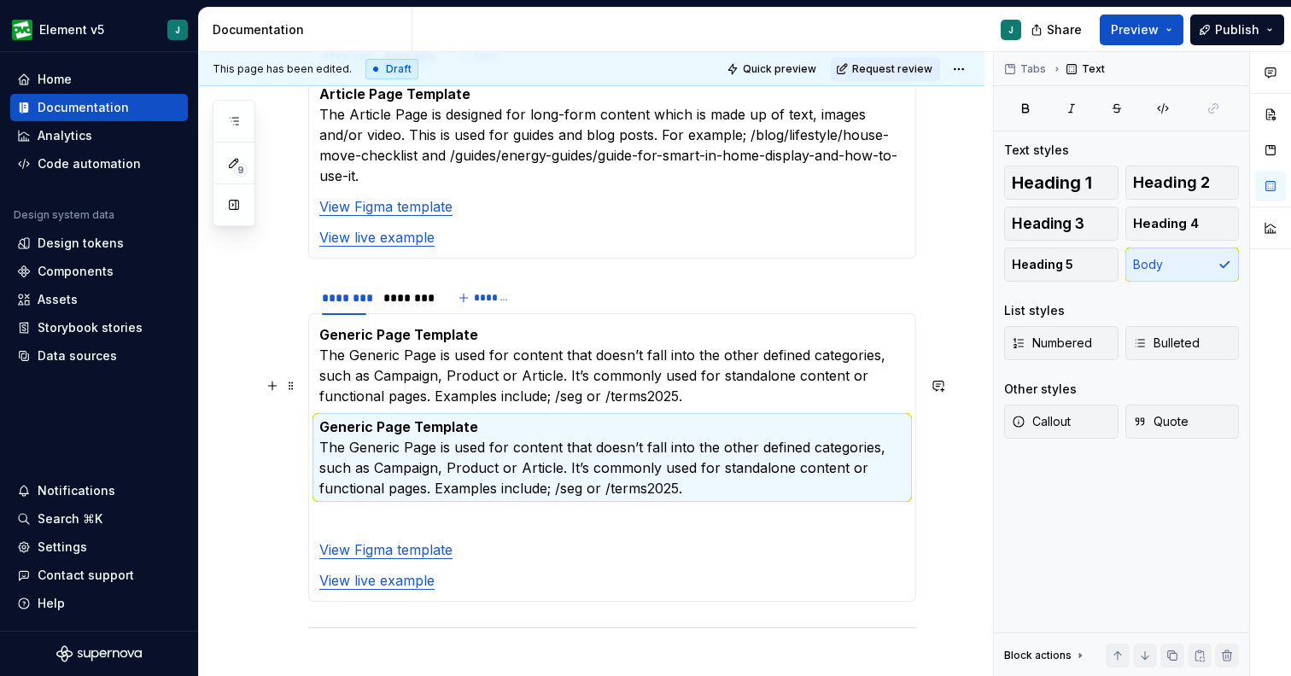
click at [703, 417] on p "Generic Page Template The Generic Page is used for content that doesn’t fall in…" at bounding box center [612, 458] width 586 height 82
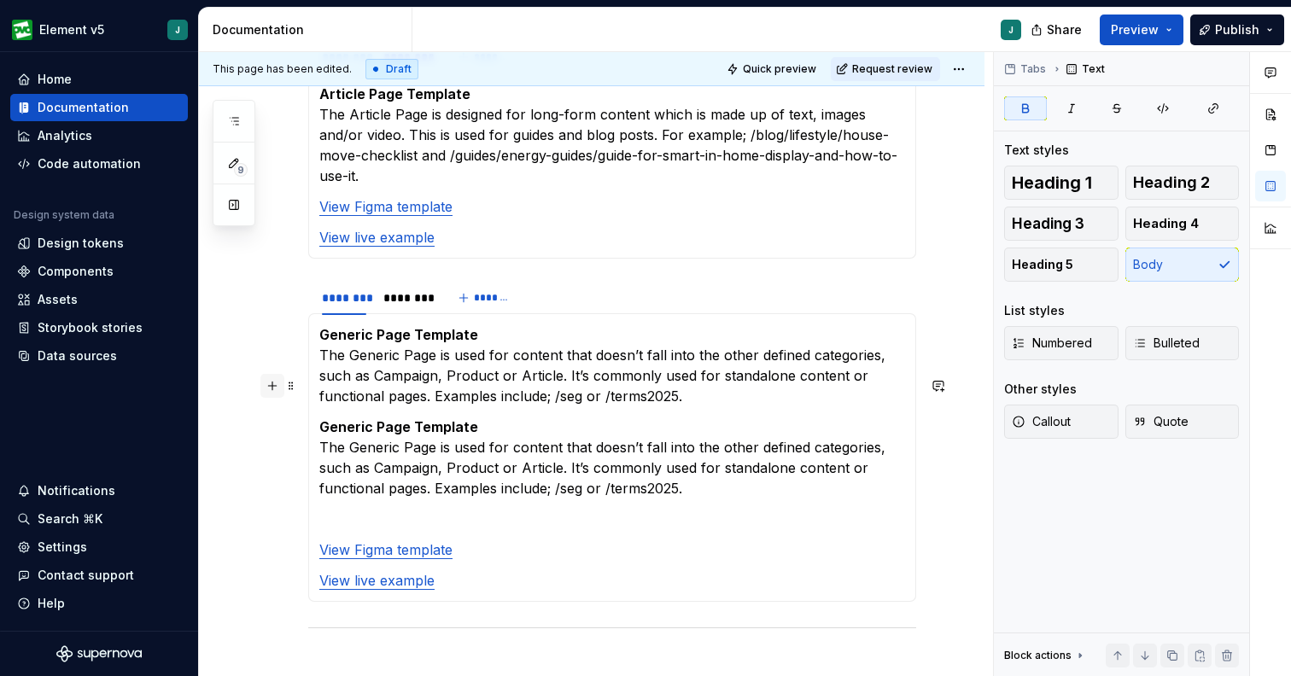
click at [274, 390] on button "button" at bounding box center [272, 386] width 24 height 24
click at [288, 388] on span at bounding box center [291, 386] width 14 height 24
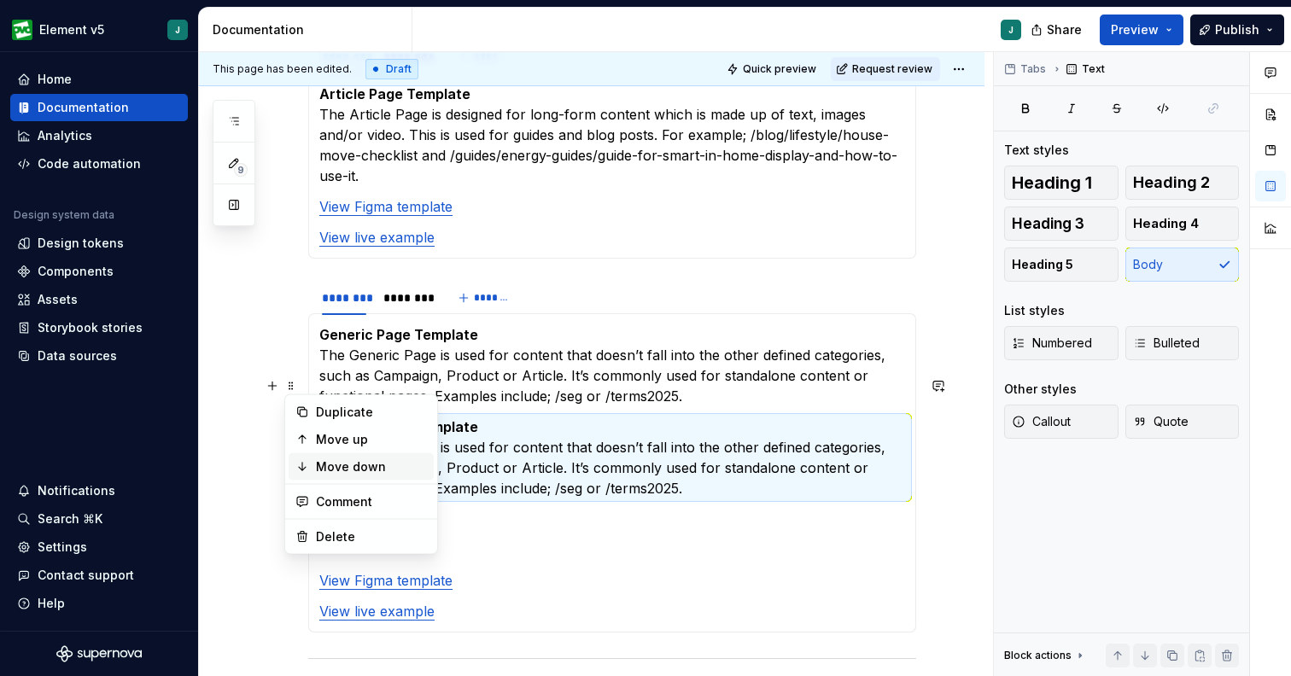
click at [358, 463] on div "Move down" at bounding box center [371, 466] width 111 height 17
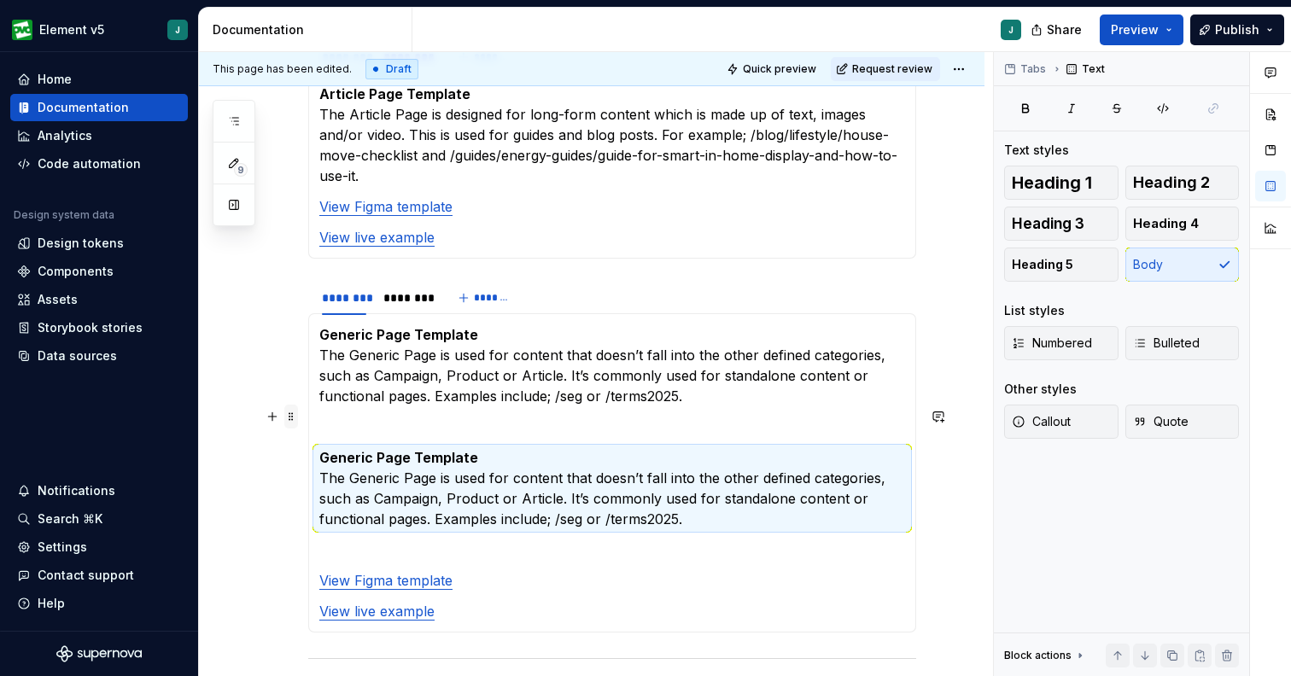
click at [292, 415] on span at bounding box center [291, 417] width 14 height 24
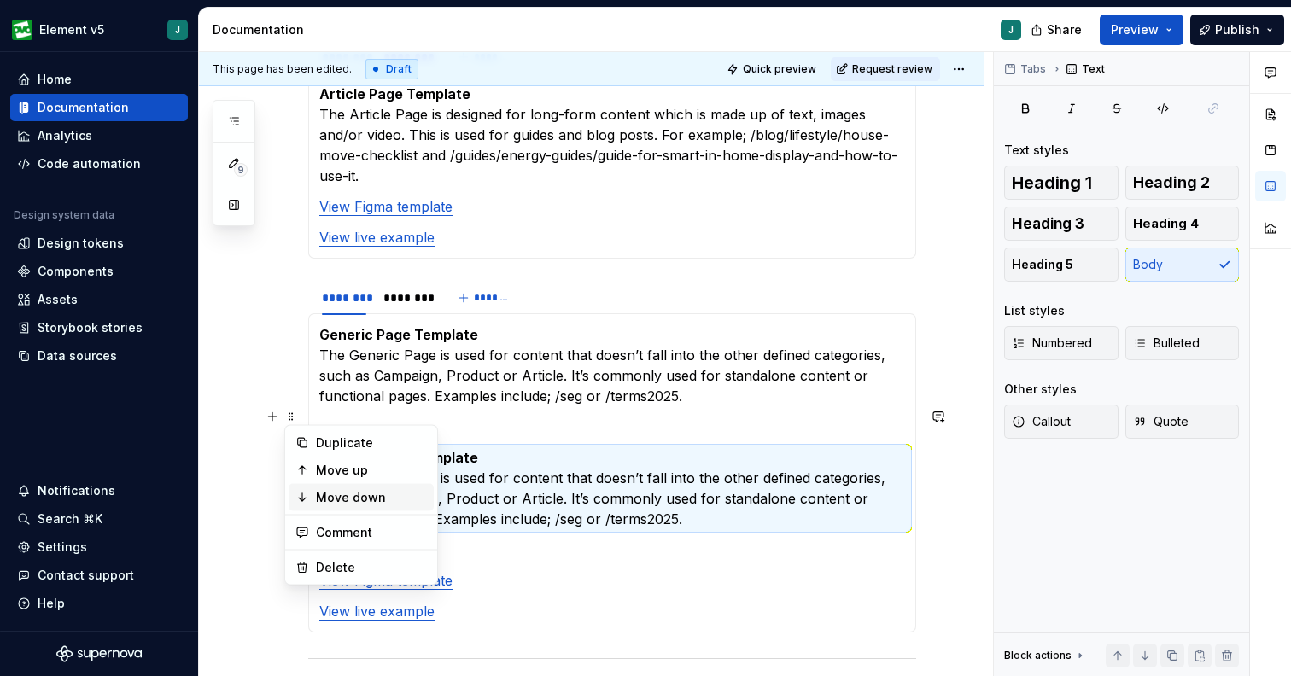
click at [341, 491] on div "Move down" at bounding box center [371, 497] width 111 height 17
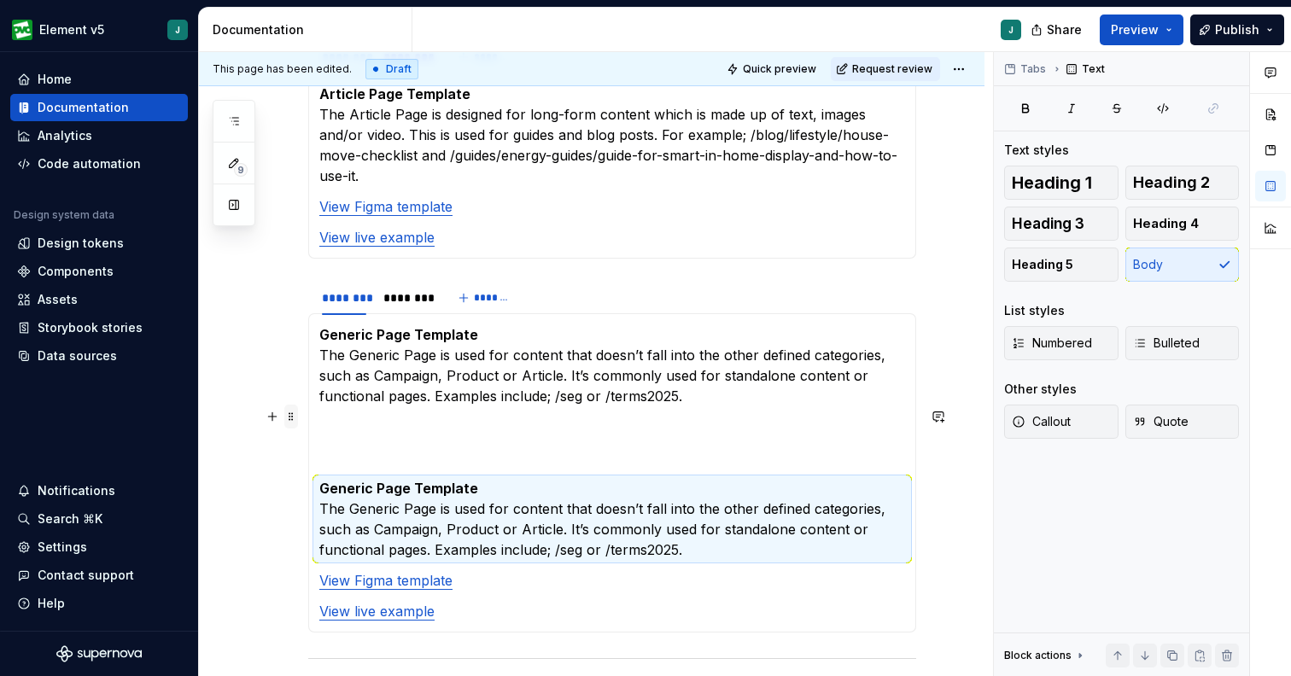
click at [291, 422] on span at bounding box center [291, 417] width 14 height 24
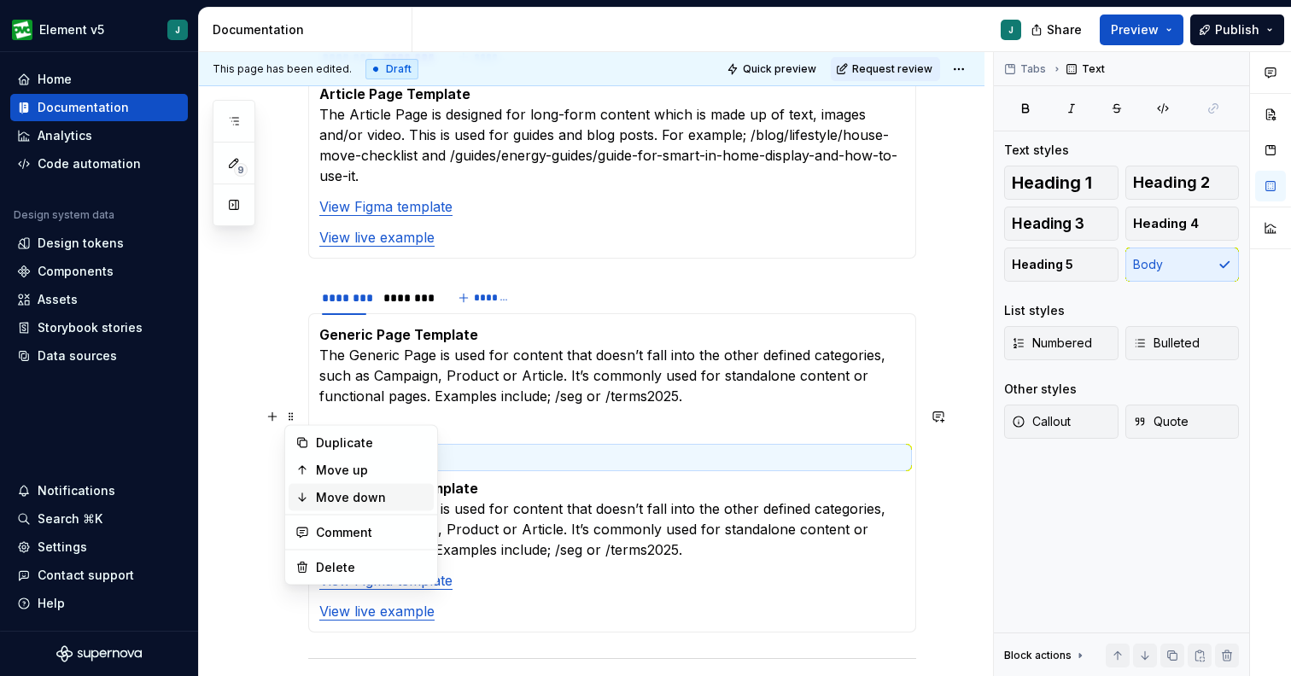
click at [352, 500] on div "Move down" at bounding box center [371, 497] width 111 height 17
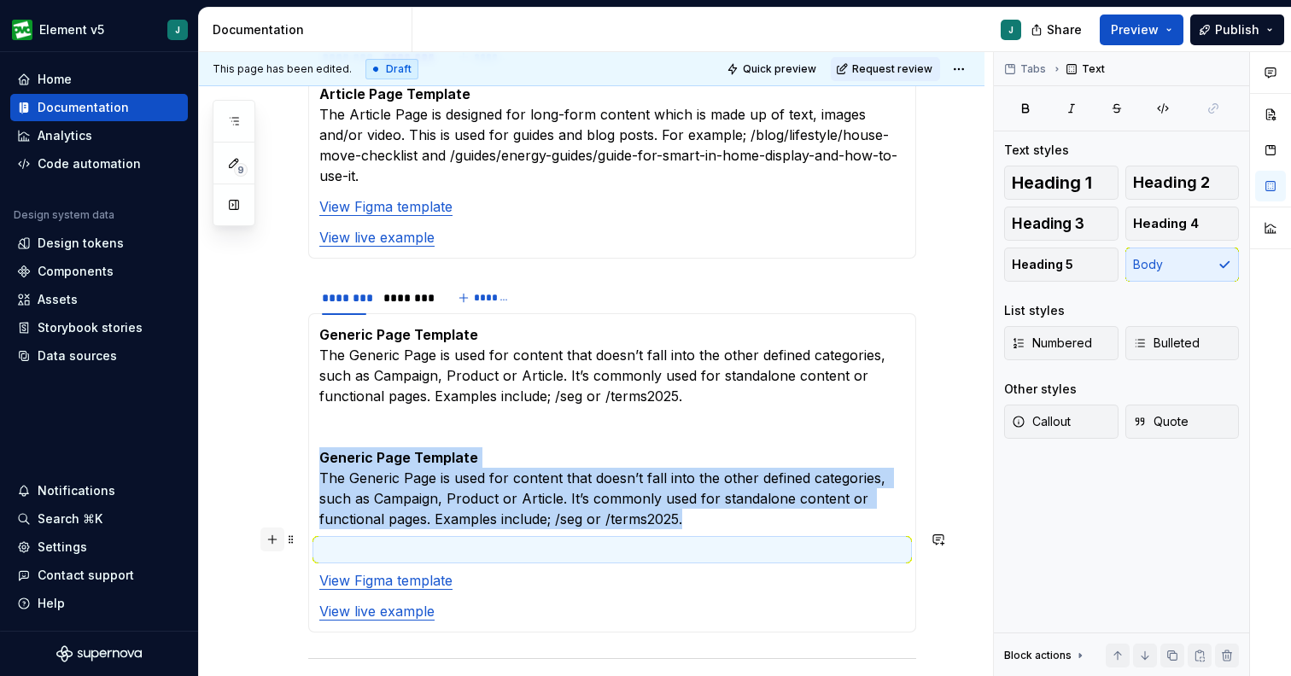
click at [277, 537] on button "button" at bounding box center [272, 540] width 24 height 24
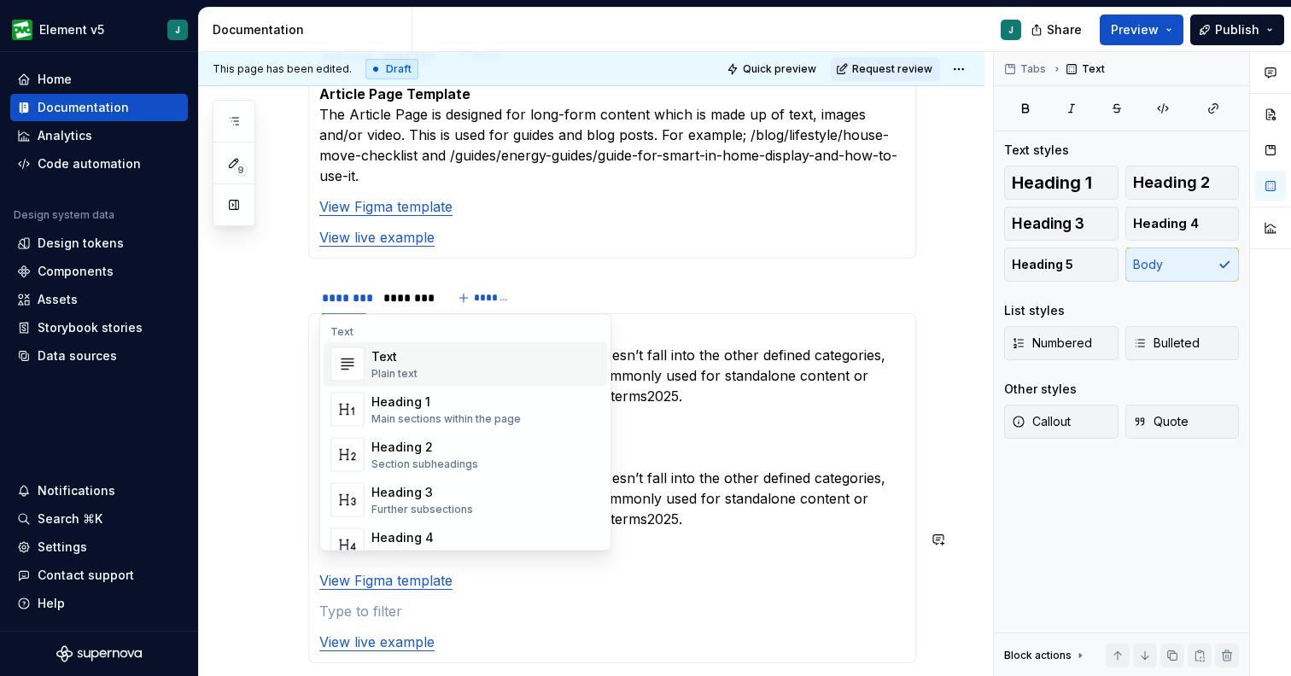
click at [308, 408] on section "******** ******** ******* Generic Page Template The Generic Page is used for co…" at bounding box center [612, 471] width 608 height 384
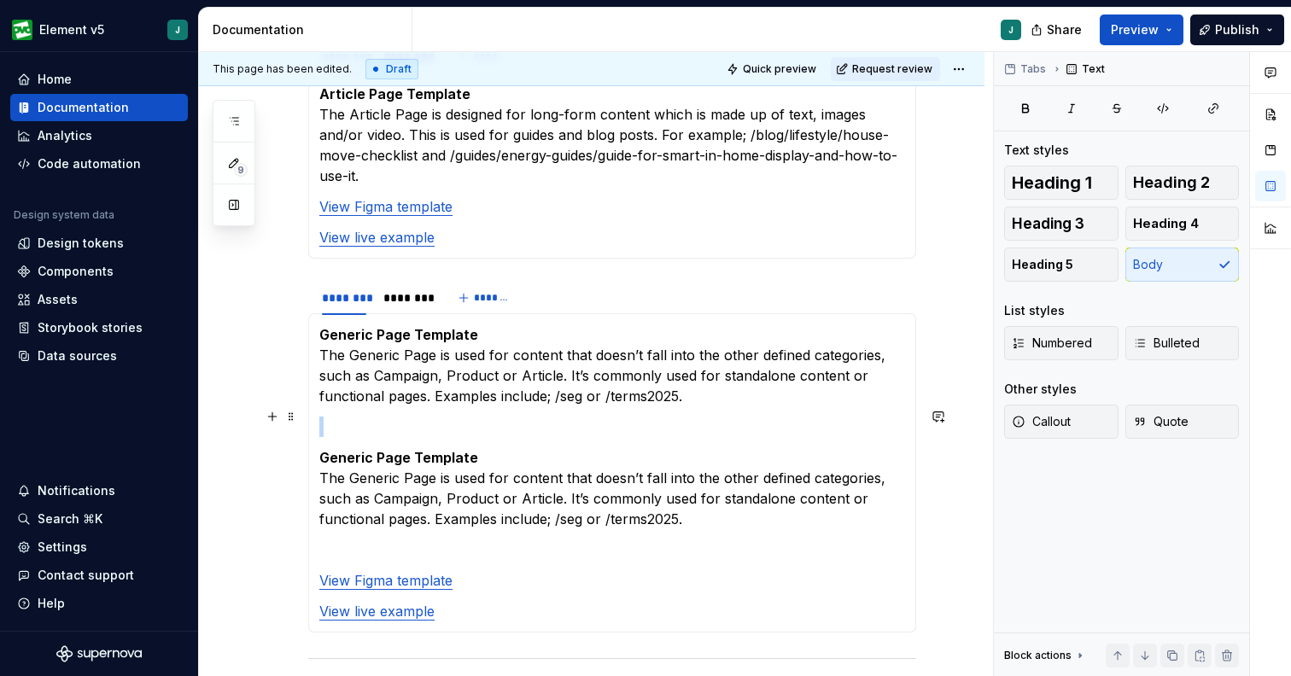
click at [408, 452] on p "Generic Page Template The Generic Page is used for content that doesn’t fall in…" at bounding box center [612, 488] width 586 height 82
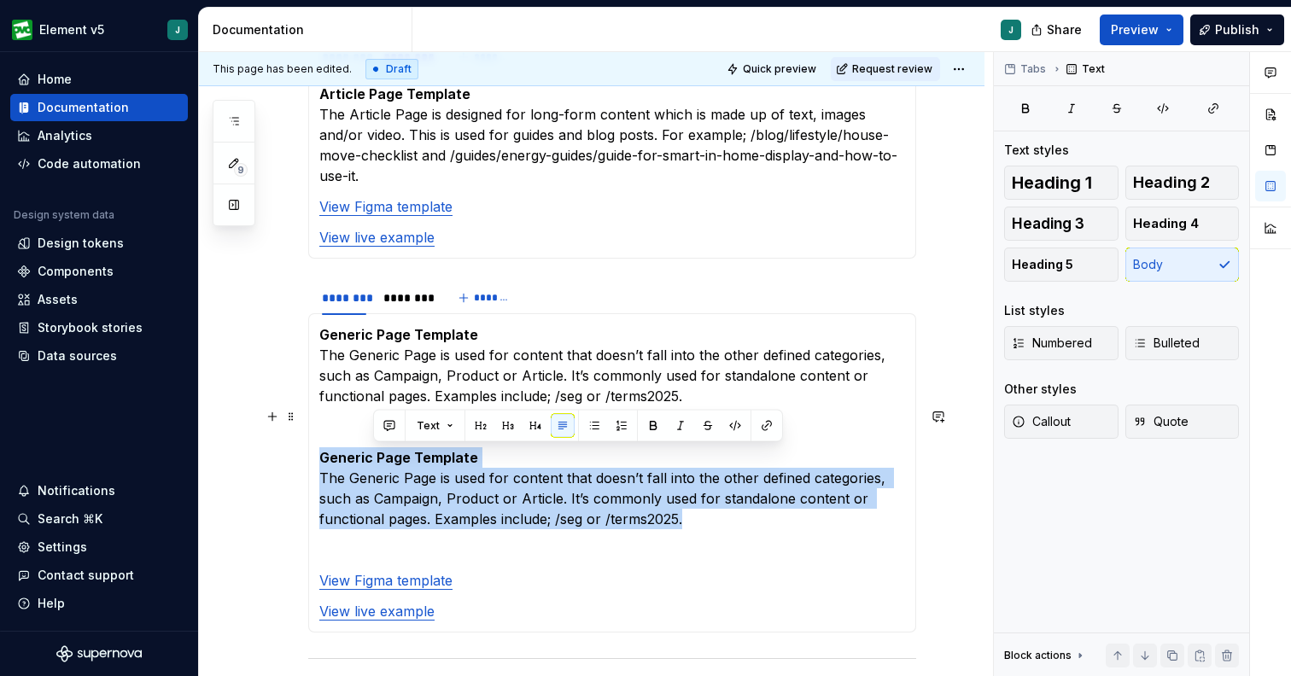
click at [408, 452] on p "Generic Page Template The Generic Page is used for content that doesn’t fall in…" at bounding box center [612, 488] width 586 height 82
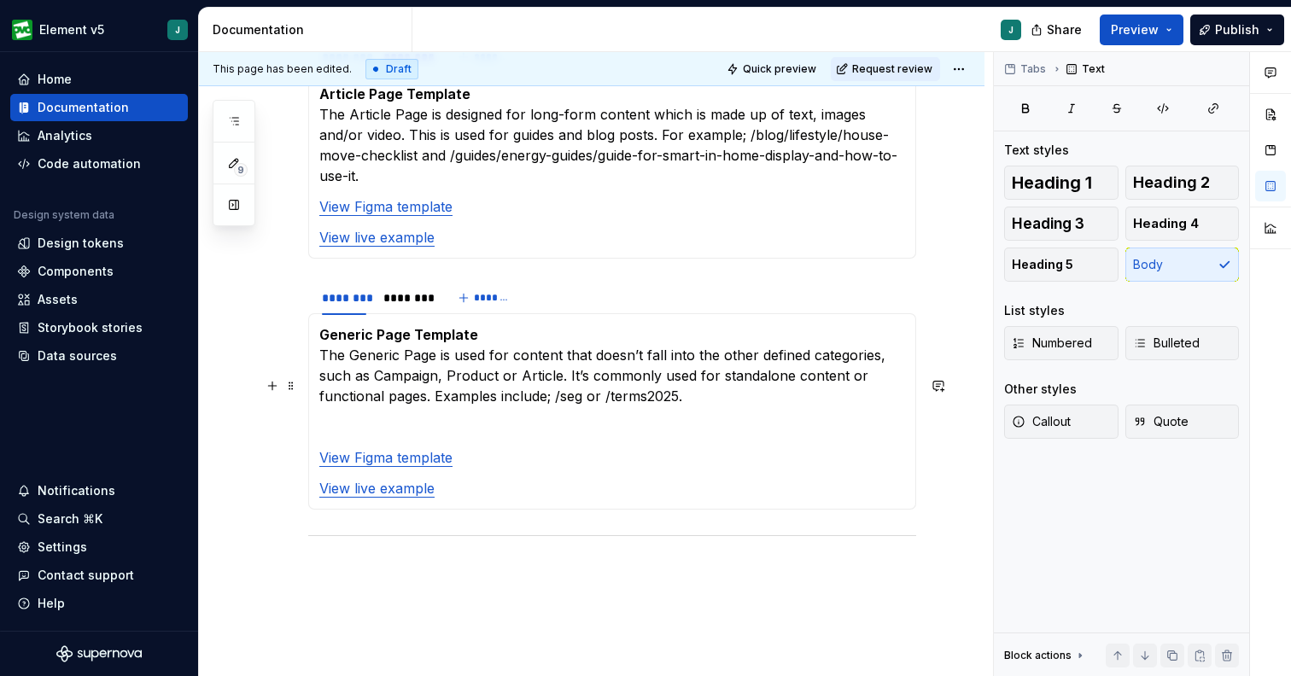
click at [384, 417] on p at bounding box center [612, 427] width 586 height 20
click at [511, 286] on button "*******" at bounding box center [485, 298] width 67 height 24
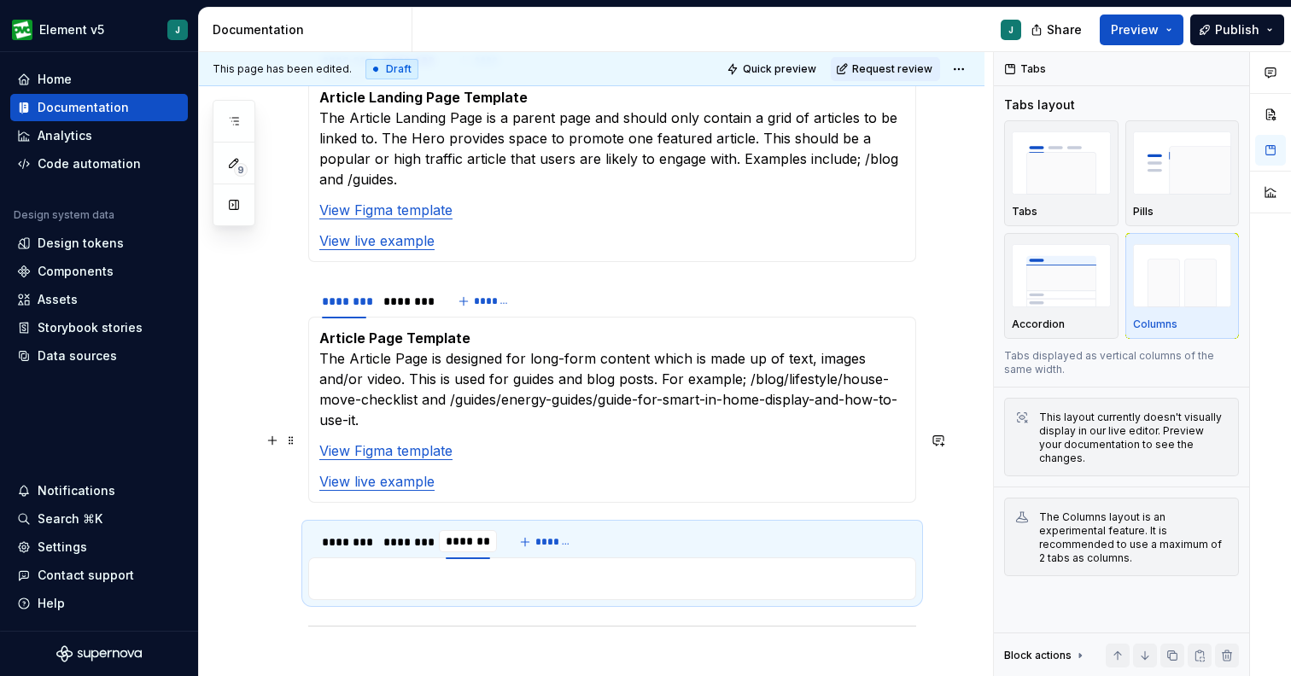
scroll to position [1487, 0]
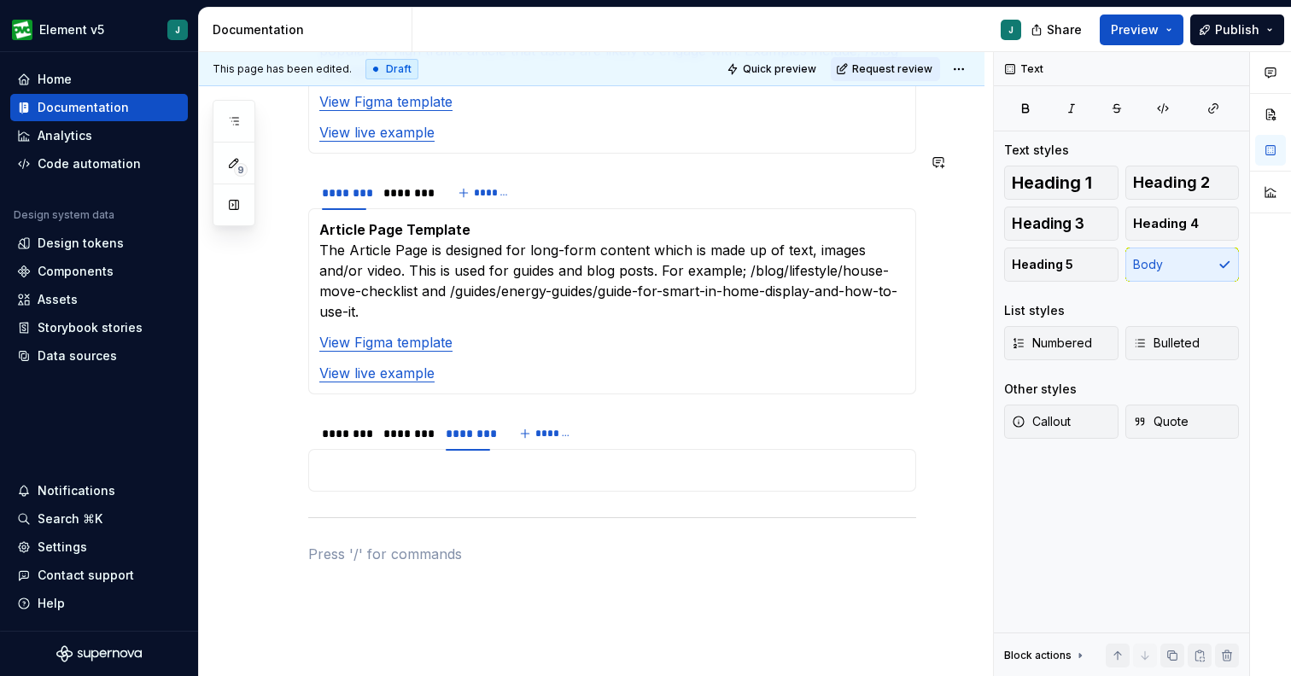
scroll to position [1583, 0]
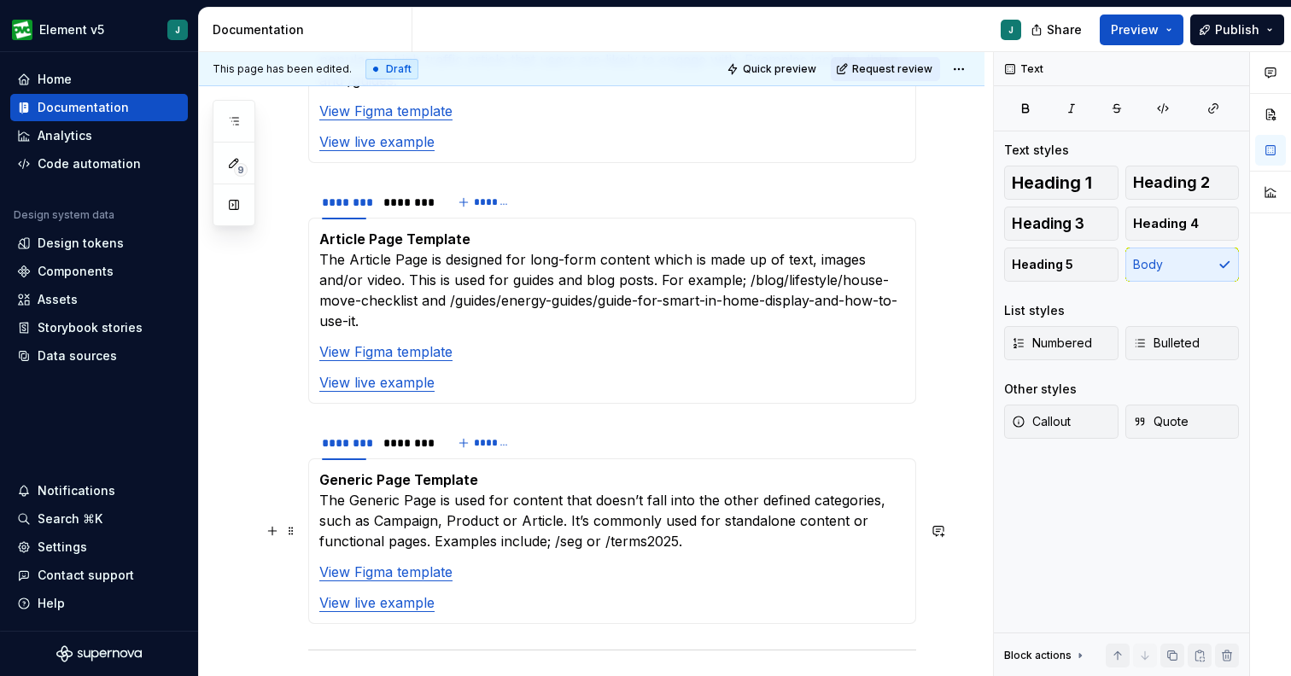
scroll to position [1618, 0]
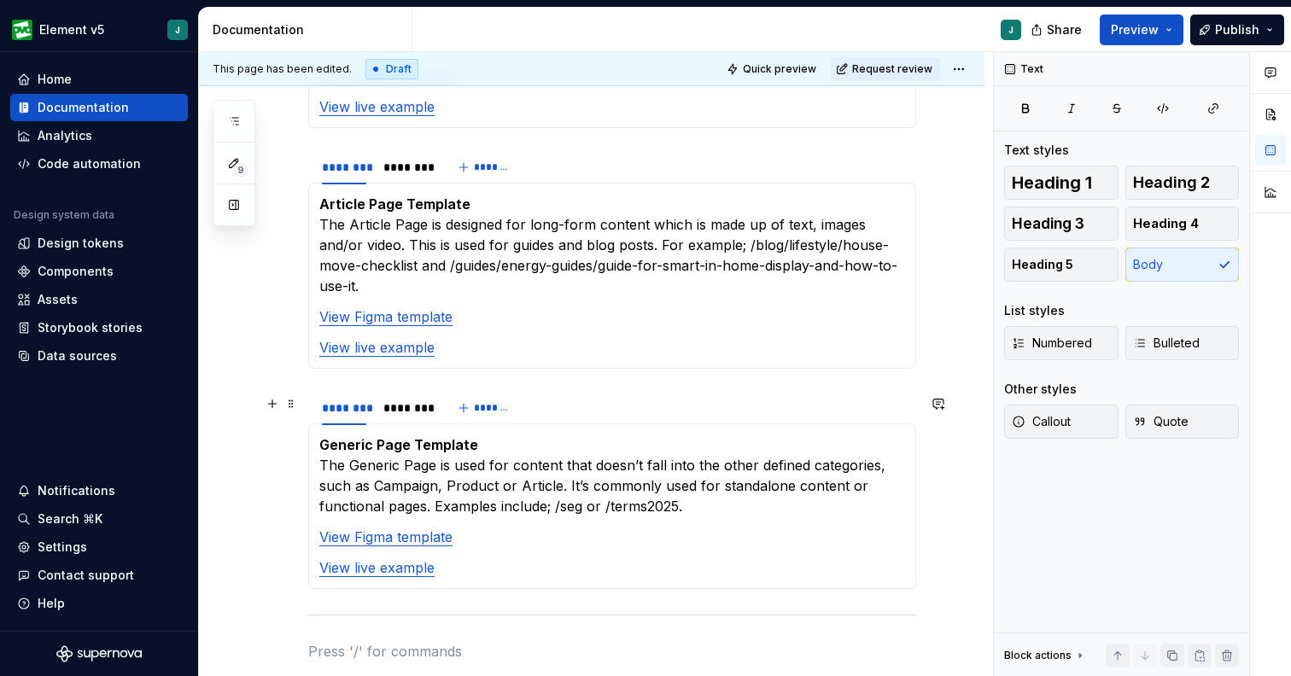
click at [291, 363] on span at bounding box center [291, 359] width 14 height 24
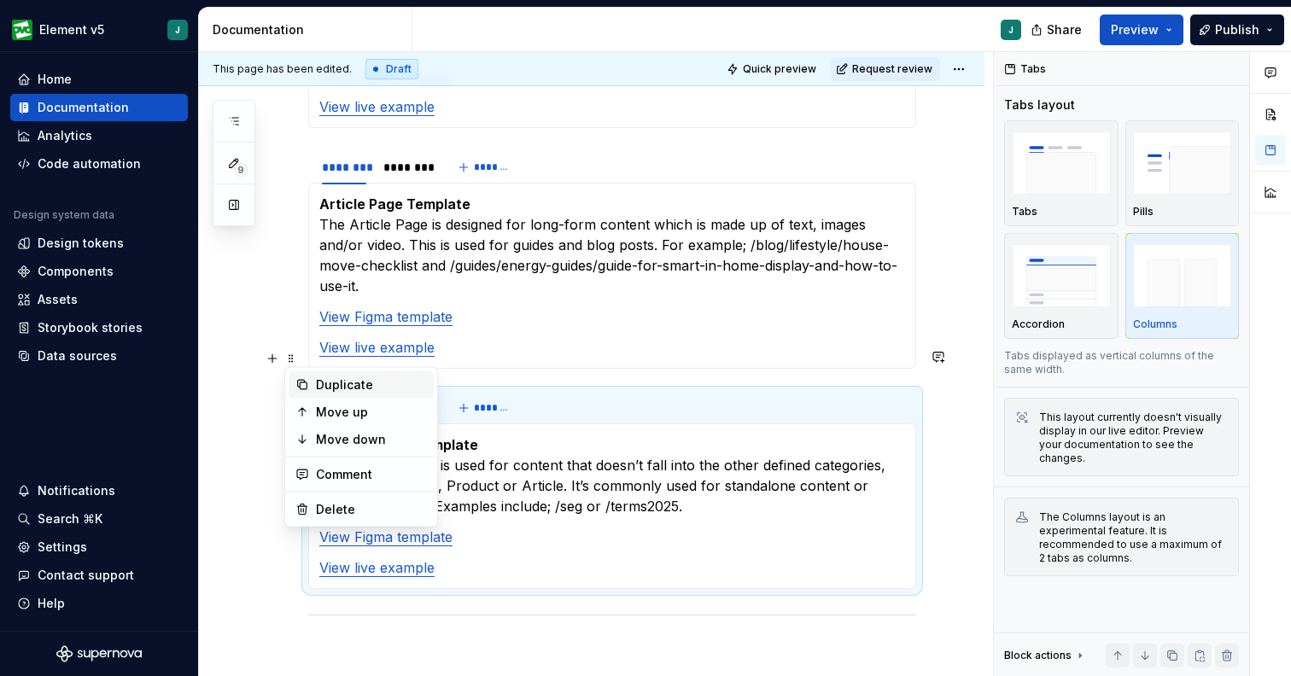
click at [318, 384] on div "Duplicate" at bounding box center [371, 384] width 111 height 17
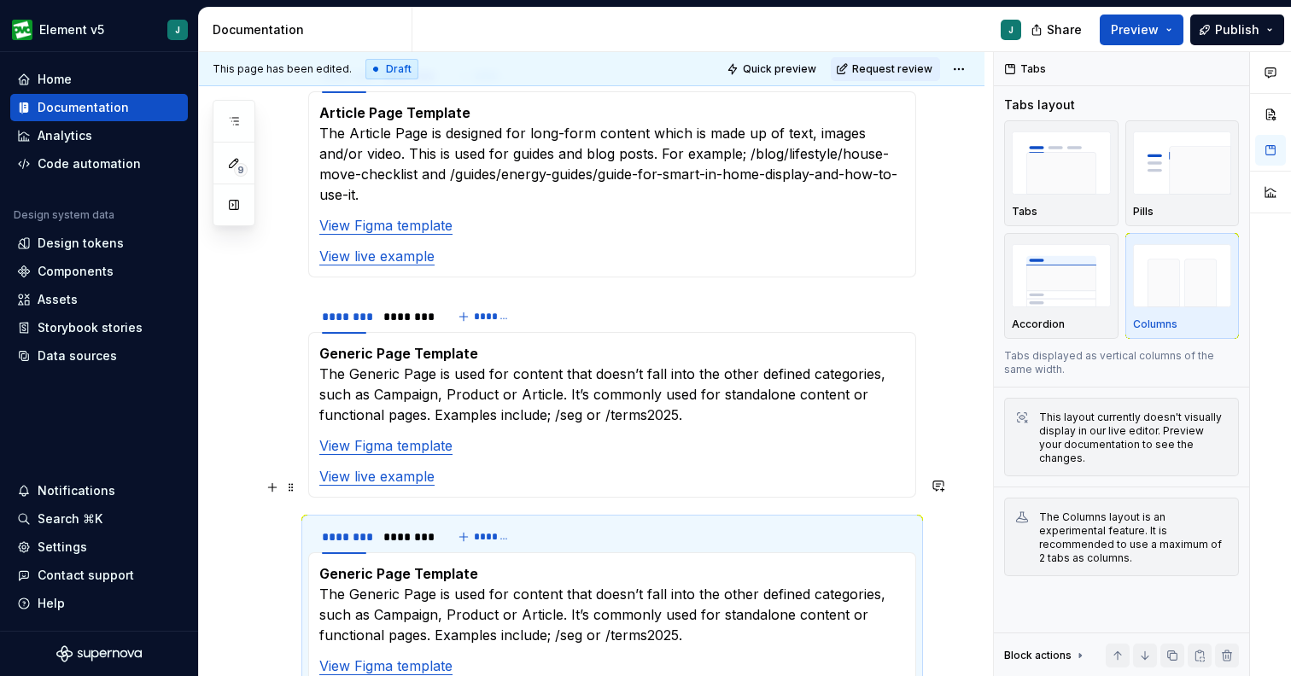
scroll to position [1817, 0]
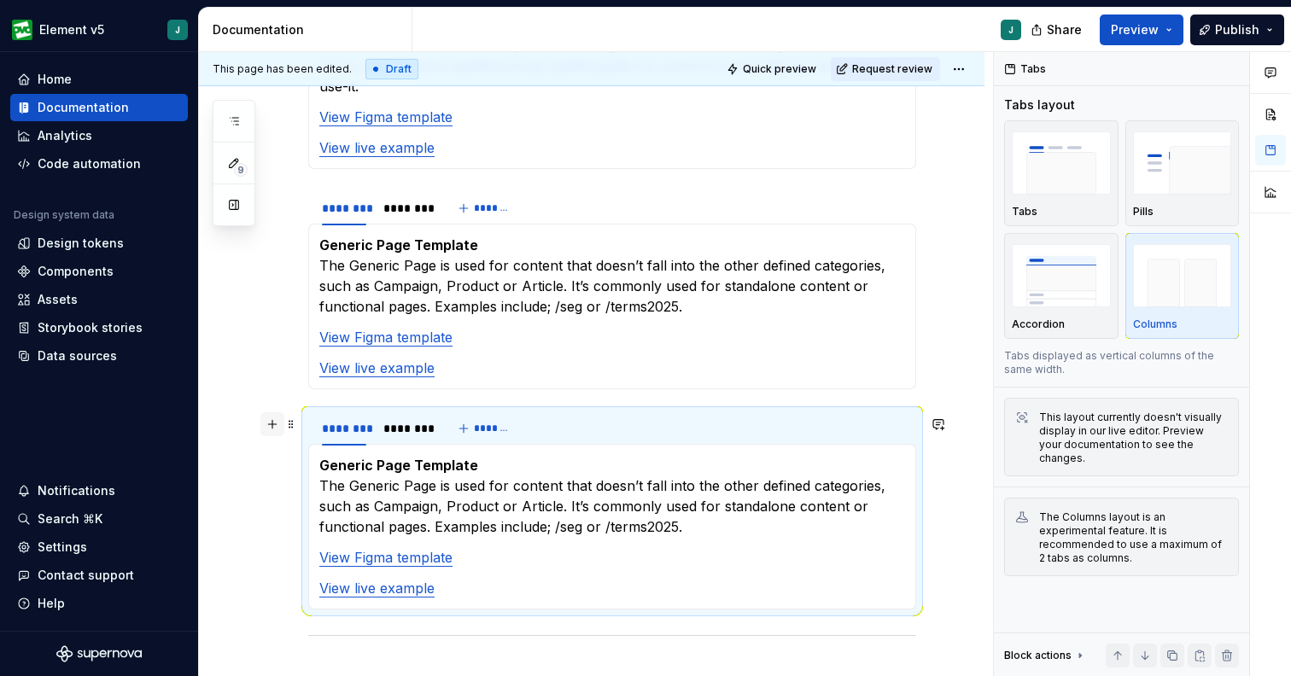
click at [278, 429] on button "button" at bounding box center [272, 424] width 24 height 24
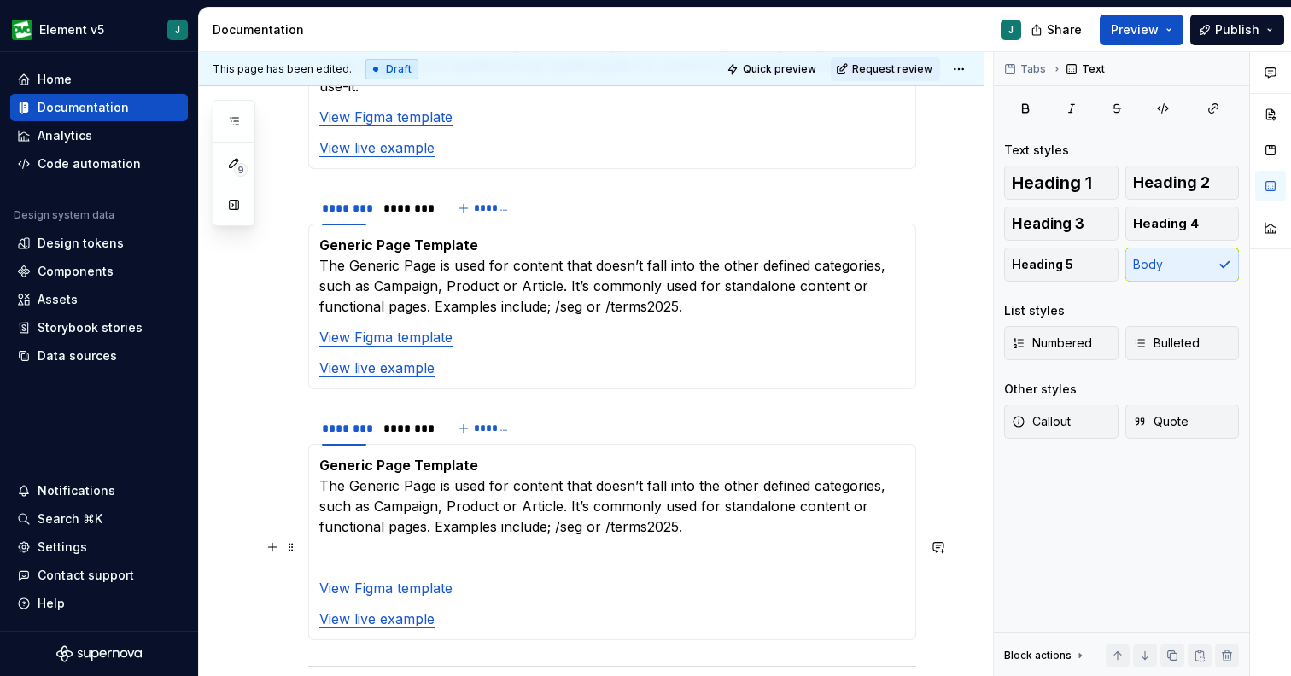
click at [516, 578] on p "View Figma template" at bounding box center [612, 588] width 586 height 20
click at [360, 457] on strong "Generic Page Template" at bounding box center [398, 465] width 159 height 17
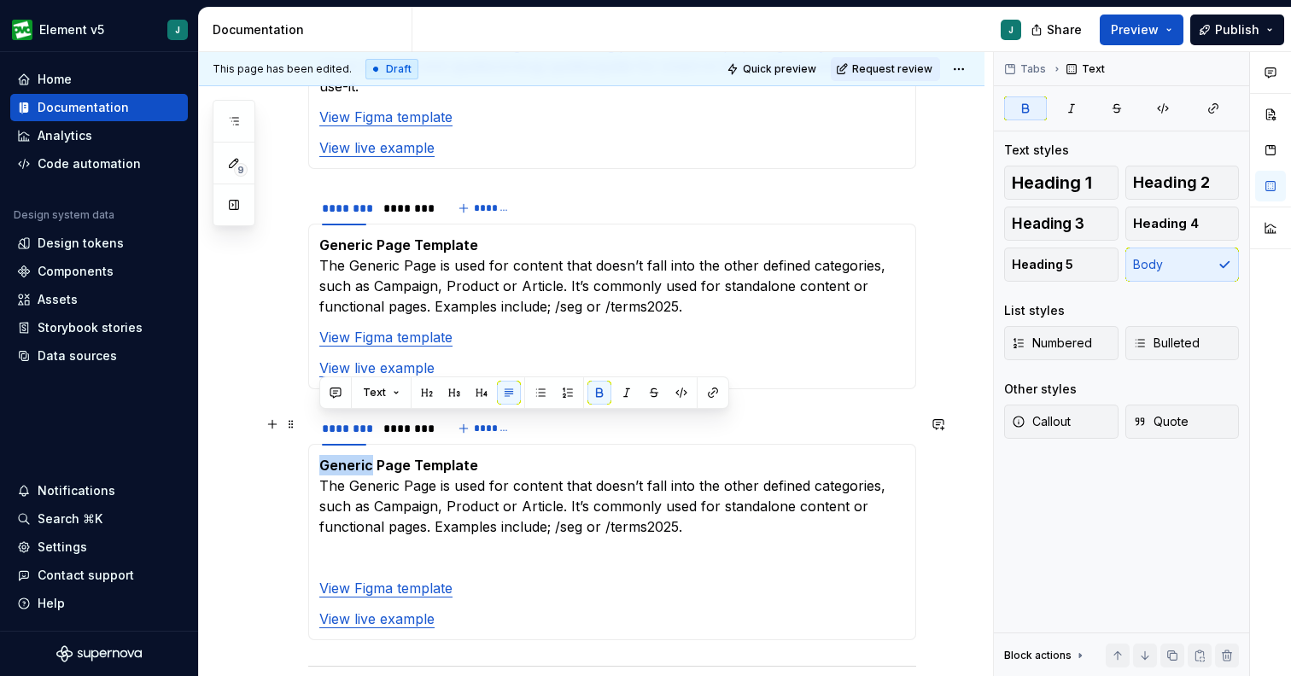
click at [360, 457] on strong "Generic Page Template" at bounding box center [398, 465] width 159 height 17
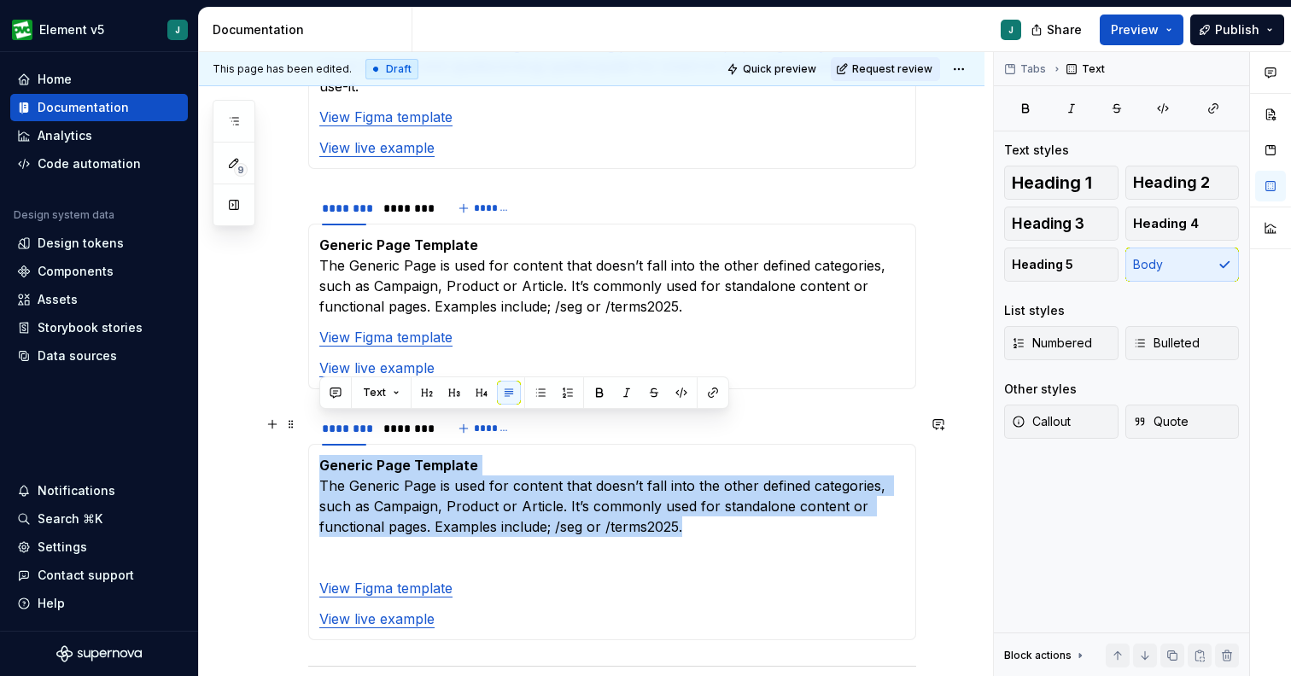
click at [360, 457] on strong "Generic Page Template" at bounding box center [398, 465] width 159 height 17
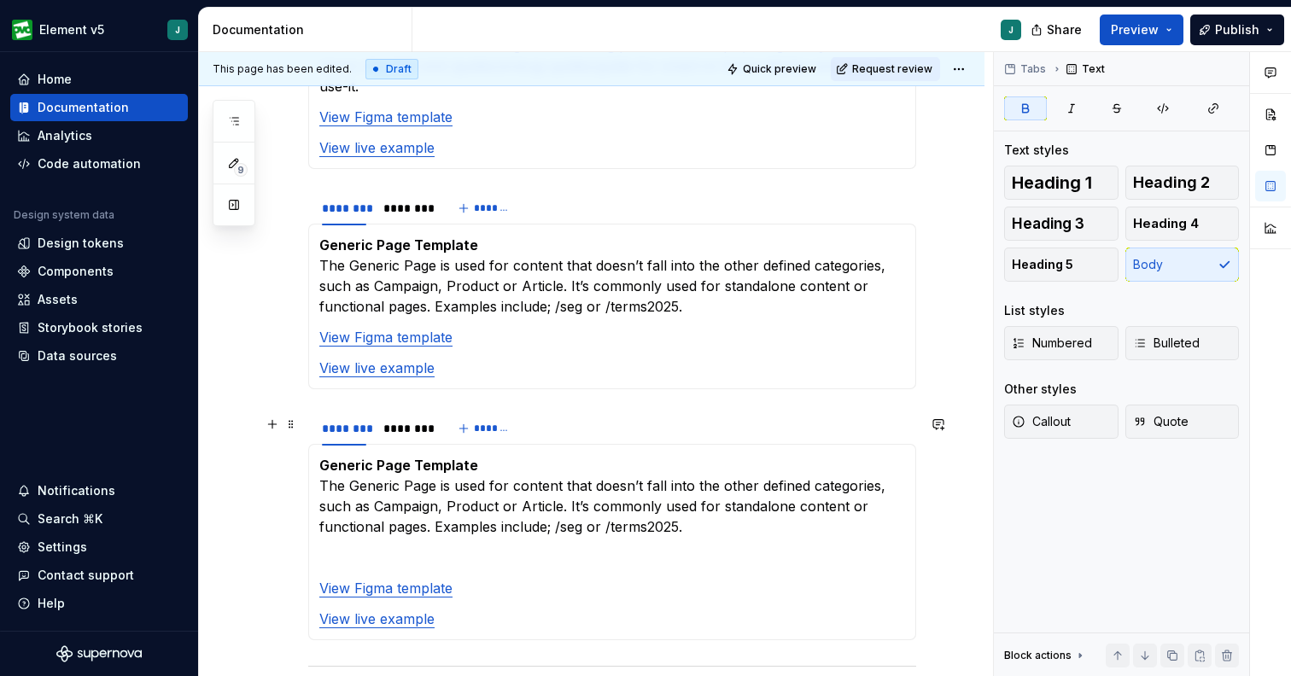
click at [474, 455] on p "Generic Page Template The Generic Page is used for content that doesn’t fall in…" at bounding box center [612, 496] width 586 height 82
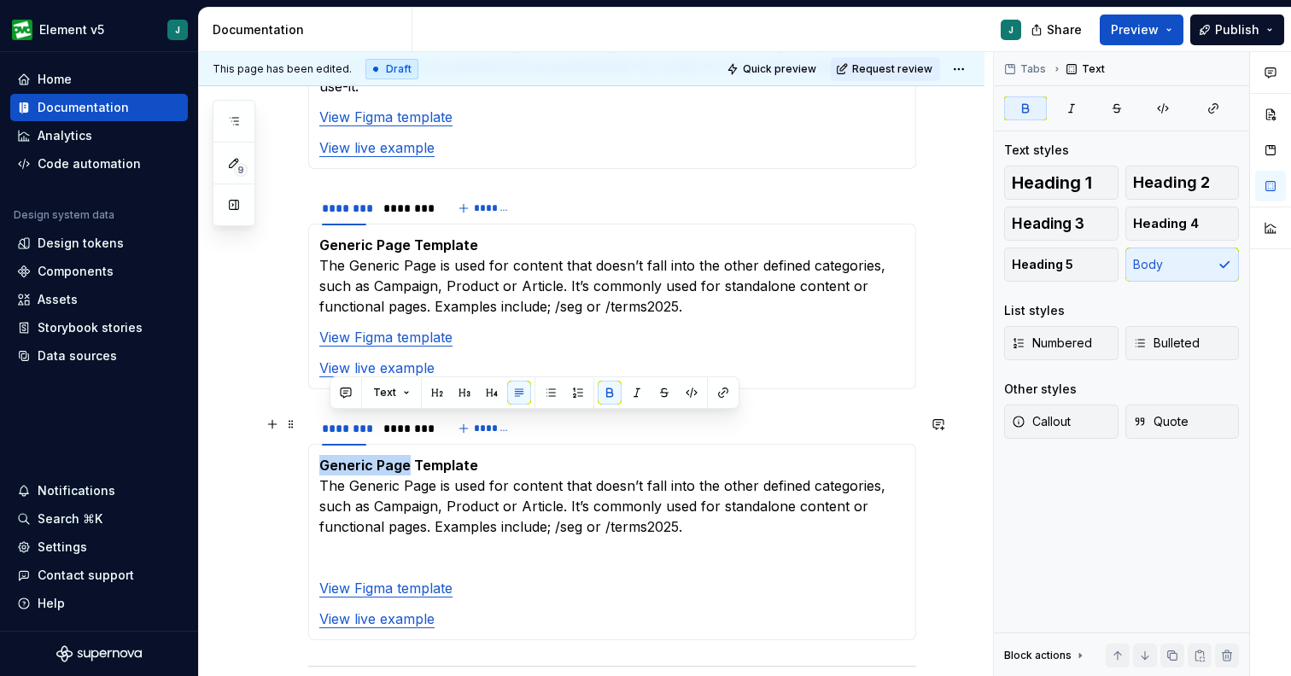
drag, startPoint x: 405, startPoint y: 424, endPoint x: 321, endPoint y: 428, distance: 84.6
click at [321, 457] on strong "Generic Page Template" at bounding box center [398, 465] width 159 height 17
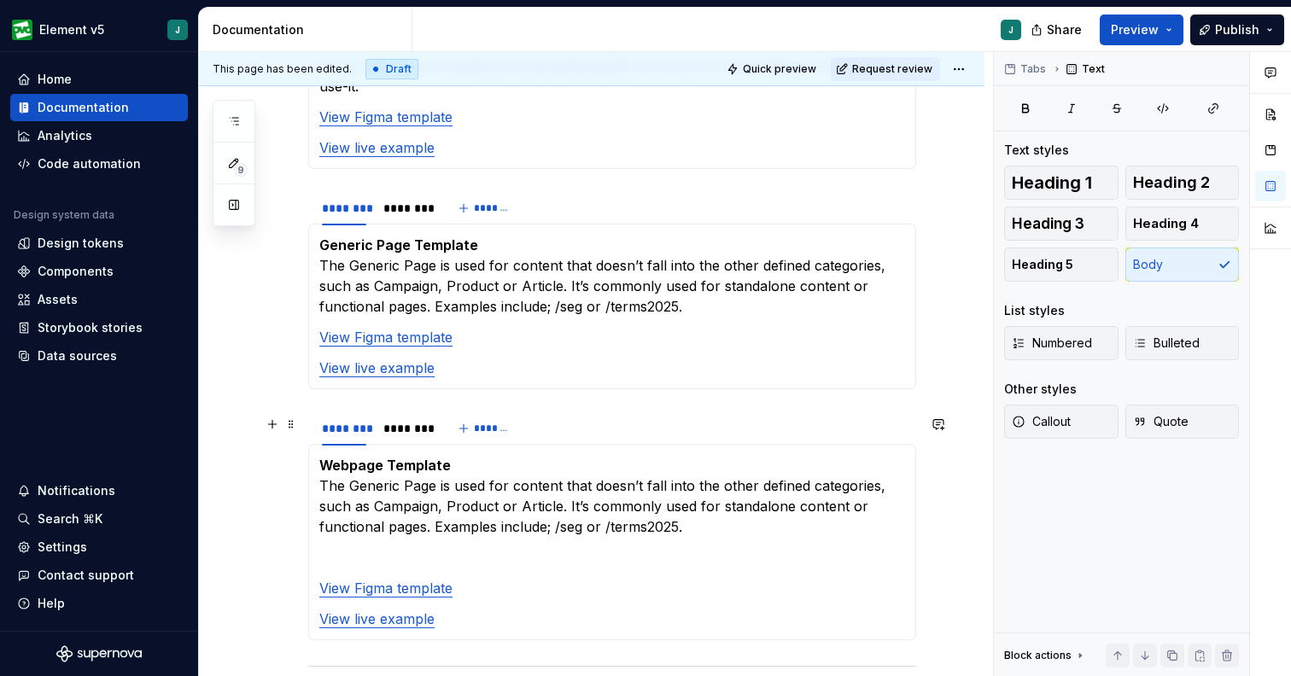
click at [370, 455] on p "Webpage Template The Generic Page is used for content that doesn’t fall into th…" at bounding box center [612, 496] width 586 height 82
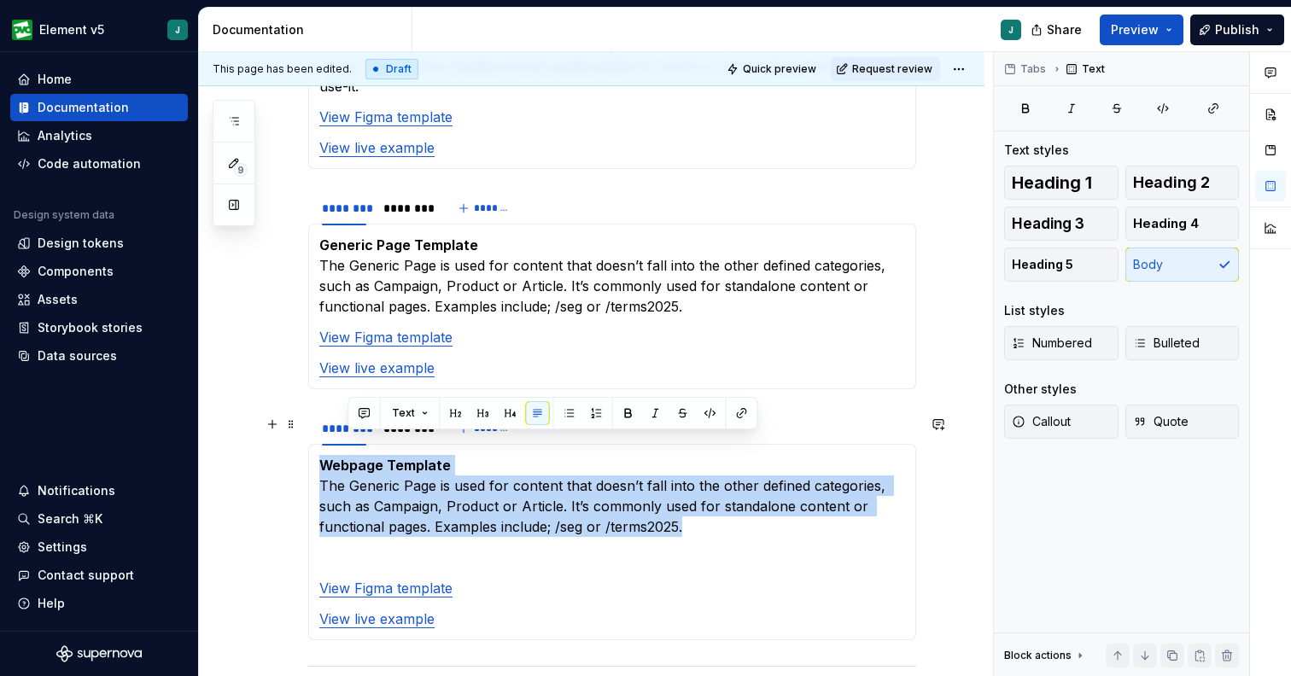
click at [370, 455] on p "Webpage Template The Generic Page is used for content that doesn’t fall into th…" at bounding box center [612, 496] width 586 height 82
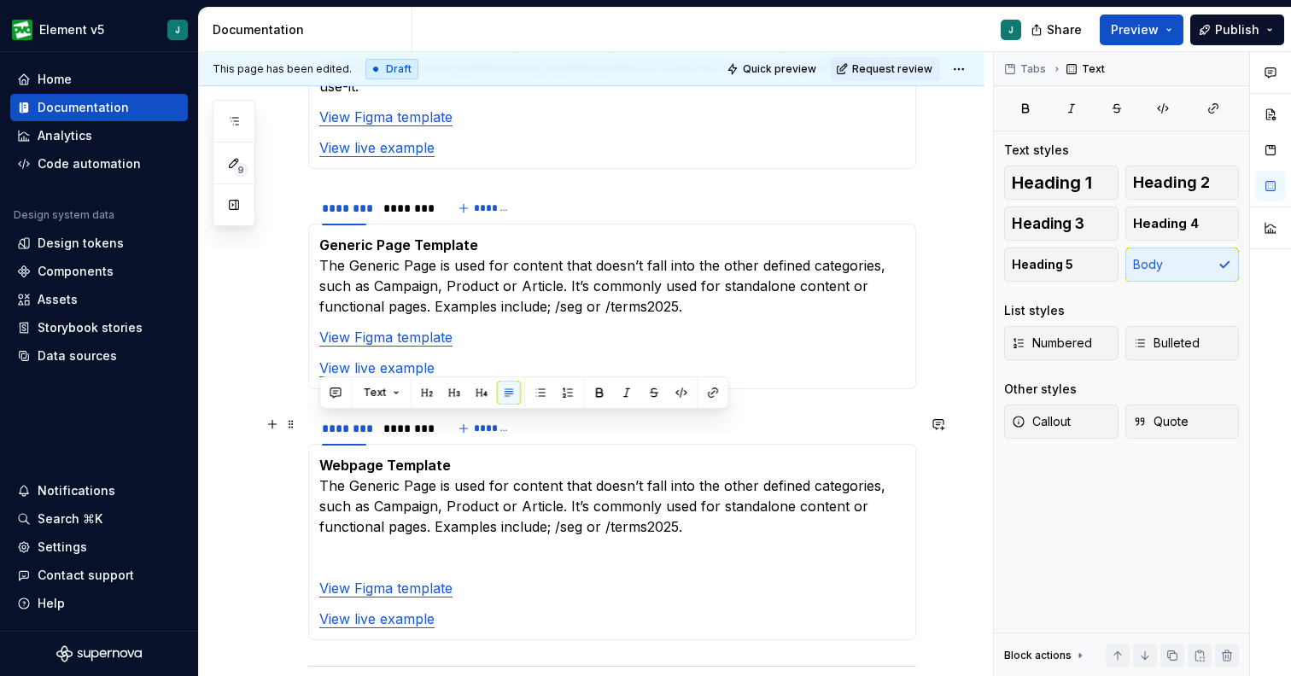
click at [388, 455] on p "Webpage Template The Generic Page is used for content that doesn’t fall into th…" at bounding box center [612, 496] width 586 height 82
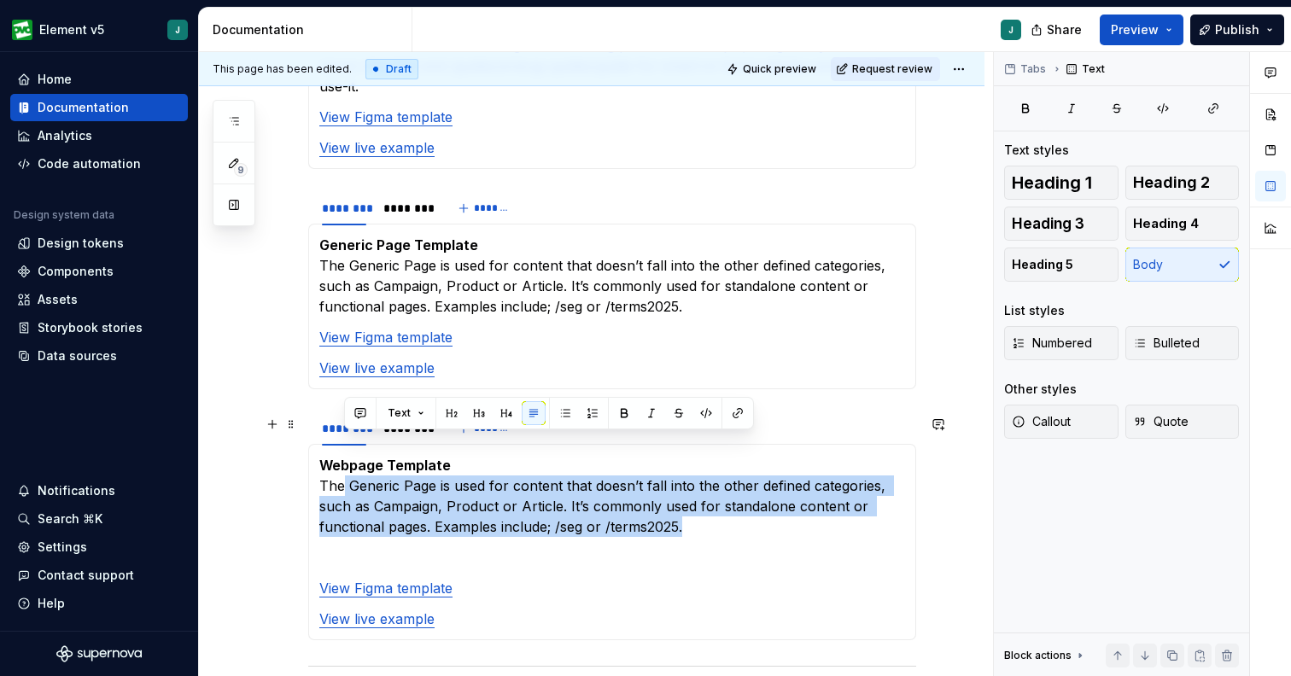
drag, startPoint x: 747, startPoint y: 492, endPoint x: 343, endPoint y: 447, distance: 406.2
click at [343, 455] on p "Webpage Template The Generic Page is used for content that doesn’t fall into th…" at bounding box center [612, 496] width 586 height 82
click at [654, 455] on p "Webpage Template The Generic Page is used for content that doesn’t fall into th…" at bounding box center [612, 496] width 586 height 82
drag, startPoint x: 715, startPoint y: 482, endPoint x: 322, endPoint y: 443, distance: 394.6
click at [322, 455] on p "Webpage Template The Generic Page is used for content that doesn’t fall into th…" at bounding box center [612, 496] width 586 height 82
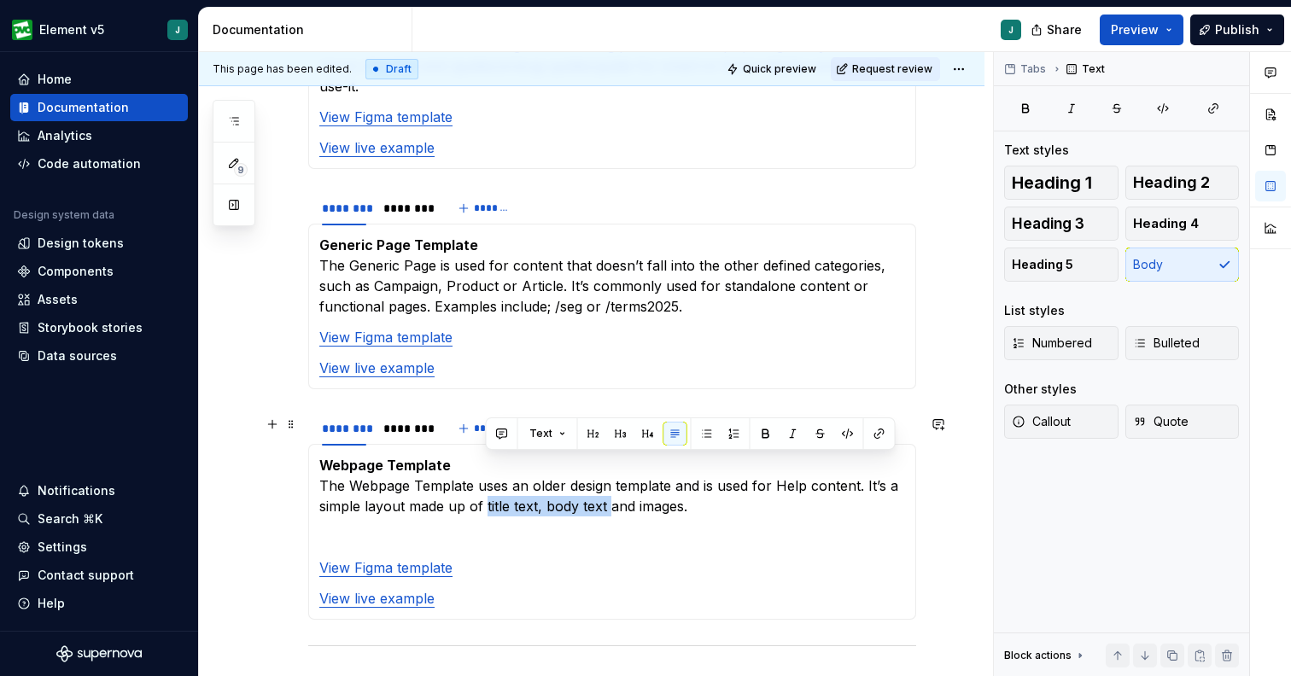
drag, startPoint x: 608, startPoint y: 467, endPoint x: 485, endPoint y: 466, distance: 122.9
click at [485, 466] on p "Webpage Template The Webpage Template uses an older design template and is used…" at bounding box center [612, 485] width 586 height 61
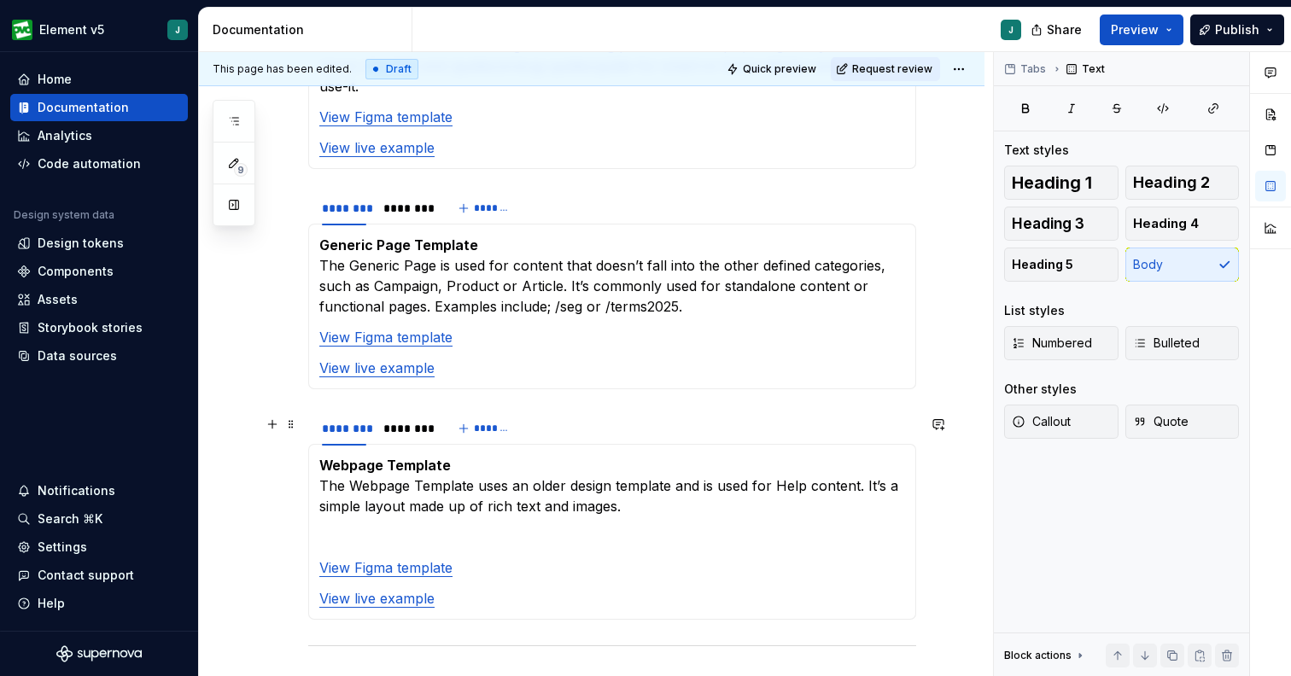
click at [687, 464] on p "Webpage Template The Webpage Template uses an older design template and is used…" at bounding box center [612, 485] width 586 height 61
click at [626, 470] on p "Webpage Template The Webpage Template uses an older design template and is used…" at bounding box center [612, 485] width 586 height 61
click at [901, 466] on p "Webpage Template The Webpage Template uses an older design template and is used…" at bounding box center [612, 485] width 586 height 61
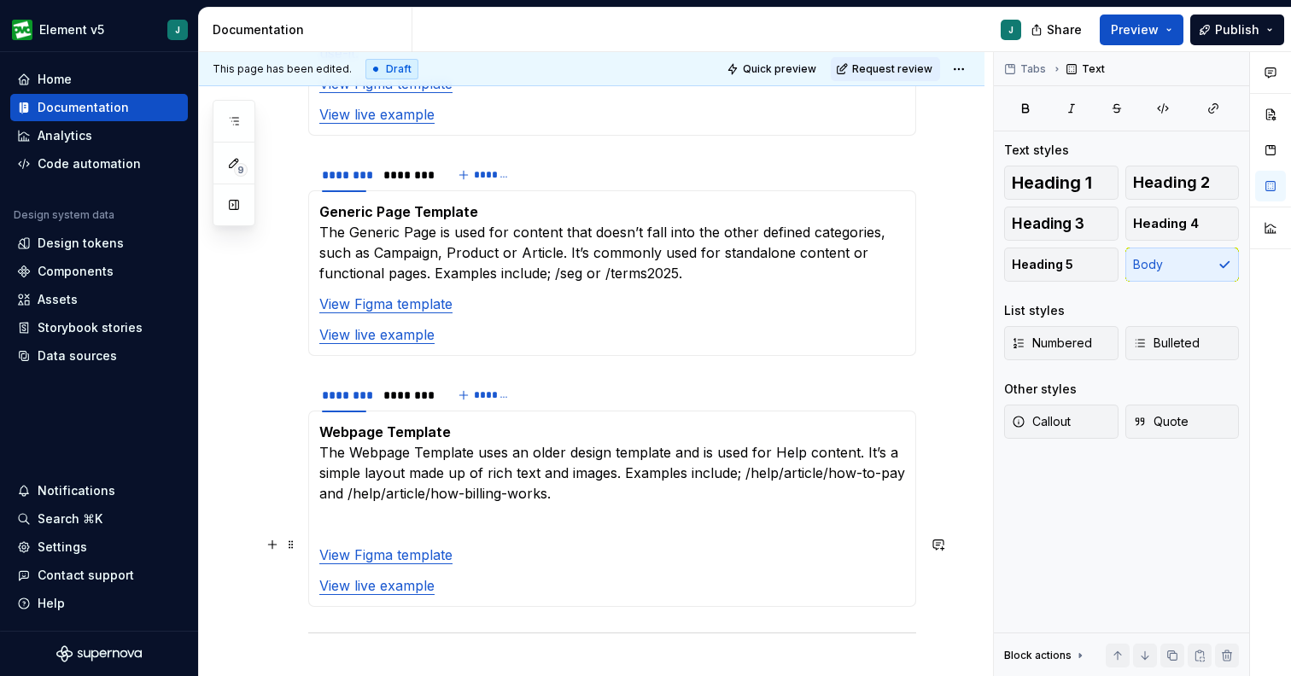
scroll to position [1857, 0]
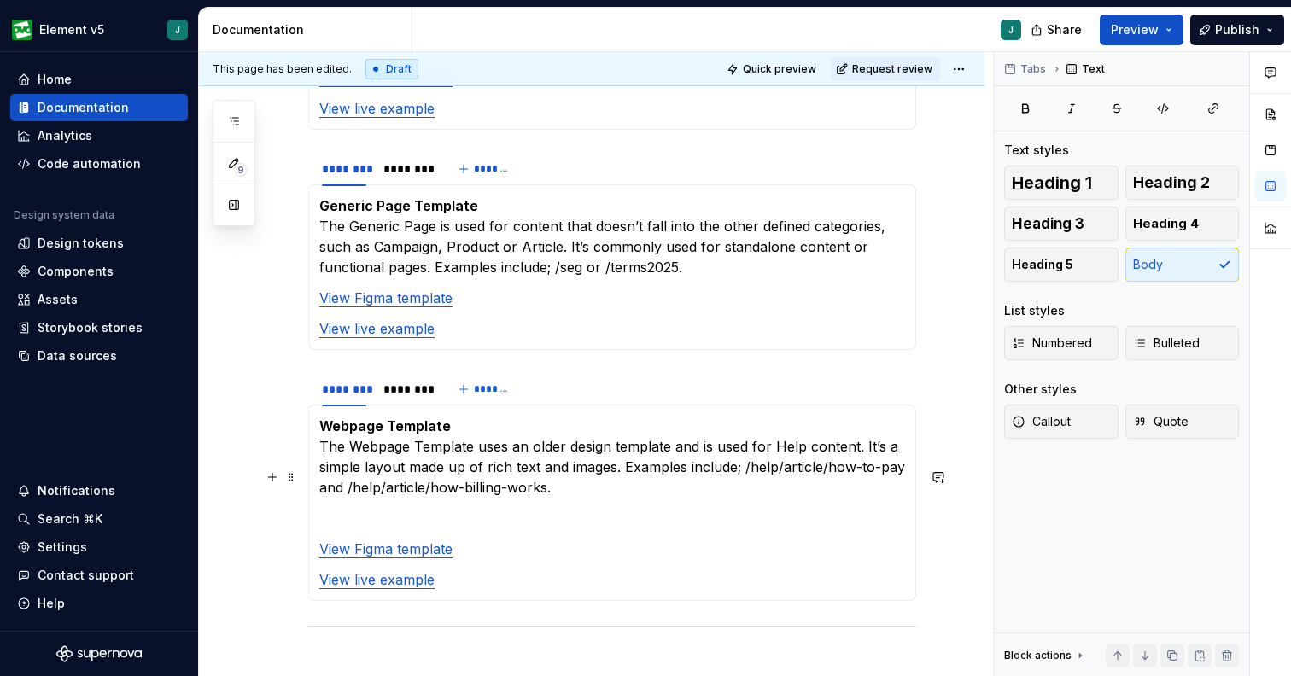
click at [526, 458] on section-item-column "Webpage Template The Webpage Template uses an older design template and is used…" at bounding box center [612, 503] width 586 height 174
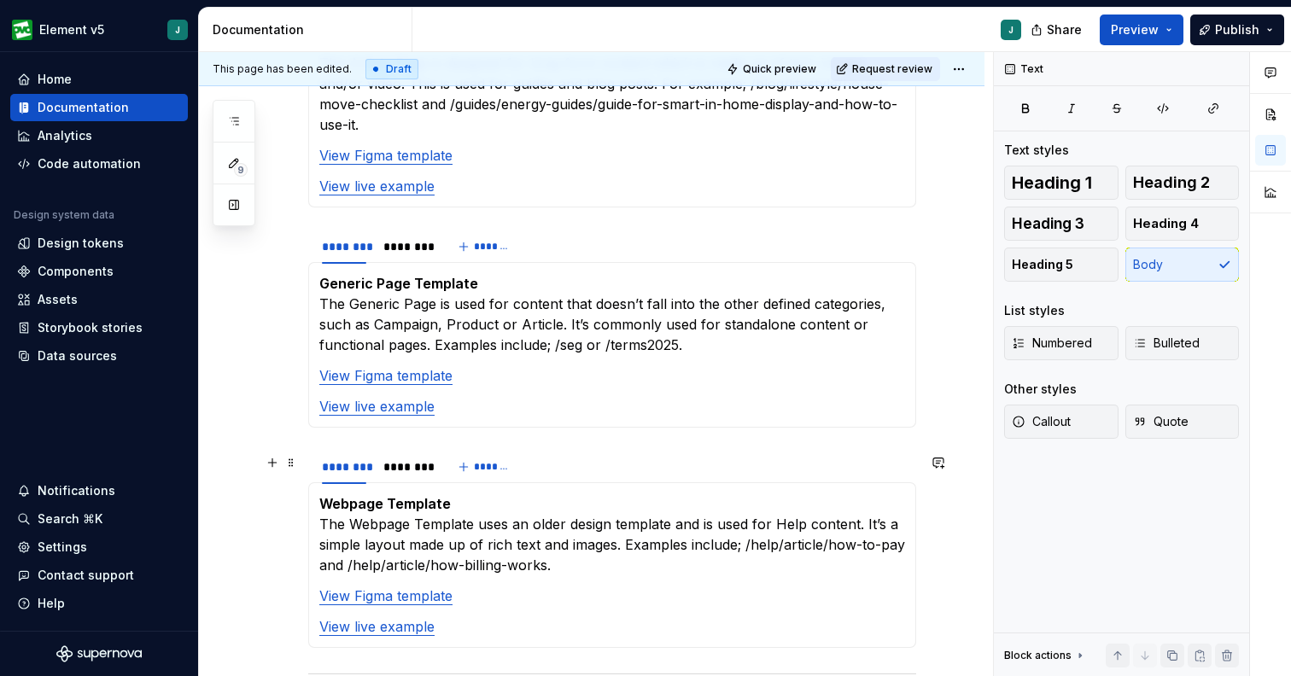
scroll to position [1776, 0]
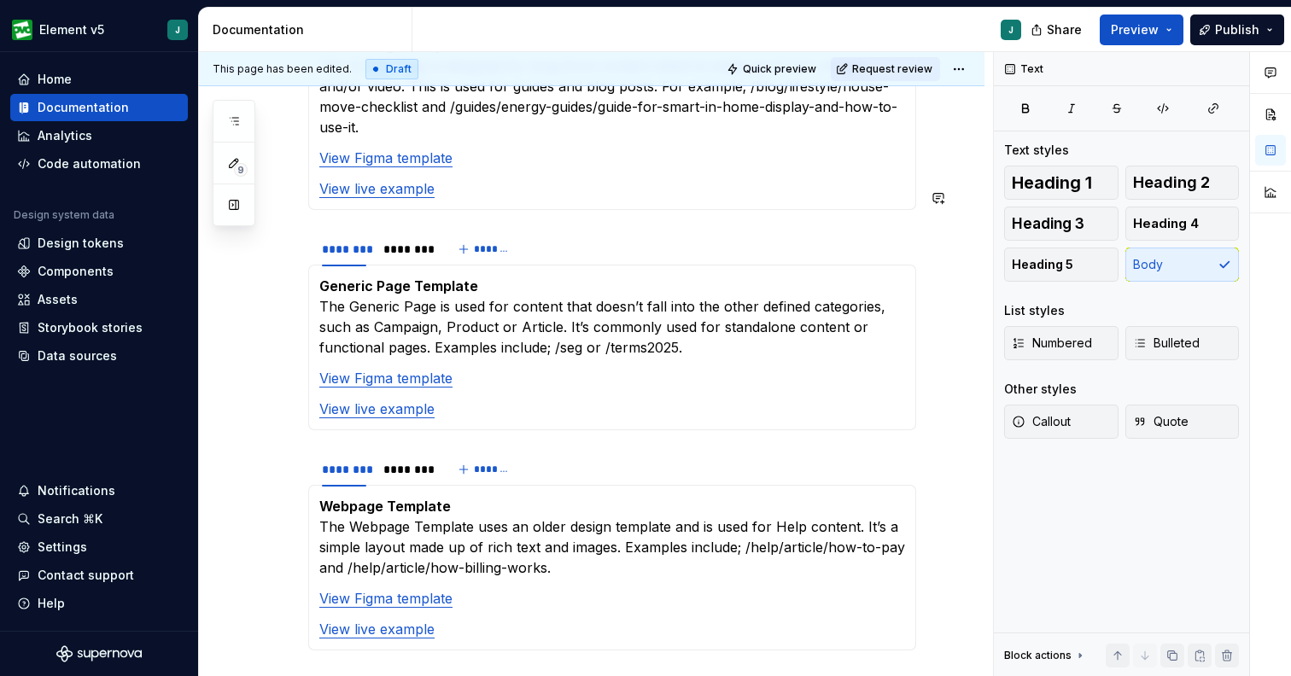
type textarea "*"
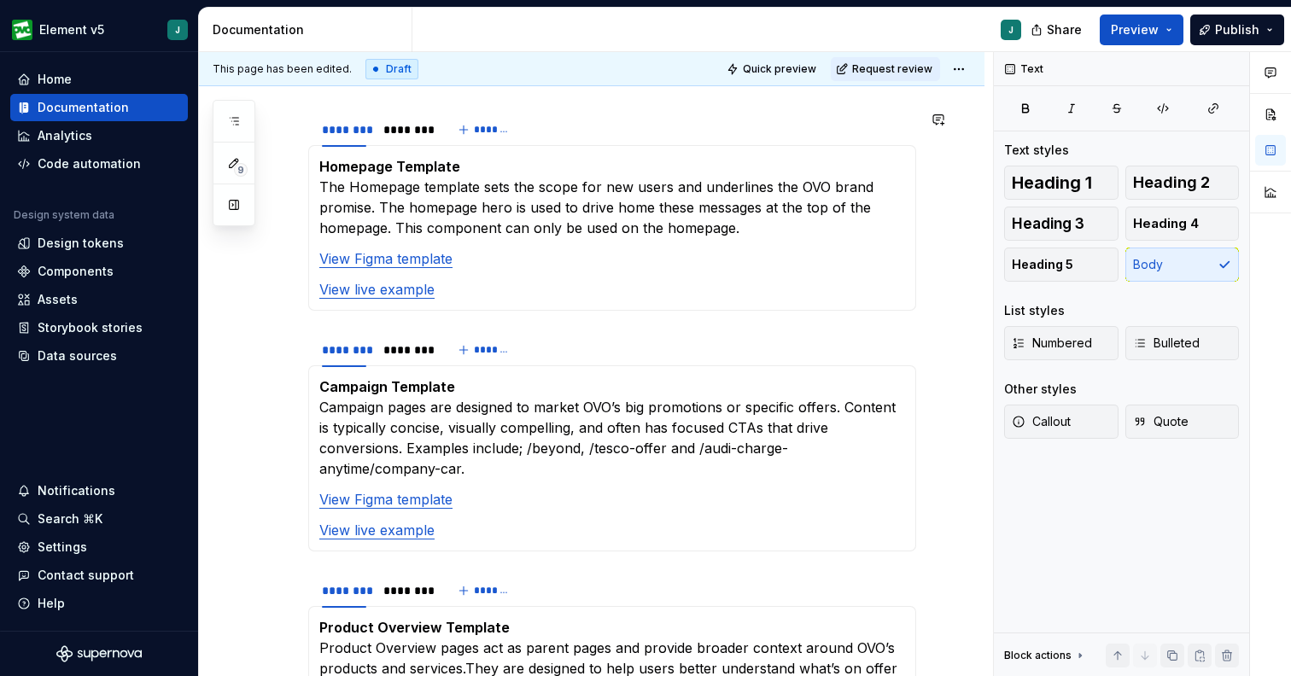
scroll to position [454, 0]
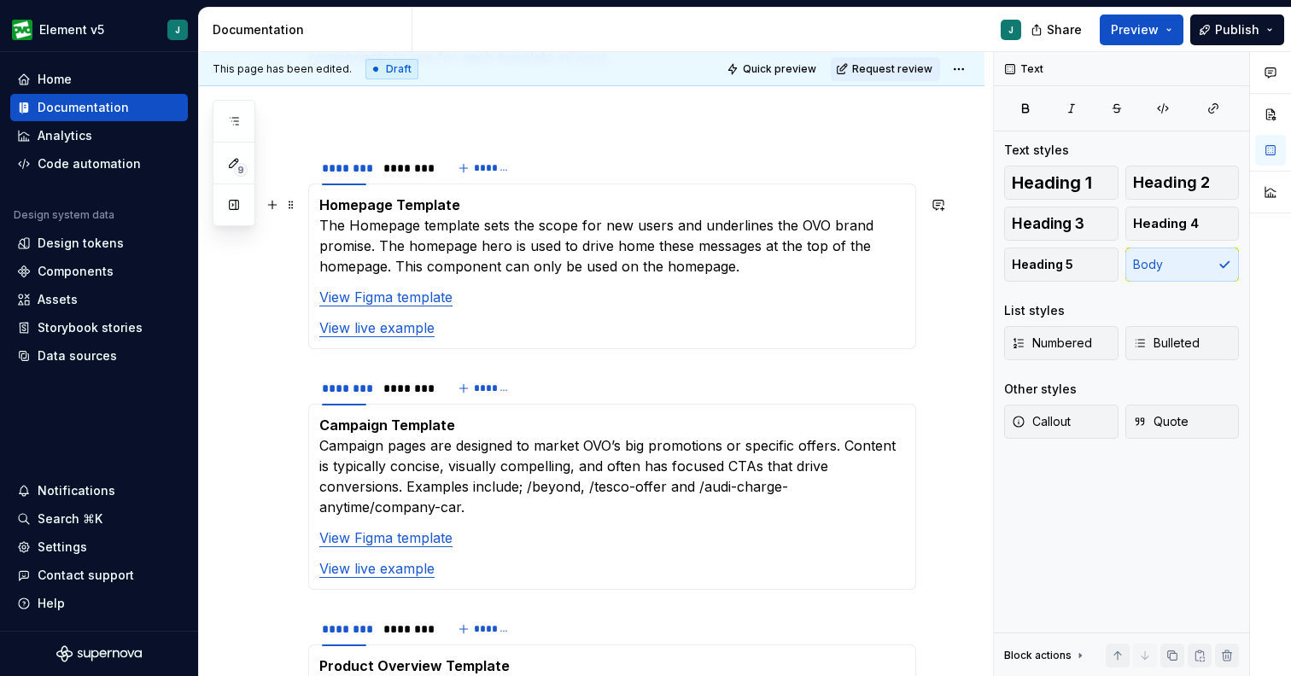
click at [423, 227] on p "Homepage Template The Homepage template sets the scope for new users and underl…" at bounding box center [612, 236] width 586 height 82
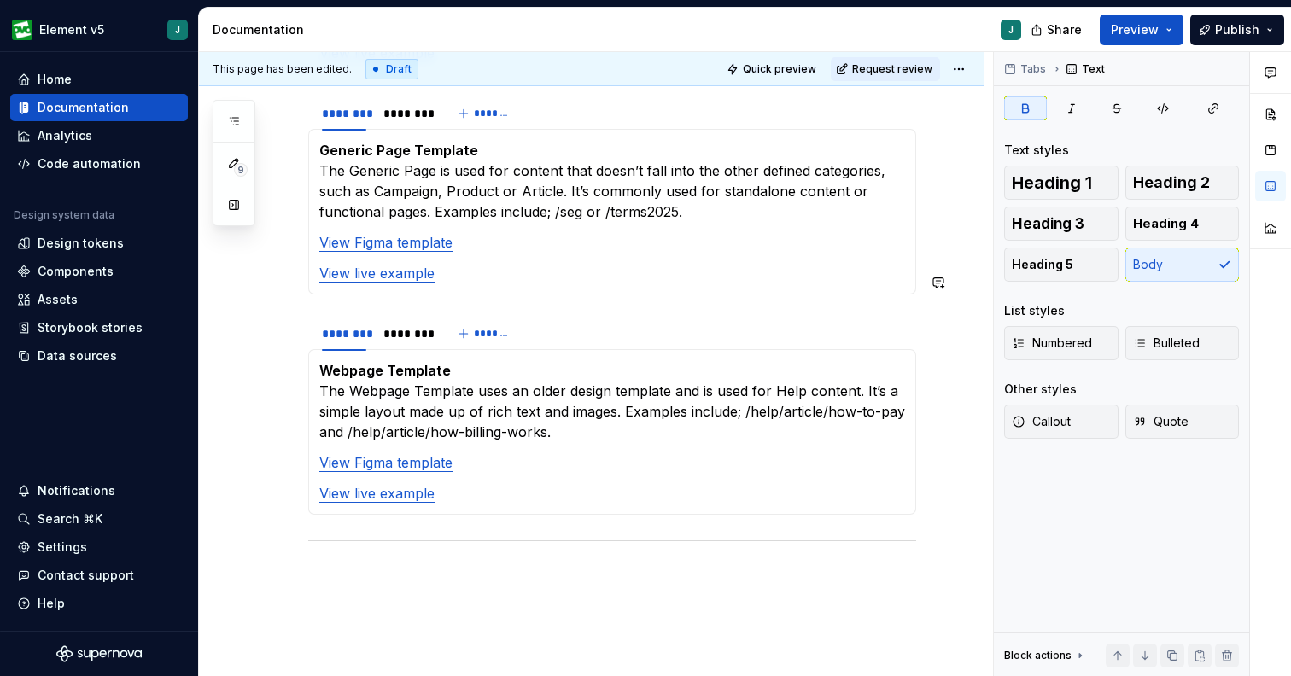
scroll to position [1922, 0]
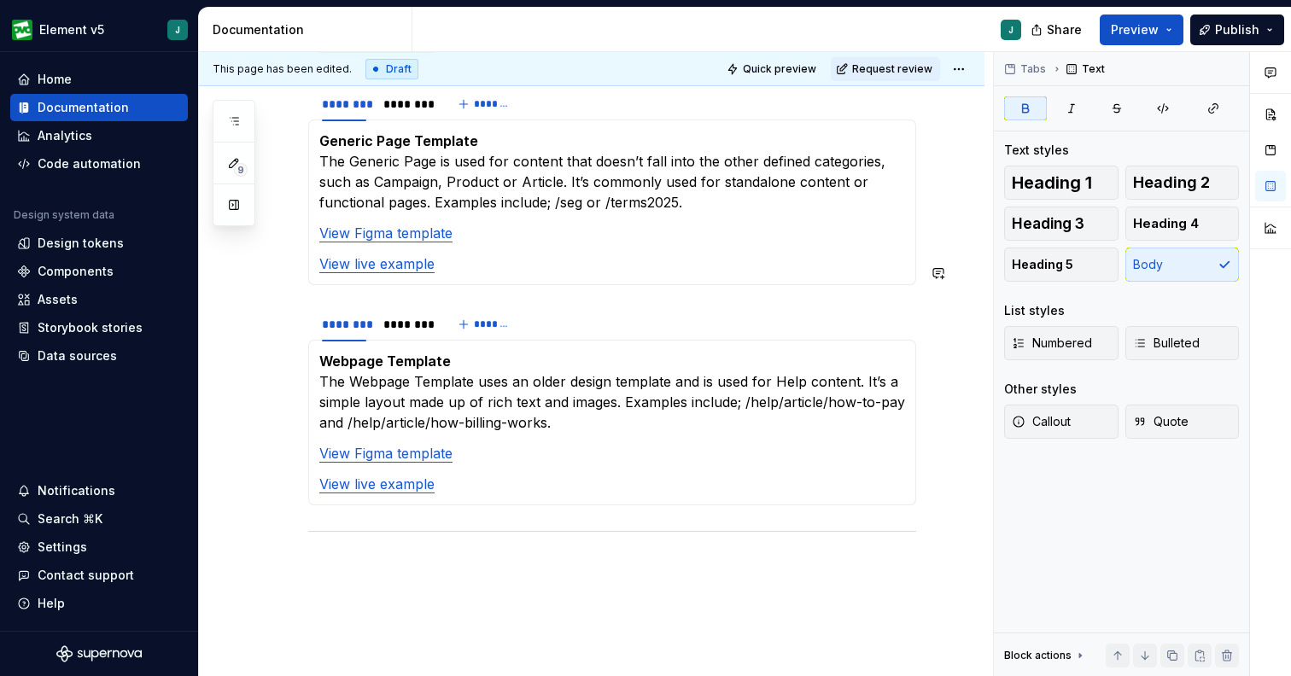
click at [308, 340] on div "Webpage Template The Webpage Template uses an older design template and is used…" at bounding box center [612, 423] width 608 height 166
click at [308, 346] on div "Webpage Template The Webpage Template uses an older design template and is used…" at bounding box center [612, 423] width 608 height 166
click at [284, 326] on span at bounding box center [291, 320] width 14 height 24
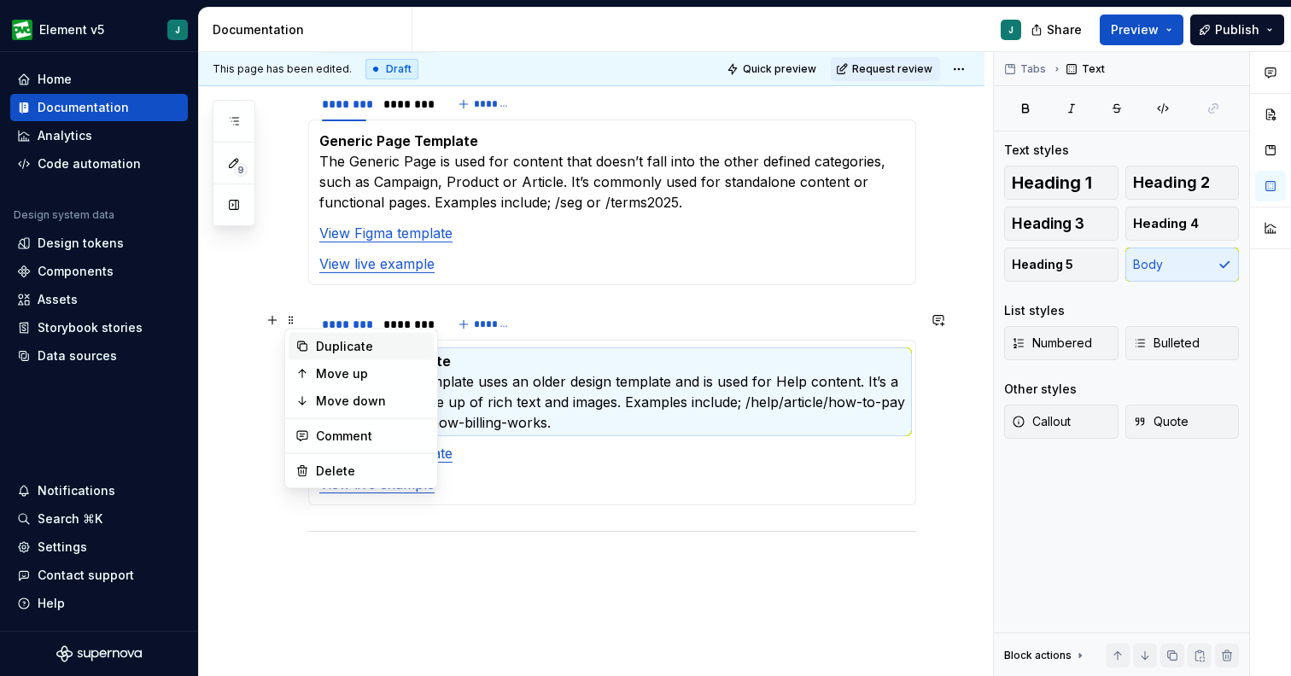
click at [321, 341] on div "Duplicate" at bounding box center [371, 346] width 111 height 17
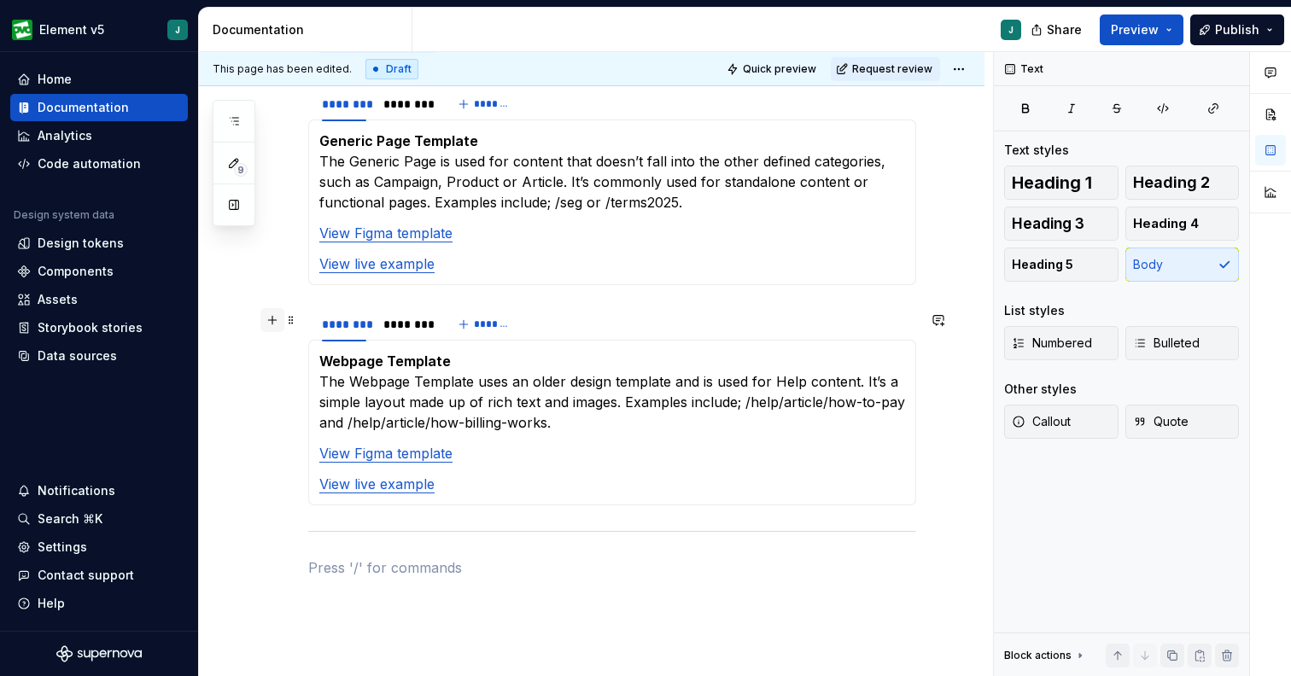
click at [275, 327] on button "button" at bounding box center [272, 320] width 24 height 24
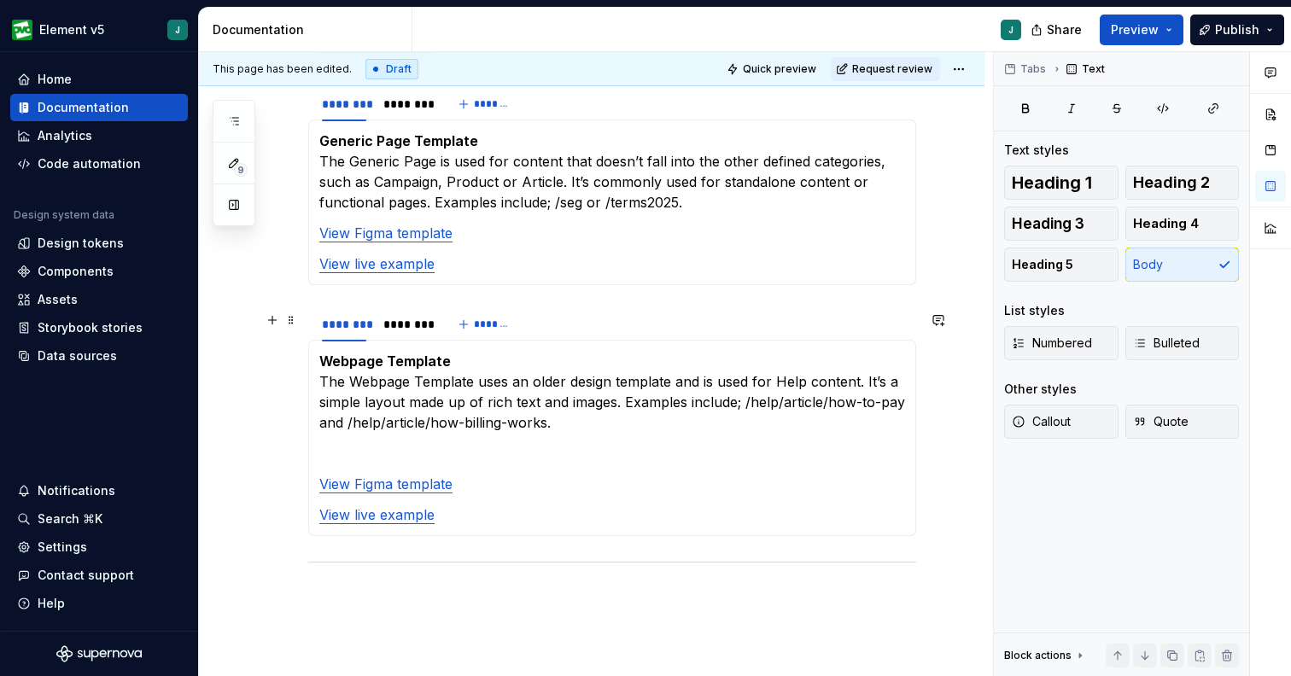
click at [372, 443] on p at bounding box center [612, 453] width 586 height 20
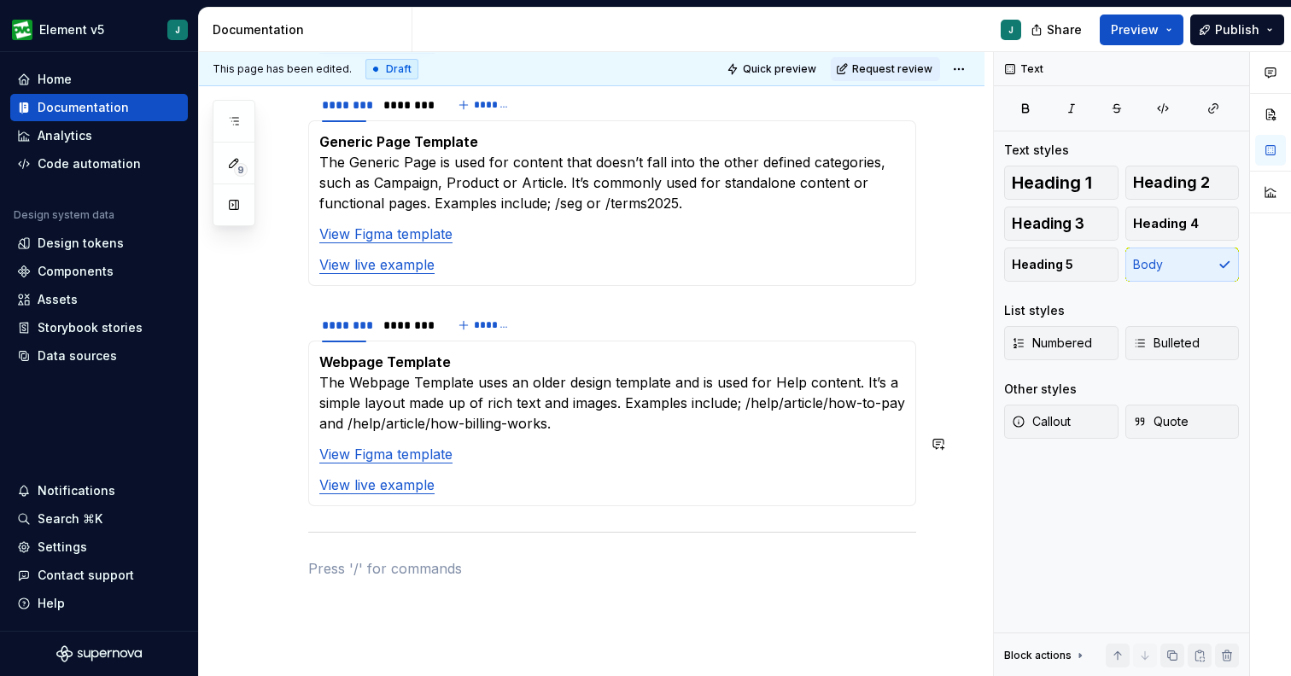
scroll to position [2004, 0]
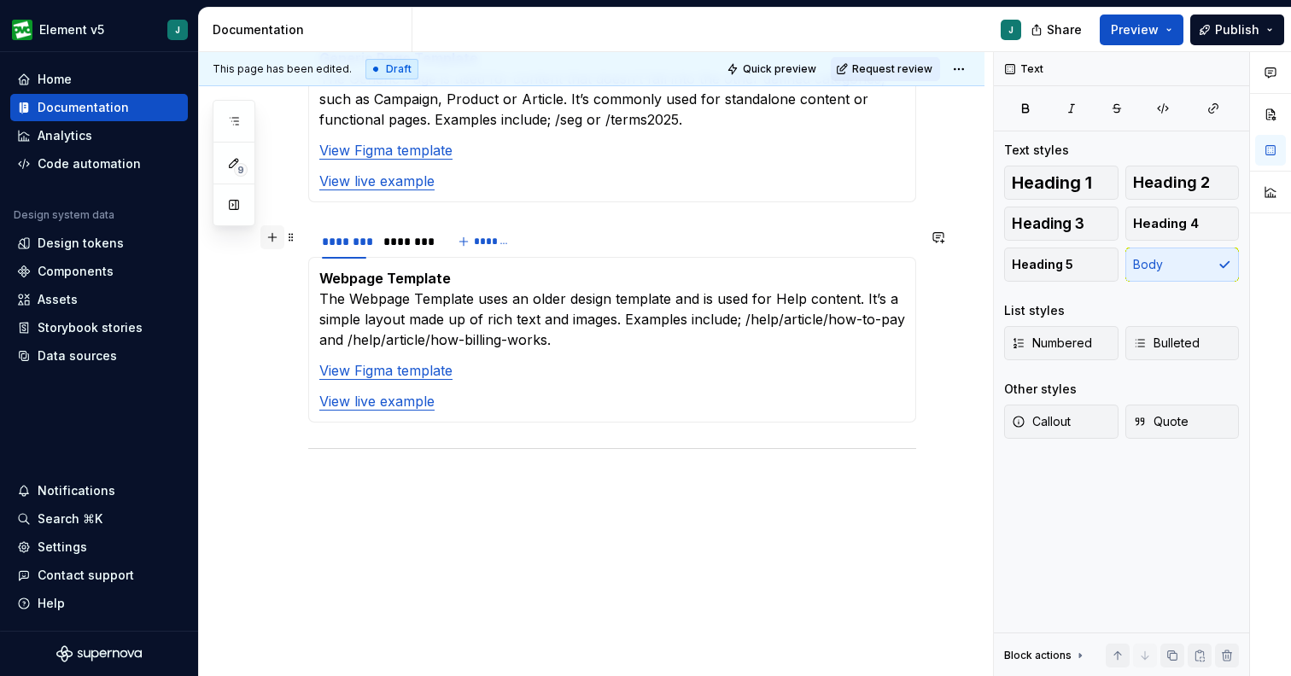
click at [274, 234] on button "button" at bounding box center [272, 237] width 24 height 24
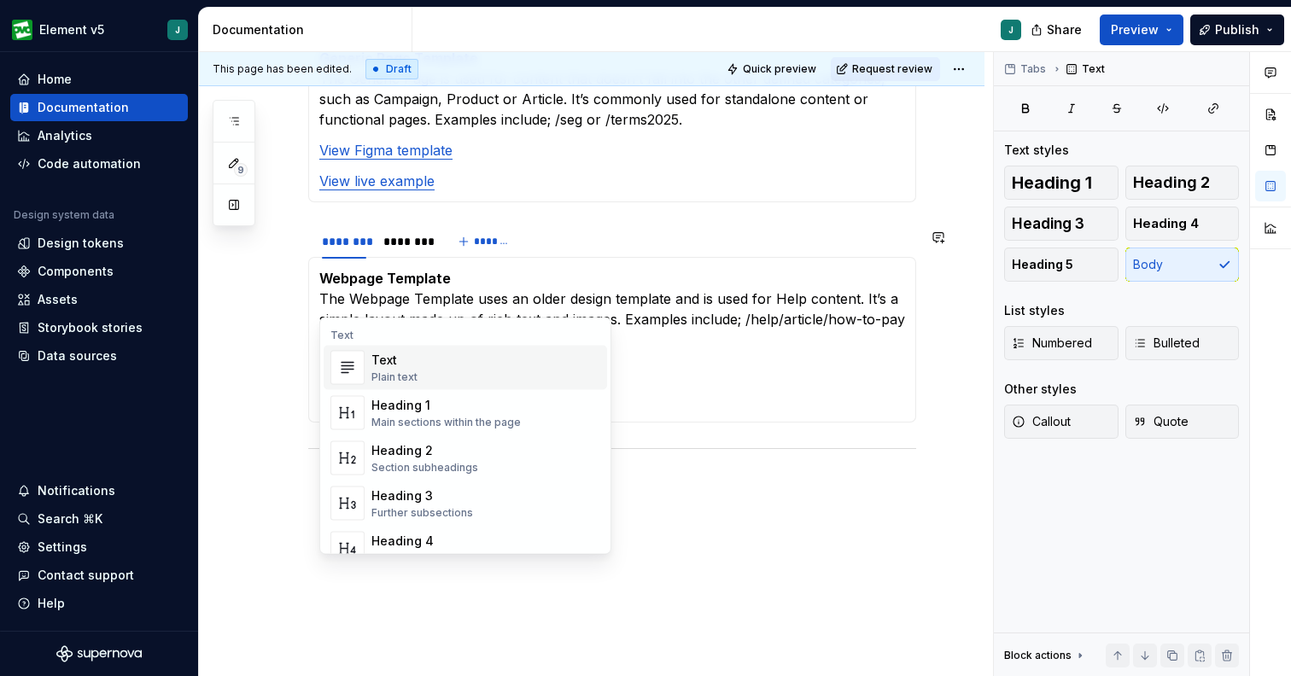
click at [279, 346] on div "This page has been edited. Draft Quick preview Request review Overview Edit hea…" at bounding box center [596, 364] width 794 height 625
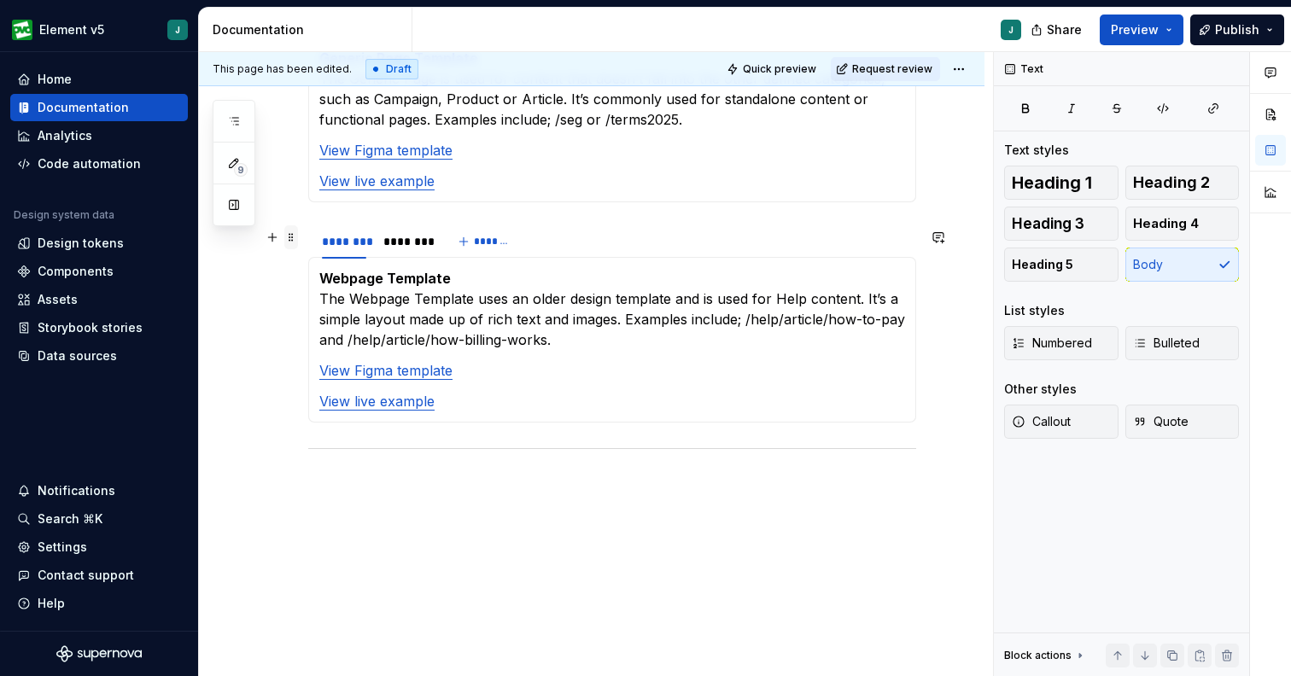
click at [297, 238] on span at bounding box center [291, 237] width 14 height 24
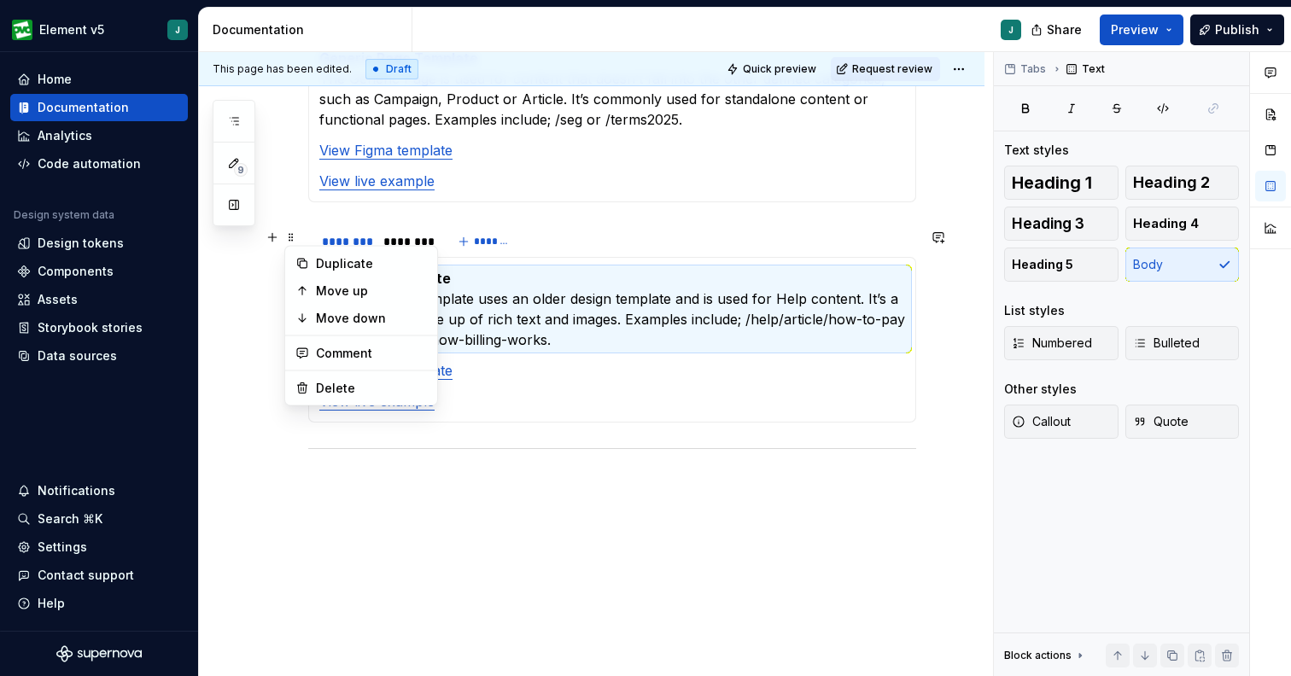
drag, startPoint x: 326, startPoint y: 265, endPoint x: 229, endPoint y: 313, distance: 108.4
click at [229, 313] on body "Element v5 J Home Documentation Analytics Code automation Design system data De…" at bounding box center [645, 338] width 1291 height 676
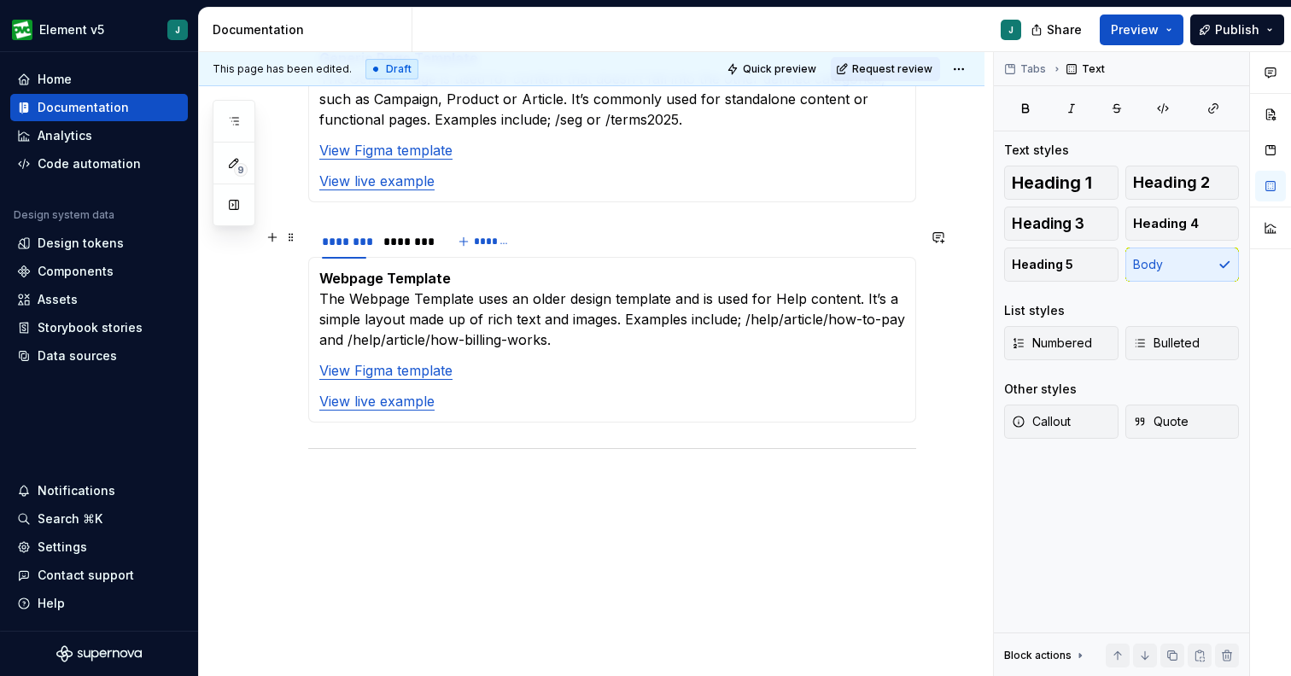
click at [309, 282] on div "Webpage Template The Webpage Template uses an older design template and is used…" at bounding box center [612, 340] width 608 height 166
click at [308, 290] on section "******** ******** ******* Webpage Template The Webpage Template uses an older d…" at bounding box center [612, 323] width 608 height 200
click at [602, 344] on section-item-column "Webpage Template The Webpage Template uses an older design template and is used…" at bounding box center [612, 339] width 586 height 143
click at [611, 377] on div "Webpage Template The Webpage Template uses an older design template and is used…" at bounding box center [612, 340] width 608 height 166
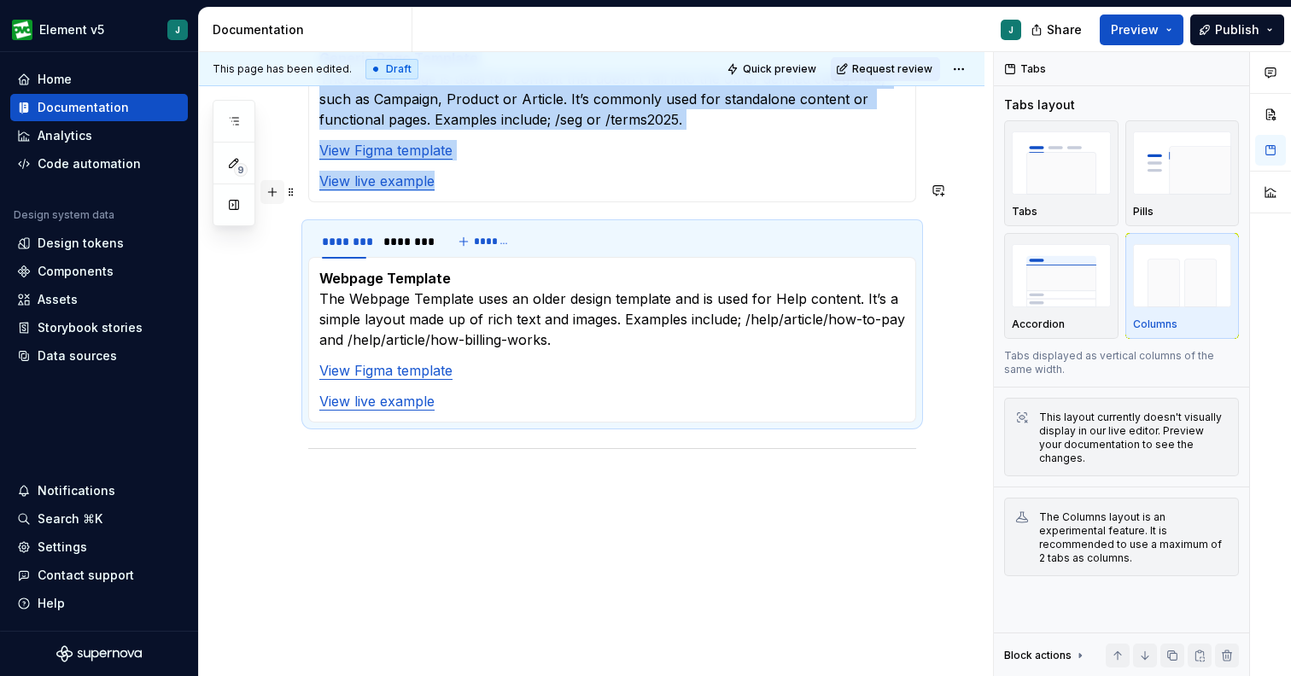
click at [271, 195] on button "button" at bounding box center [272, 192] width 24 height 24
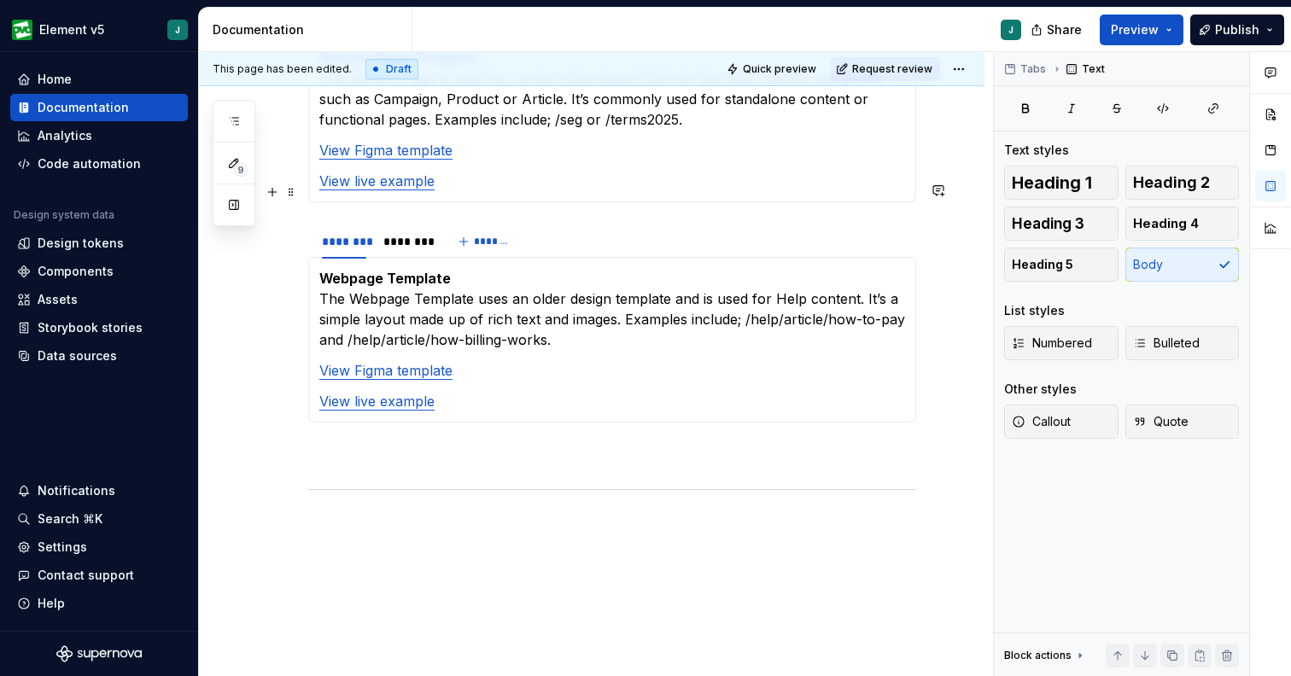
click at [316, 271] on div "Webpage Template The Webpage Template uses an older design template and is used…" at bounding box center [612, 340] width 608 height 166
click at [308, 266] on section "******** ******** ******* Webpage Template The Webpage Template uses an older d…" at bounding box center [612, 323] width 608 height 200
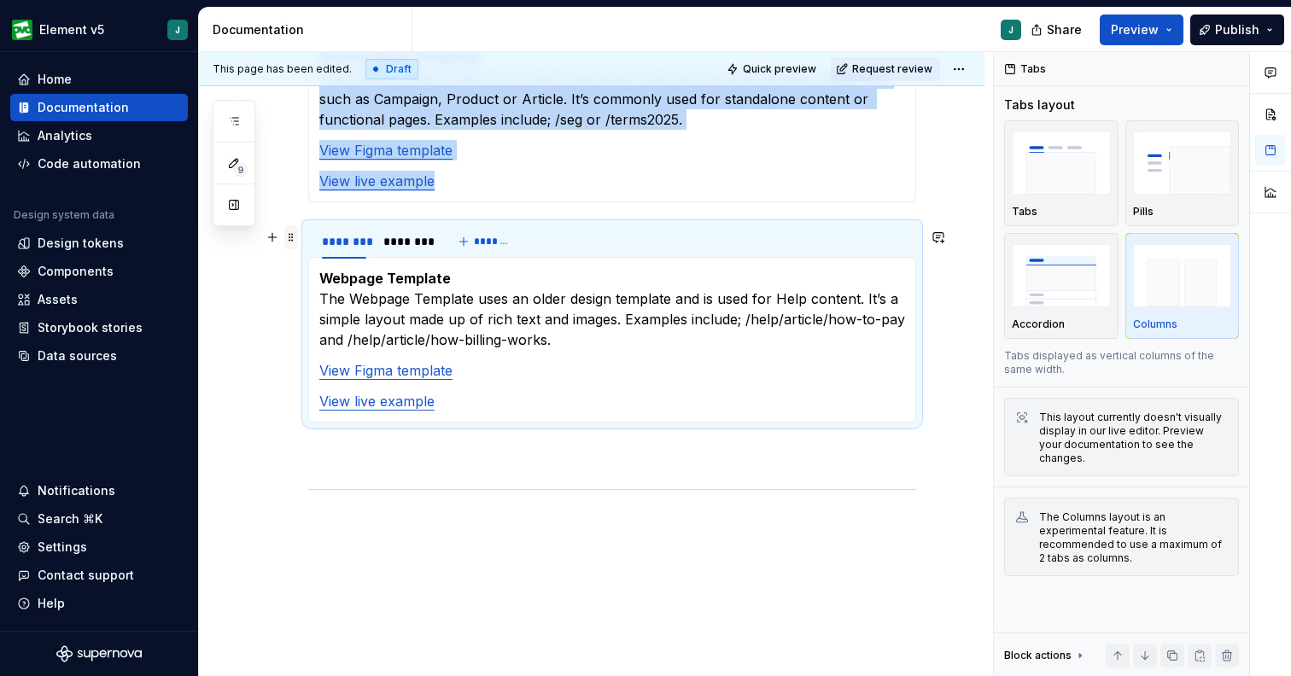
click at [285, 236] on span at bounding box center [291, 237] width 14 height 24
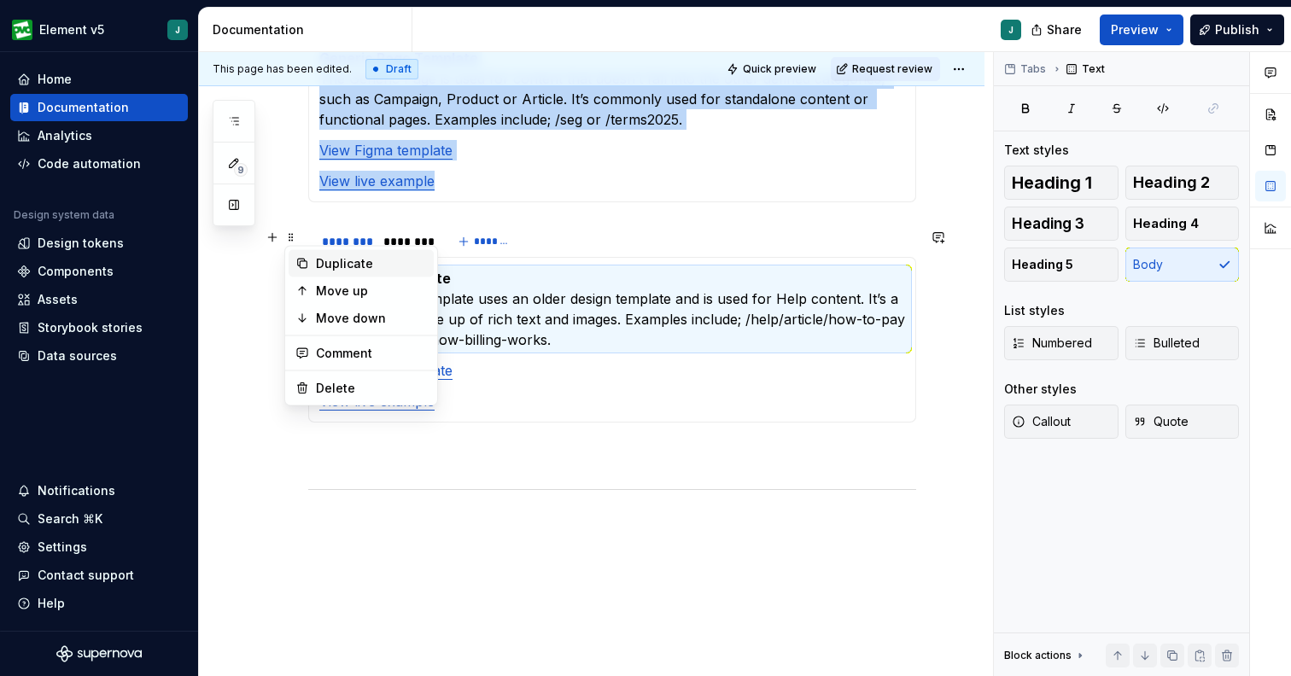
click at [335, 266] on div "Duplicate" at bounding box center [371, 263] width 111 height 17
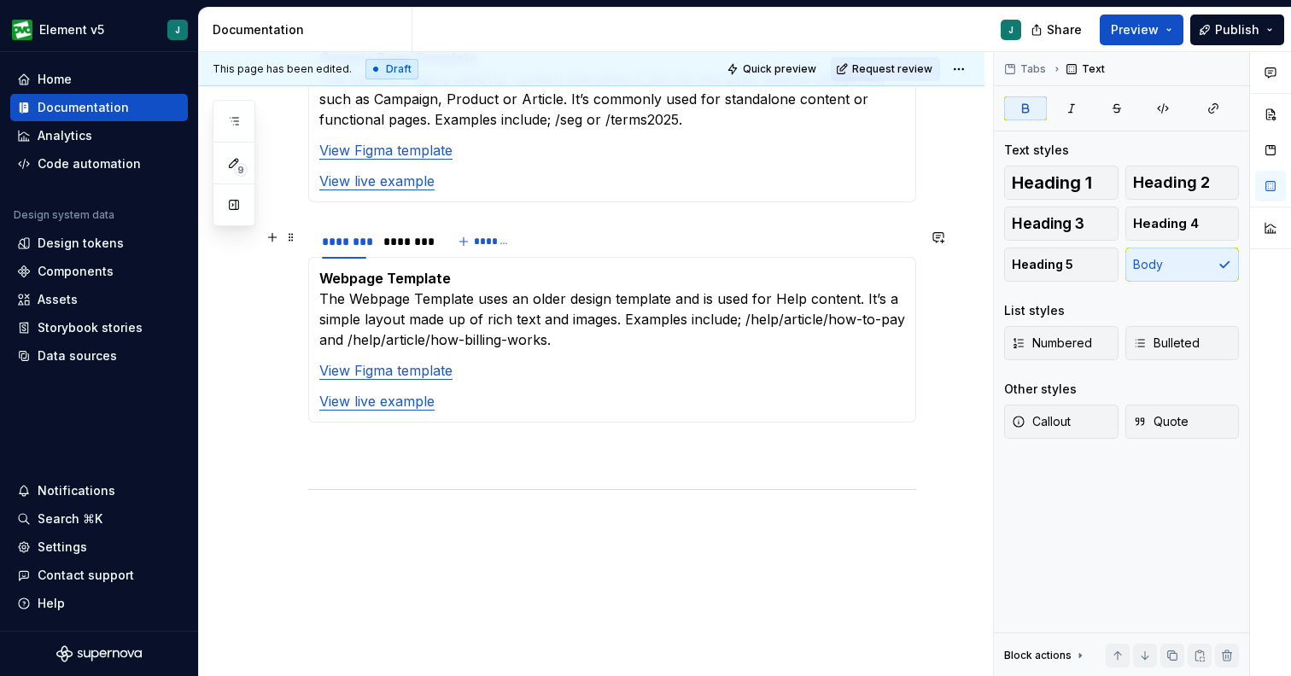
click at [308, 257] on div "Webpage Template The Webpage Template uses an older design template and is used…" at bounding box center [612, 340] width 608 height 166
click at [312, 299] on div "Webpage Template The Webpage Template uses an older design template and is used…" at bounding box center [612, 340] width 608 height 166
click at [309, 312] on div "Webpage Template The Webpage Template uses an older design template and is used…" at bounding box center [612, 340] width 608 height 166
click at [308, 312] on section "******** ******** ******* Webpage Template The Webpage Template uses an older d…" at bounding box center [612, 323] width 608 height 200
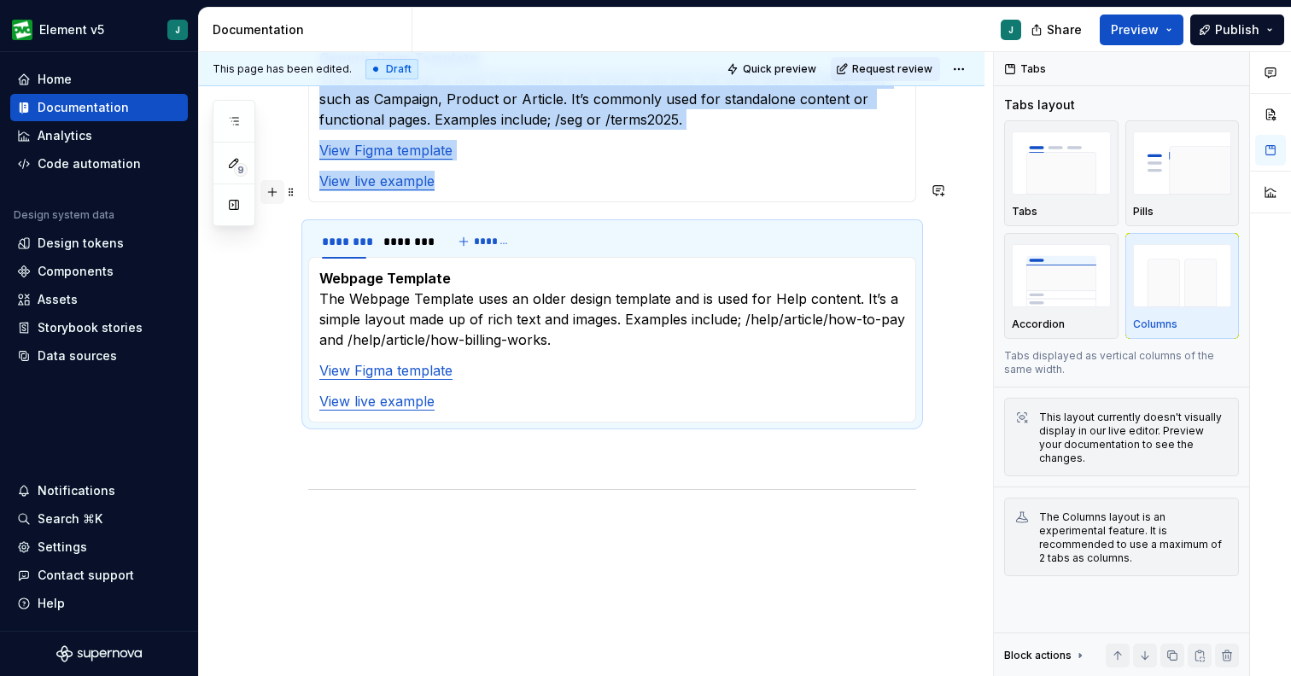
click at [271, 193] on button "button" at bounding box center [272, 192] width 24 height 24
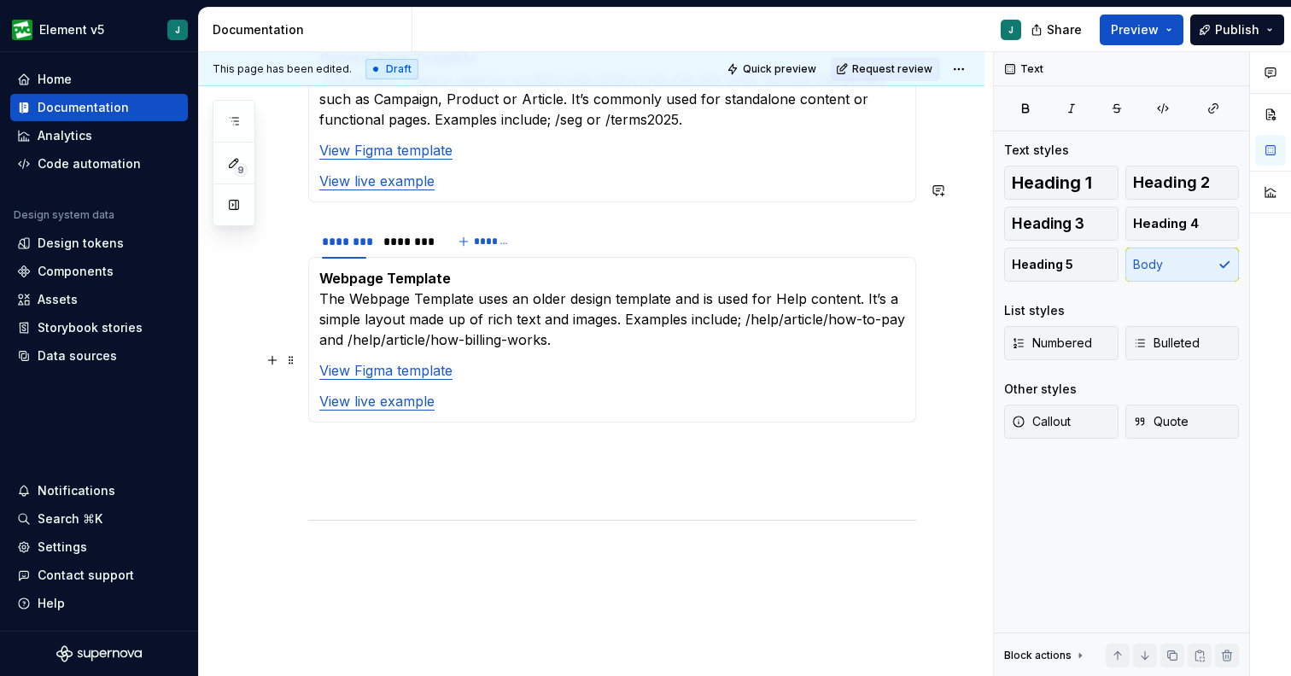
click at [348, 474] on p at bounding box center [612, 484] width 608 height 20
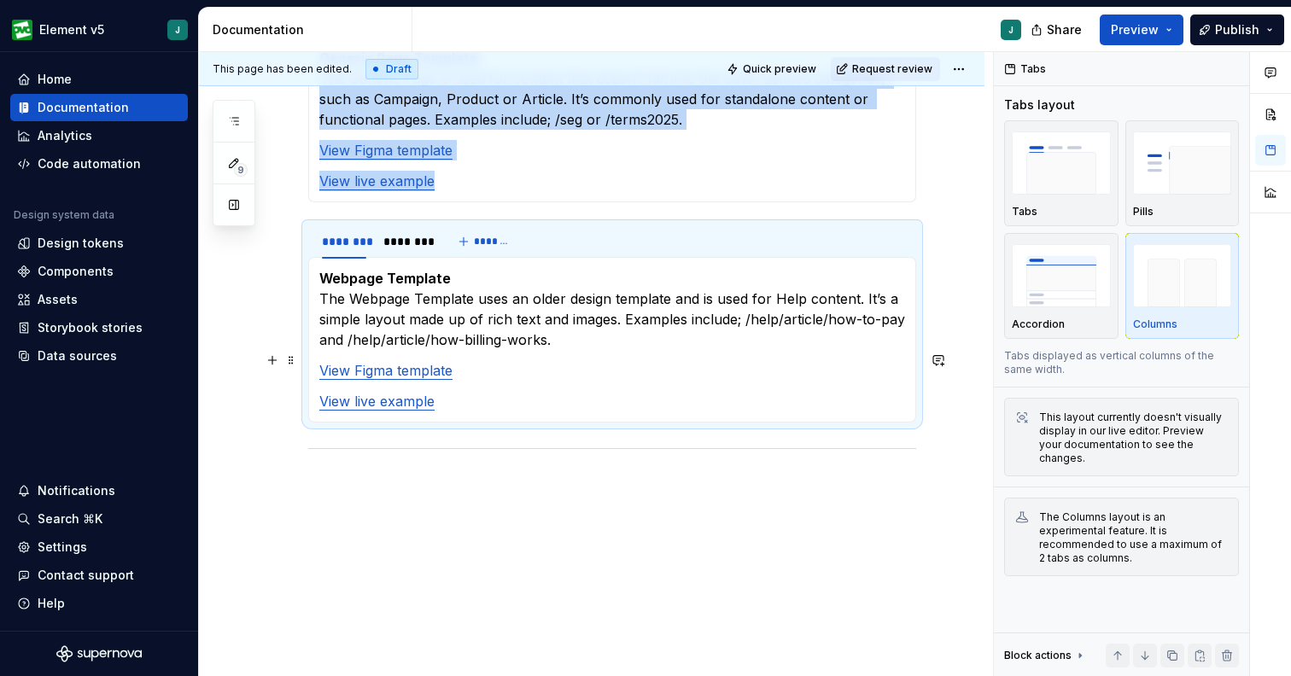
click at [308, 359] on section "******** ******** ******* Webpage Template The Webpage Template uses an older d…" at bounding box center [612, 323] width 608 height 200
click at [277, 192] on button "button" at bounding box center [272, 192] width 24 height 24
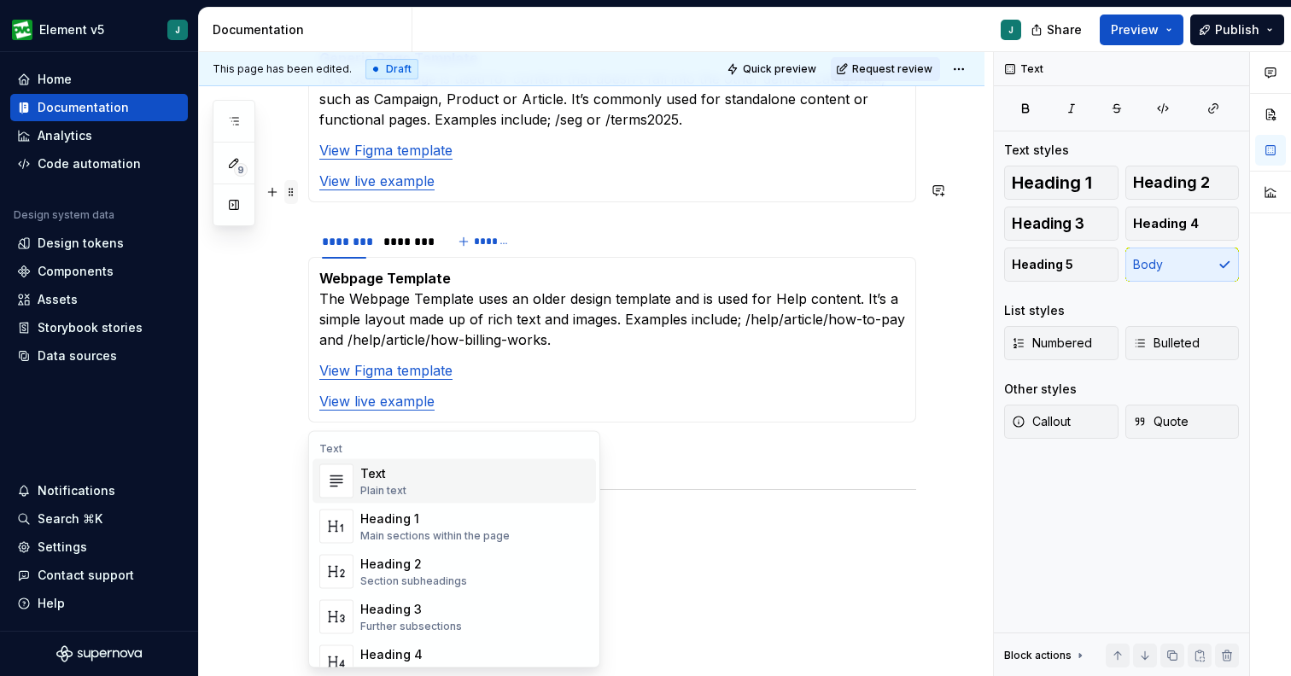
click at [295, 194] on span at bounding box center [291, 192] width 14 height 24
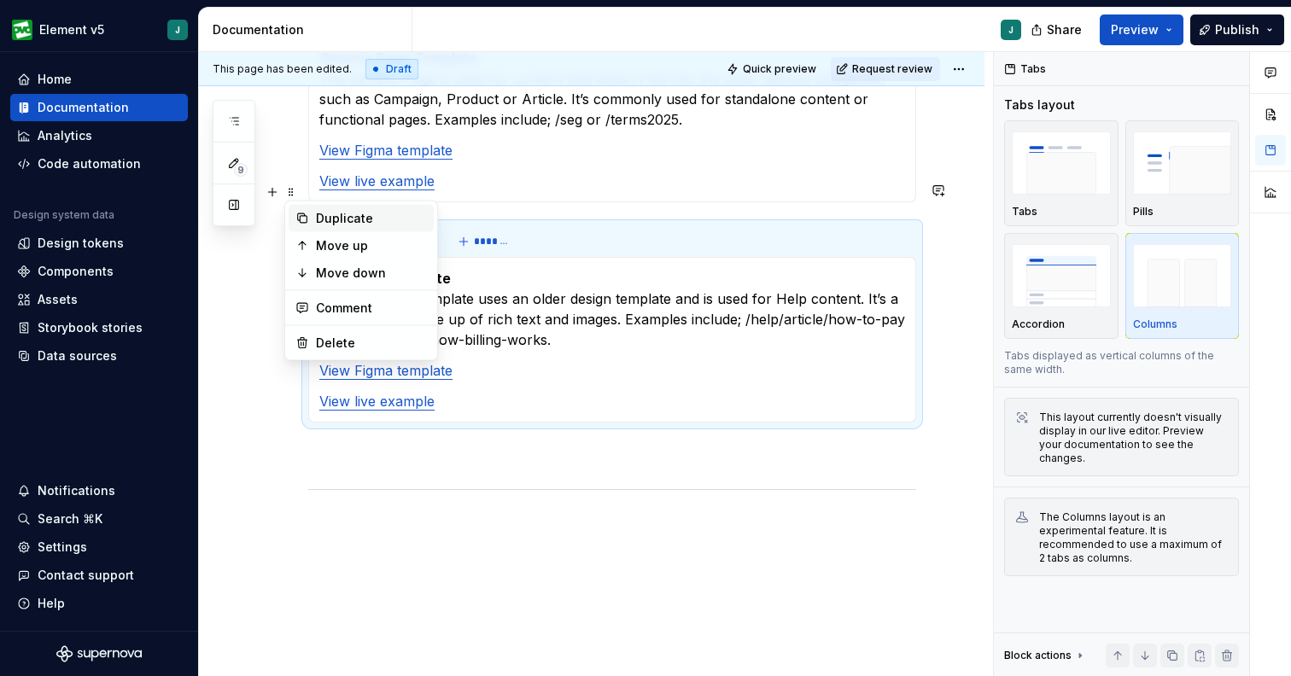
click at [343, 214] on div "Duplicate" at bounding box center [371, 218] width 111 height 17
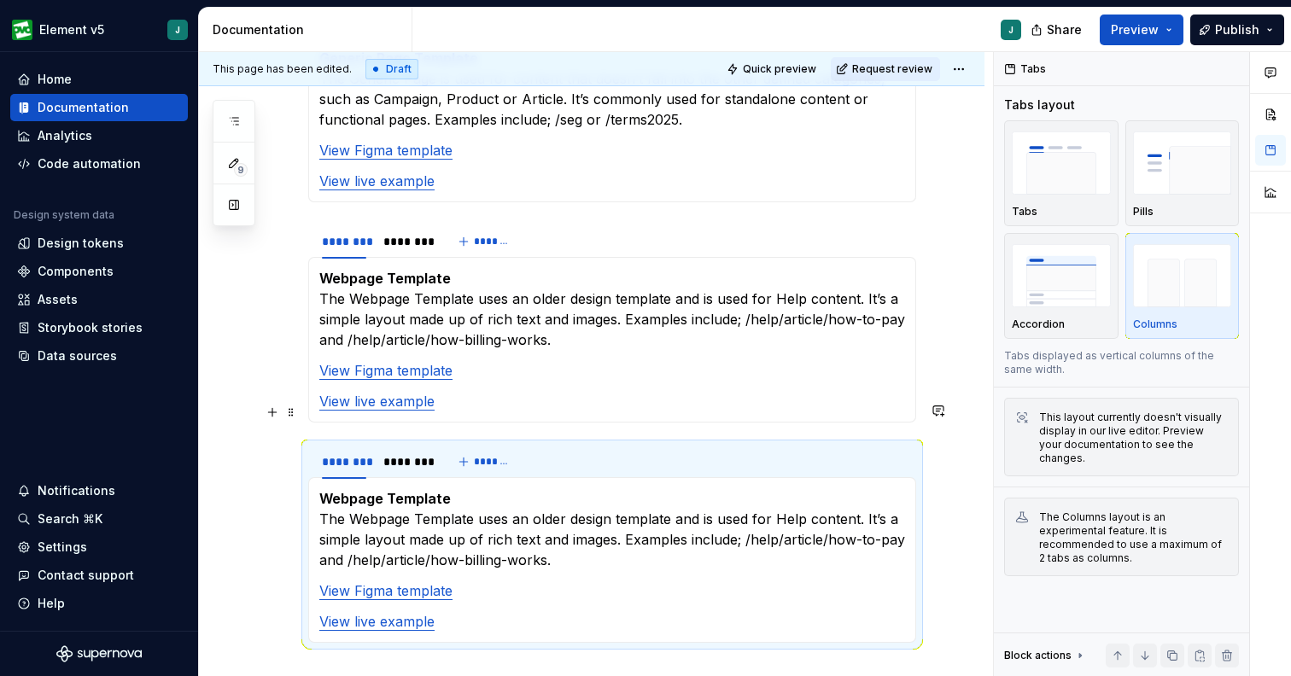
click at [408, 511] on p "Webpage Template The Webpage Template uses an older design template and is used…" at bounding box center [612, 529] width 586 height 82
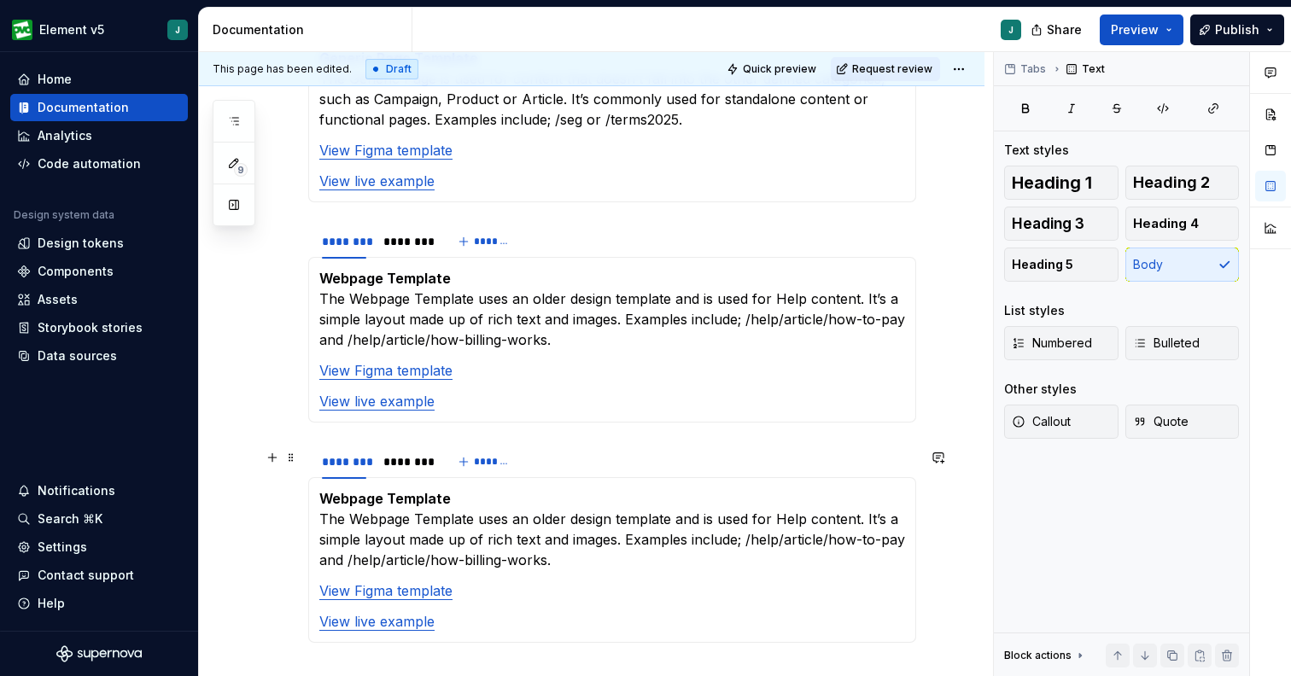
click at [369, 490] on strong "Webpage Template" at bounding box center [384, 498] width 131 height 17
click at [279, 463] on button "button" at bounding box center [272, 458] width 24 height 24
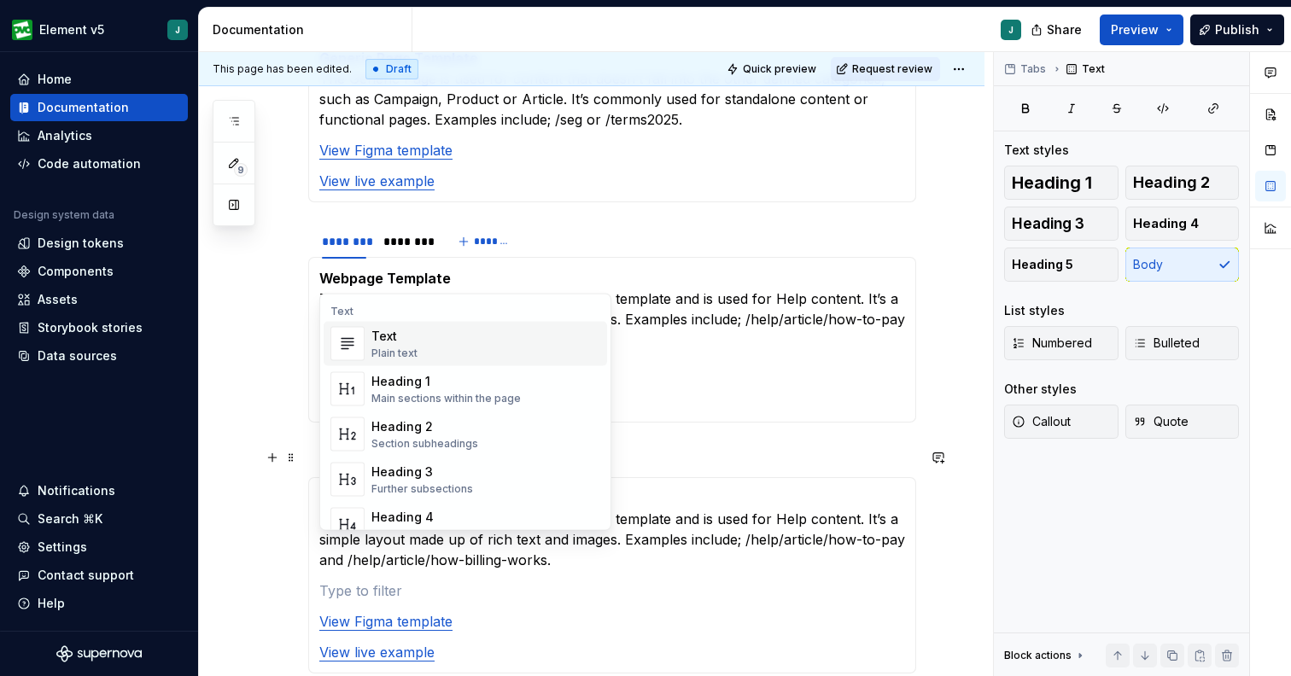
click at [295, 551] on div "This page has been edited. Draft Quick preview Request review Overview Edit hea…" at bounding box center [596, 364] width 794 height 625
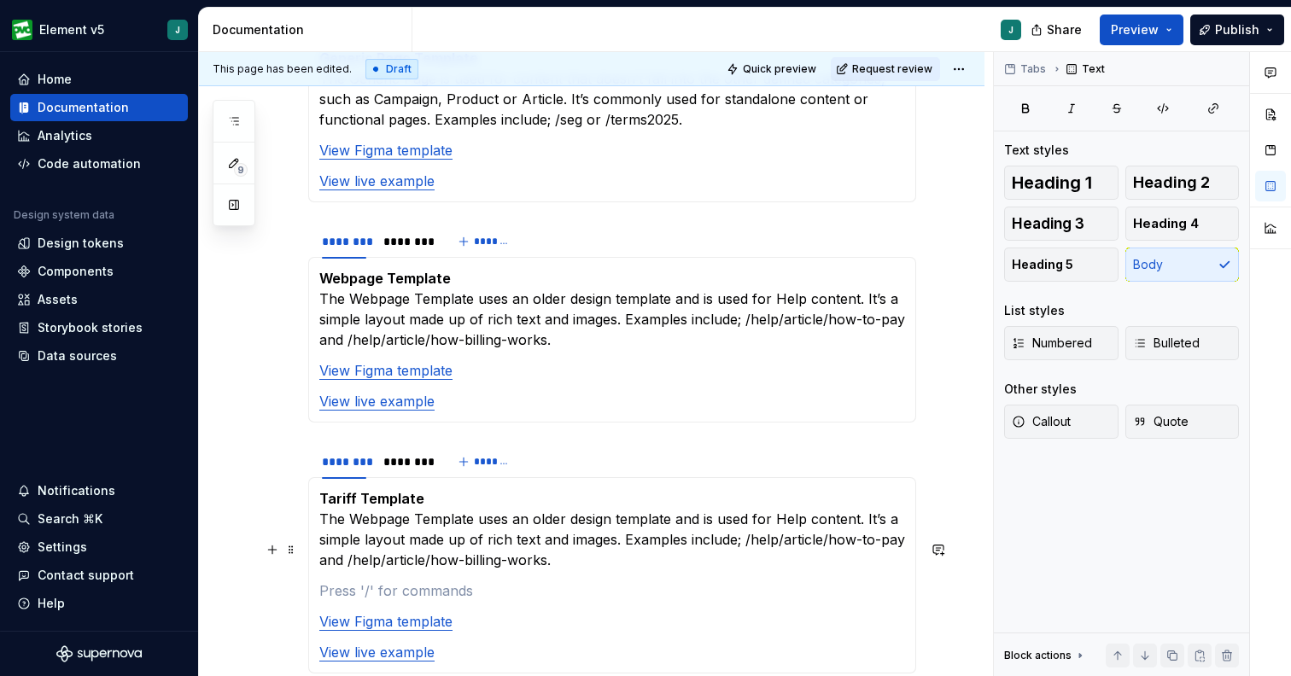
click at [335, 538] on section-item-column "Tariff Template The Webpage Template uses an older design template and is used …" at bounding box center [612, 575] width 586 height 174
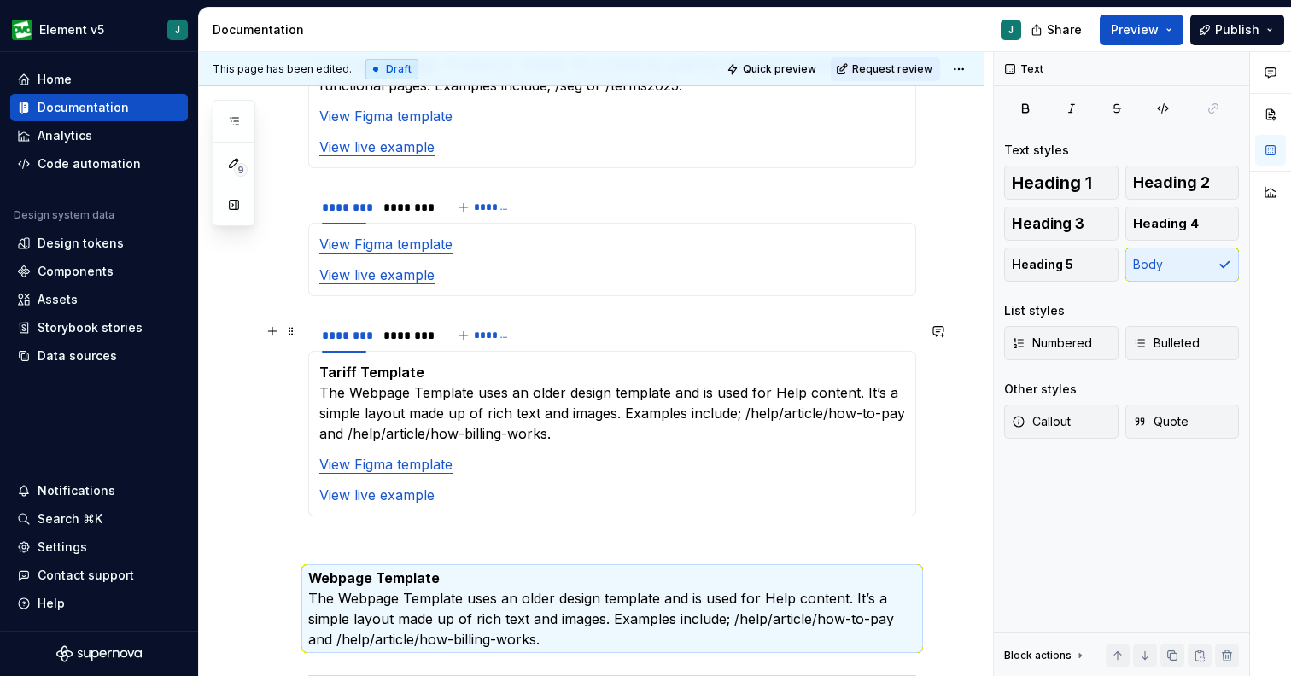
scroll to position [1984, 0]
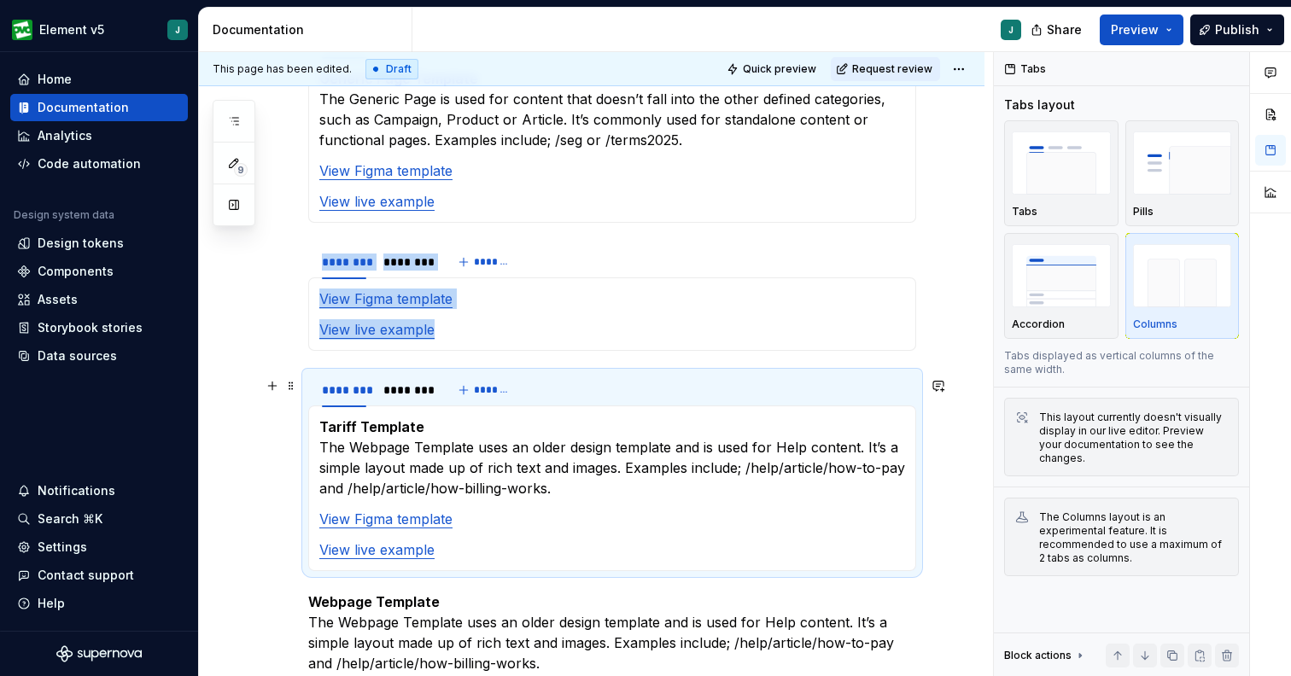
click at [289, 407] on div "This page has been edited. Draft Quick preview Request review Overview Edit hea…" at bounding box center [596, 364] width 794 height 625
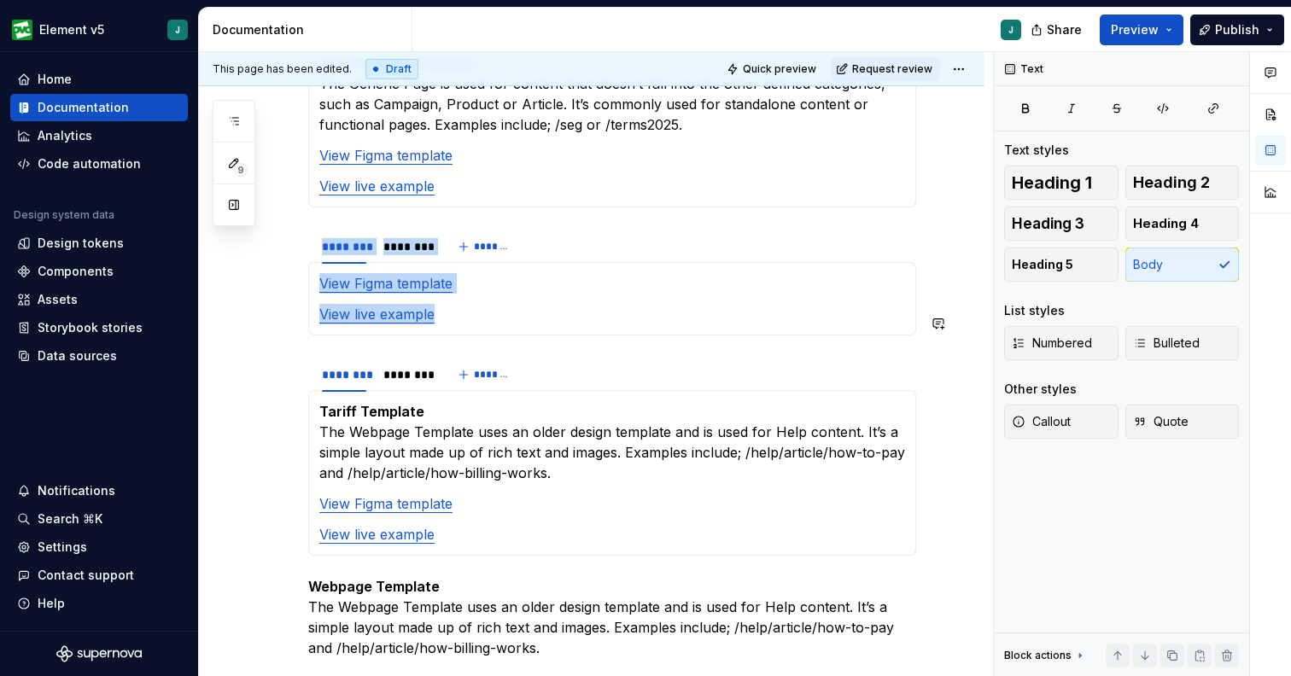
scroll to position [1989, 0]
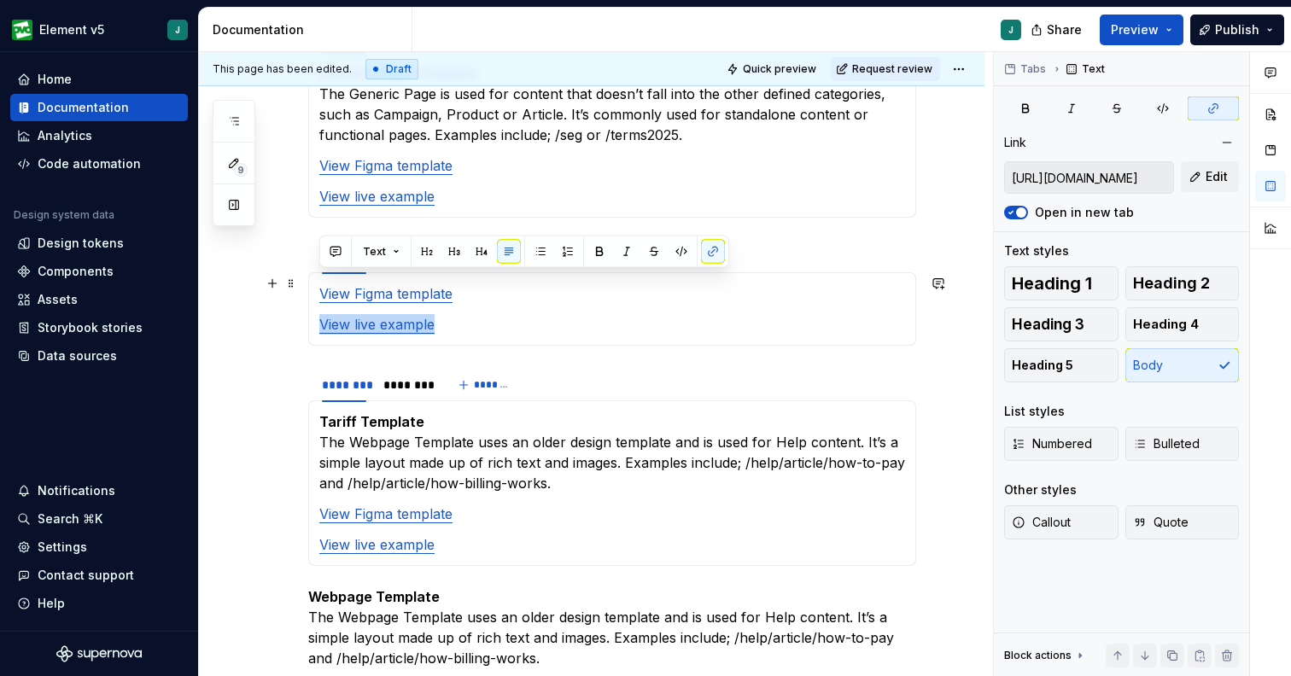
type input "[URL][DOMAIN_NAME]"
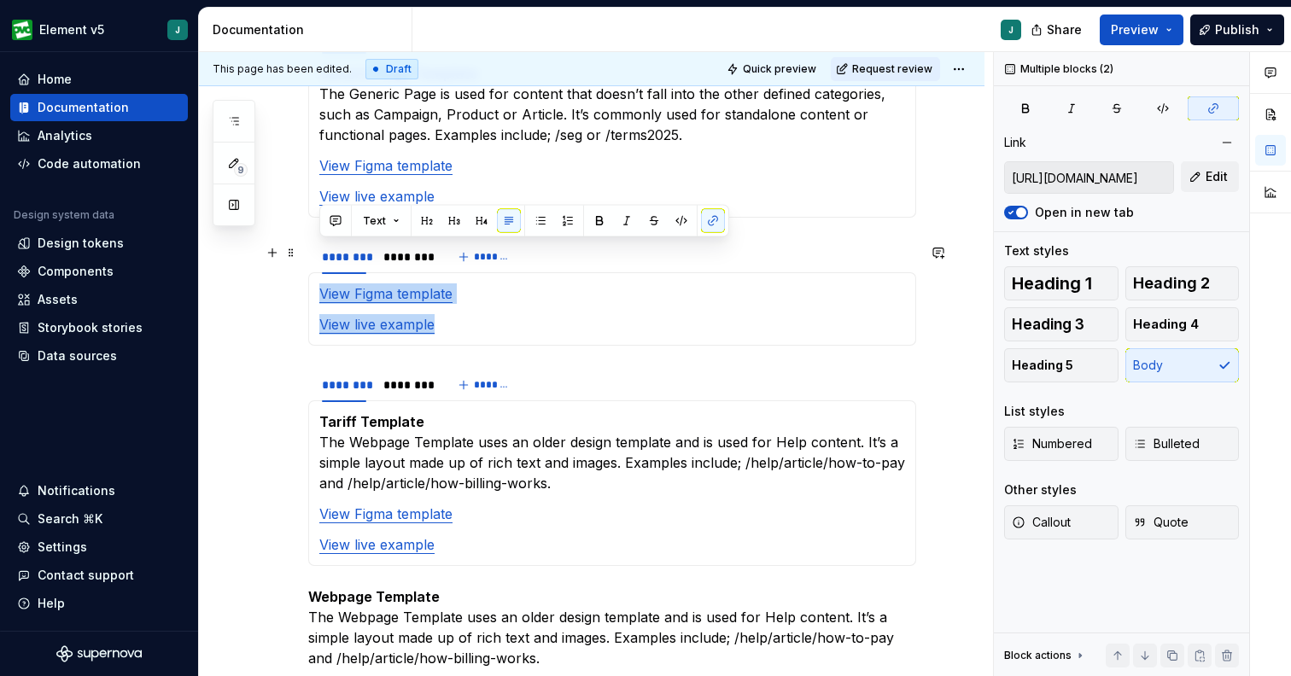
drag, startPoint x: 455, startPoint y: 280, endPoint x: 317, endPoint y: 257, distance: 140.2
click at [317, 272] on div "View Figma template View live example" at bounding box center [612, 308] width 608 height 73
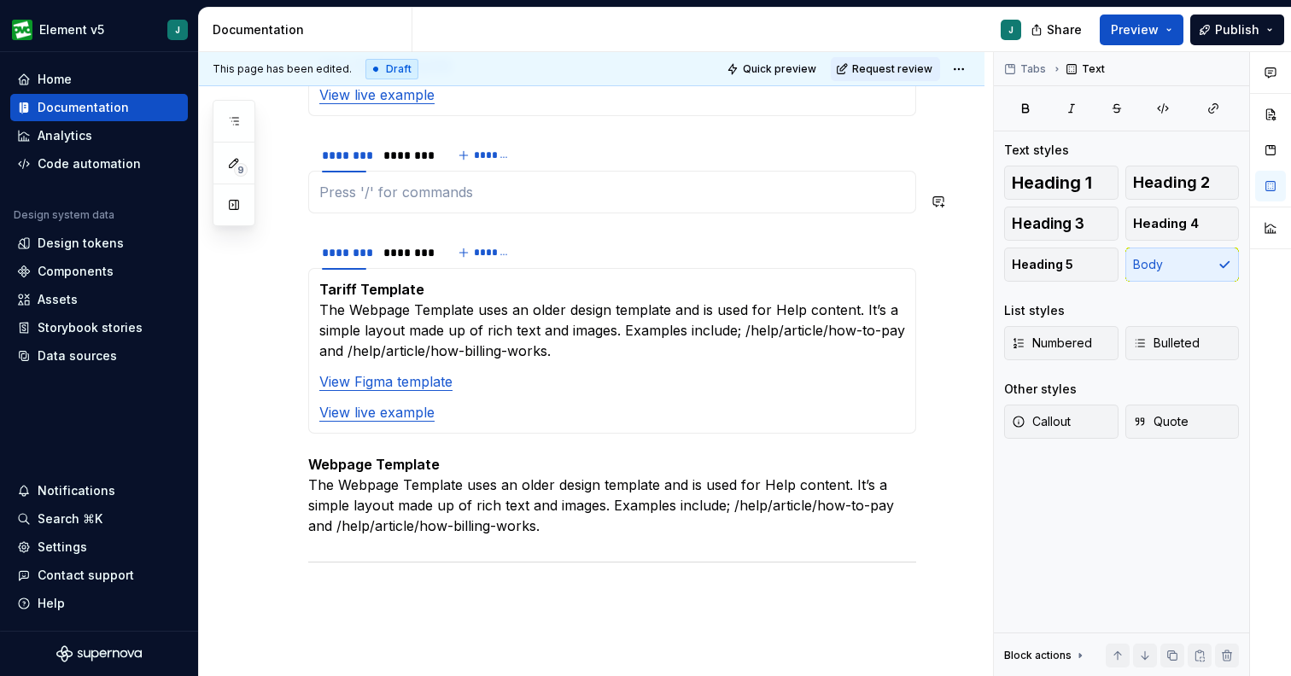
scroll to position [2104, 0]
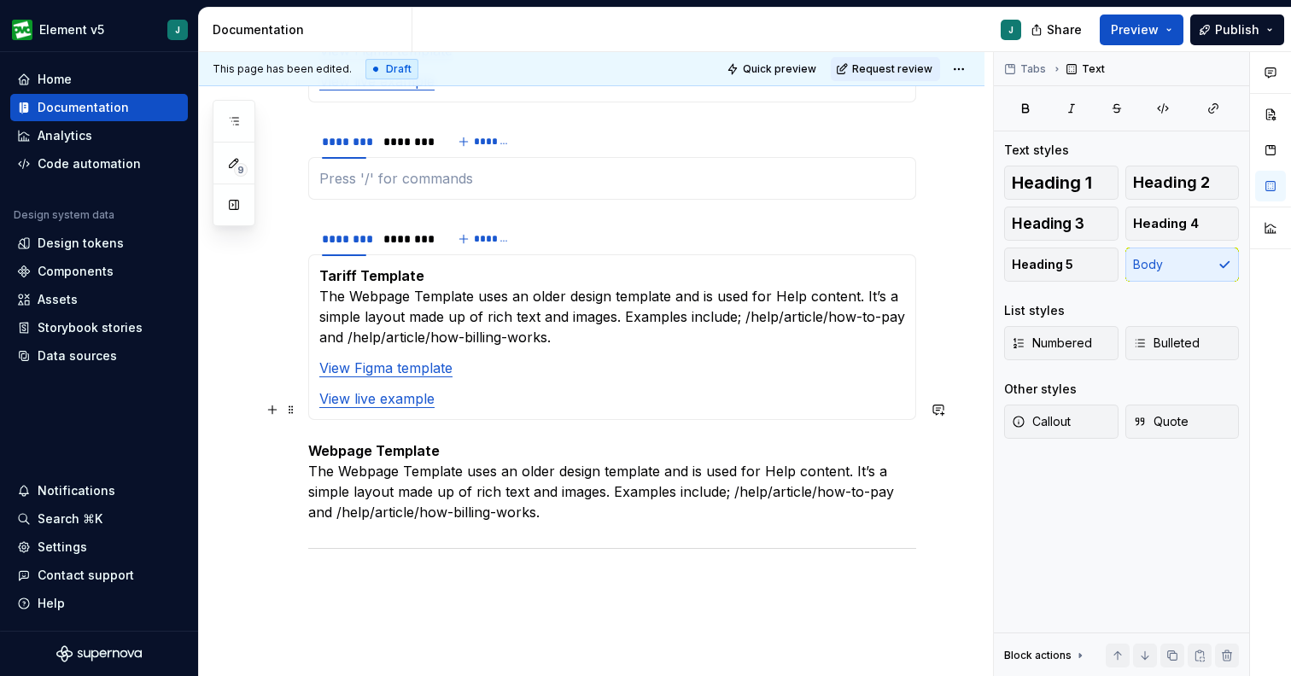
click at [569, 469] on p "Webpage Template The Webpage Template uses an older design template and is used…" at bounding box center [612, 481] width 608 height 82
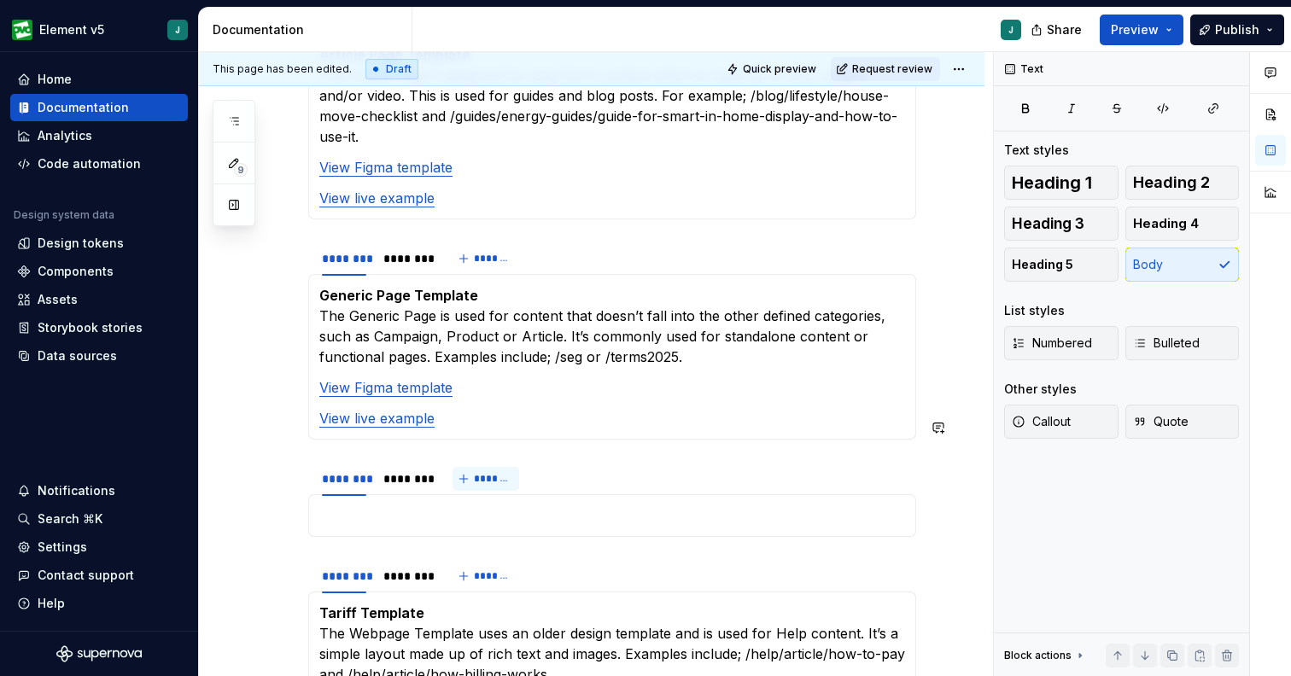
scroll to position [1765, 0]
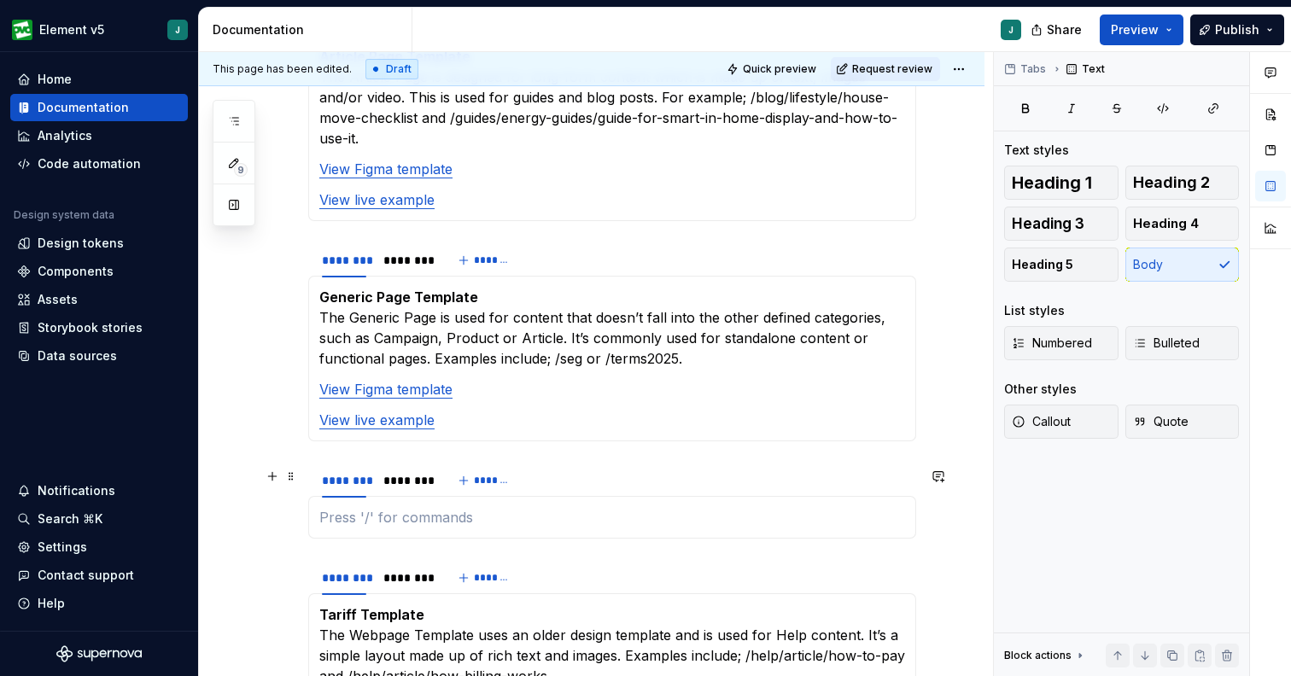
click at [430, 507] on p at bounding box center [612, 517] width 586 height 20
click at [287, 482] on span at bounding box center [291, 476] width 14 height 24
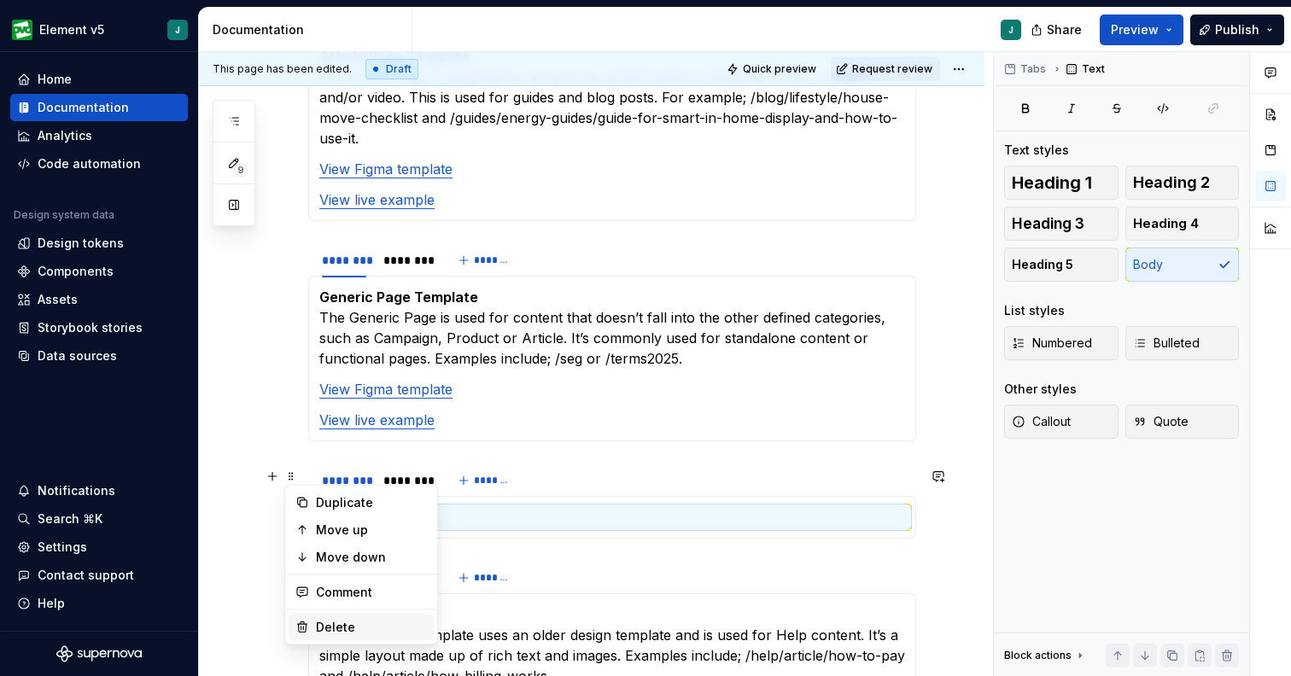
click at [348, 629] on div "Delete" at bounding box center [371, 627] width 111 height 17
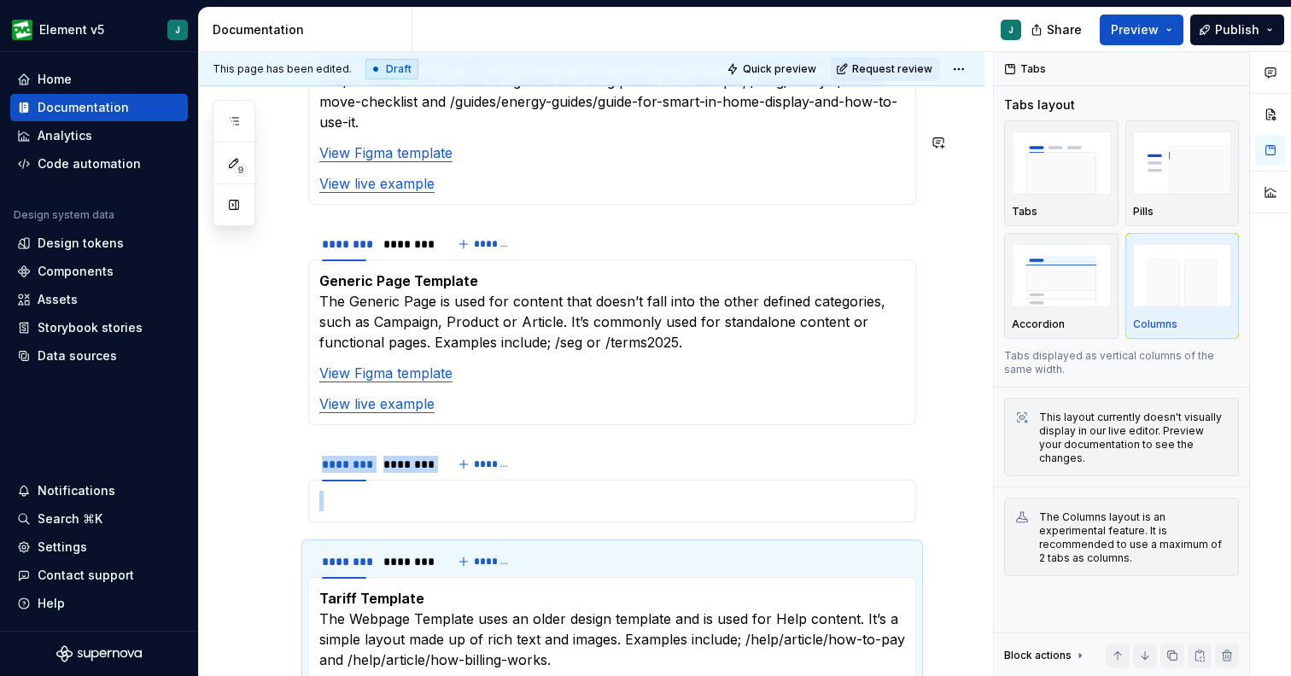
scroll to position [1806, 0]
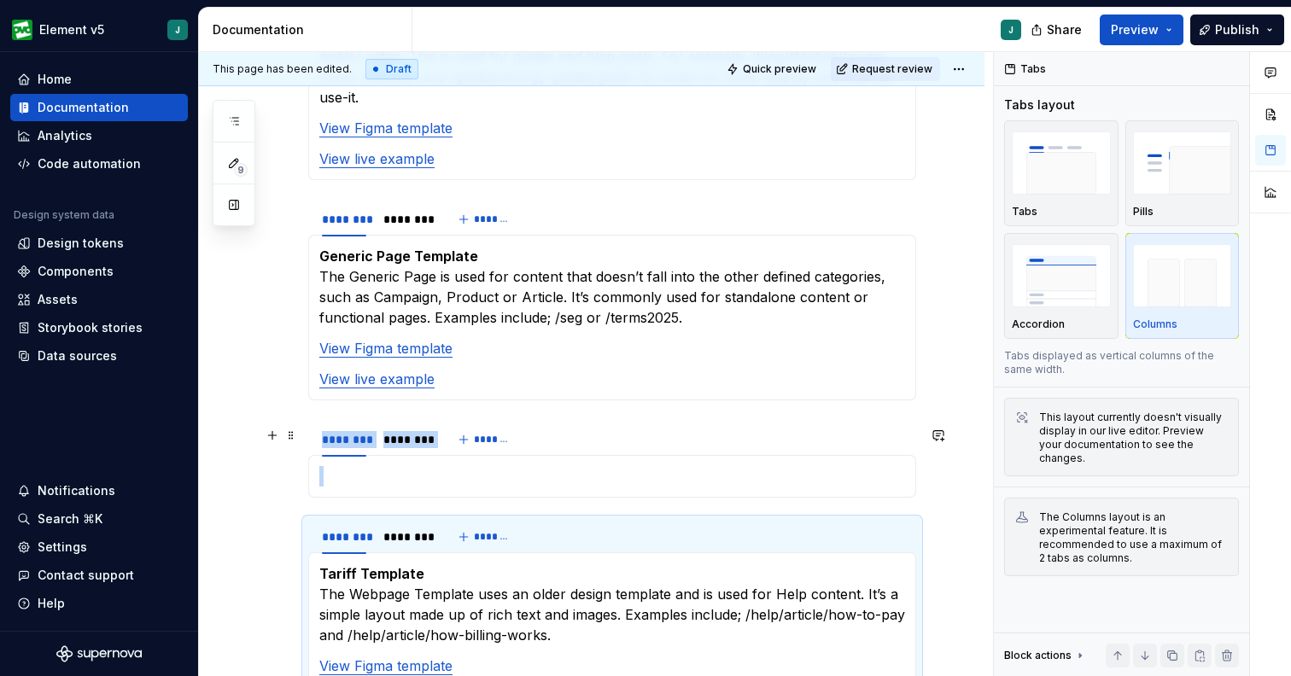
click at [380, 466] on p at bounding box center [612, 476] width 586 height 20
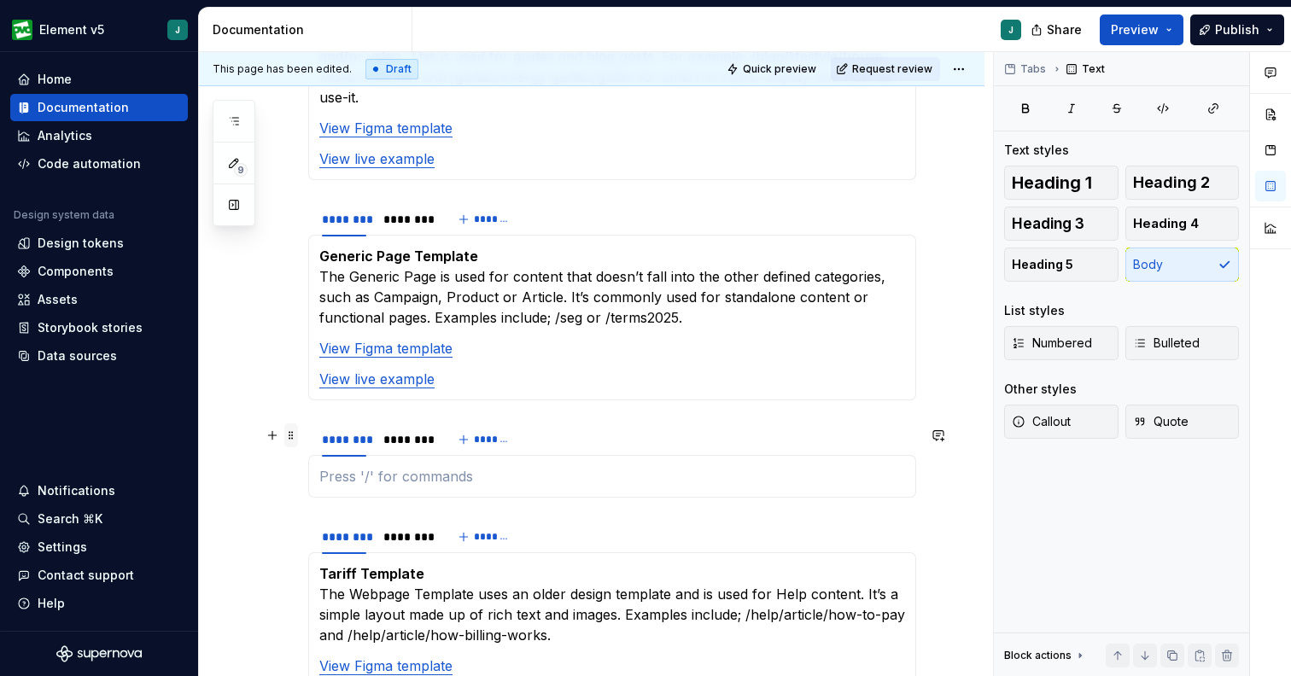
click at [289, 437] on span at bounding box center [291, 435] width 14 height 24
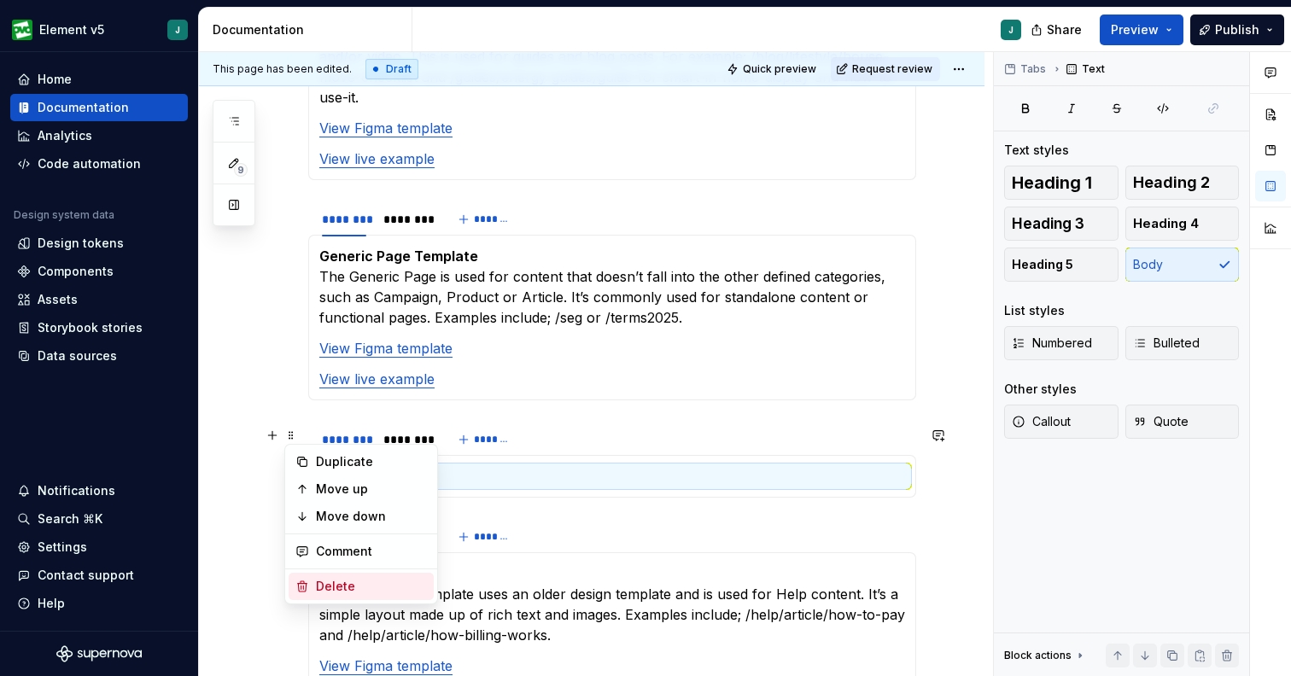
click at [340, 577] on div "Delete" at bounding box center [361, 586] width 145 height 27
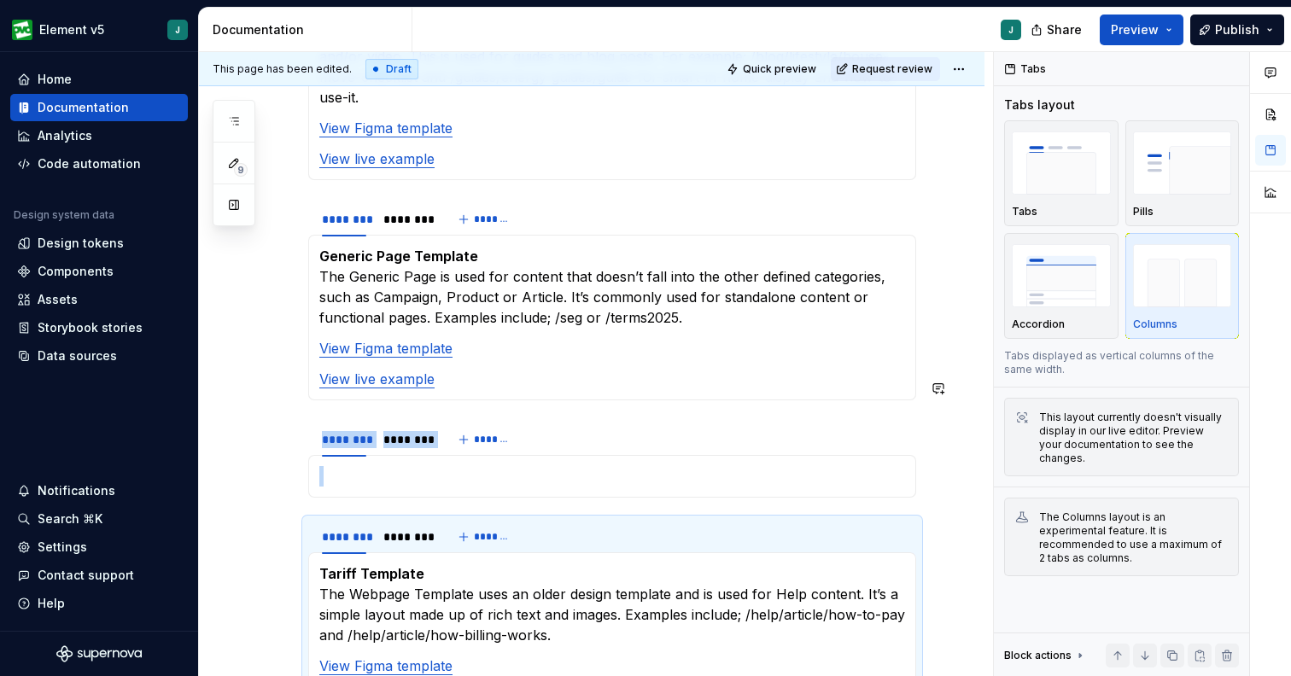
click at [359, 455] on div at bounding box center [612, 476] width 608 height 43
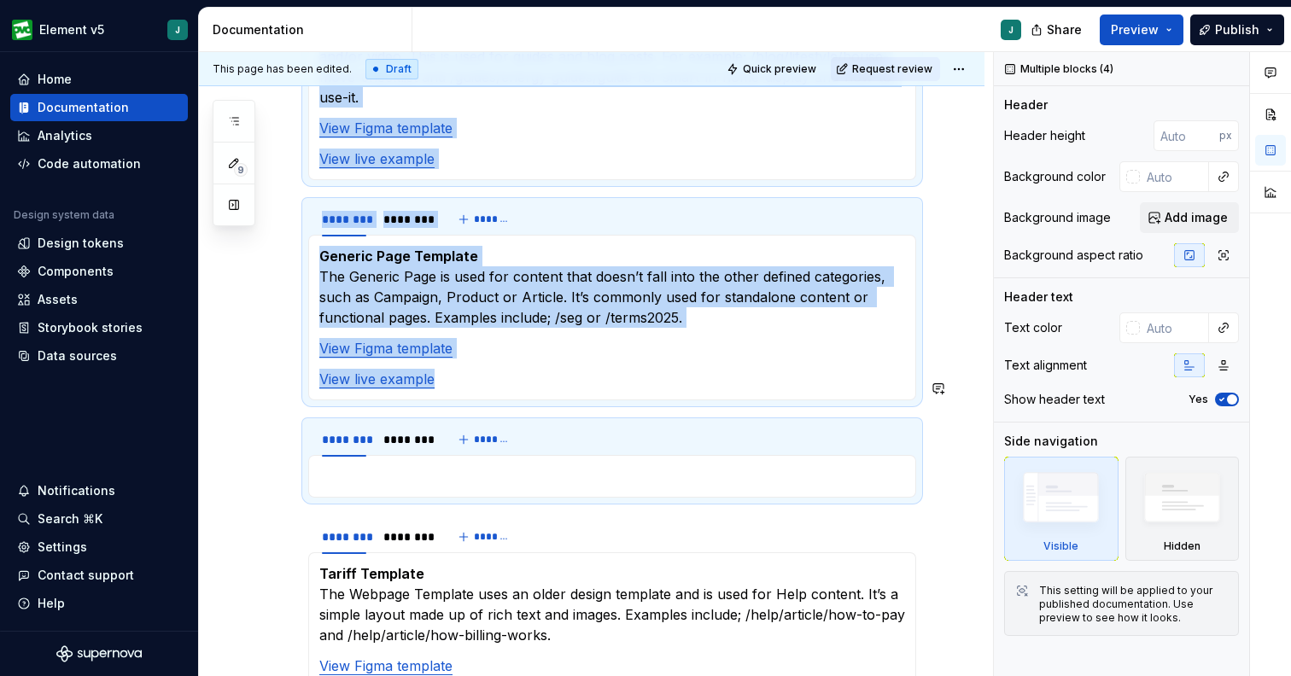
drag, startPoint x: 359, startPoint y: 446, endPoint x: 329, endPoint y: 423, distance: 37.7
click at [329, 455] on div at bounding box center [612, 476] width 608 height 43
click at [289, 389] on span at bounding box center [291, 390] width 14 height 24
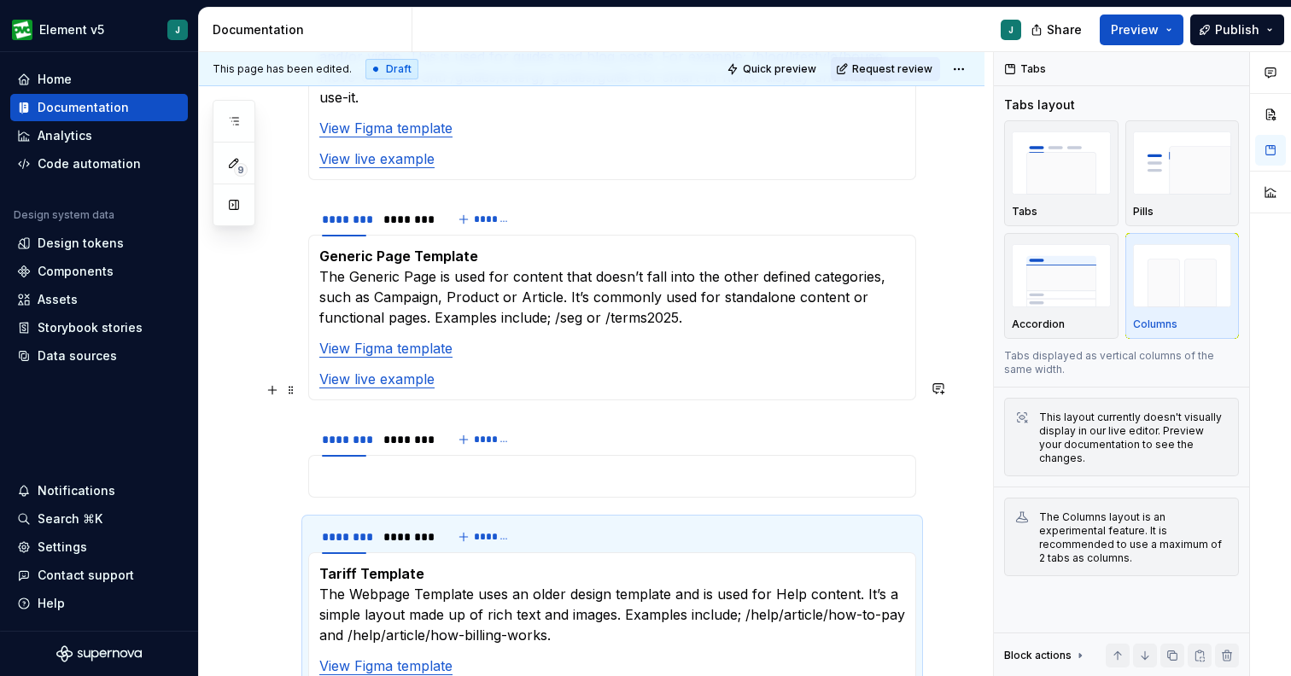
click at [310, 423] on div "******** ********" at bounding box center [375, 444] width 134 height 43
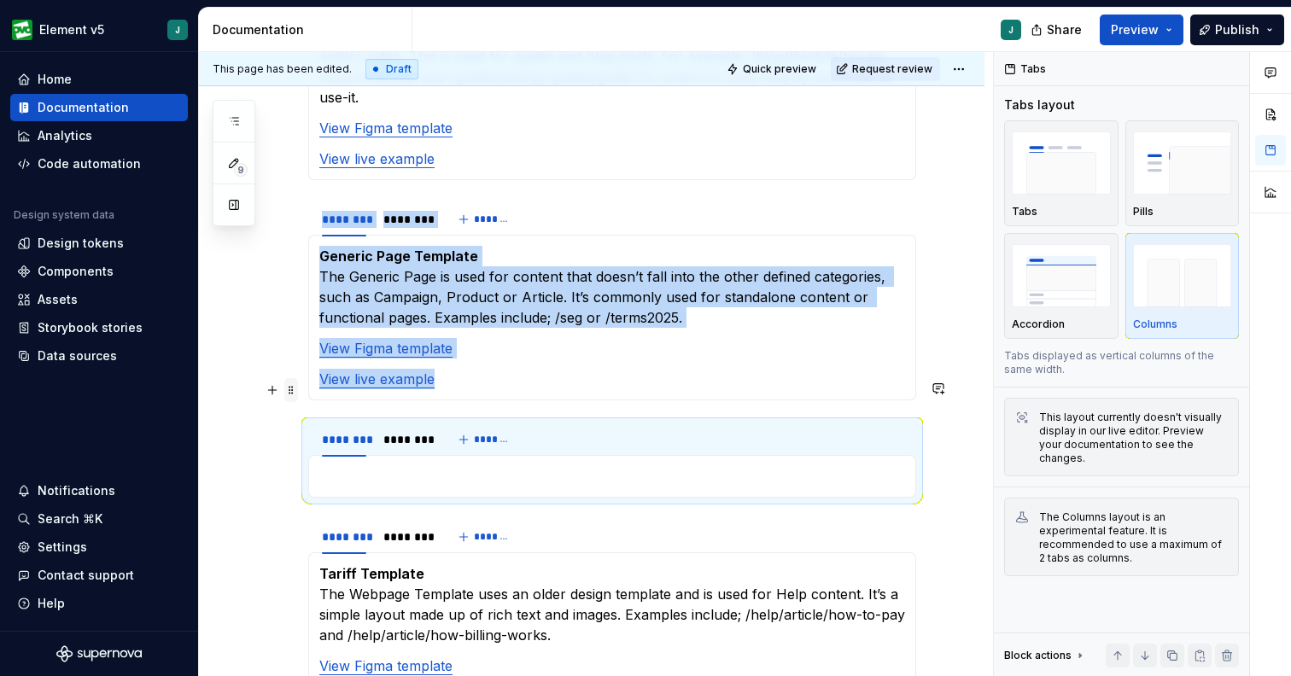
click at [292, 393] on span at bounding box center [291, 390] width 14 height 24
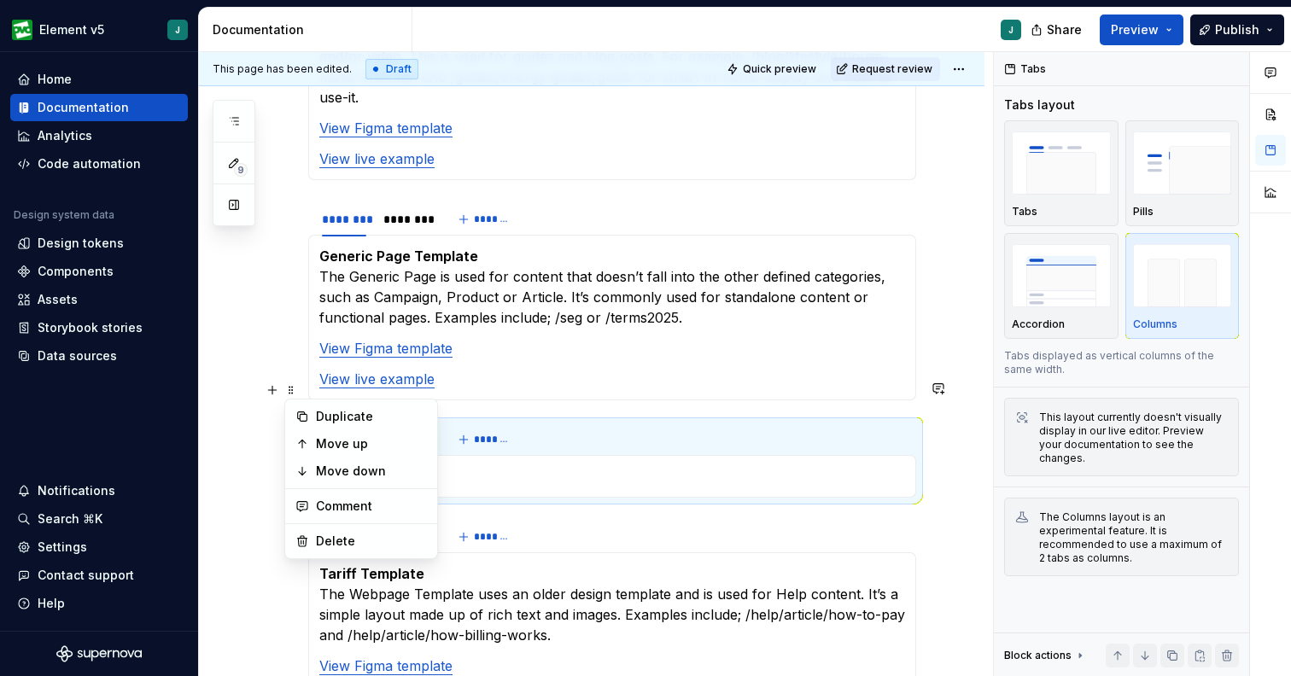
click at [353, 523] on div at bounding box center [361, 523] width 152 height 1
click at [359, 535] on div "Delete" at bounding box center [371, 541] width 111 height 17
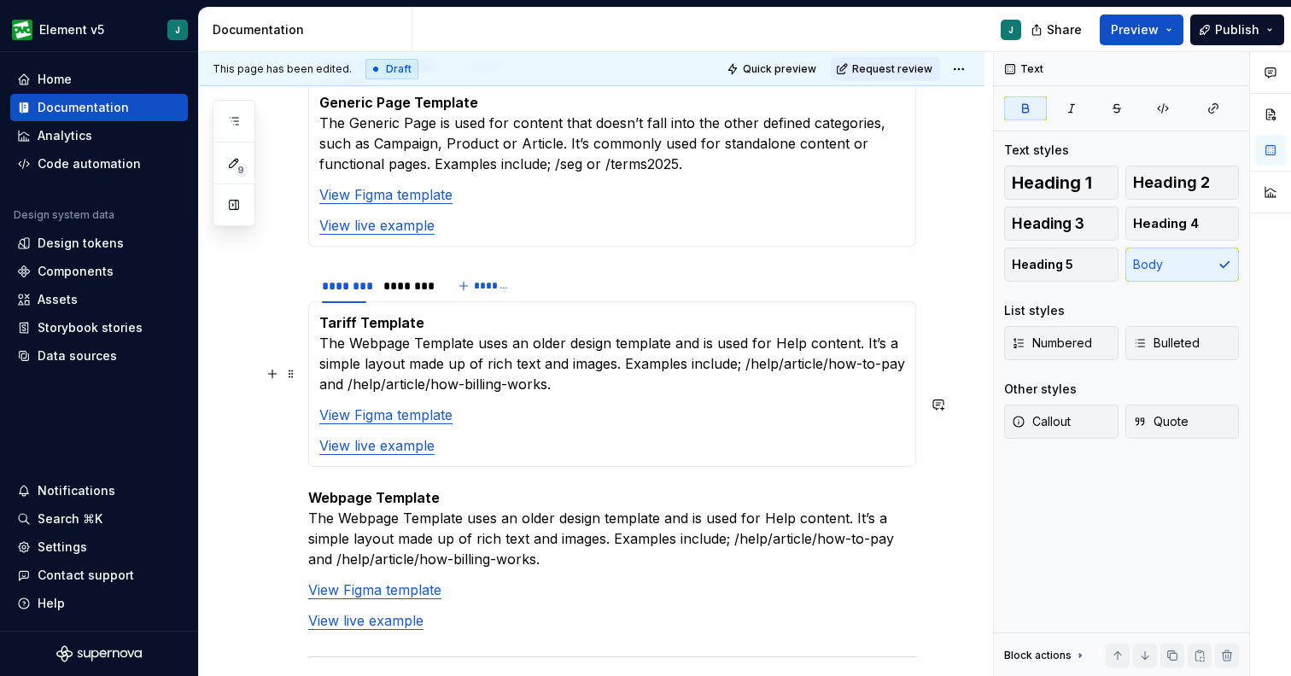
scroll to position [1934, 0]
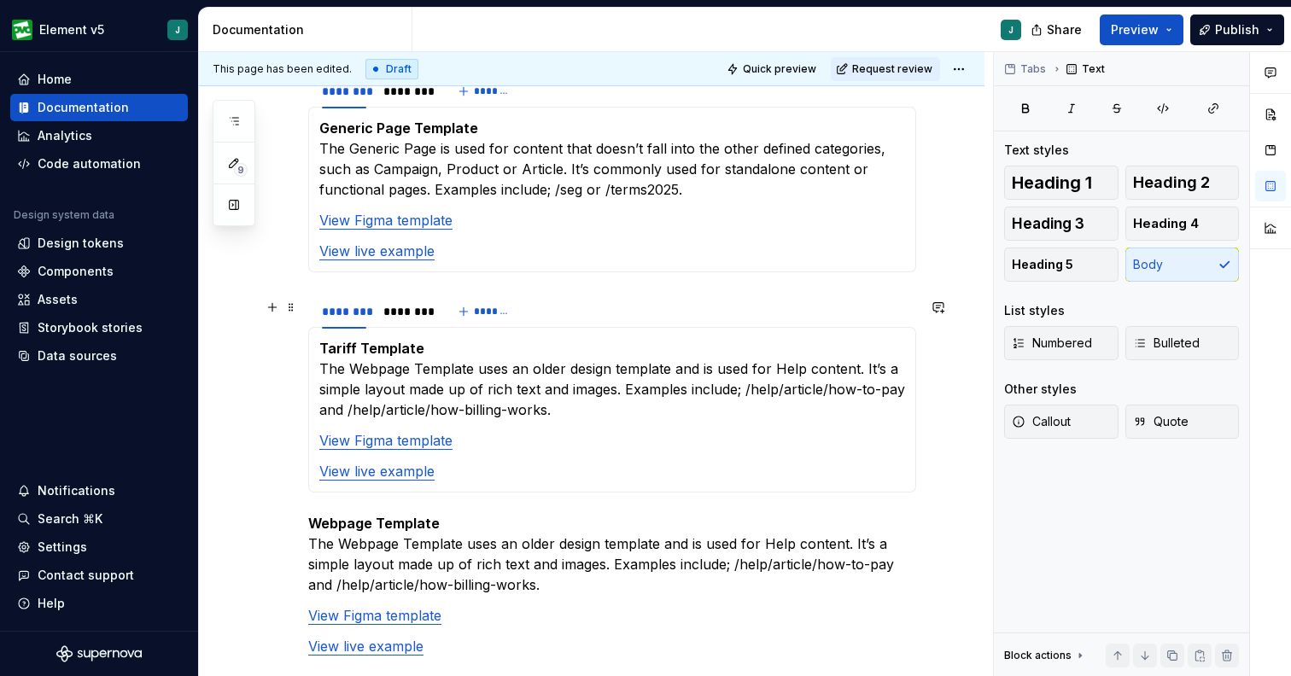
click at [422, 346] on p "Tariff Template The Webpage Template uses an older design template and is used …" at bounding box center [612, 379] width 586 height 82
click at [393, 338] on p "Tariff Template The Webpage Template uses an older design template and is used …" at bounding box center [612, 379] width 586 height 82
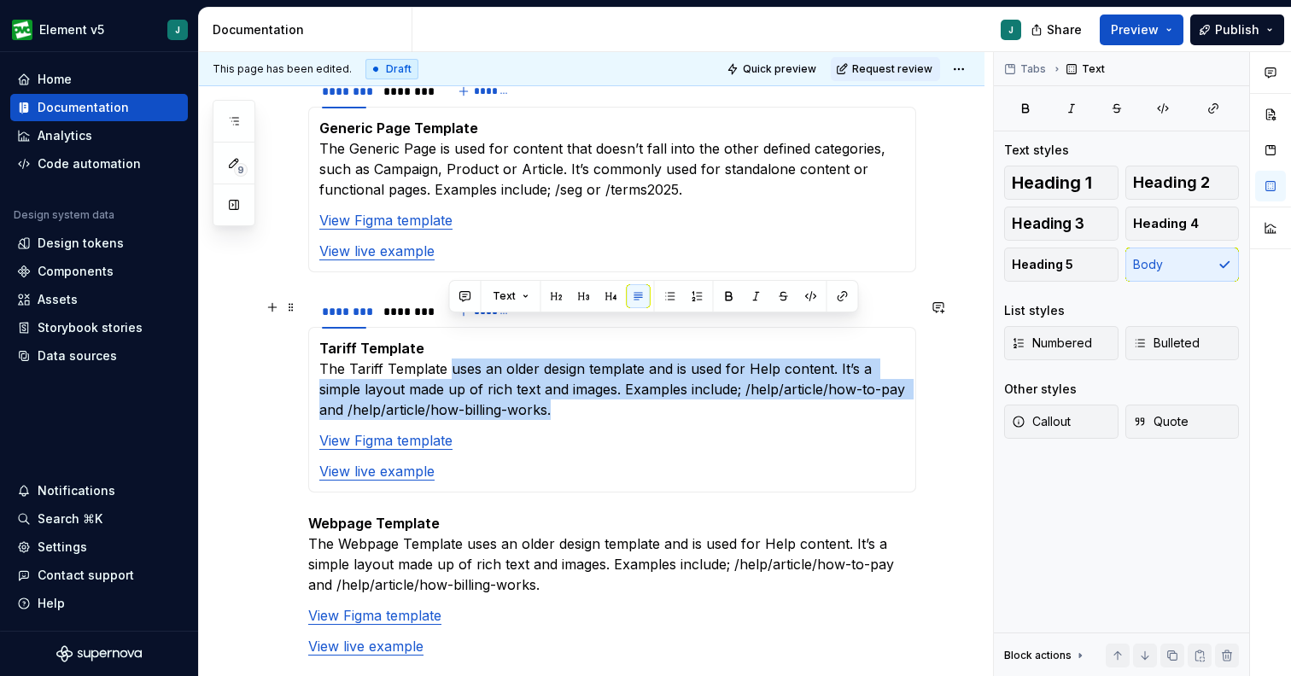
drag, startPoint x: 528, startPoint y: 373, endPoint x: 452, endPoint y: 330, distance: 87.6
click at [452, 338] on p "Tariff Template The Tariff Template uses an older design template and is used f…" at bounding box center [612, 379] width 586 height 82
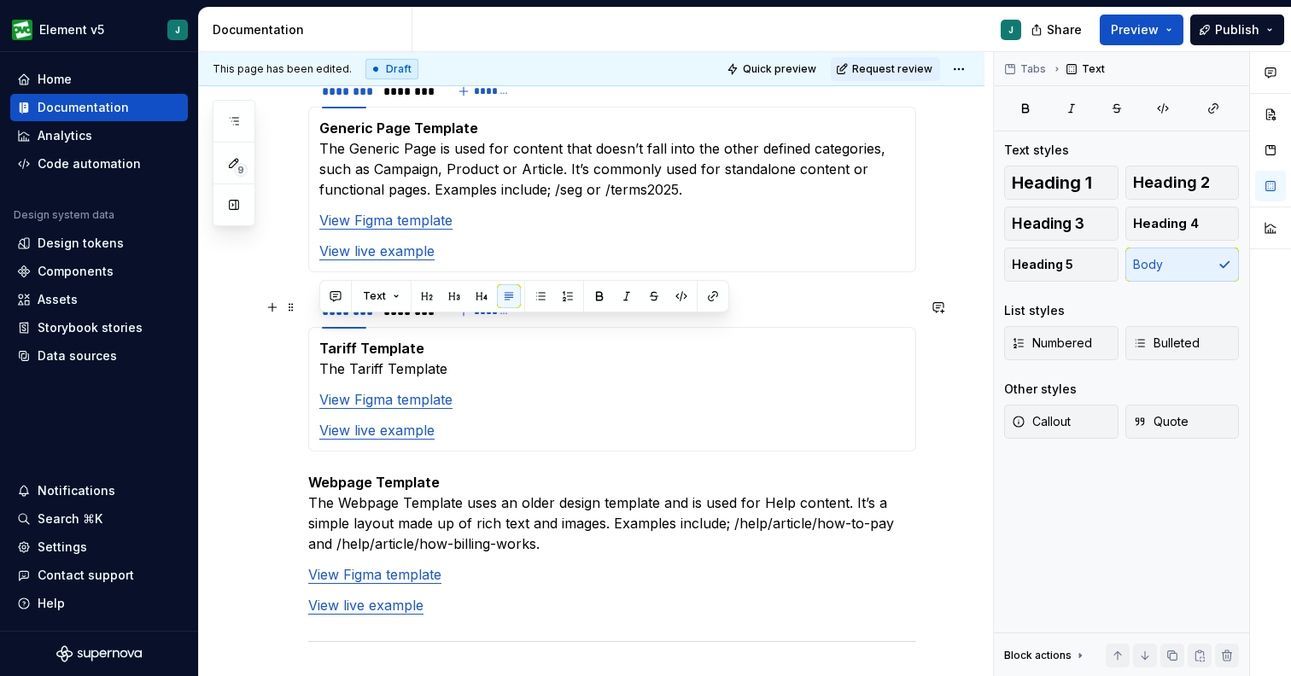
drag, startPoint x: 452, startPoint y: 330, endPoint x: 319, endPoint y: 327, distance: 133.2
click at [319, 338] on p "Tariff Template The Tariff Template" at bounding box center [612, 358] width 586 height 41
copy p "The Tariff Template"
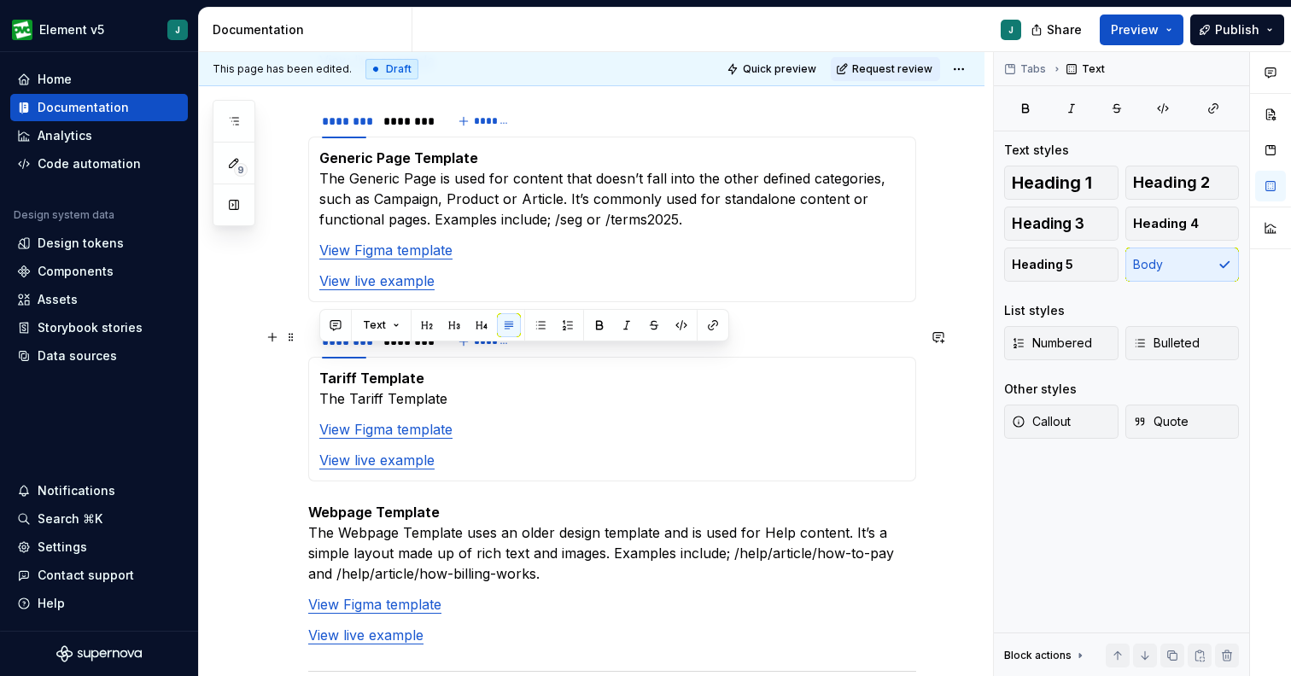
scroll to position [1908, 0]
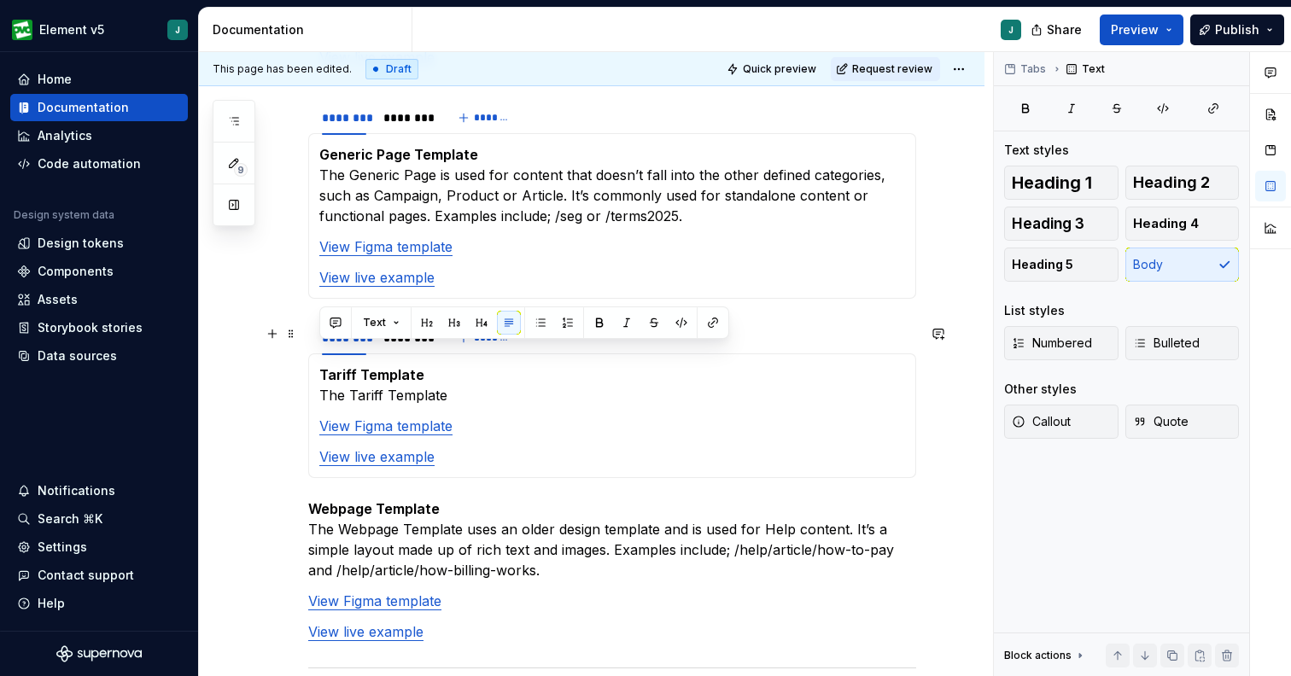
click at [475, 365] on p "Tariff Template The Tariff Template" at bounding box center [612, 385] width 586 height 41
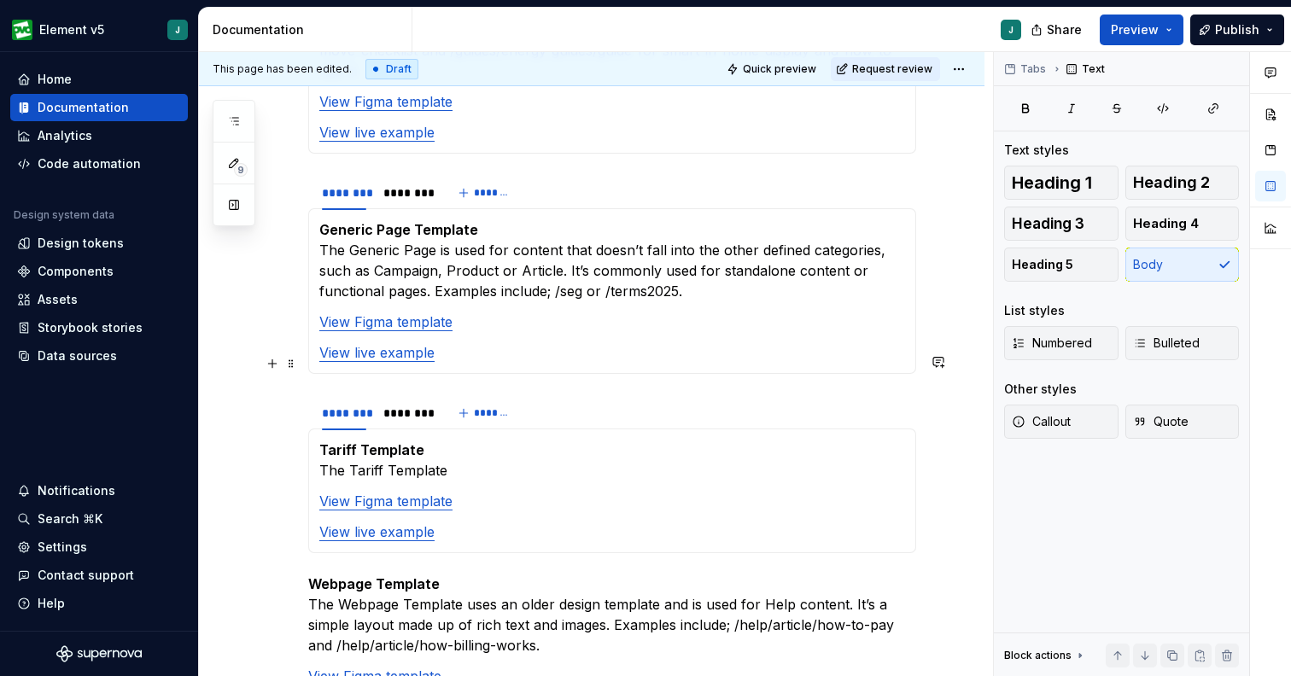
scroll to position [1868, 0]
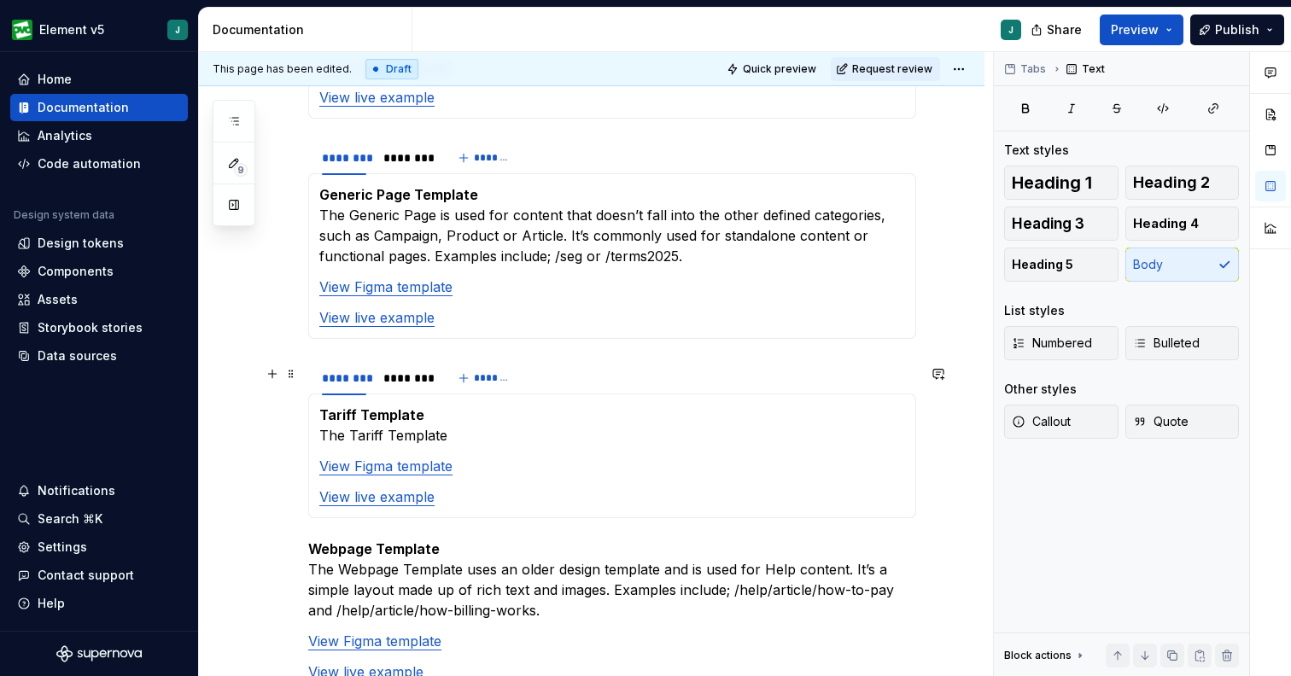
click at [587, 405] on p "Tariff Template The Tariff Template" at bounding box center [612, 425] width 586 height 41
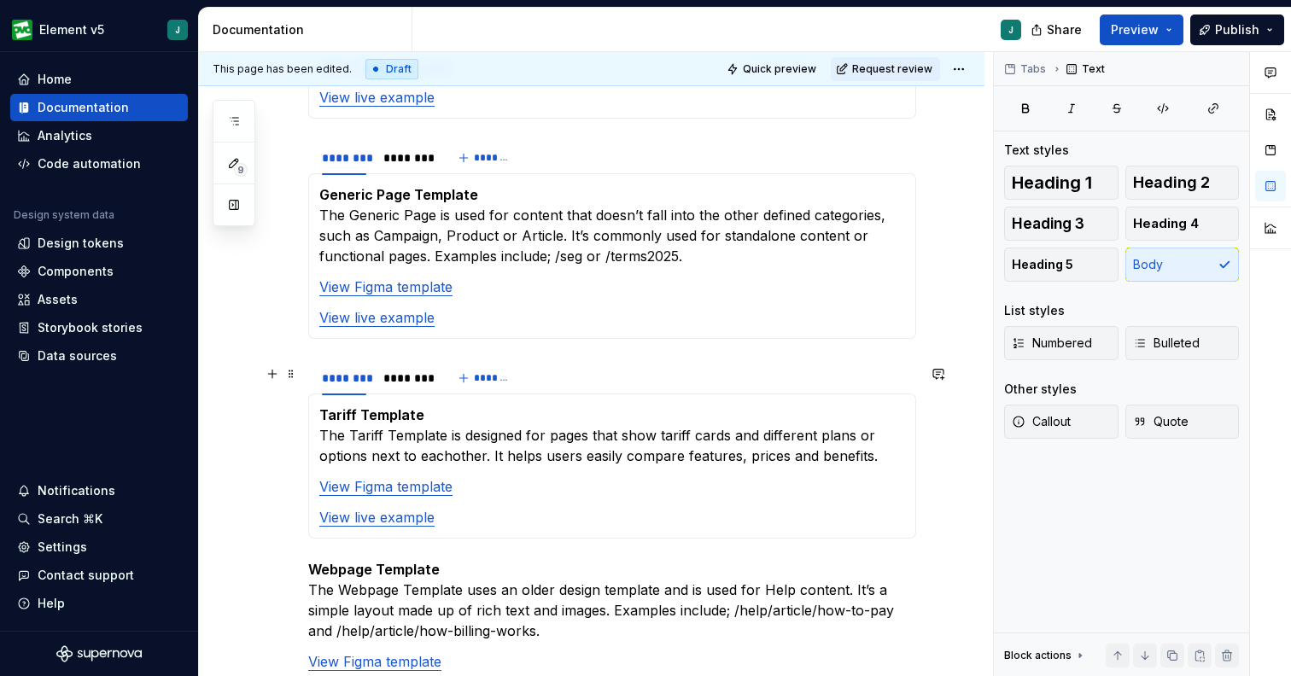
click at [452, 414] on p "Tariff Template The Tariff Template is designed for pages that show tariff card…" at bounding box center [612, 435] width 586 height 61
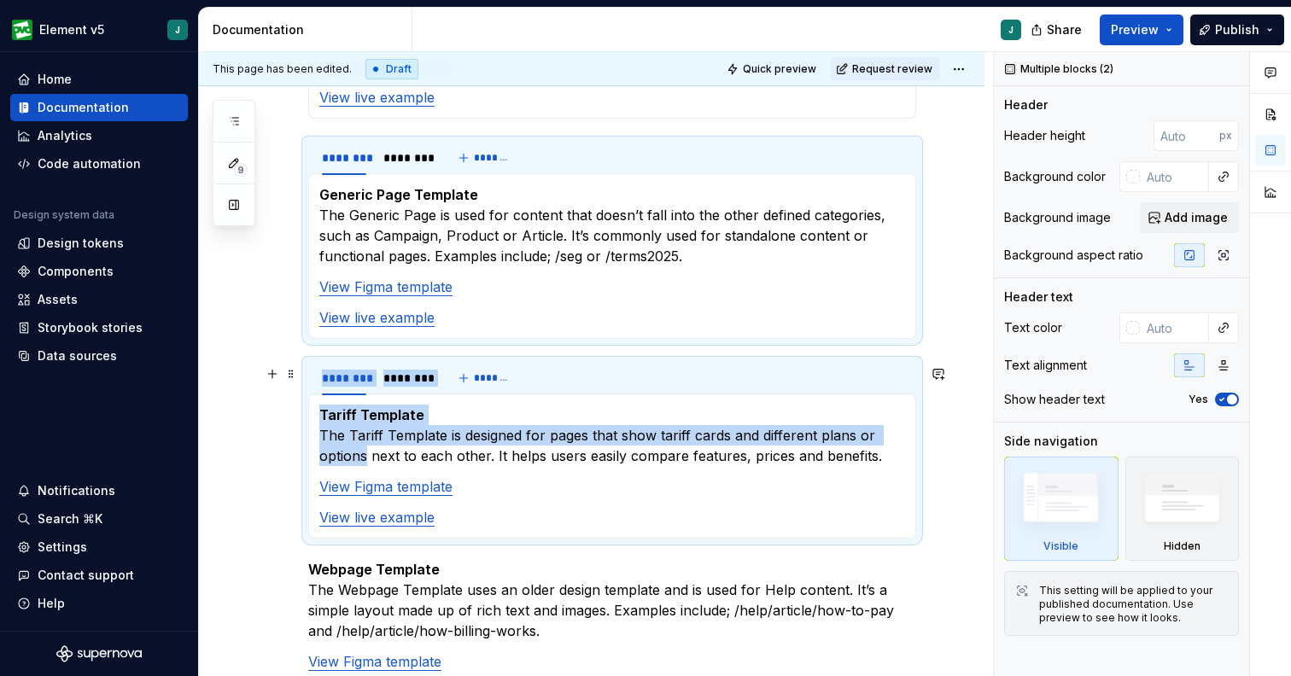
drag, startPoint x: 368, startPoint y: 420, endPoint x: 307, endPoint y: 420, distance: 60.6
click at [308, 420] on div "Tariff Template The Tariff Template is designed for pages that show tariff card…" at bounding box center [612, 466] width 608 height 145
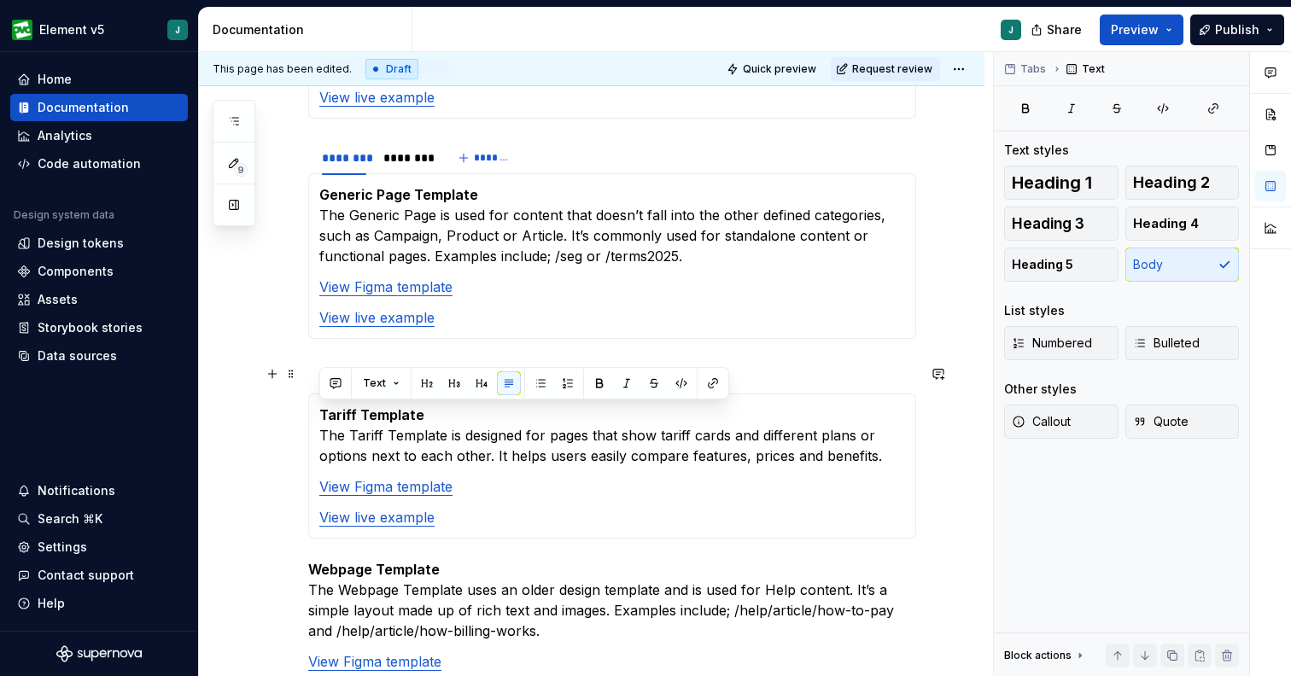
click at [425, 421] on p "Tariff Template The Tariff Template is designed for pages that show tariff card…" at bounding box center [612, 435] width 586 height 61
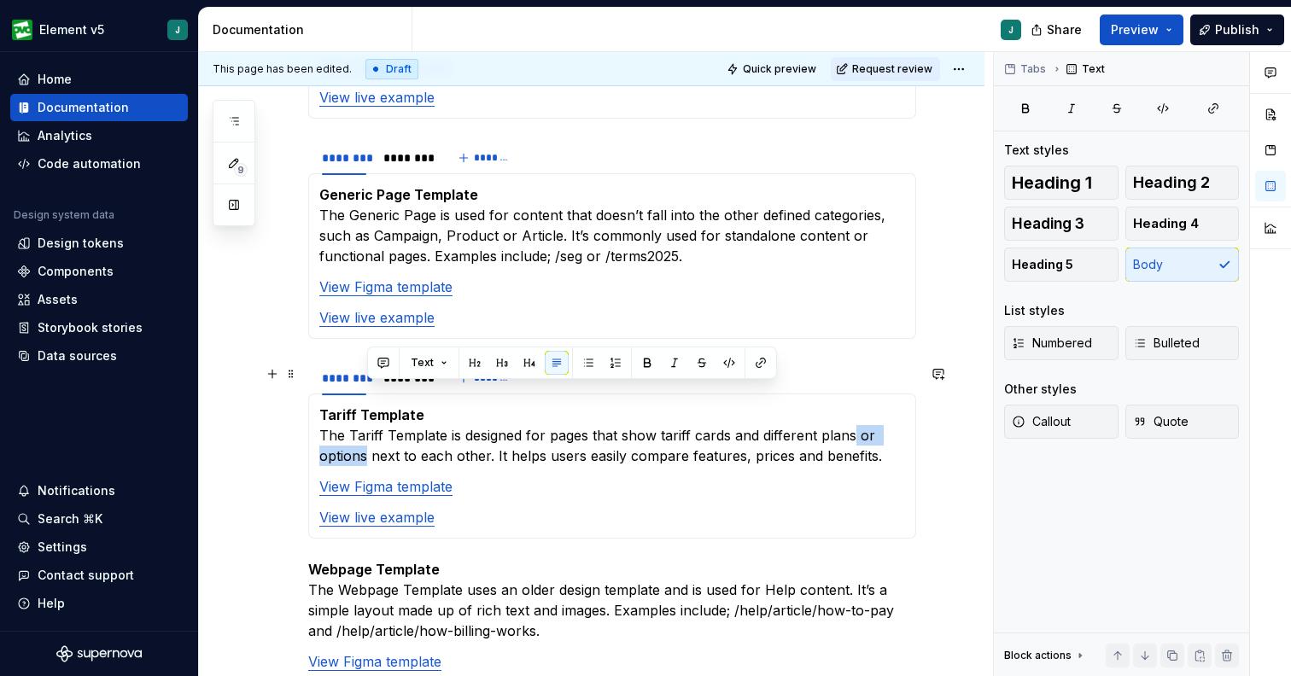
drag, startPoint x: 366, startPoint y: 413, endPoint x: 854, endPoint y: 397, distance: 487.7
click at [854, 405] on p "Tariff Template The Tariff Template is designed for pages that show tariff card…" at bounding box center [612, 435] width 586 height 61
drag, startPoint x: 487, startPoint y: 417, endPoint x: 852, endPoint y: 396, distance: 365.1
click at [852, 405] on p "Tariff Template The Tariff Template is designed for pages that show tariff card…" at bounding box center [612, 435] width 586 height 61
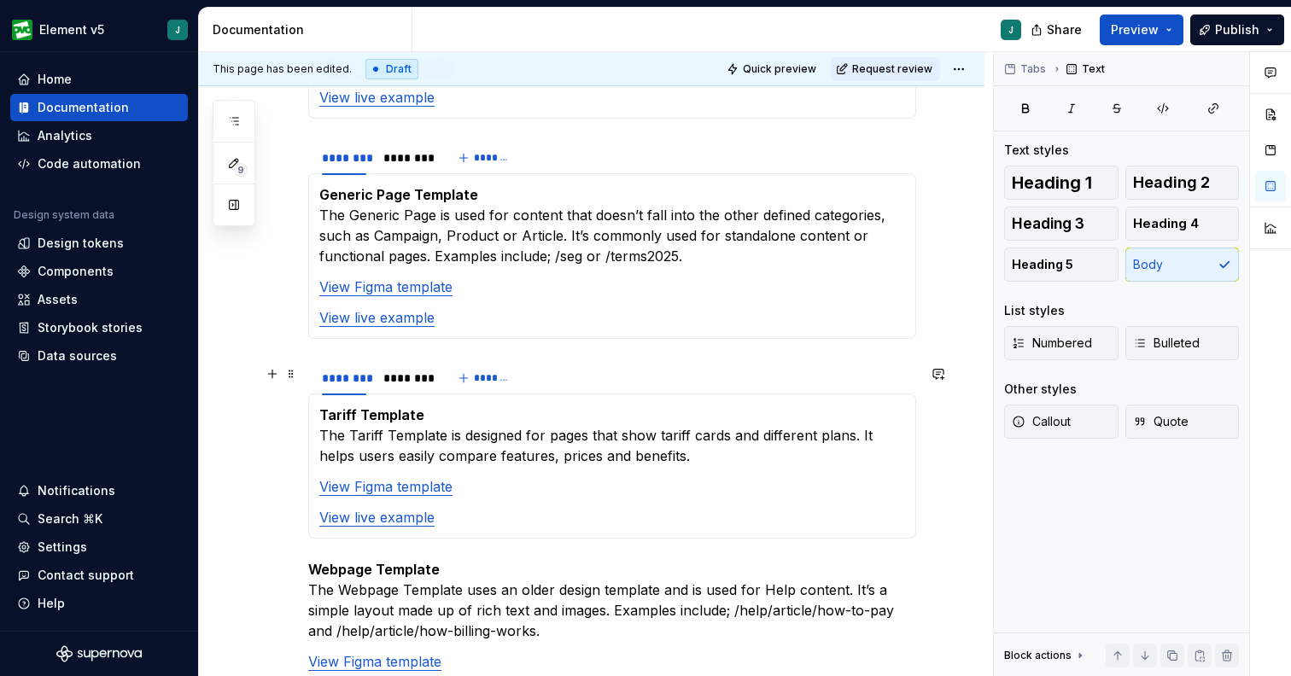
click at [723, 405] on p "Tariff Template The Tariff Template is designed for pages that show tariff card…" at bounding box center [612, 435] width 586 height 61
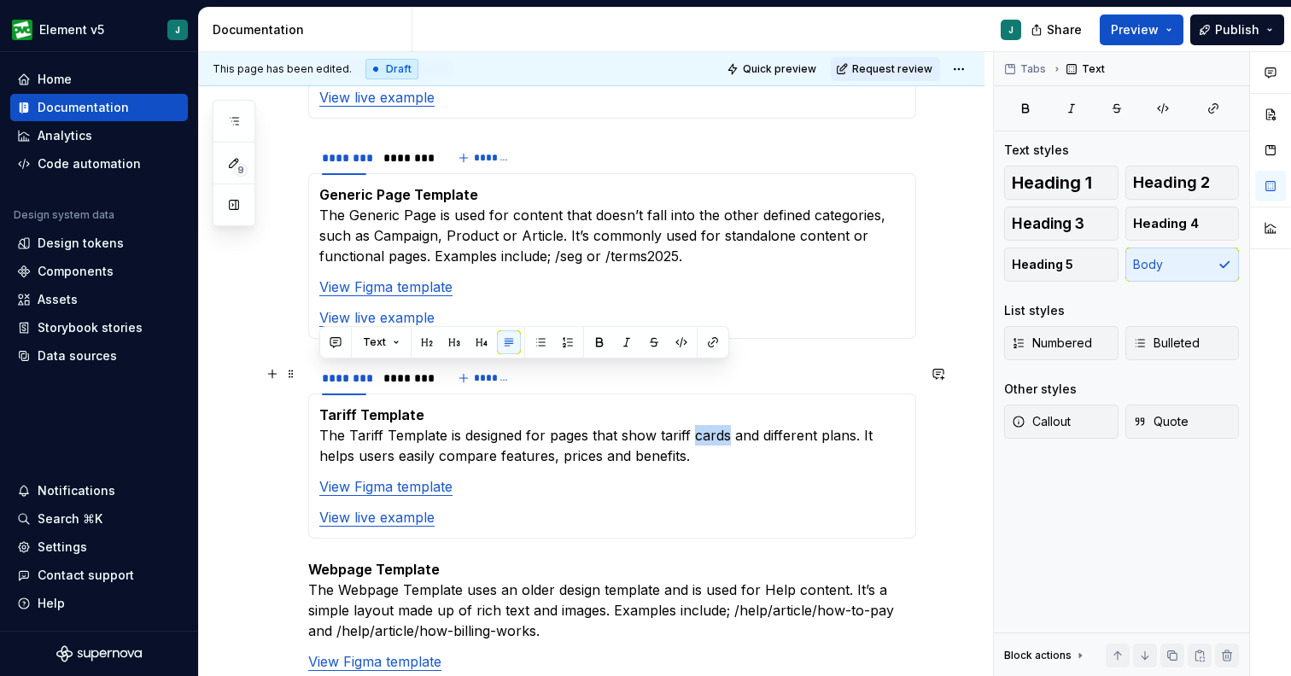
copy p "Tariff Template The Tariff Template is designed for pages that show tariff card…"
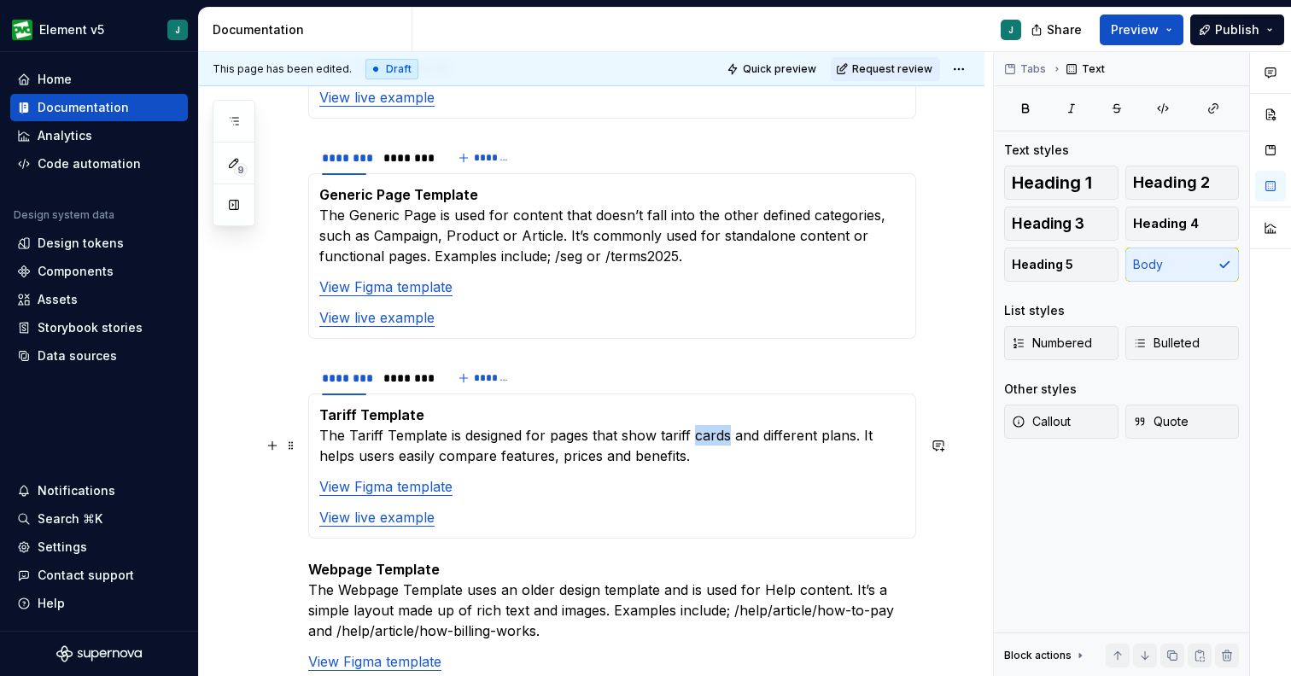
click at [764, 476] on p "View Figma template" at bounding box center [612, 486] width 586 height 20
click at [687, 414] on p "Tariff Template The Tariff Template is designed for pages that show tariff card…" at bounding box center [612, 435] width 586 height 61
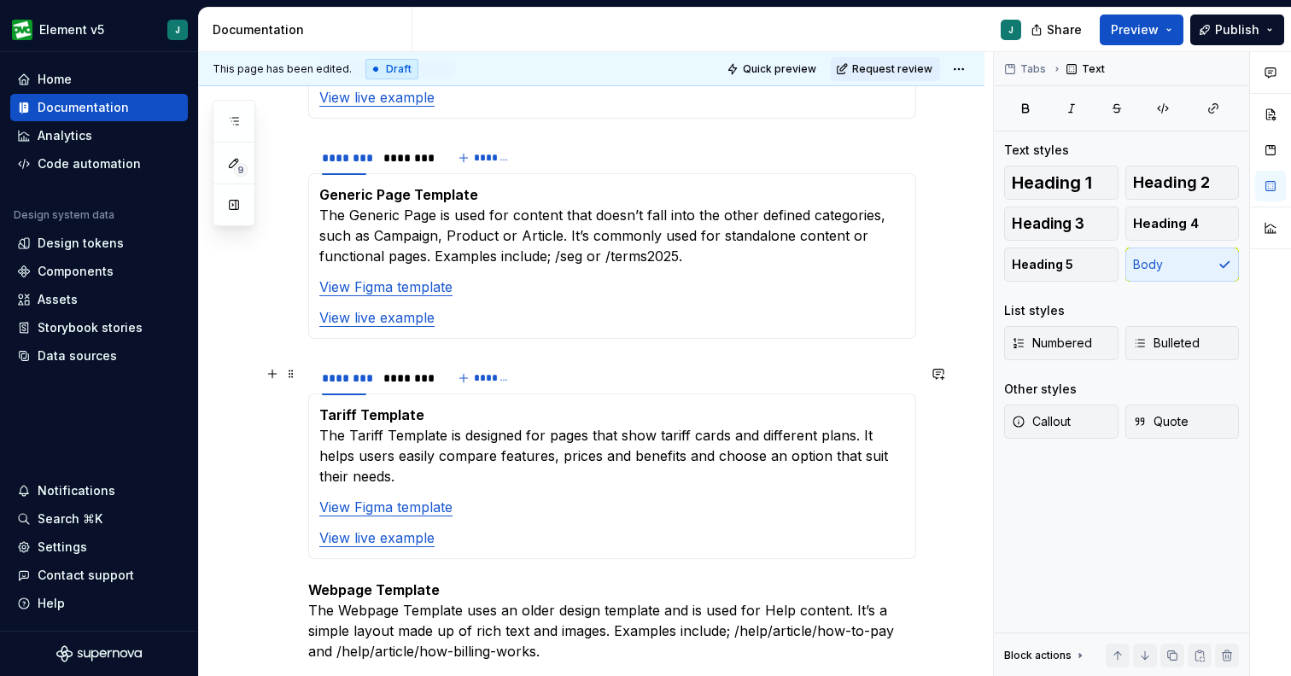
click at [507, 405] on p "Tariff Template The Tariff Template is designed for pages that show tariff card…" at bounding box center [612, 446] width 586 height 82
click at [698, 421] on p "Tariff Template The Tariff Template is designed for pages that show tariff card…" at bounding box center [612, 446] width 586 height 82
click at [763, 434] on p "Tariff Template The Tariff Template is designed for pages that show tariff card…" at bounding box center [612, 446] width 586 height 82
click at [545, 405] on p "Tariff Template The Tariff Template is designed for pages that show tariff card…" at bounding box center [612, 446] width 586 height 82
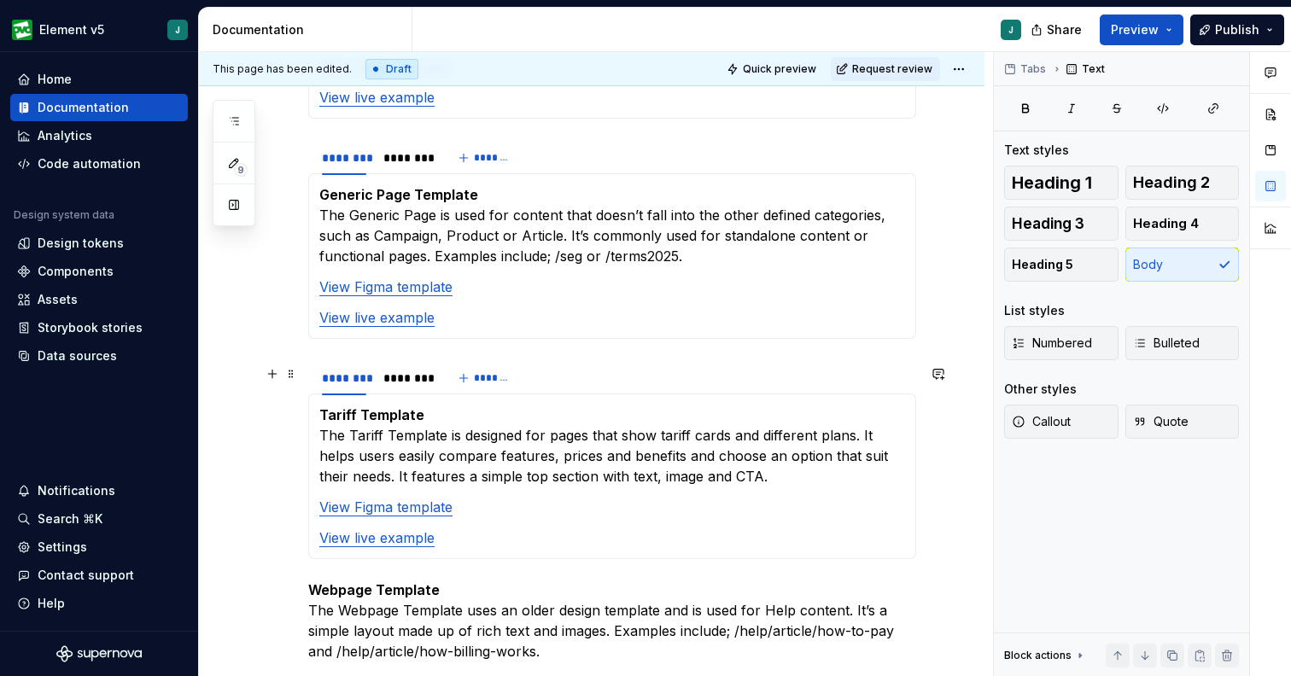
click at [545, 405] on p "Tariff Template The Tariff Template is designed for pages that show tariff card…" at bounding box center [612, 446] width 586 height 82
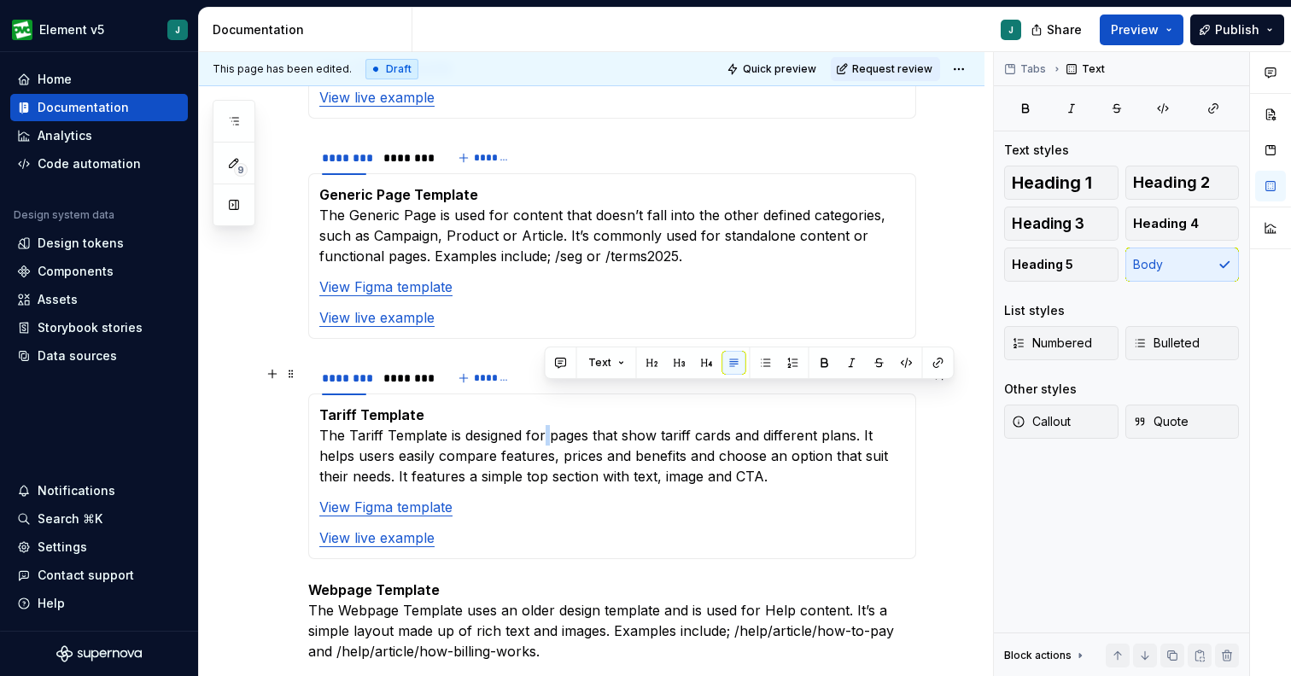
click at [545, 405] on p "Tariff Template The Tariff Template is designed for pages that show tariff card…" at bounding box center [612, 446] width 586 height 82
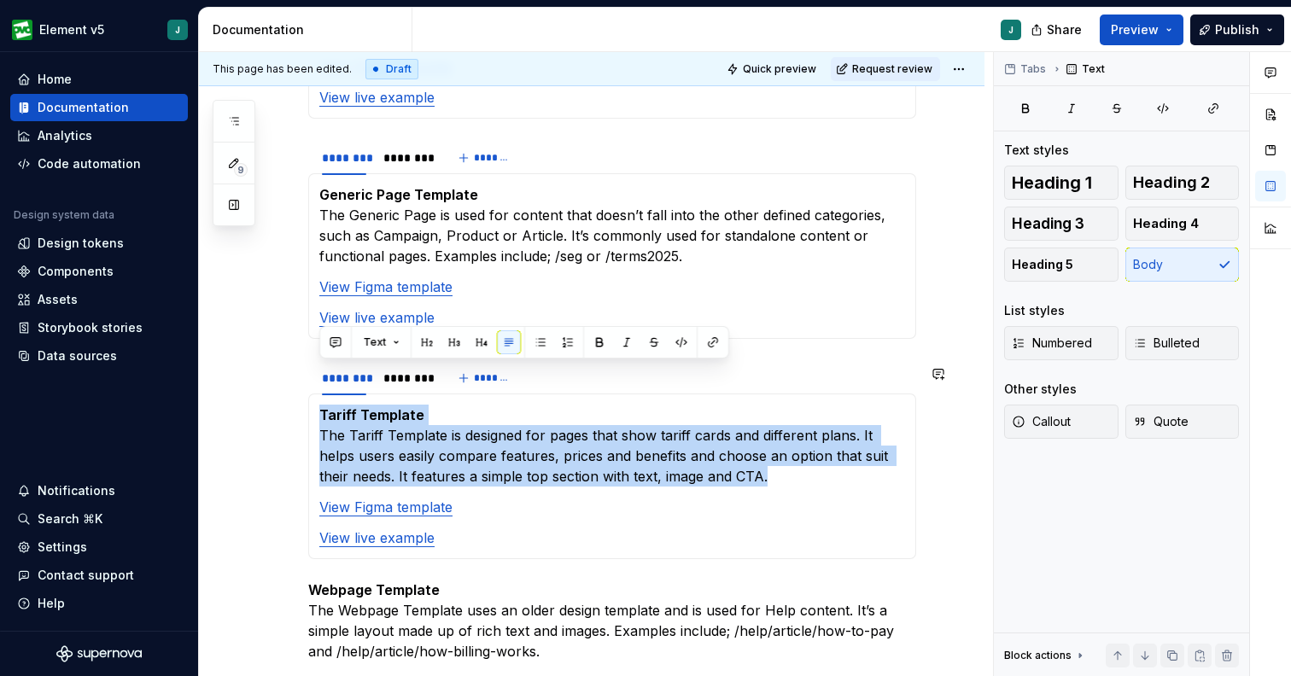
copy p "Tariff Template The Tariff Template is designed for pages that show tariff card…"
click at [714, 435] on p "Tariff Template The Tariff Template is designed for pages that show tariff card…" at bounding box center [612, 446] width 586 height 82
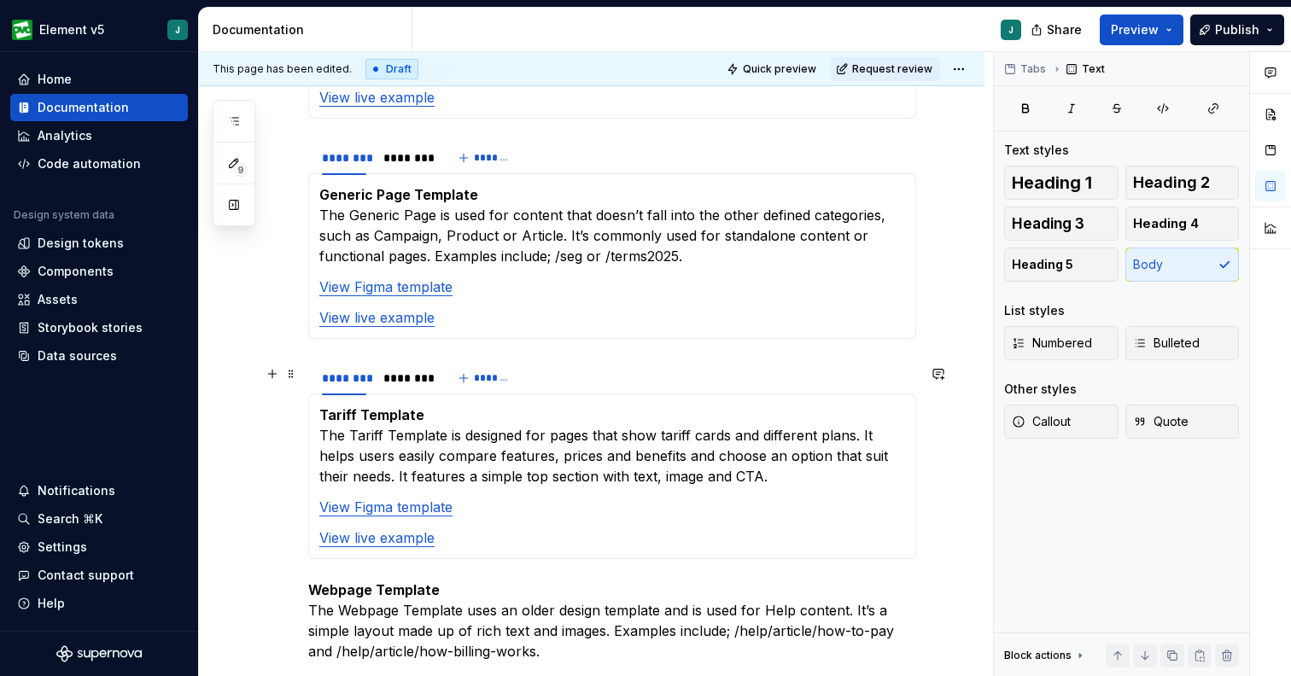
click at [645, 416] on p "Tariff Template The Tariff Template is designed for pages that show tariff card…" at bounding box center [612, 446] width 586 height 82
click at [691, 405] on p "Tariff Template The Tariff Template is designed for pages that show tariff card…" at bounding box center [612, 446] width 586 height 82
click at [693, 411] on p "Tariff Template The Tariff Template is designed for pages that show tariff card…" at bounding box center [612, 446] width 586 height 82
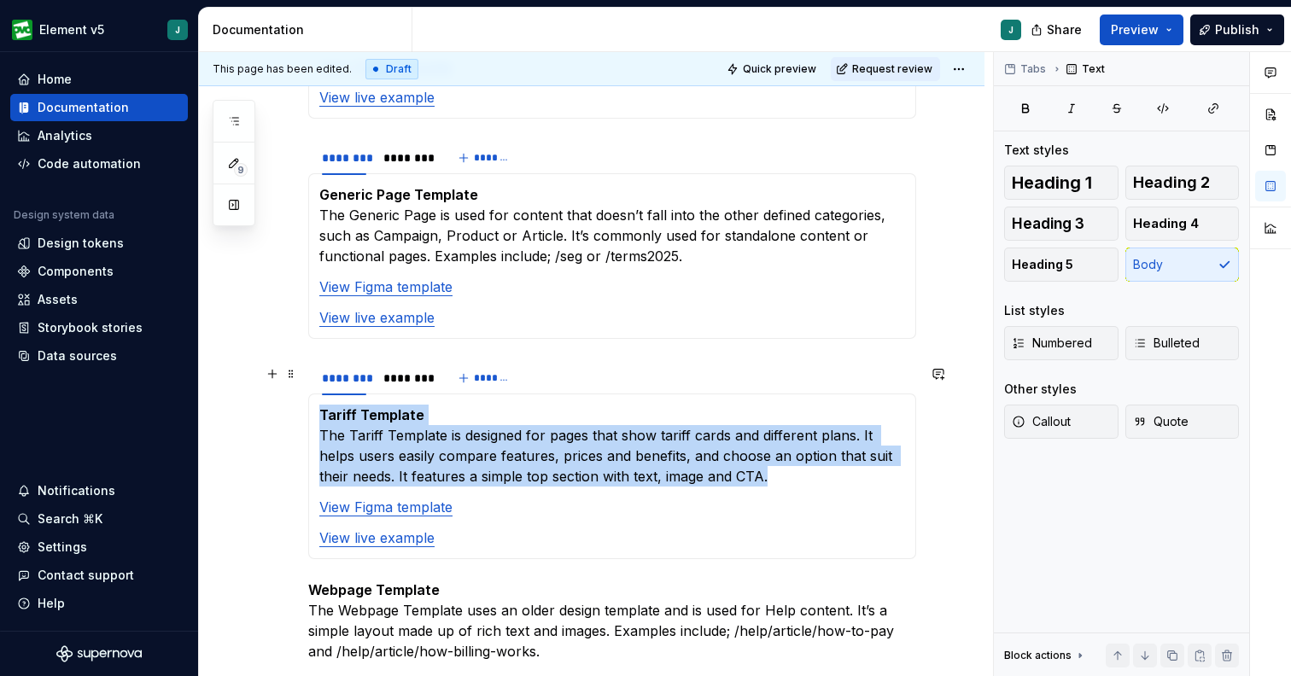
click at [693, 411] on p "Tariff Template The Tariff Template is designed for pages that show tariff card…" at bounding box center [612, 446] width 586 height 82
click at [715, 425] on p "Tariff Template The Tariff Template is designed for pages that show tariff card…" at bounding box center [612, 446] width 586 height 82
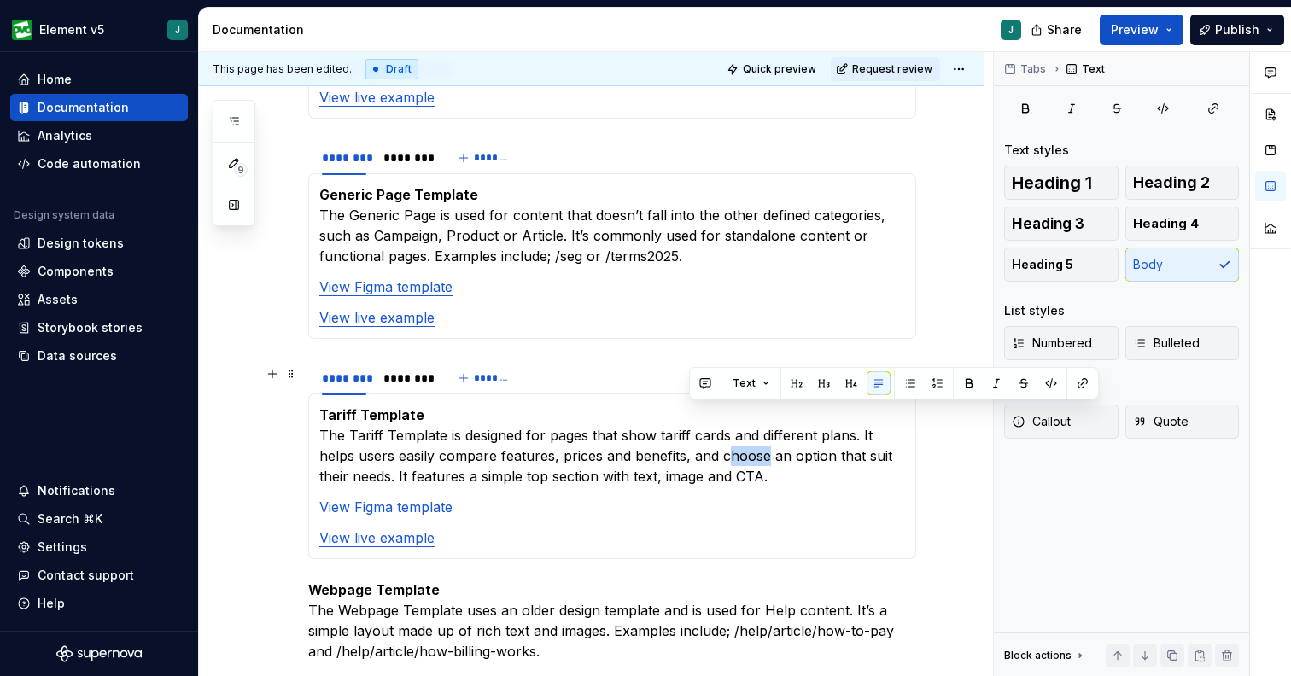
drag, startPoint x: 728, startPoint y: 416, endPoint x: 685, endPoint y: 416, distance: 42.7
click at [685, 416] on p "Tariff Template The Tariff Template is designed for pages that show tariff card…" at bounding box center [612, 446] width 586 height 82
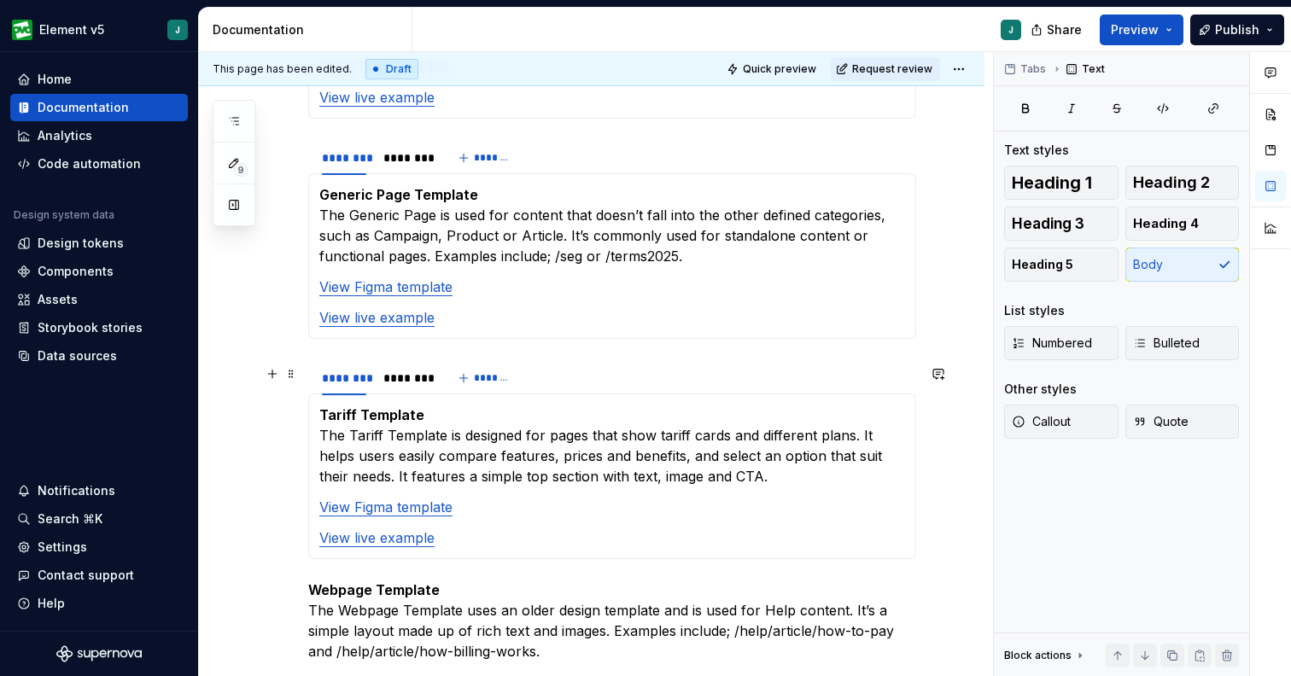
click at [732, 411] on p "Tariff Template The Tariff Template is designed for pages that show tariff card…" at bounding box center [612, 446] width 586 height 82
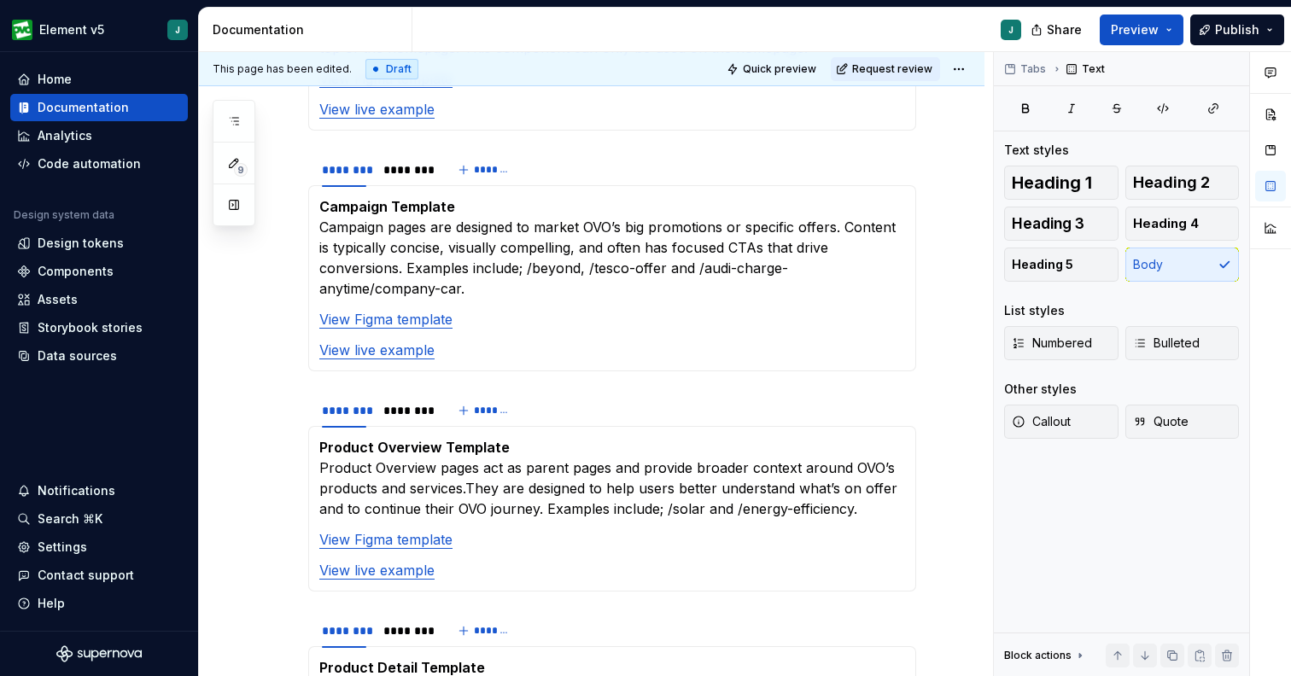
scroll to position [0, 0]
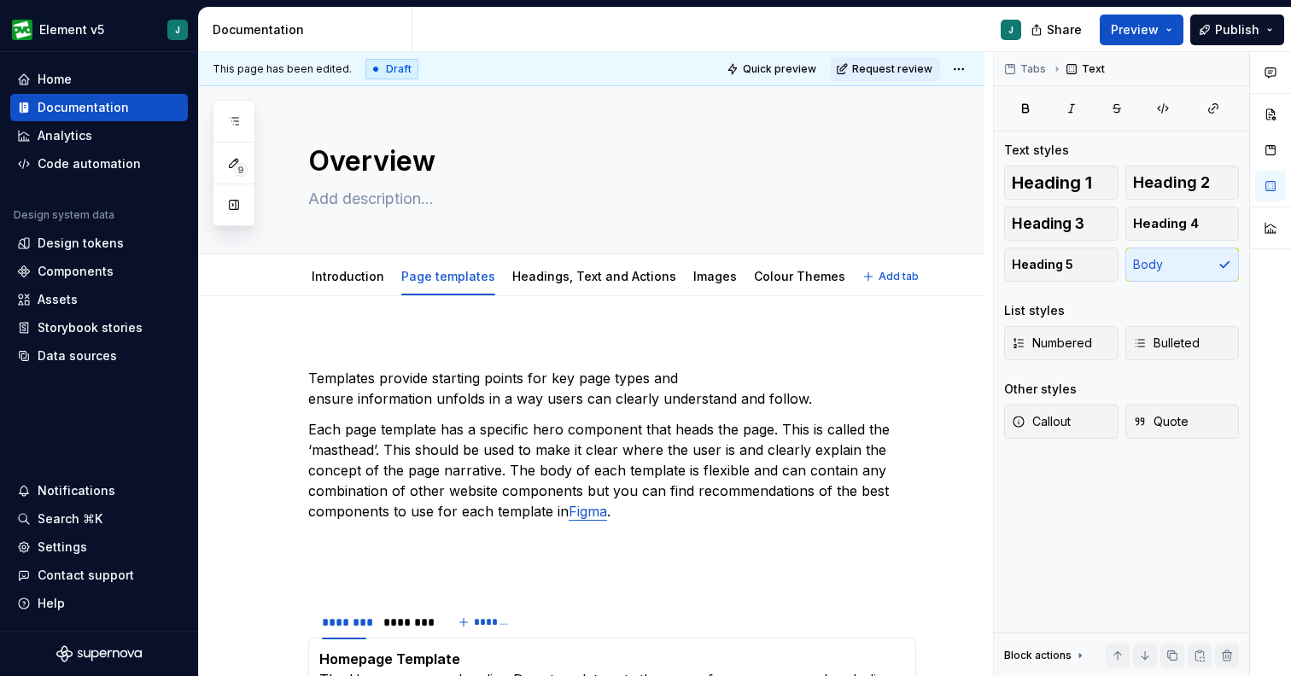
type textarea "*"
